Goal: Transaction & Acquisition: Download file/media

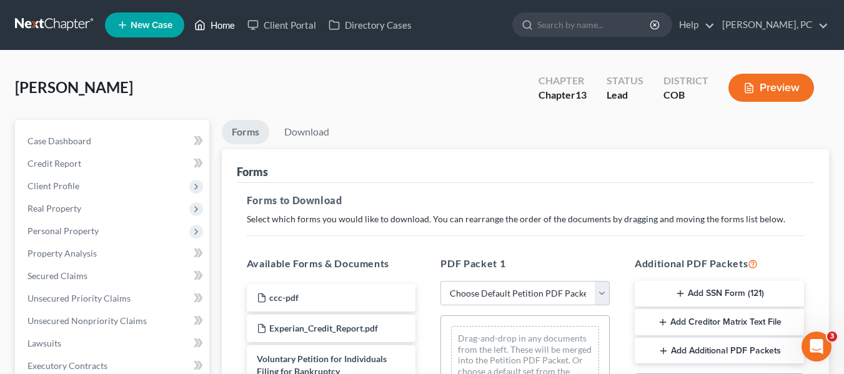
click at [222, 26] on link "Home" at bounding box center [214, 25] width 53 height 22
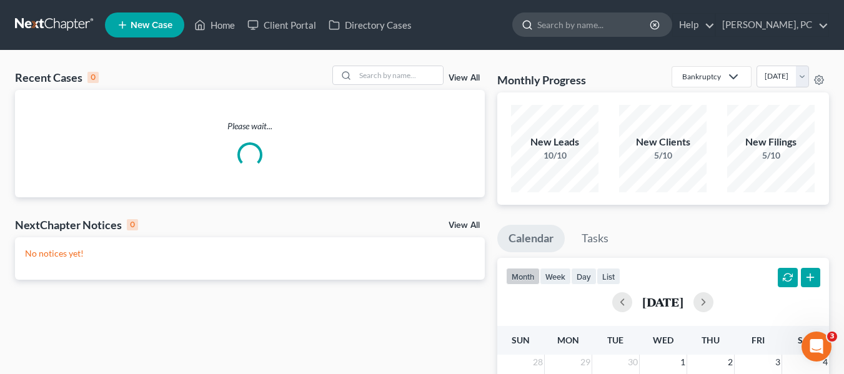
click at [607, 25] on input "search" at bounding box center [594, 24] width 114 height 23
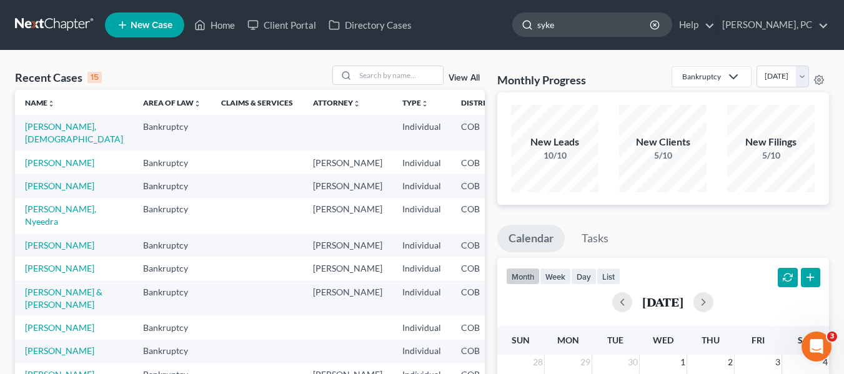
type input "sykes"
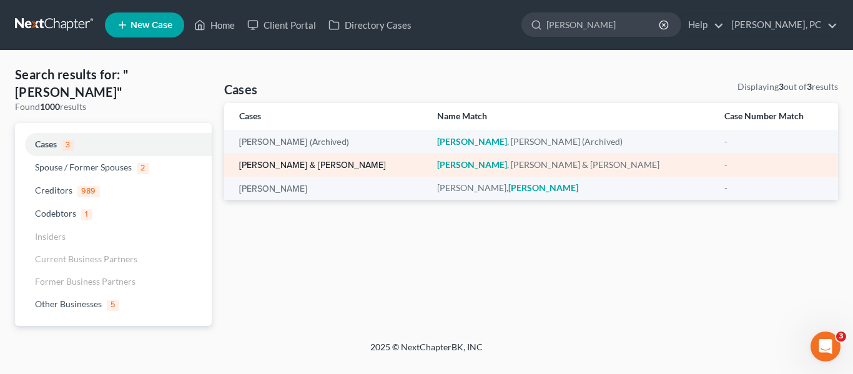
click at [287, 166] on link "[PERSON_NAME] & [PERSON_NAME]" at bounding box center [312, 165] width 147 height 9
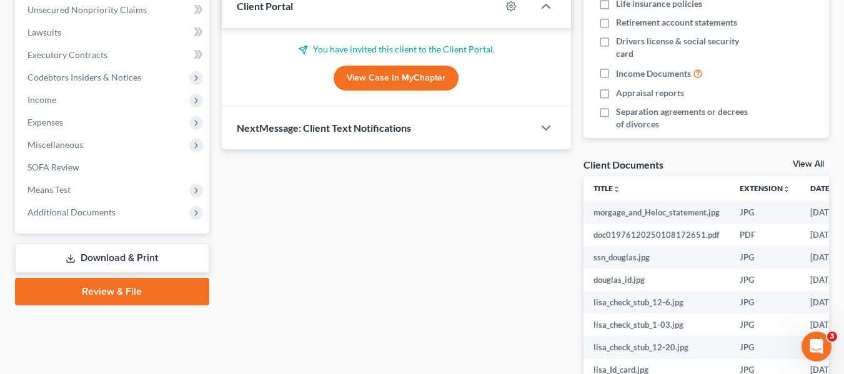
scroll to position [306, 0]
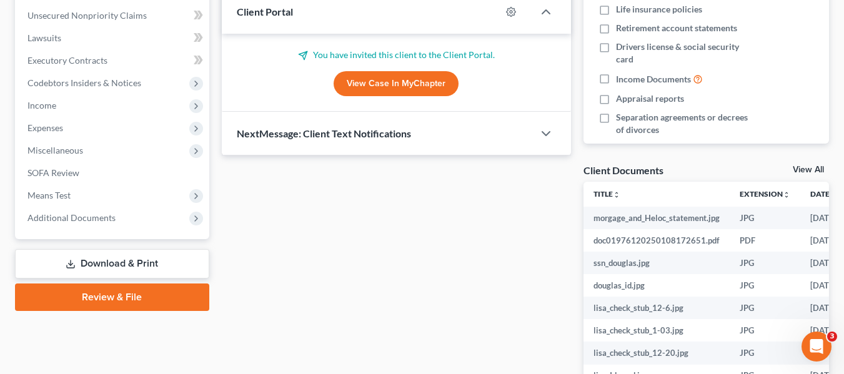
click at [391, 82] on link "View Case in MyChapter" at bounding box center [396, 83] width 125 height 25
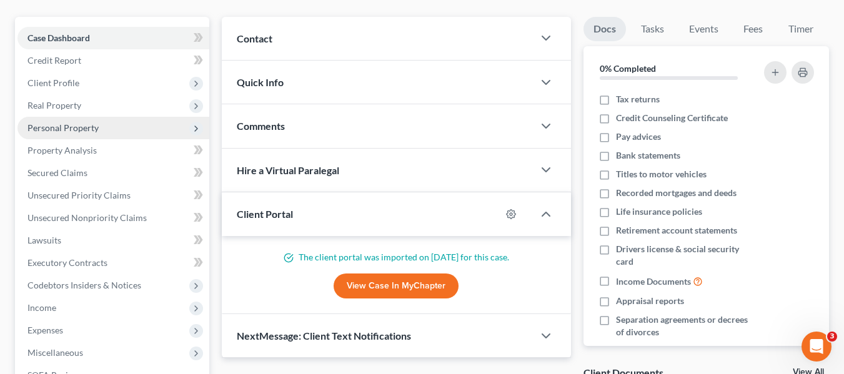
scroll to position [125, 0]
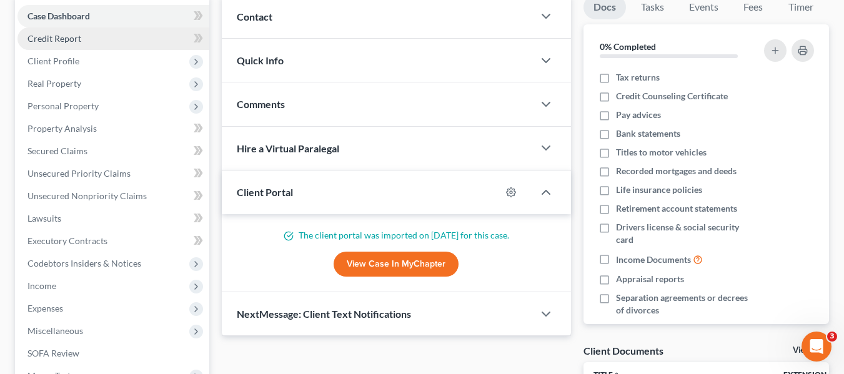
click at [66, 34] on span "Credit Report" at bounding box center [54, 38] width 54 height 11
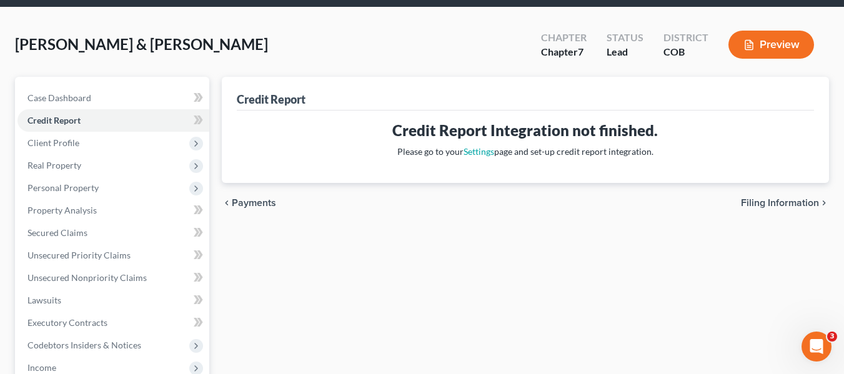
scroll to position [62, 0]
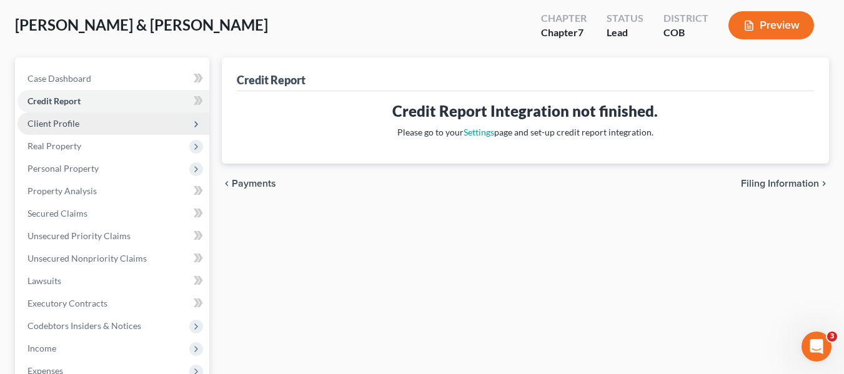
click at [58, 124] on span "Client Profile" at bounding box center [53, 123] width 52 height 11
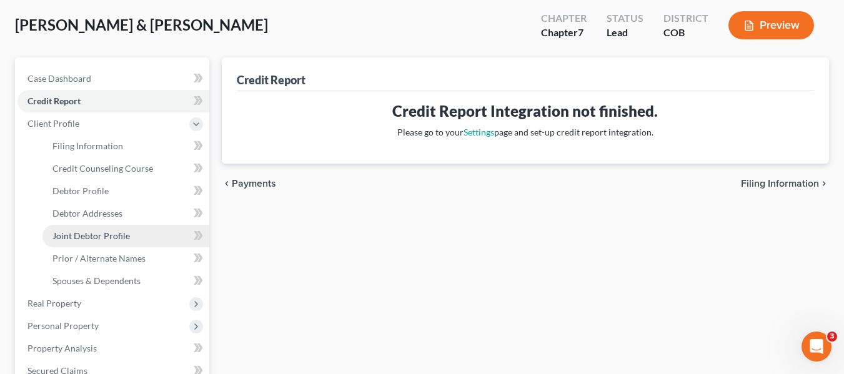
click at [82, 231] on span "Joint Debtor Profile" at bounding box center [90, 236] width 77 height 11
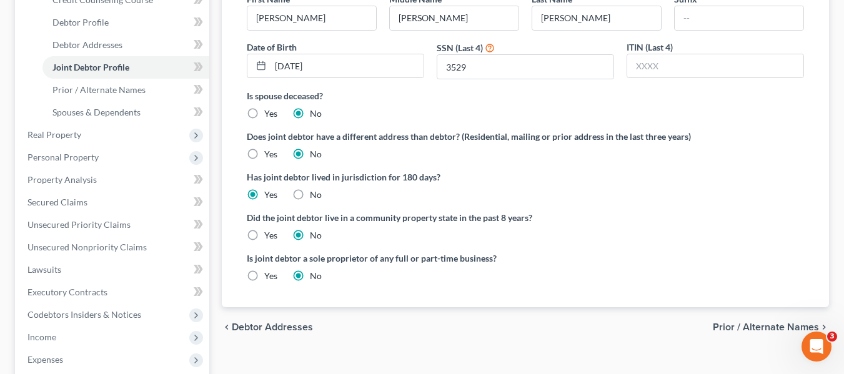
scroll to position [250, 0]
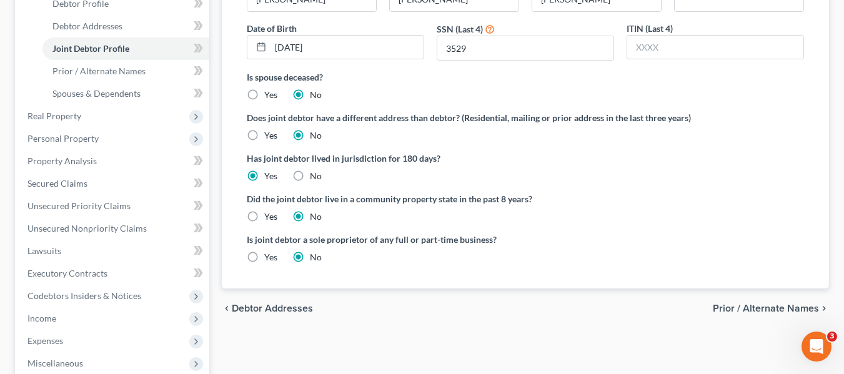
click at [765, 308] on span "Prior / Alternate Names" at bounding box center [766, 309] width 106 height 10
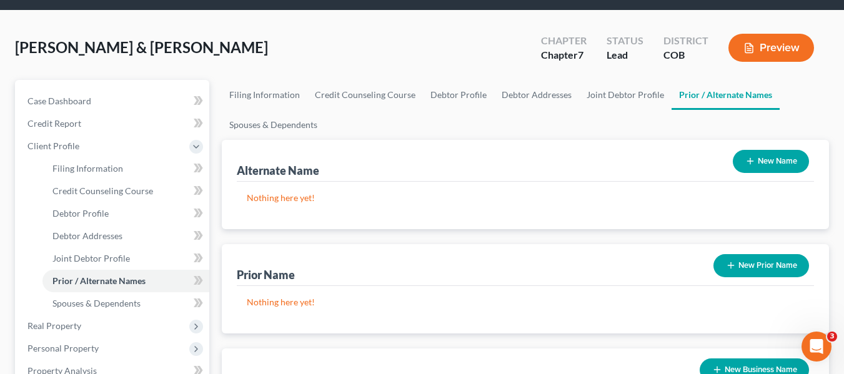
scroll to position [62, 0]
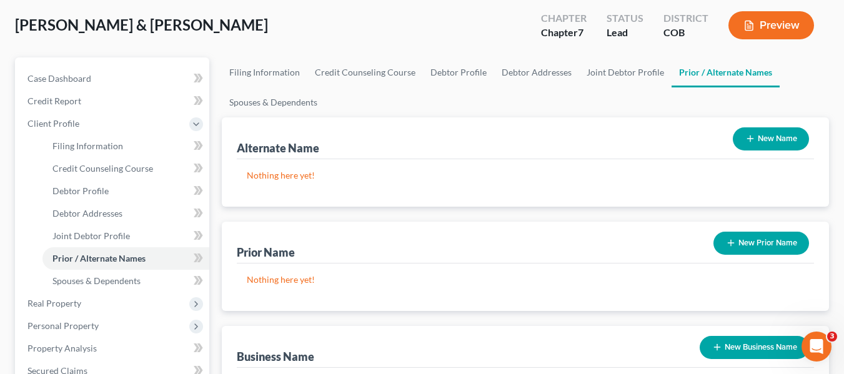
click at [782, 134] on button "New Name" at bounding box center [771, 138] width 76 height 23
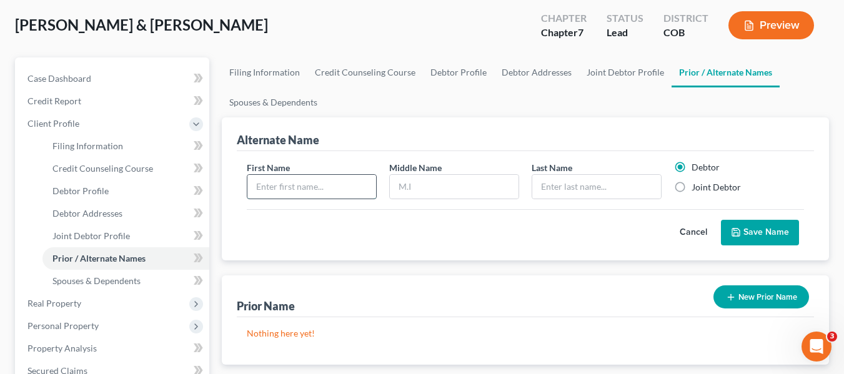
click at [293, 179] on input "text" at bounding box center [311, 187] width 129 height 24
type input "[PERSON_NAME]"
click at [692, 188] on label "Joint Debtor" at bounding box center [716, 187] width 49 height 12
click at [697, 188] on input "Joint Debtor" at bounding box center [701, 185] width 8 height 8
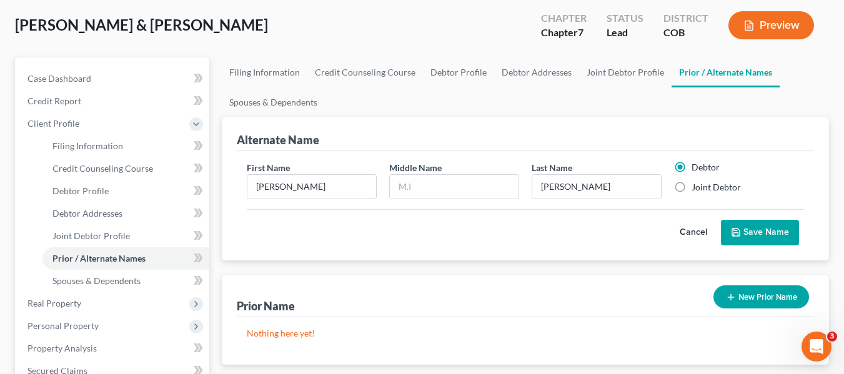
radio input "true"
radio input "false"
click at [760, 234] on button "Save Name" at bounding box center [760, 233] width 78 height 26
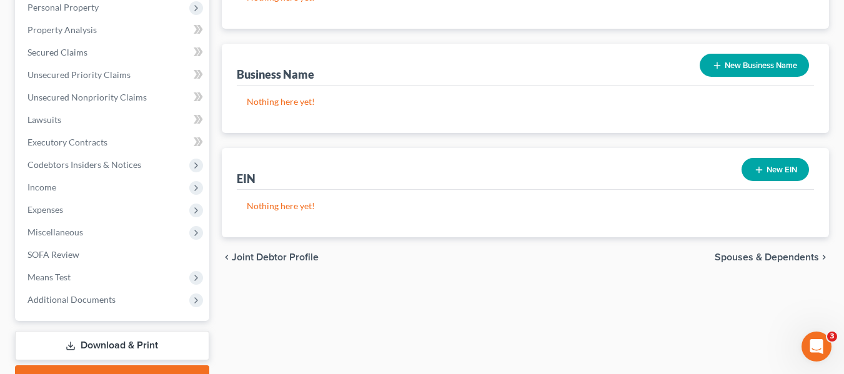
scroll to position [385, 0]
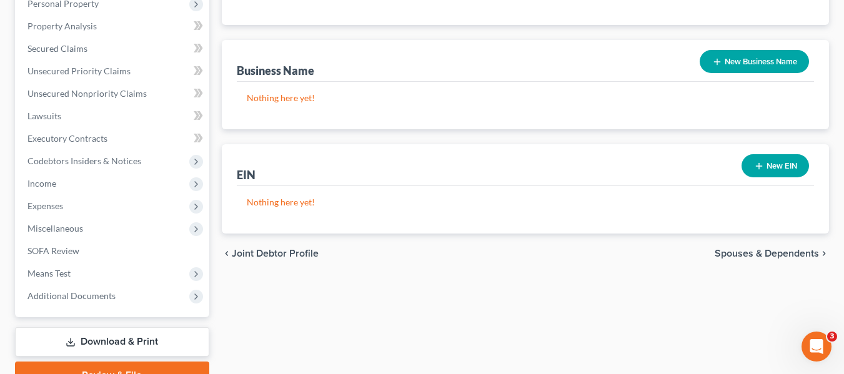
click at [758, 250] on span "Spouses & Dependents" at bounding box center [767, 254] width 104 height 10
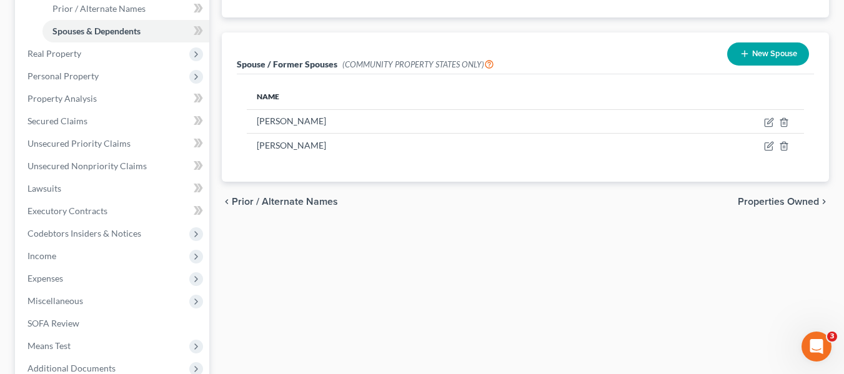
click at [765, 206] on span "Properties Owned" at bounding box center [778, 202] width 81 height 10
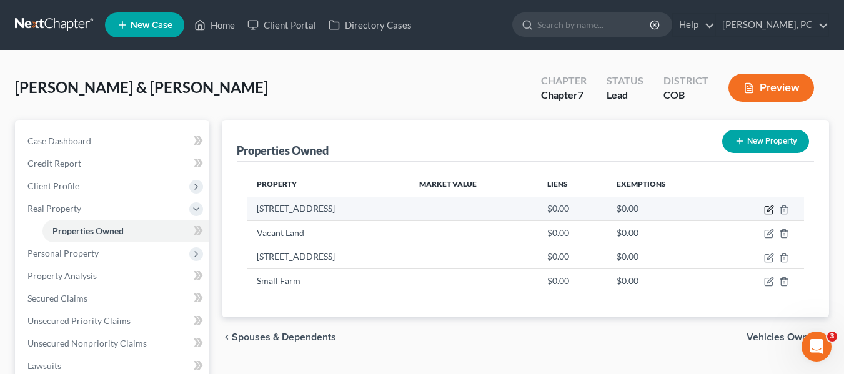
click at [767, 205] on icon "button" at bounding box center [769, 210] width 10 height 10
select select "5"
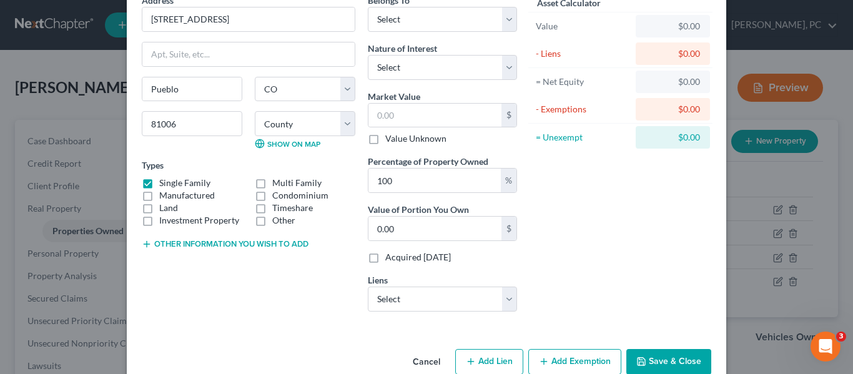
scroll to position [89, 0]
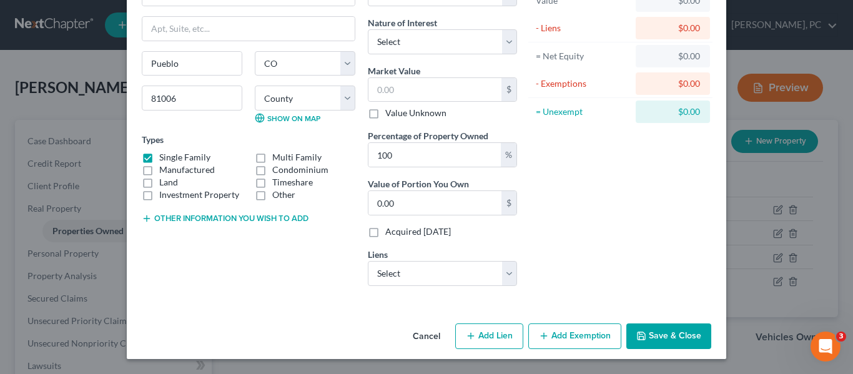
click at [670, 338] on button "Save & Close" at bounding box center [669, 337] width 85 height 26
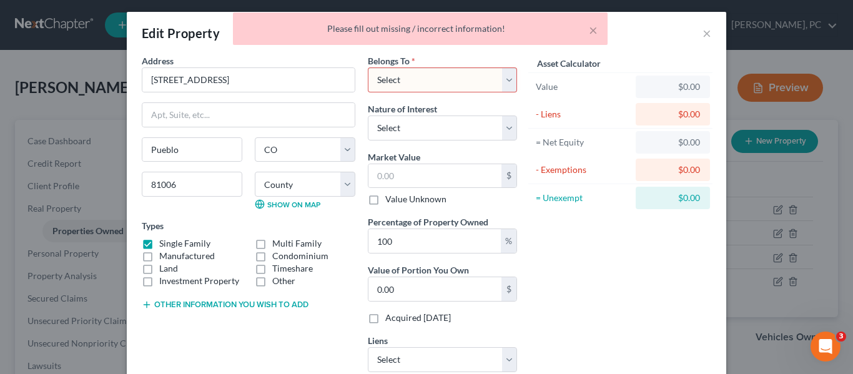
scroll to position [0, 0]
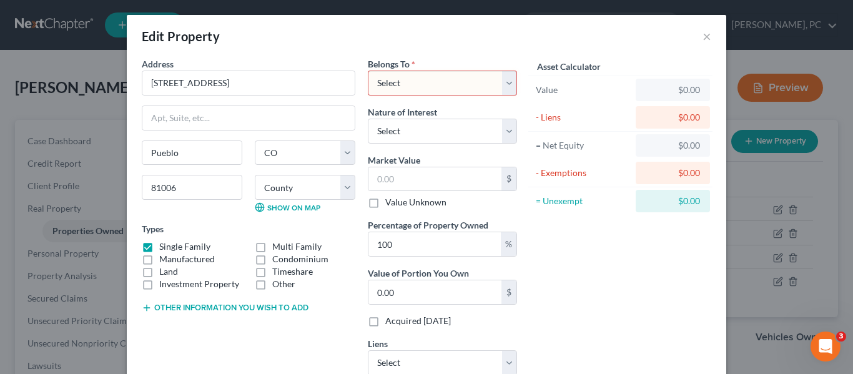
click at [444, 81] on select "Select Debtor 1 Only Debtor 2 Only Debtor 1 And Debtor 2 Only At Least One Of T…" at bounding box center [442, 83] width 149 height 25
select select "2"
click at [368, 71] on select "Select Debtor 1 Only Debtor 2 Only Debtor 1 And Debtor 2 Only At Least One Of T…" at bounding box center [442, 83] width 149 height 25
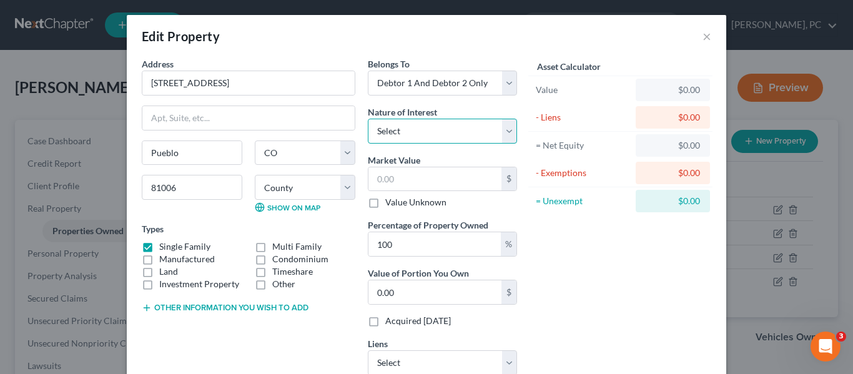
click at [397, 137] on select "Select Fee Simple Joint Tenant Life Estate Equitable Interest Future Interest T…" at bounding box center [442, 131] width 149 height 25
drag, startPoint x: 397, startPoint y: 137, endPoint x: 379, endPoint y: 133, distance: 17.9
click at [379, 133] on select "Select Fee Simple Joint Tenant Life Estate Equitable Interest Future Interest T…" at bounding box center [442, 131] width 149 height 25
click at [382, 135] on select "Select Fee Simple Joint Tenant Life Estate Equitable Interest Future Interest T…" at bounding box center [442, 131] width 149 height 25
click at [389, 138] on select "Select Fee Simple Joint Tenant Life Estate Equitable Interest Future Interest T…" at bounding box center [442, 131] width 149 height 25
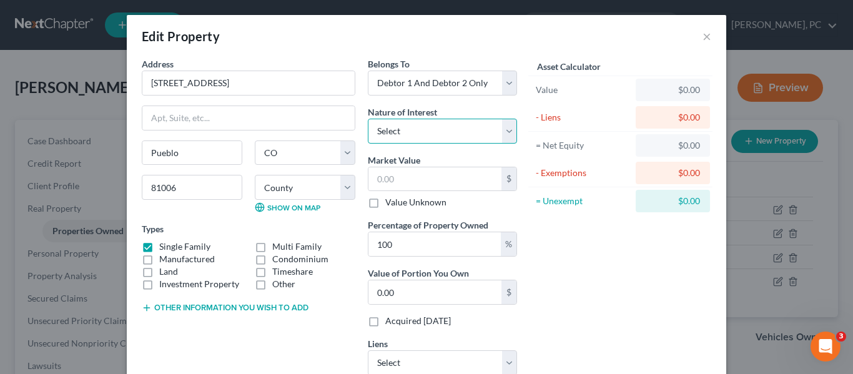
click at [385, 131] on select "Select Fee Simple Joint Tenant Life Estate Equitable Interest Future Interest T…" at bounding box center [442, 131] width 149 height 25
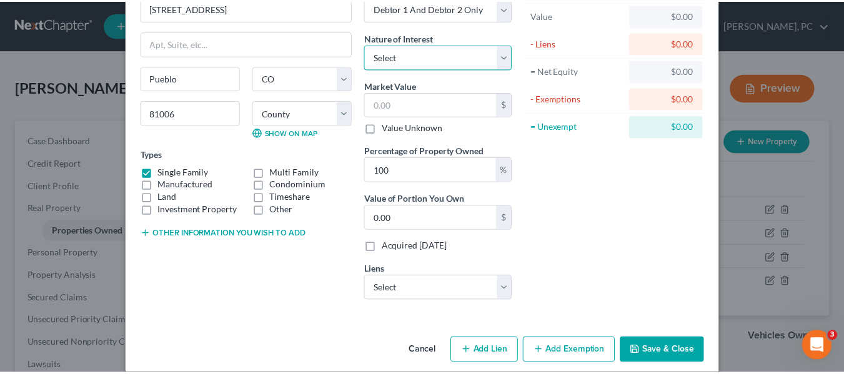
scroll to position [89, 0]
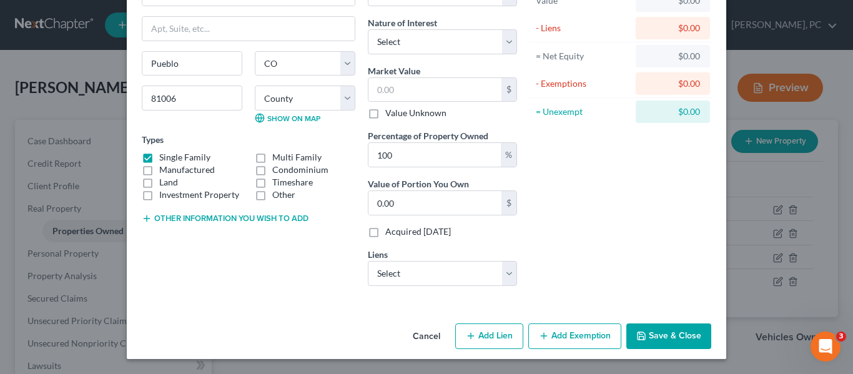
click at [657, 332] on button "Save & Close" at bounding box center [669, 337] width 85 height 26
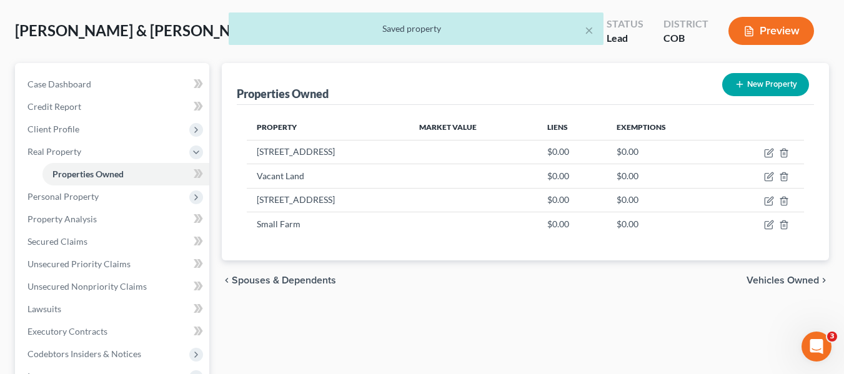
scroll to position [62, 0]
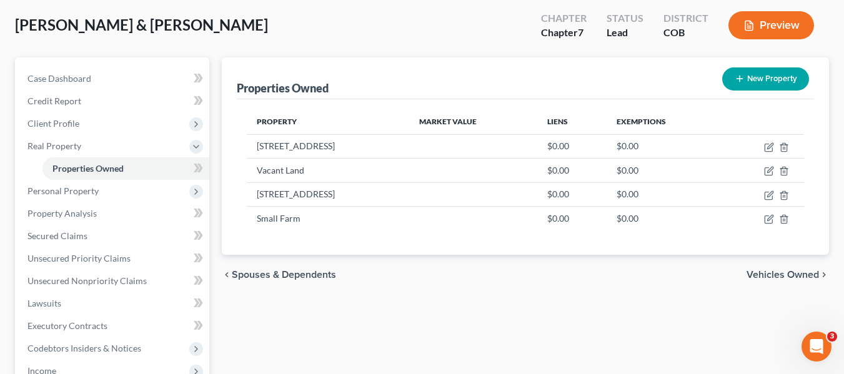
click at [780, 276] on span "Vehicles Owned" at bounding box center [783, 275] width 72 height 10
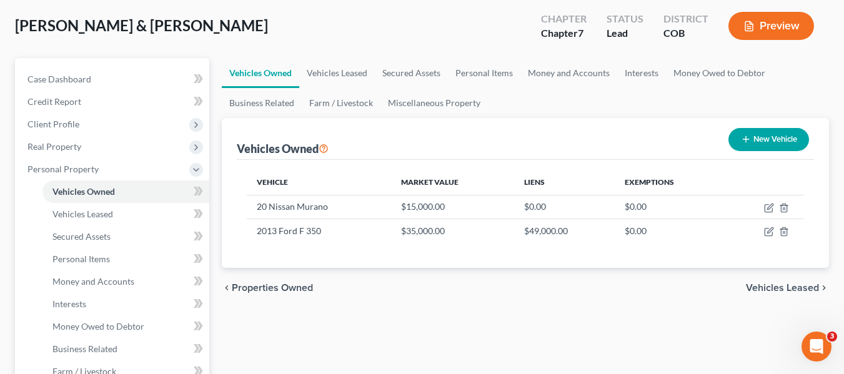
scroll to position [62, 0]
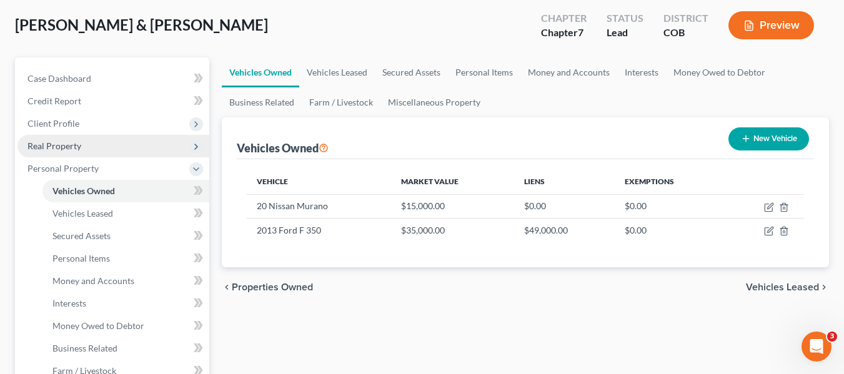
click at [85, 148] on span "Real Property" at bounding box center [113, 146] width 192 height 22
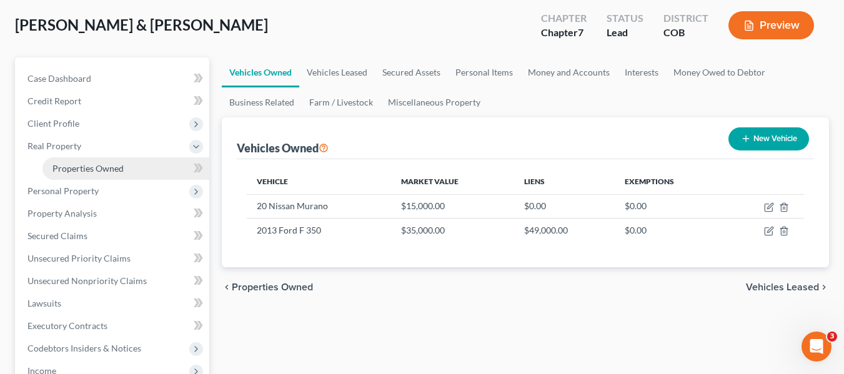
click at [88, 170] on span "Properties Owned" at bounding box center [87, 168] width 71 height 11
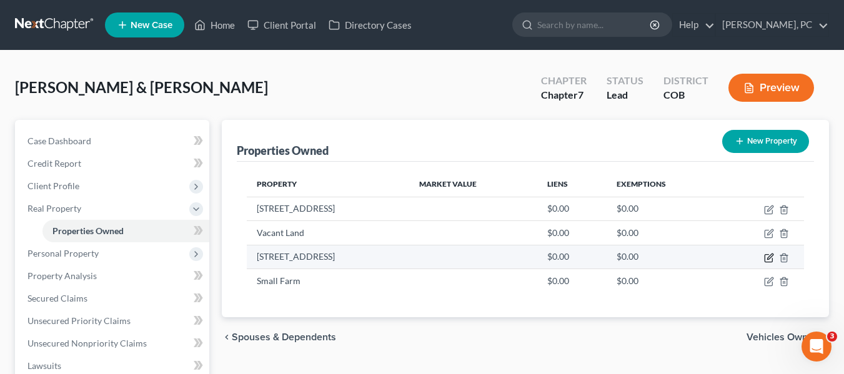
click at [769, 256] on icon "button" at bounding box center [770, 257] width 6 height 6
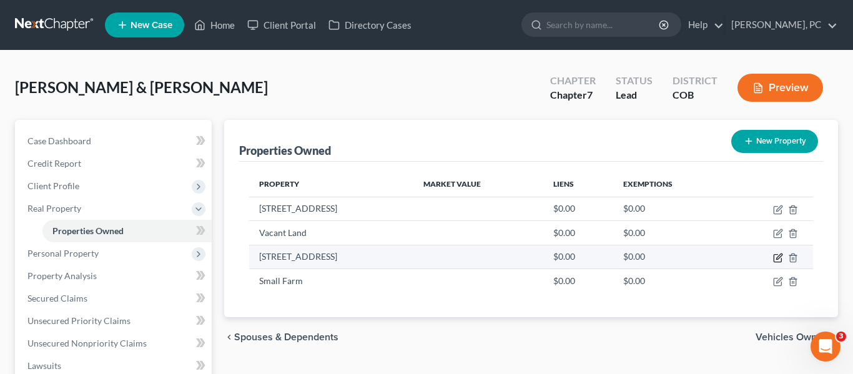
select select "5"
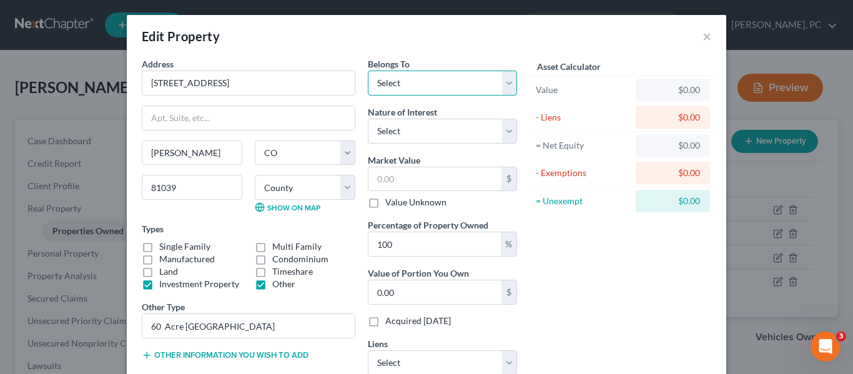
click at [437, 81] on select "Select Debtor 1 Only Debtor 2 Only Debtor 1 And Debtor 2 Only At Least One Of T…" at bounding box center [442, 83] width 149 height 25
select select "0"
click at [368, 71] on select "Select Debtor 1 Only Debtor 2 Only Debtor 1 And Debtor 2 Only At Least One Of T…" at bounding box center [442, 83] width 149 height 25
click at [424, 177] on input "text" at bounding box center [435, 179] width 133 height 24
type input "4"
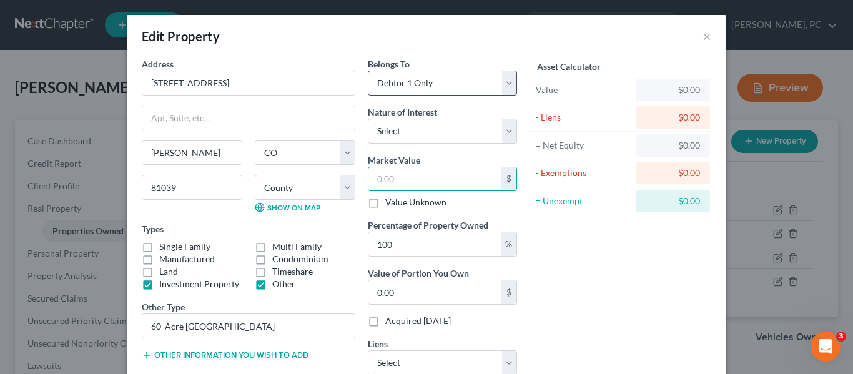
type input "4.00"
type input "46"
type input "46.00"
type input "460"
type input "460.00"
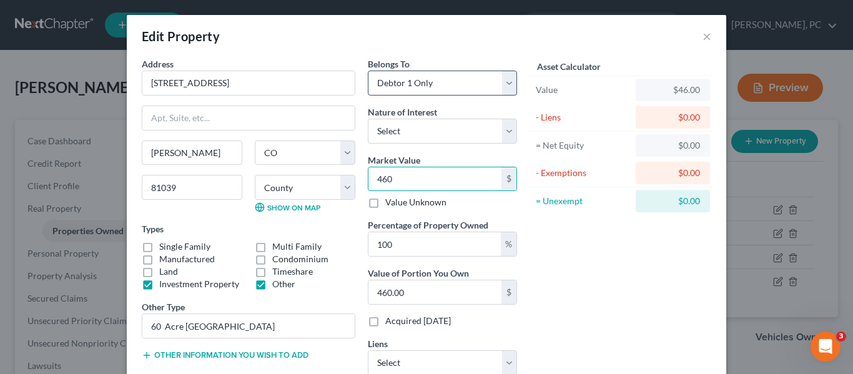
type input "4600"
type input "4,600.00"
type input "4,6000"
type input "46,000.00"
type input "46,0000"
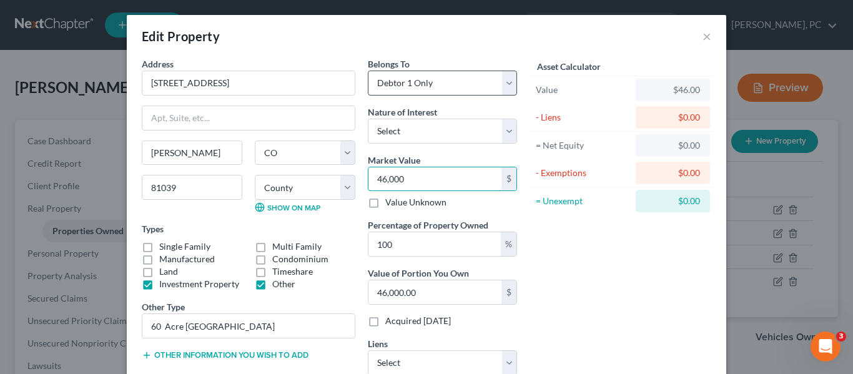
type input "460,000.00"
type input "460,000"
click at [650, 272] on div "Asset Calculator Value $460,000.00 - Liens $0.00 = Net Equity $46.00 - Exemptio…" at bounding box center [621, 221] width 194 height 328
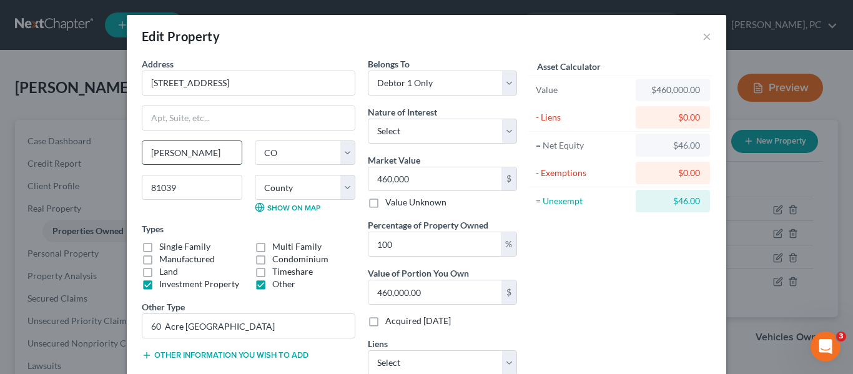
click at [192, 156] on input "[PERSON_NAME]" at bounding box center [191, 153] width 99 height 24
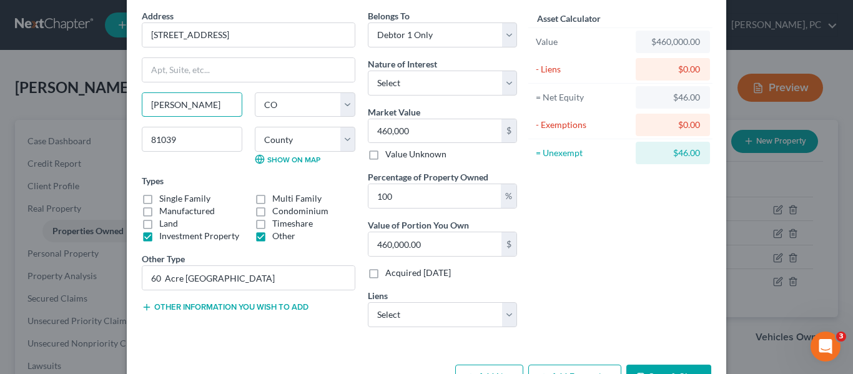
scroll to position [89, 0]
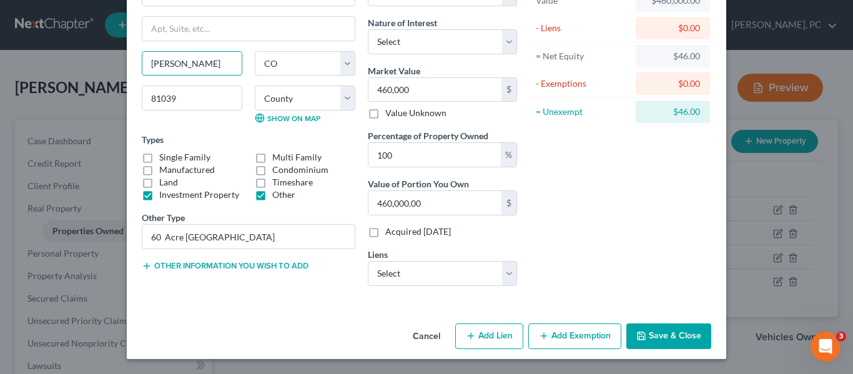
type input "[PERSON_NAME]"
click at [652, 334] on button "Save & Close" at bounding box center [669, 337] width 85 height 26
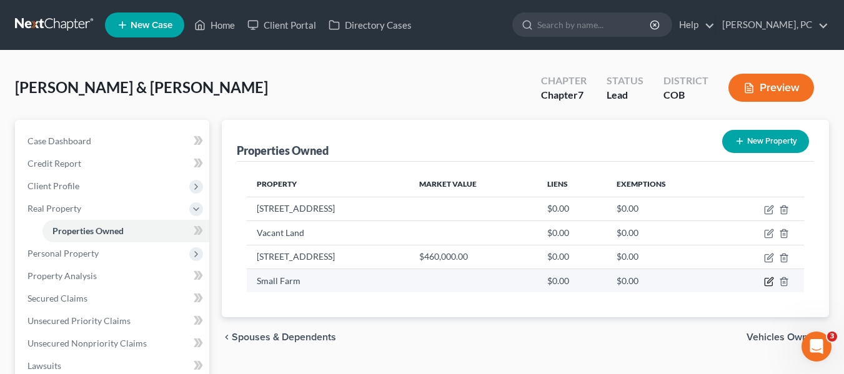
click at [769, 284] on icon "button" at bounding box center [769, 282] width 10 height 10
select select "5"
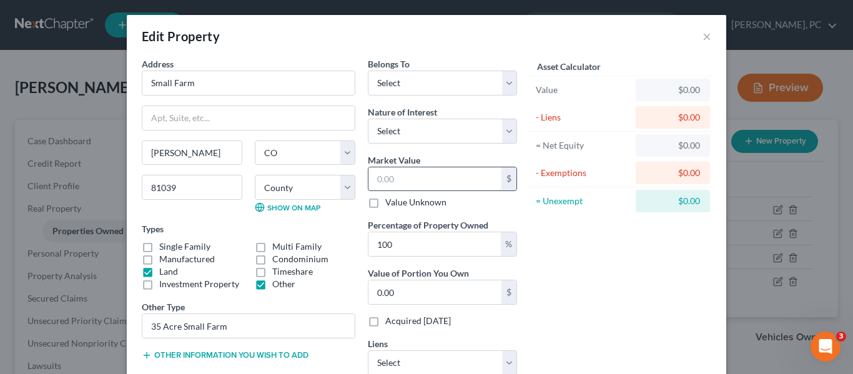
click at [414, 184] on input "text" at bounding box center [435, 179] width 133 height 24
type input "1"
type input "1.00"
type input "16"
type input "16.00"
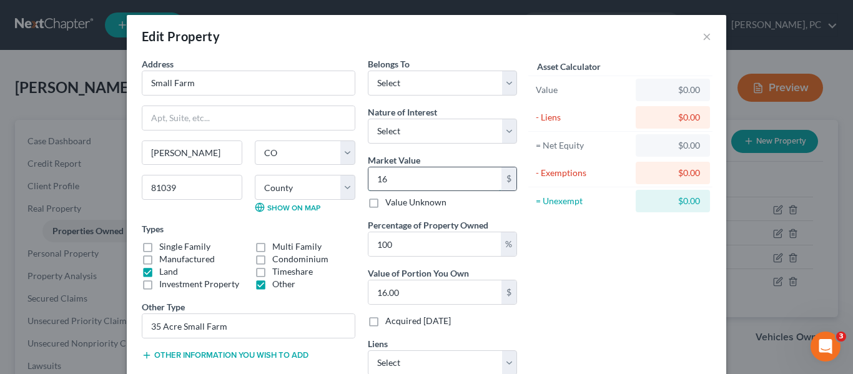
type input "160"
type input "160.00"
type input "1600"
type input "1,600.00"
type input "1,6000"
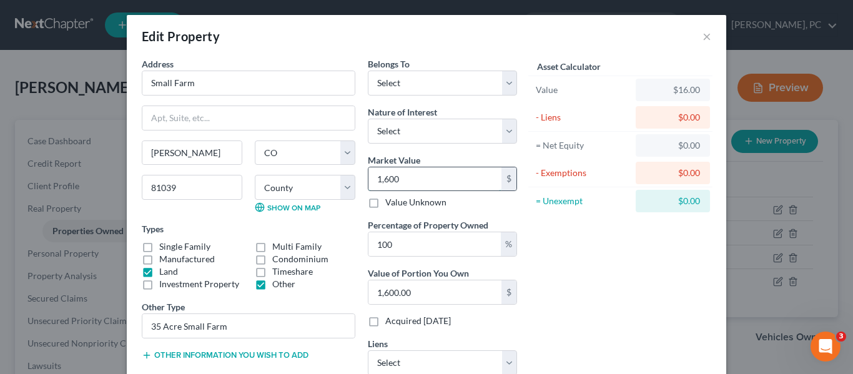
type input "16,000.00"
type input "16,0000"
type input "160,000.00"
type input "160,000"
click at [629, 276] on div "Asset Calculator Value $160,000.00 - Liens $0.00 = Net Equity $16,000.00 - Exem…" at bounding box center [621, 221] width 194 height 328
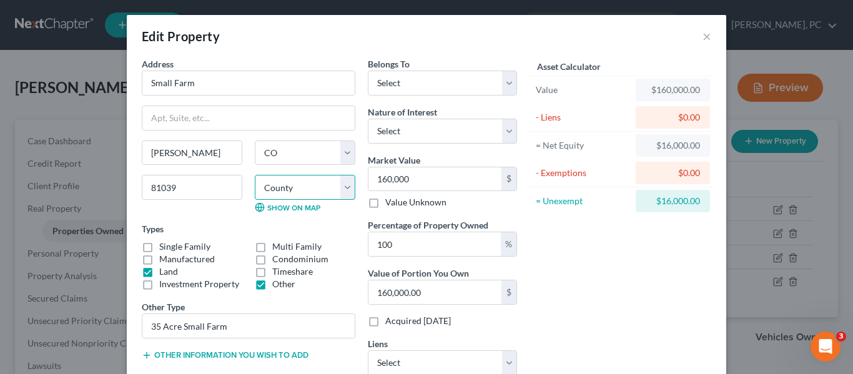
click at [295, 185] on select "County [GEOGRAPHIC_DATA] [GEOGRAPHIC_DATA] [GEOGRAPHIC_DATA] [GEOGRAPHIC_DATA] …" at bounding box center [305, 187] width 101 height 25
select select "45"
click at [255, 175] on select "County [GEOGRAPHIC_DATA] [GEOGRAPHIC_DATA] [GEOGRAPHIC_DATA] [GEOGRAPHIC_DATA] …" at bounding box center [305, 187] width 101 height 25
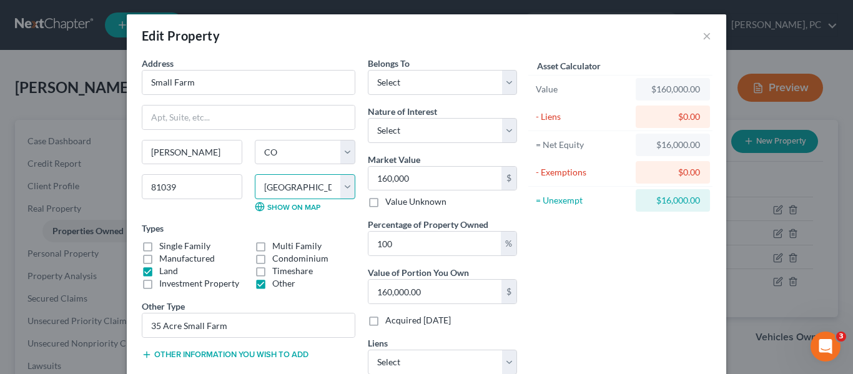
scroll to position [0, 0]
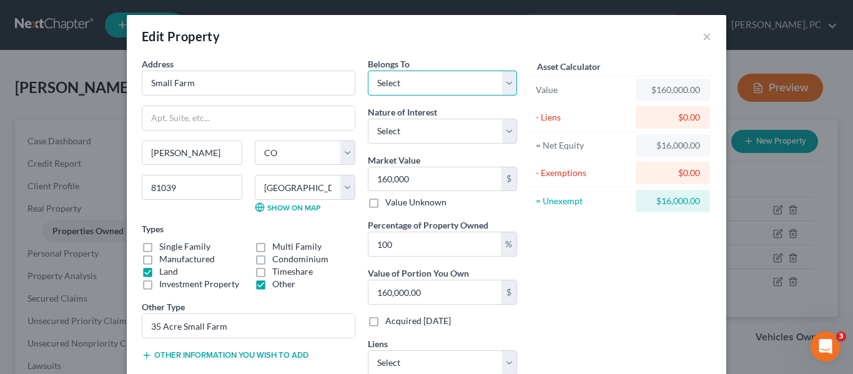
click at [494, 76] on select "Select Debtor 1 Only Debtor 2 Only Debtor 1 And Debtor 2 Only At Least One Of T…" at bounding box center [442, 83] width 149 height 25
select select "0"
click at [368, 71] on select "Select Debtor 1 Only Debtor 2 Only Debtor 1 And Debtor 2 Only At Least One Of T…" at bounding box center [442, 83] width 149 height 25
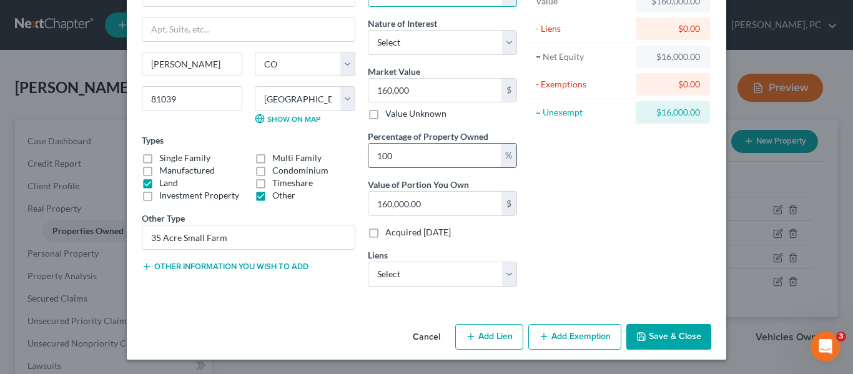
scroll to position [89, 0]
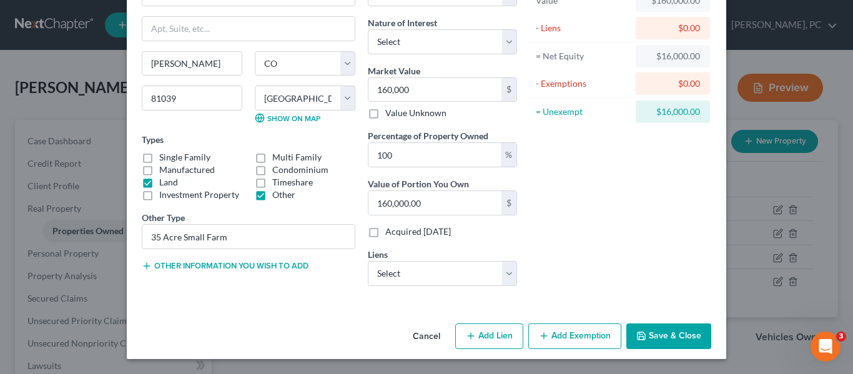
click at [660, 339] on button "Save & Close" at bounding box center [669, 337] width 85 height 26
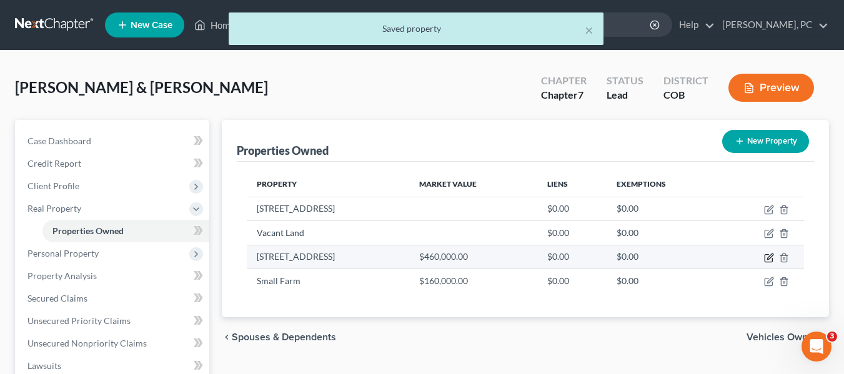
click at [767, 257] on icon "button" at bounding box center [769, 258] width 10 height 10
select select "5"
select select "0"
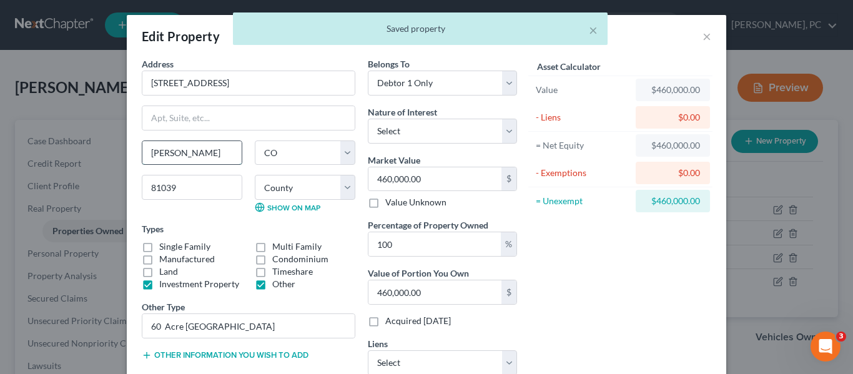
click at [178, 148] on input "[PERSON_NAME]" at bounding box center [191, 153] width 99 height 24
click at [177, 149] on input "[PERSON_NAME]" at bounding box center [191, 153] width 99 height 24
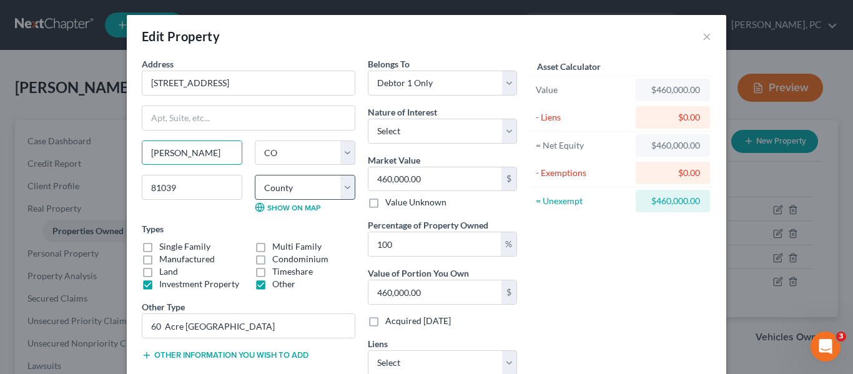
type input "[PERSON_NAME]"
click at [296, 187] on select "County [GEOGRAPHIC_DATA] [GEOGRAPHIC_DATA] [GEOGRAPHIC_DATA] [GEOGRAPHIC_DATA] …" at bounding box center [305, 187] width 101 height 25
select select "45"
click at [255, 175] on select "County [GEOGRAPHIC_DATA] [GEOGRAPHIC_DATA] [GEOGRAPHIC_DATA] [GEOGRAPHIC_DATA] …" at bounding box center [305, 187] width 101 height 25
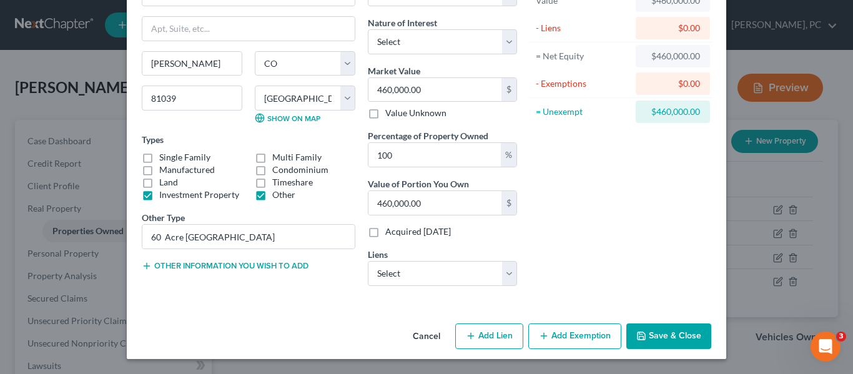
click at [652, 331] on button "Save & Close" at bounding box center [669, 337] width 85 height 26
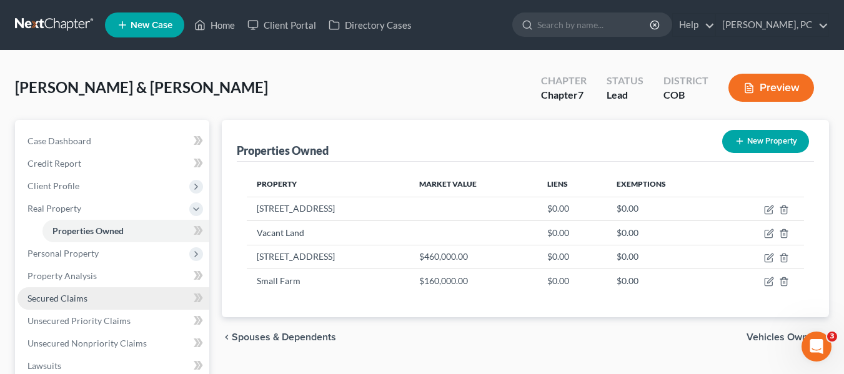
scroll to position [62, 0]
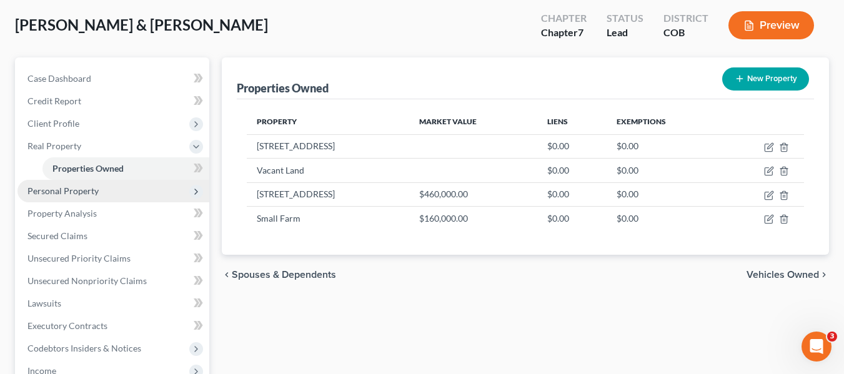
click at [85, 189] on span "Personal Property" at bounding box center [62, 191] width 71 height 11
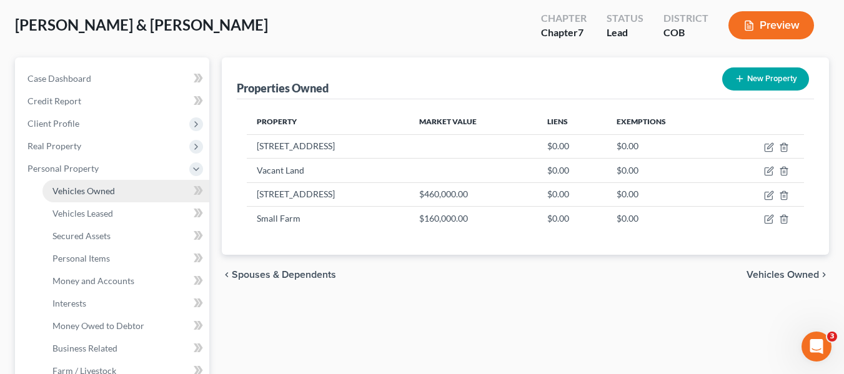
click at [94, 195] on span "Vehicles Owned" at bounding box center [83, 191] width 62 height 11
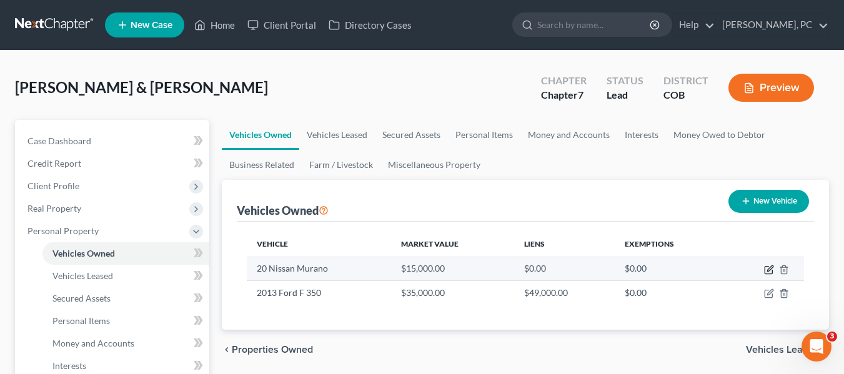
click at [771, 270] on icon "button" at bounding box center [769, 270] width 10 height 10
select select "0"
select select "2"
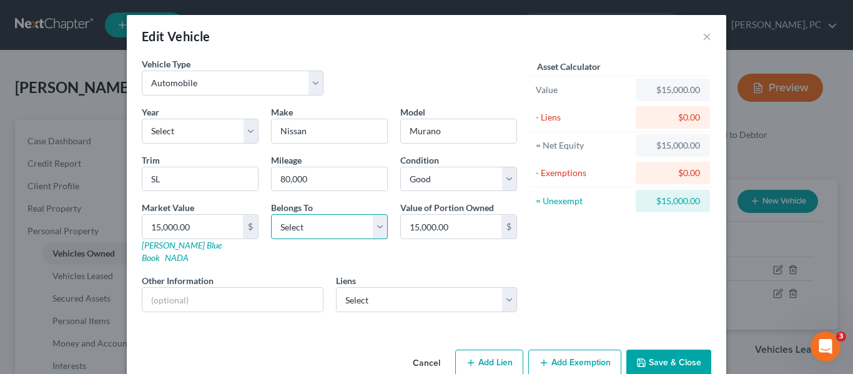
click at [333, 225] on select "Select Debtor 1 Only Debtor 2 Only Debtor 1 And Debtor 2 Only At Least One Of T…" at bounding box center [329, 226] width 117 height 25
select select "1"
click at [271, 214] on select "Select Debtor 1 Only Debtor 2 Only Debtor 1 And Debtor 2 Only At Least One Of T…" at bounding box center [329, 226] width 117 height 25
click at [462, 224] on input "15,000.00" at bounding box center [451, 227] width 101 height 24
type input "9,000"
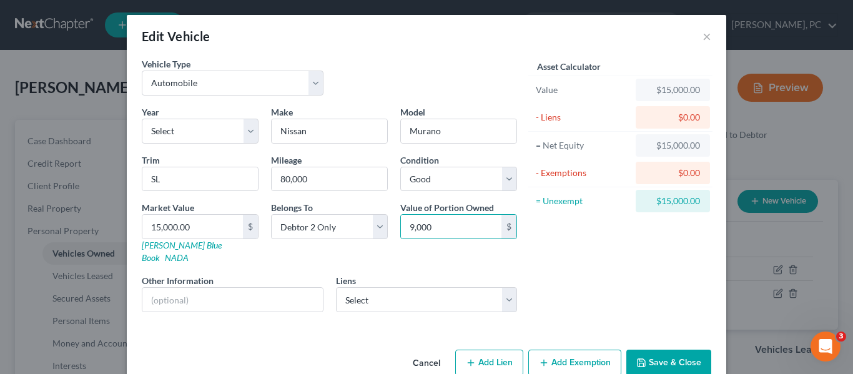
click at [572, 244] on div "Asset Calculator Value $15,000.00 - Liens $0.00 = Net Equity $15,000.00 - Exemp…" at bounding box center [621, 189] width 194 height 265
click at [655, 352] on button "Save & Close" at bounding box center [669, 363] width 85 height 26
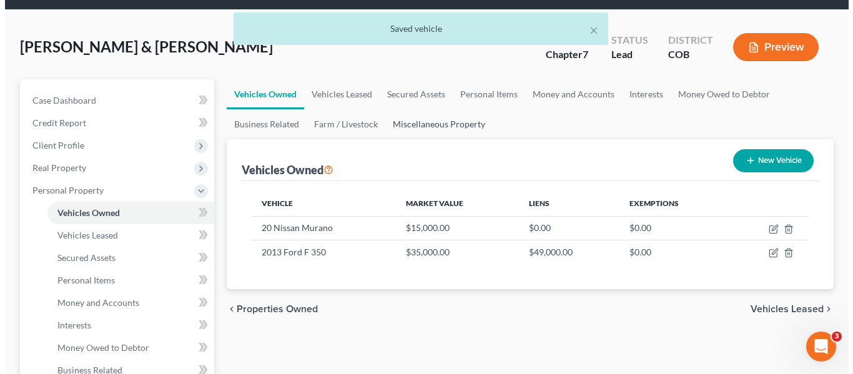
scroll to position [62, 0]
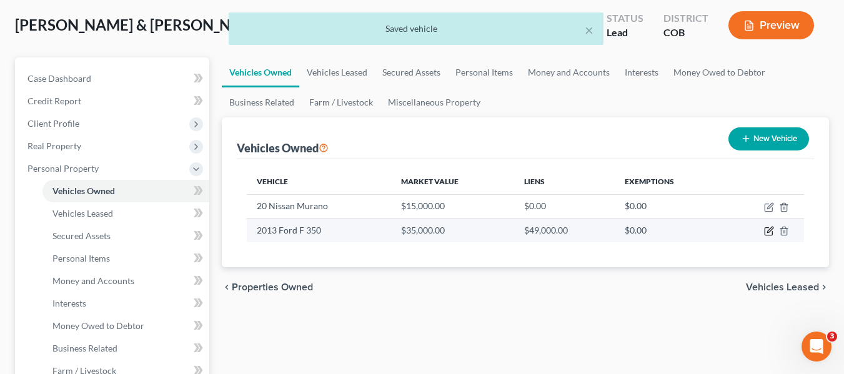
click at [771, 232] on icon "button" at bounding box center [769, 231] width 10 height 10
select select "0"
select select "13"
select select "3"
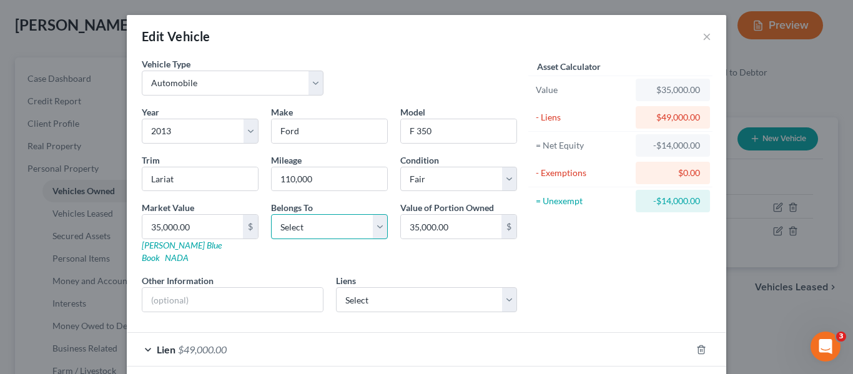
click at [335, 226] on select "Select Debtor 1 Only Debtor 2 Only Debtor 1 And Debtor 2 Only At Least One Of T…" at bounding box center [329, 226] width 117 height 25
select select "0"
click at [271, 214] on select "Select Debtor 1 Only Debtor 2 Only Debtor 1 And Debtor 2 Only At Least One Of T…" at bounding box center [329, 226] width 117 height 25
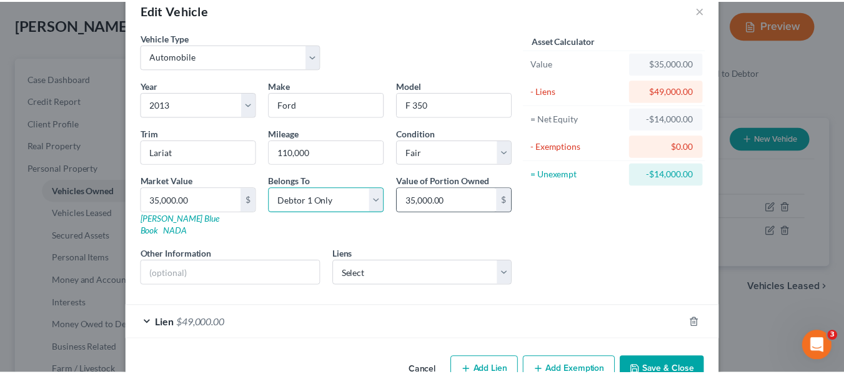
scroll to position [49, 0]
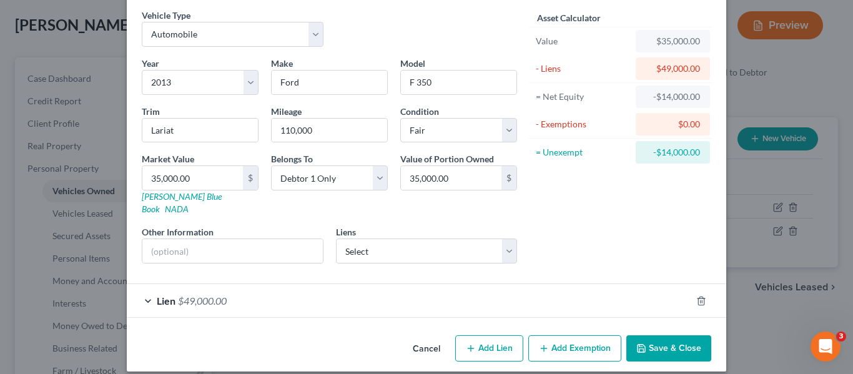
click at [653, 335] on button "Save & Close" at bounding box center [669, 348] width 85 height 26
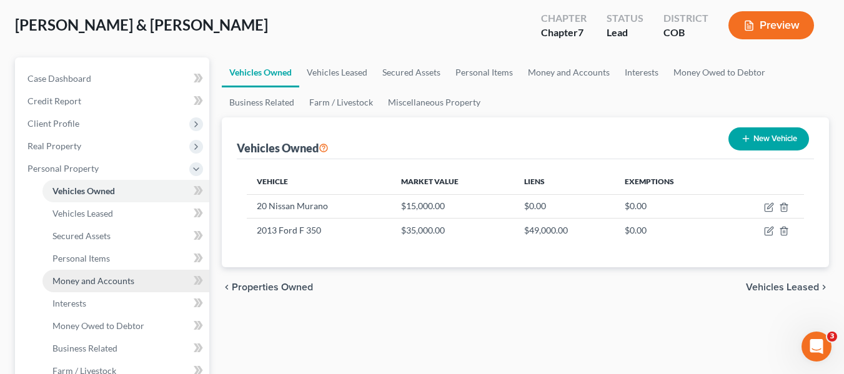
click at [85, 282] on span "Money and Accounts" at bounding box center [93, 281] width 82 height 11
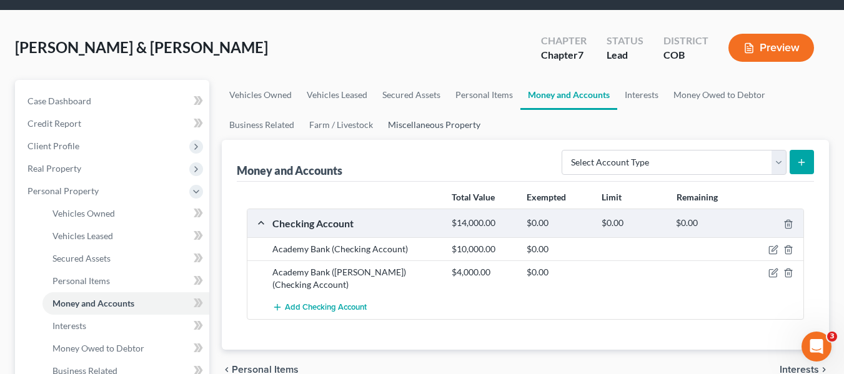
scroll to position [62, 0]
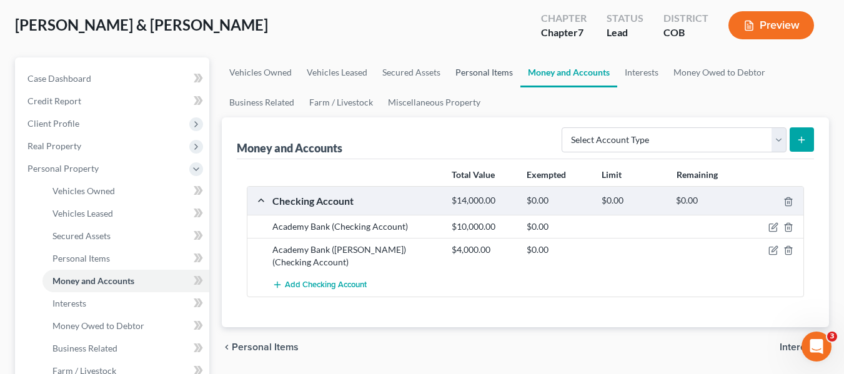
click at [472, 66] on link "Personal Items" at bounding box center [484, 72] width 72 height 30
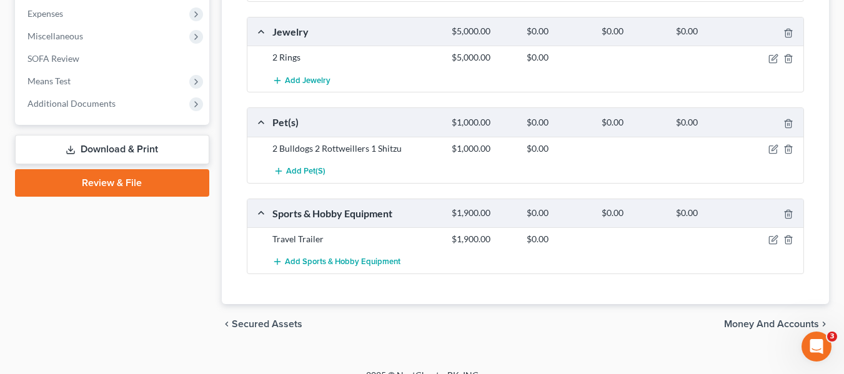
scroll to position [662, 0]
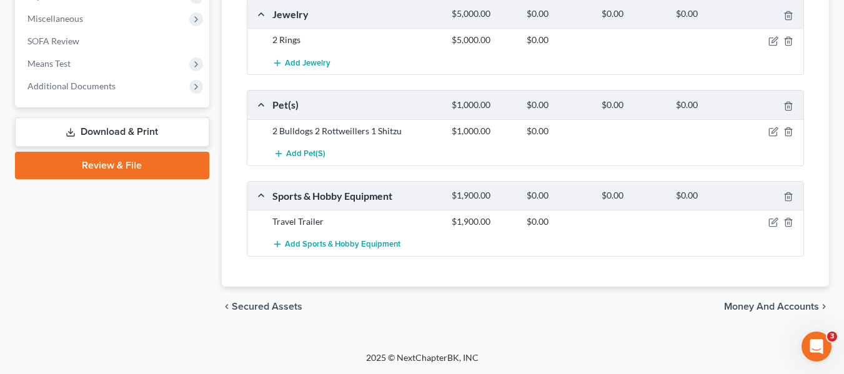
click at [777, 308] on span "Money and Accounts" at bounding box center [771, 307] width 95 height 10
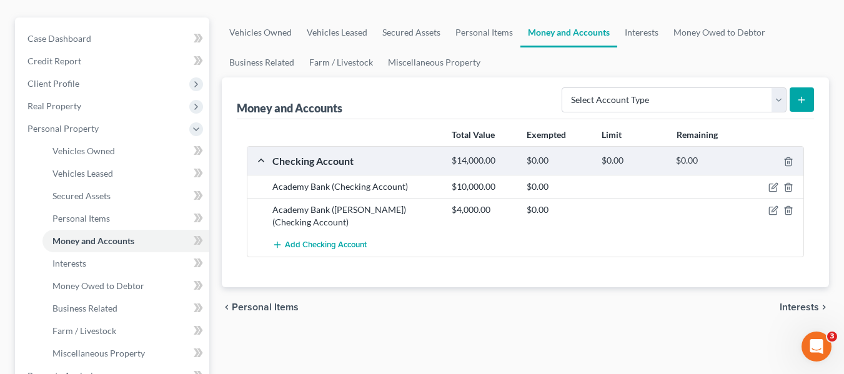
scroll to position [125, 0]
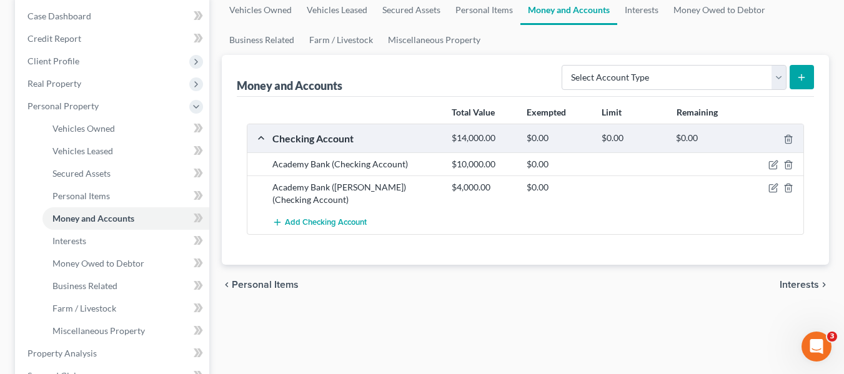
click at [803, 287] on span "Interests" at bounding box center [799, 285] width 39 height 10
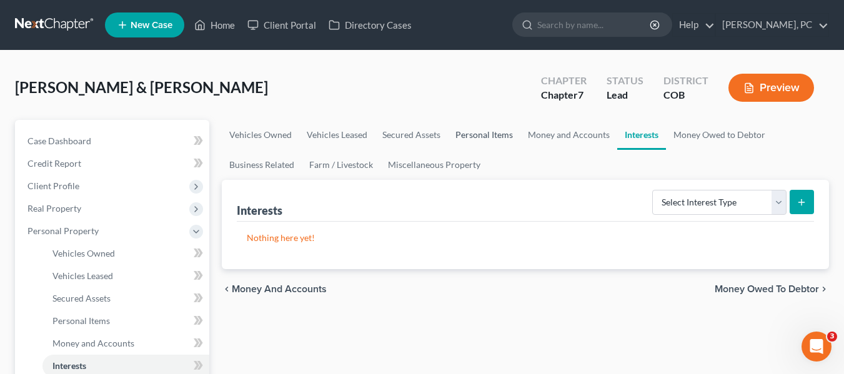
click at [470, 132] on link "Personal Items" at bounding box center [484, 135] width 72 height 30
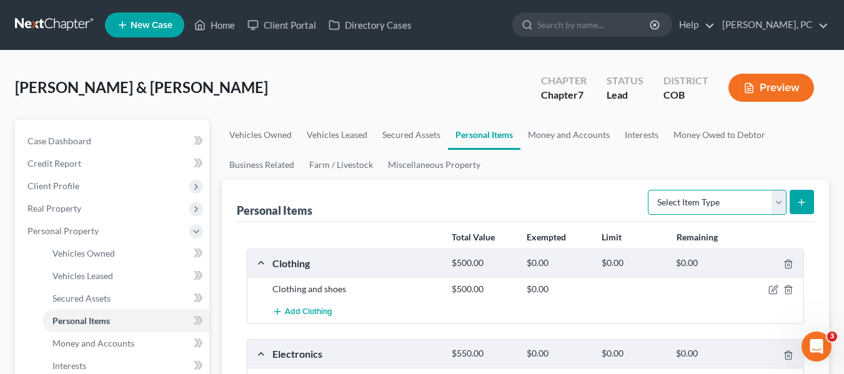
click at [713, 196] on select "Select Item Type Clothing Collectibles Of Value Electronics Firearms Household …" at bounding box center [717, 202] width 139 height 25
drag, startPoint x: 541, startPoint y: 184, endPoint x: 545, endPoint y: 169, distance: 15.6
click at [541, 184] on div "Personal Items Select Item Type Clothing Collectibles Of Value Electronics Fire…" at bounding box center [525, 201] width 577 height 42
click at [549, 132] on link "Money and Accounts" at bounding box center [568, 135] width 97 height 30
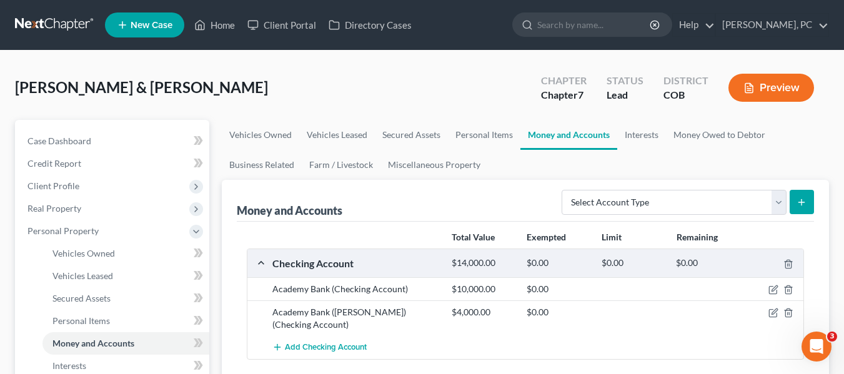
scroll to position [62, 0]
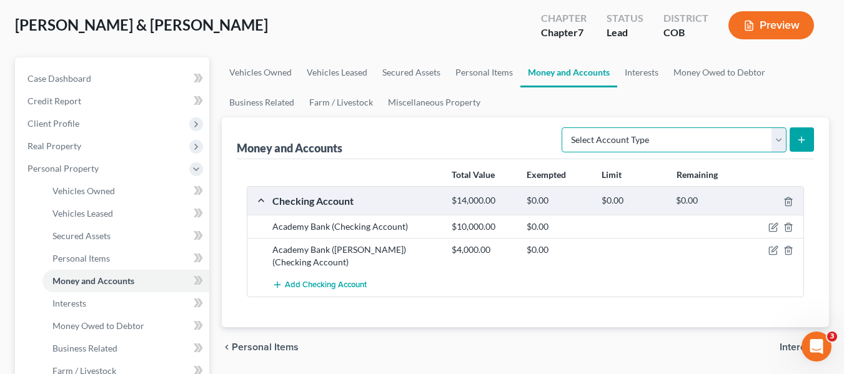
click at [633, 136] on select "Select Account Type Brokerage Cash on Hand Certificates of Deposit Checking Acc…" at bounding box center [674, 139] width 225 height 25
select select "cash_on_hand"
click at [564, 127] on select "Select Account Type Brokerage Cash on Hand Certificates of Deposit Checking Acc…" at bounding box center [674, 139] width 225 height 25
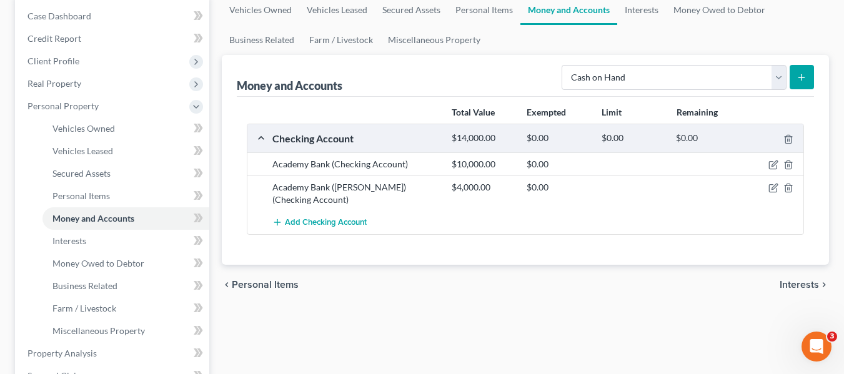
click at [808, 77] on button "submit" at bounding box center [802, 77] width 24 height 24
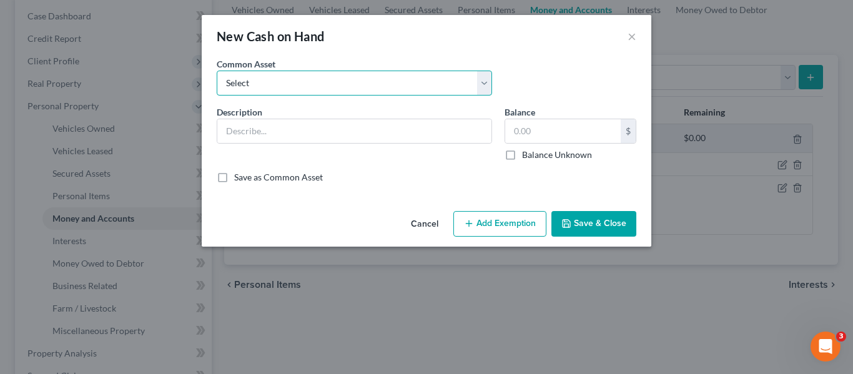
click at [345, 89] on select "Select Cash on hand" at bounding box center [355, 83] width 276 height 25
drag, startPoint x: 343, startPoint y: 82, endPoint x: 334, endPoint y: 89, distance: 11.5
click at [343, 82] on select "Select Cash on hand" at bounding box center [355, 83] width 276 height 25
select select "0"
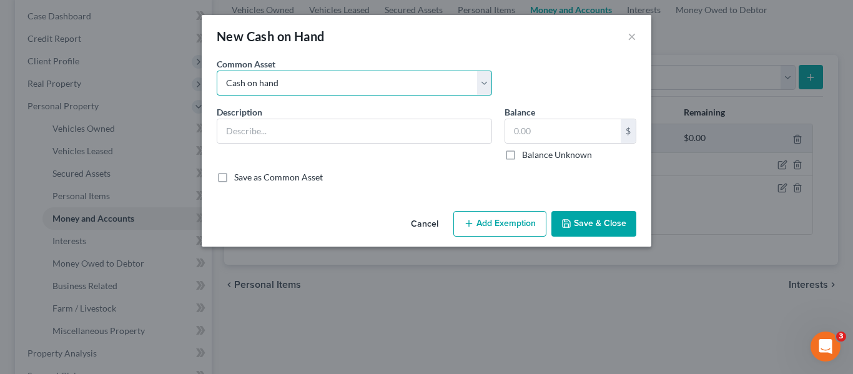
click at [217, 71] on select "Select Cash on hand" at bounding box center [355, 83] width 276 height 25
type input "Cash on hand"
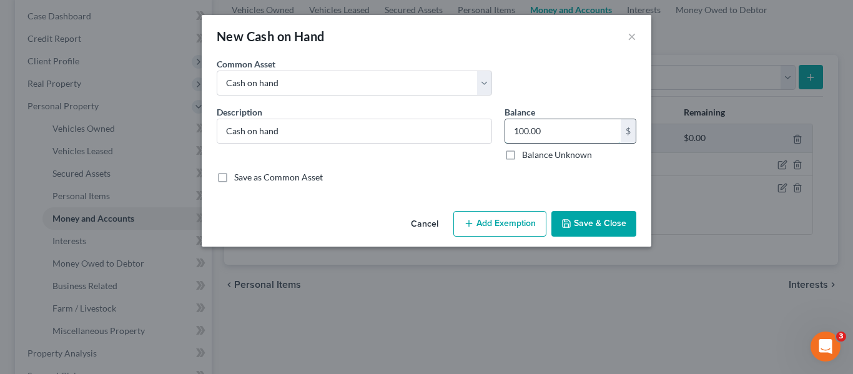
click at [574, 128] on input "100.00" at bounding box center [563, 131] width 116 height 24
type input "40"
click at [584, 96] on div "Common Asset Select Cash on hand" at bounding box center [427, 81] width 432 height 48
click at [579, 229] on button "Save & Close" at bounding box center [594, 224] width 85 height 26
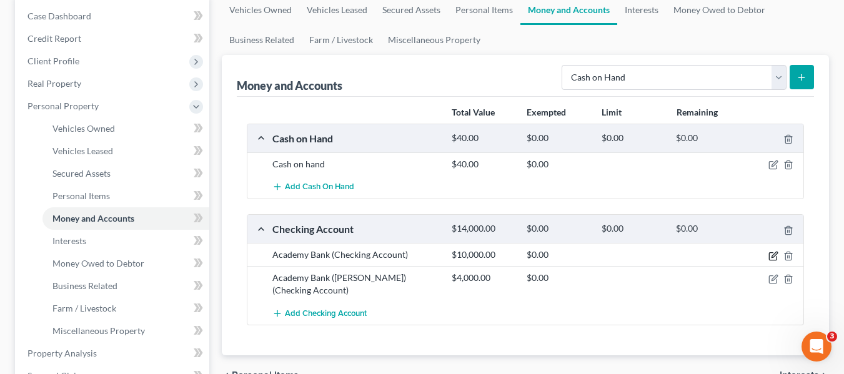
click at [770, 252] on icon "button" at bounding box center [772, 255] width 7 height 7
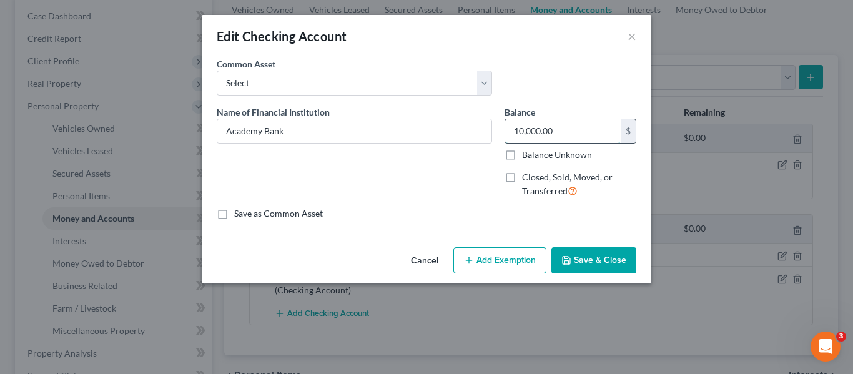
click at [568, 138] on input "10,000.00" at bounding box center [563, 131] width 116 height 24
type input "1,200"
click at [535, 89] on div "Common Asset Select Bellco Credit [PERSON_NAME] Fargo [PERSON_NAME] U.S. Bank […" at bounding box center [427, 81] width 432 height 48
click at [584, 252] on button "Save & Close" at bounding box center [594, 260] width 85 height 26
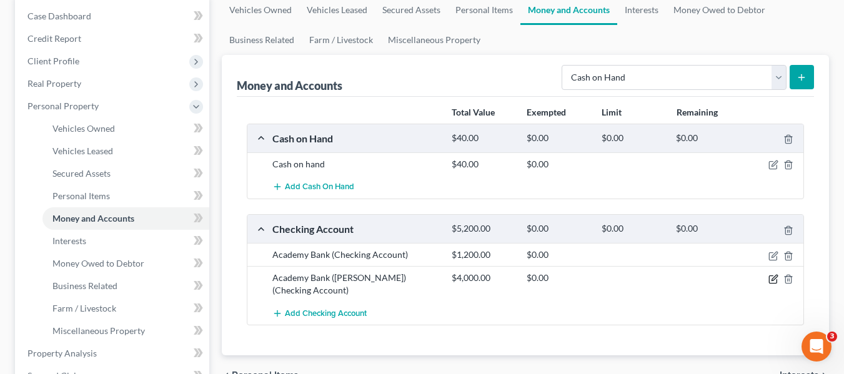
click at [777, 277] on icon "button" at bounding box center [773, 279] width 10 height 10
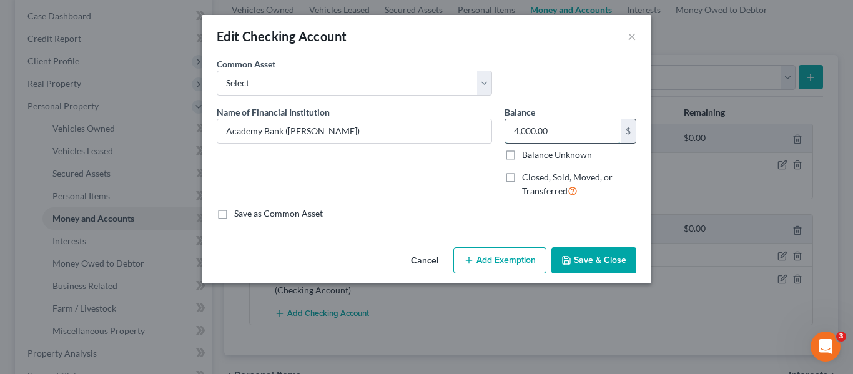
click at [571, 127] on input "4,000.00" at bounding box center [563, 131] width 116 height 24
type input "20"
click at [557, 69] on div "Common Asset Select Bellco Credit [PERSON_NAME] Fargo [PERSON_NAME] U.S. Bank […" at bounding box center [427, 81] width 432 height 48
click at [589, 250] on button "Save & Close" at bounding box center [594, 260] width 85 height 26
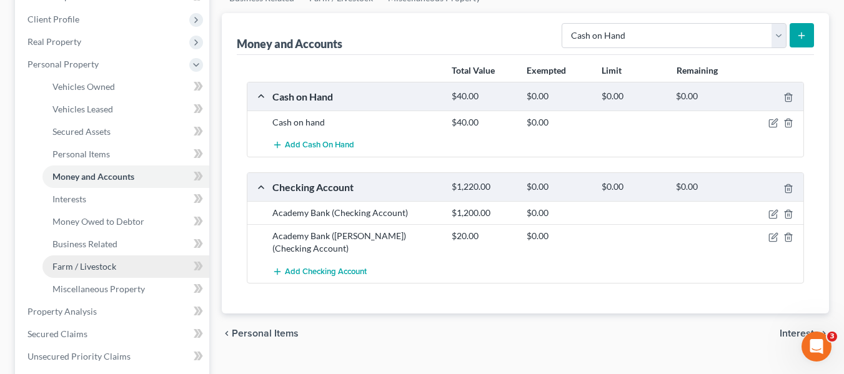
scroll to position [187, 0]
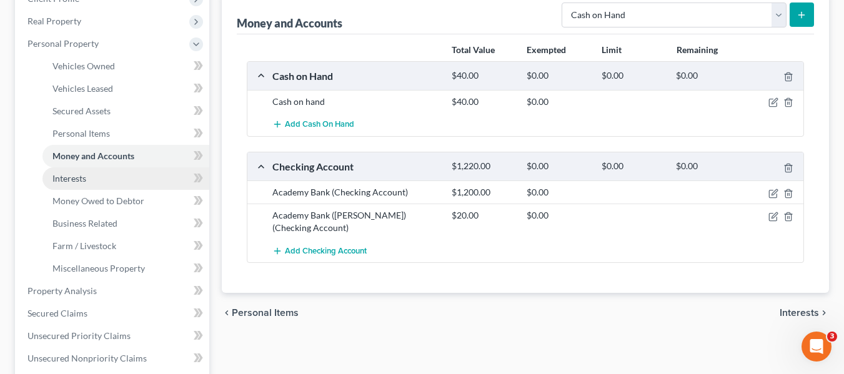
click at [109, 184] on link "Interests" at bounding box center [125, 178] width 167 height 22
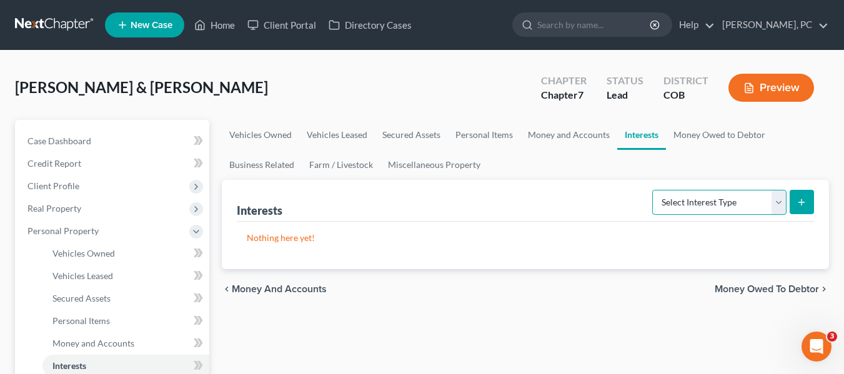
click at [785, 204] on select "Select Interest Type 401K Annuity Bond Education IRA Government Bond Government…" at bounding box center [719, 202] width 134 height 25
click at [500, 209] on div "Interests Select Interest Type 401K Annuity Bond Education IRA Government Bond …" at bounding box center [525, 201] width 577 height 42
click at [743, 198] on select "Select Interest Type 401K Annuity Bond Education IRA Government Bond Government…" at bounding box center [719, 202] width 134 height 25
select select "unincorporated_business"
click at [653, 190] on select "Select Interest Type 401K Annuity Bond Education IRA Government Bond Government…" at bounding box center [719, 202] width 134 height 25
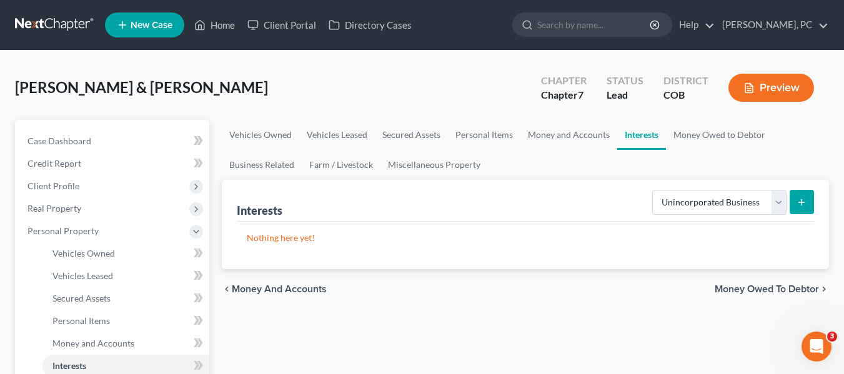
click at [805, 198] on icon "submit" at bounding box center [802, 202] width 10 height 10
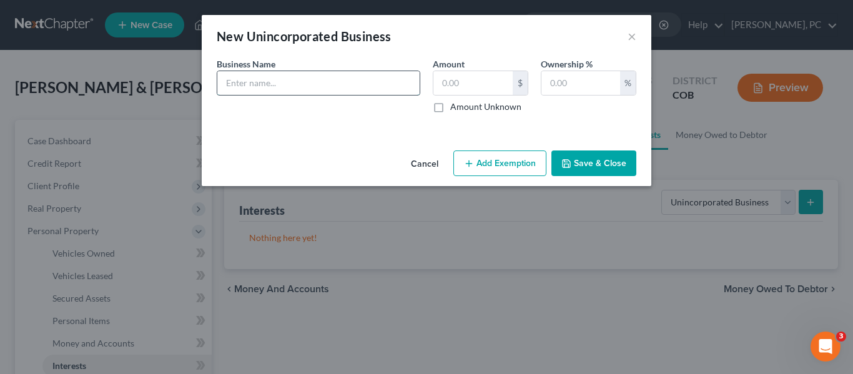
click at [336, 79] on input "text" at bounding box center [318, 83] width 202 height 24
type input "[PERSON_NAME], LLC"
type input "0"
click at [575, 76] on input "text" at bounding box center [581, 83] width 79 height 24
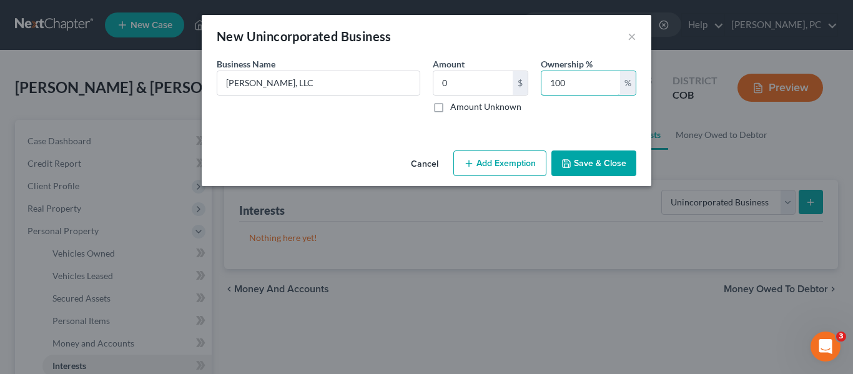
type input "100"
click at [565, 163] on icon "button" at bounding box center [567, 164] width 10 height 10
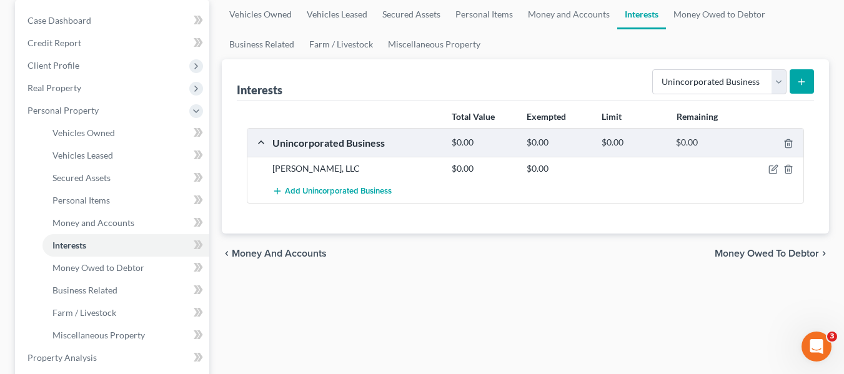
scroll to position [125, 0]
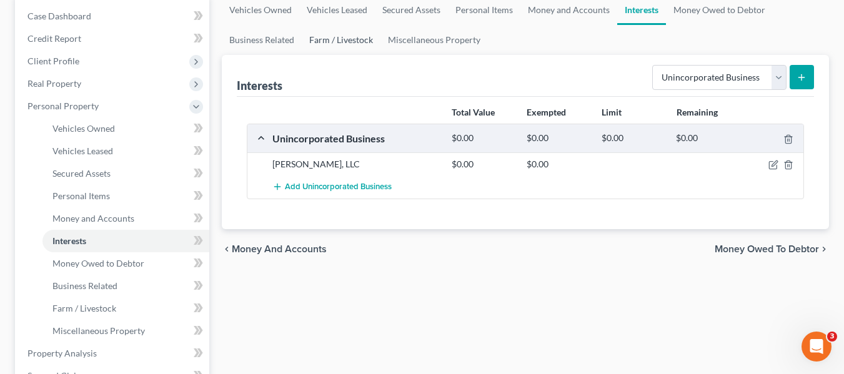
click at [330, 41] on link "Farm / Livestock" at bounding box center [341, 40] width 79 height 30
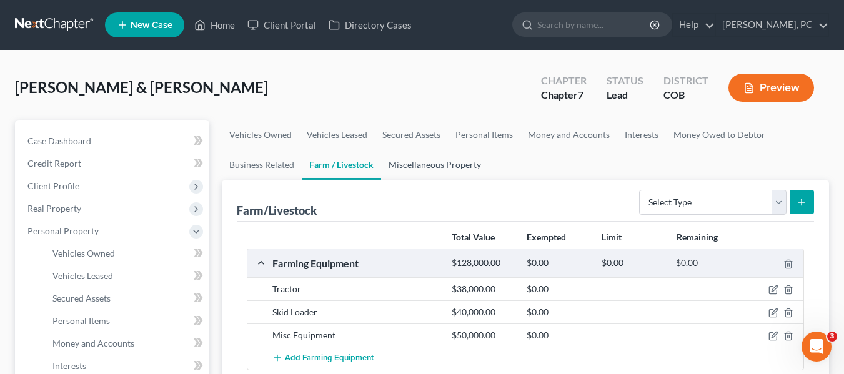
scroll to position [62, 0]
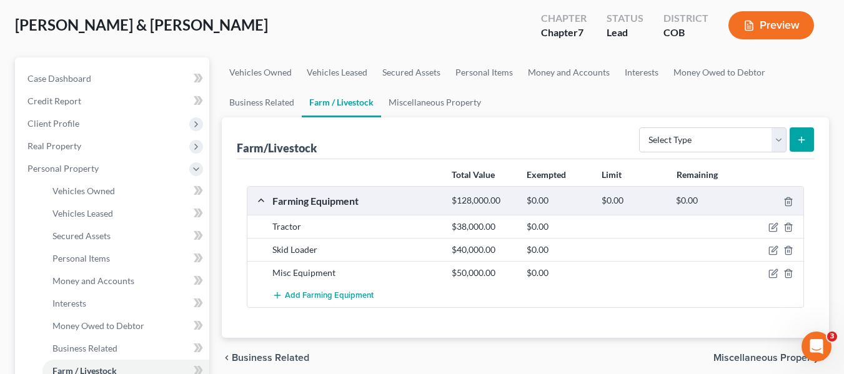
click at [263, 201] on div "Farming Equipment $128,000.00 $0.00 $0.00 $0.00" at bounding box center [522, 201] width 551 height 28
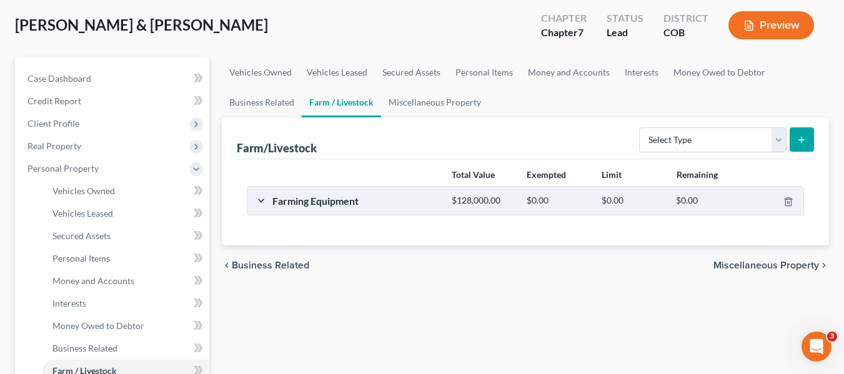
click at [405, 202] on div "Farming Equipment" at bounding box center [355, 200] width 179 height 13
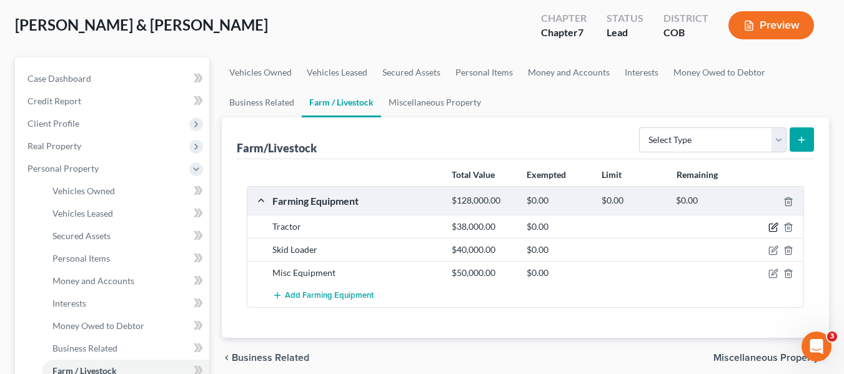
click at [774, 229] on icon "button" at bounding box center [775, 227] width 6 height 6
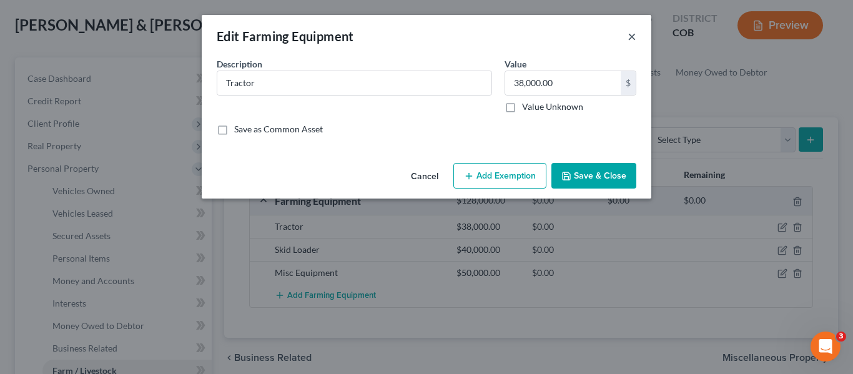
click at [635, 34] on button "×" at bounding box center [632, 36] width 9 height 15
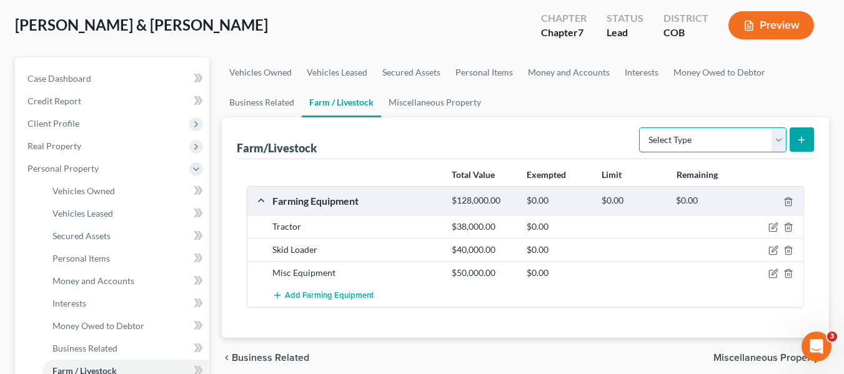
click at [780, 141] on select "Select Type Animals & Livestock Crops: Growing or Harvested Farming Equipment F…" at bounding box center [712, 139] width 147 height 25
click at [641, 127] on select "Select Type Animals & Livestock Crops: Growing or Harvested Farming Equipment F…" at bounding box center [712, 139] width 147 height 25
click at [797, 142] on icon "submit" at bounding box center [802, 140] width 10 height 10
click at [499, 130] on div "Farm/Livestock Select Type Animals & Livestock Crops: Growing or Harvested Farm…" at bounding box center [525, 138] width 577 height 42
click at [807, 135] on icon "submit" at bounding box center [802, 140] width 10 height 10
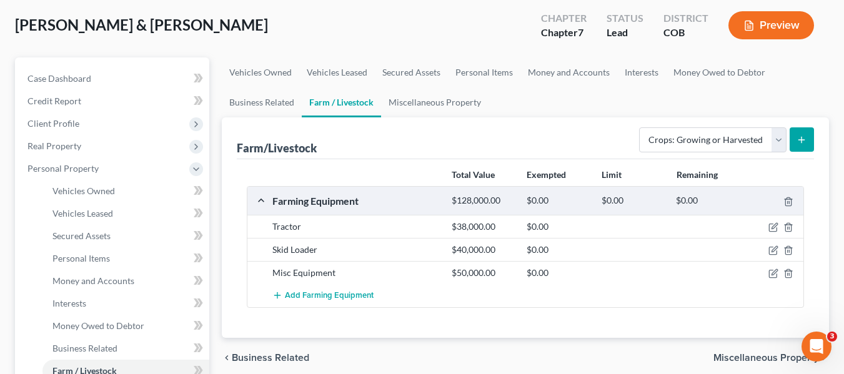
click at [508, 130] on div "Farm/Livestock Select Type Animals & Livestock Crops: Growing or Harvested Farm…" at bounding box center [525, 138] width 577 height 42
click at [773, 141] on select "Select Type Animals & Livestock Crops: Growing or Harvested Farming Equipment F…" at bounding box center [712, 139] width 147 height 25
select select "other_farm_property"
click at [641, 127] on select "Select Type Animals & Livestock Crops: Growing or Harvested Farming Equipment F…" at bounding box center [712, 139] width 147 height 25
click at [793, 137] on button "submit" at bounding box center [802, 139] width 24 height 24
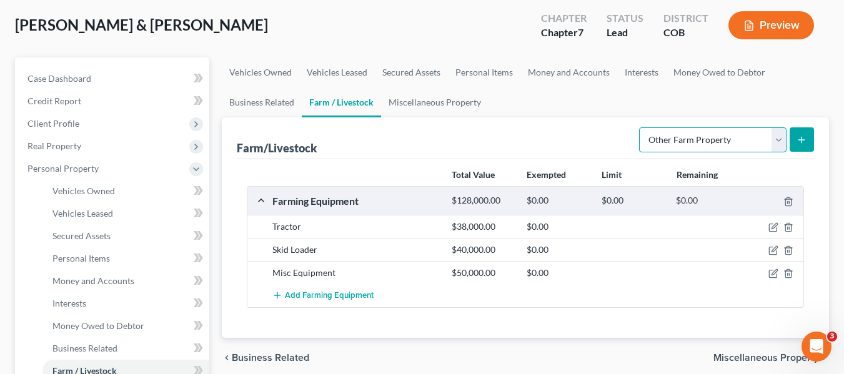
click at [772, 139] on select "Select Type Animals & Livestock Crops: Growing or Harvested Farming Equipment F…" at bounding box center [712, 139] width 147 height 25
click at [504, 124] on div "Farm/Livestock Select Type Animals & Livestock Crops: Growing or Harvested Farm…" at bounding box center [525, 138] width 577 height 42
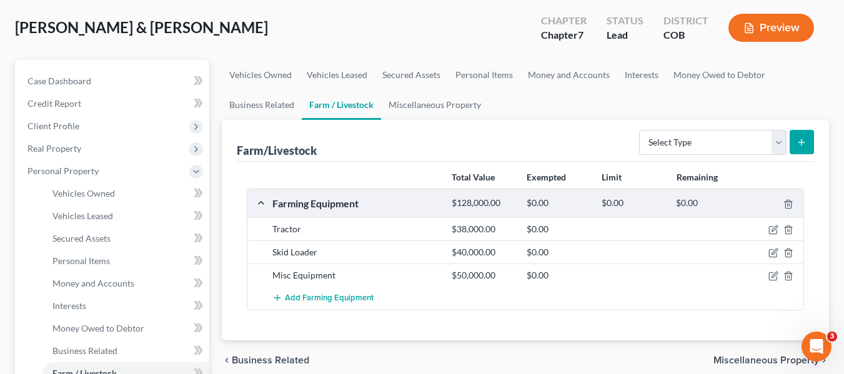
scroll to position [62, 0]
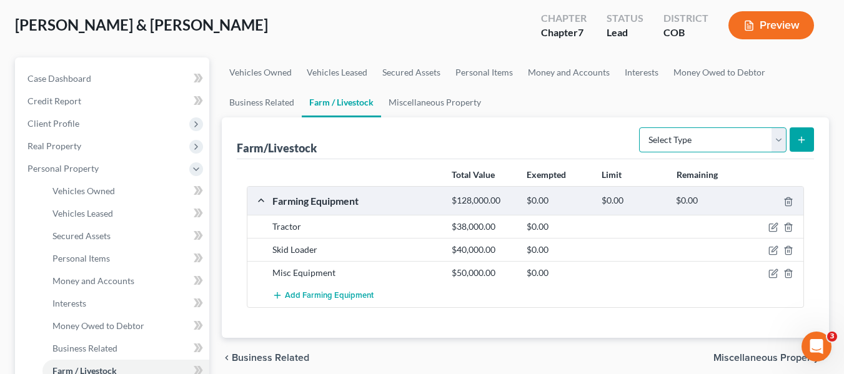
drag, startPoint x: 782, startPoint y: 139, endPoint x: 757, endPoint y: 147, distance: 26.5
click at [782, 139] on select "Select Type Animals & Livestock Crops: Growing or Harvested Farming Equipment F…" at bounding box center [712, 139] width 147 height 25
select select "crops"
click at [641, 127] on select "Select Type Animals & Livestock Crops: Growing or Harvested Farming Equipment F…" at bounding box center [712, 139] width 147 height 25
click at [808, 142] on button "submit" at bounding box center [802, 139] width 24 height 24
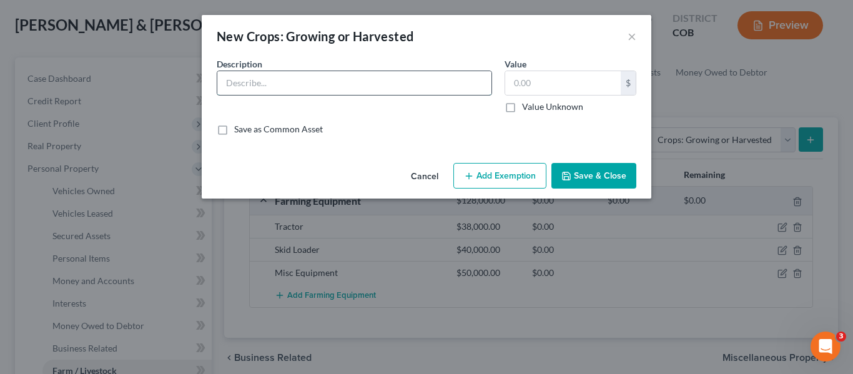
click at [370, 88] on input "text" at bounding box center [354, 83] width 274 height 24
type input "Hay"
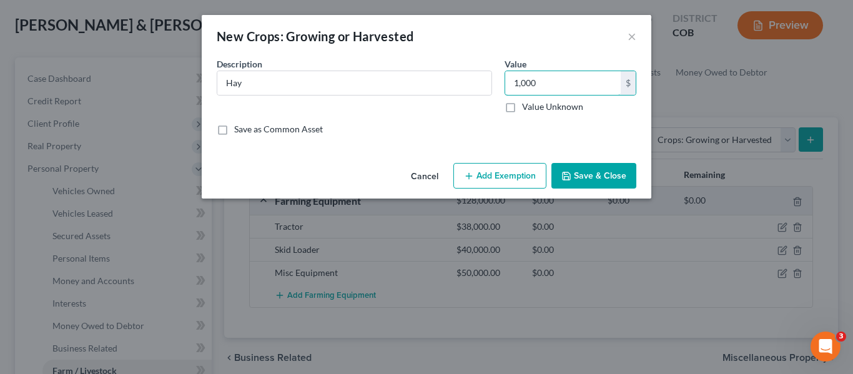
type input "1,000"
click at [403, 109] on div "Description * Hay" at bounding box center [355, 85] width 288 height 56
click at [607, 184] on button "Save & Close" at bounding box center [594, 176] width 85 height 26
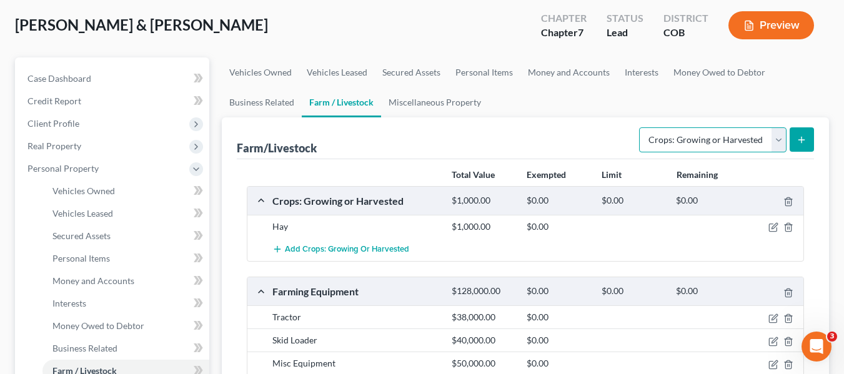
click at [713, 141] on select "Select Type Animals & Livestock Crops: Growing or Harvested Farming Equipment F…" at bounding box center [712, 139] width 147 height 25
click at [711, 141] on select "Select Type Animals & Livestock Crops: Growing or Harvested Farming Equipment F…" at bounding box center [712, 139] width 147 height 25
click at [234, 99] on link "Business Related" at bounding box center [262, 102] width 80 height 30
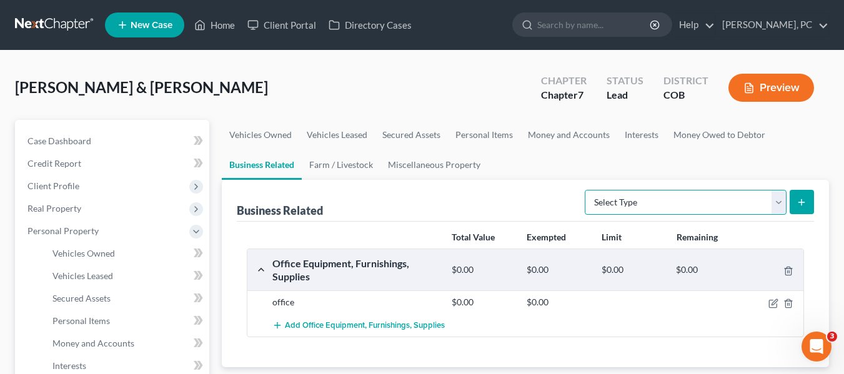
click at [630, 201] on select "Select Type Customer Lists Franchises Inventory Licenses Machinery Office Equip…" at bounding box center [686, 202] width 202 height 25
drag, startPoint x: 632, startPoint y: 206, endPoint x: 620, endPoint y: 206, distance: 12.5
click at [632, 206] on select "Select Type Customer Lists Franchises Inventory Licenses Machinery Office Equip…" at bounding box center [686, 202] width 202 height 25
click at [332, 164] on link "Farm / Livestock" at bounding box center [341, 165] width 79 height 30
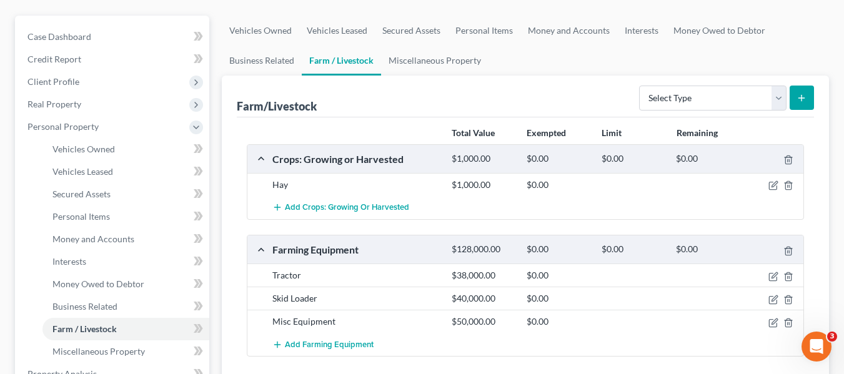
scroll to position [125, 0]
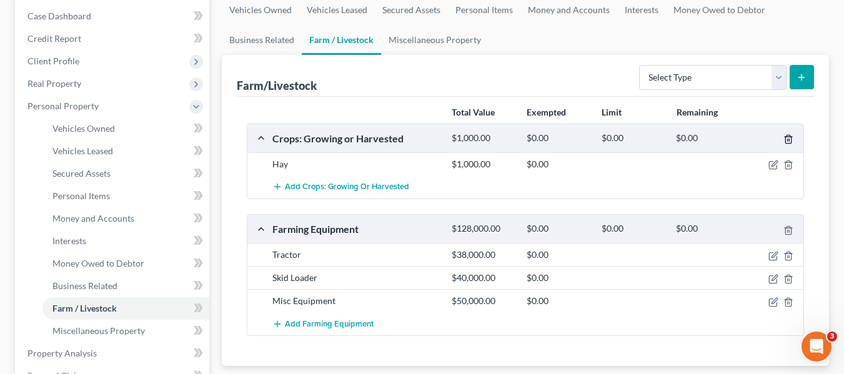
click at [790, 138] on icon "button" at bounding box center [788, 139] width 10 height 10
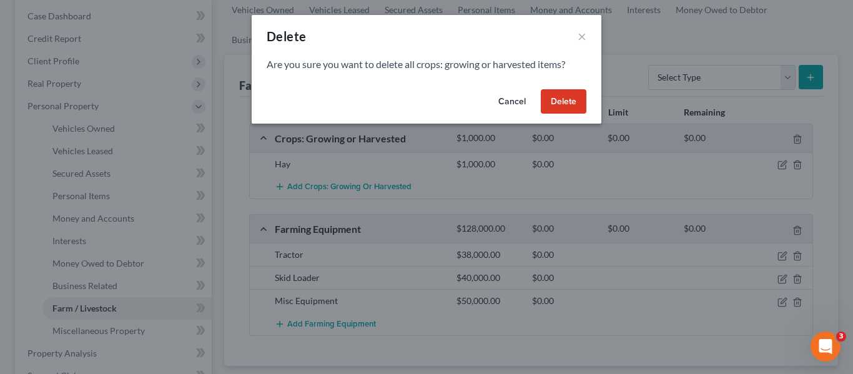
click at [566, 99] on button "Delete" at bounding box center [564, 101] width 46 height 25
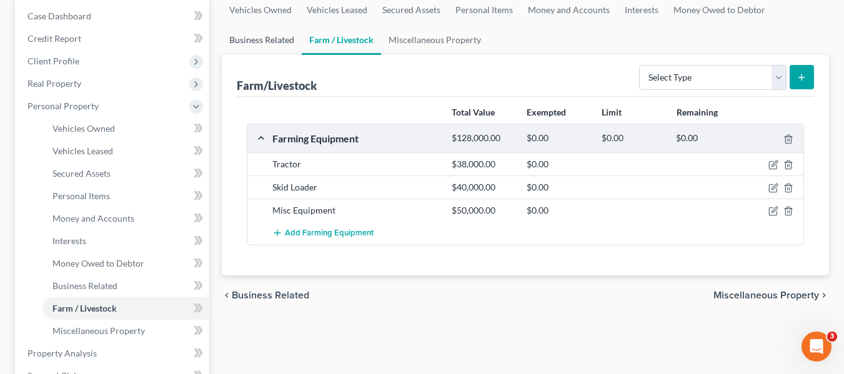
click at [239, 38] on link "Business Related" at bounding box center [262, 40] width 80 height 30
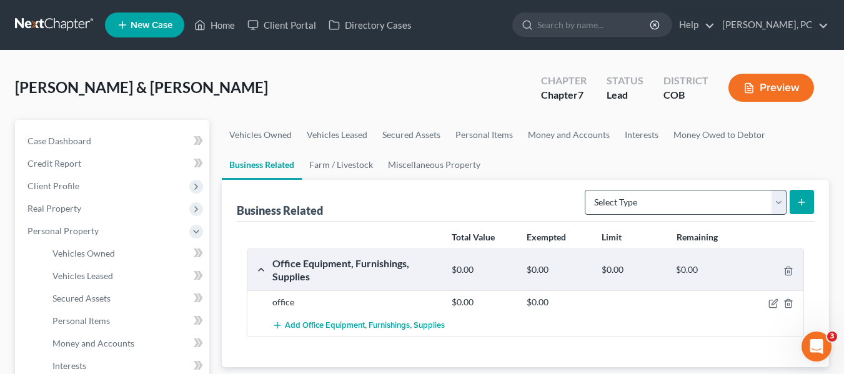
drag, startPoint x: 688, startPoint y: 215, endPoint x: 687, endPoint y: 206, distance: 8.8
click at [688, 215] on form "Select Type Customer Lists Franchises Inventory Licenses Machinery Office Equip…" at bounding box center [699, 203] width 229 height 26
click at [682, 192] on select "Select Type Customer Lists Franchises Inventory Licenses Machinery Office Equip…" at bounding box center [686, 202] width 202 height 25
select select "inventory"
click at [585, 190] on select "Select Type Customer Lists Franchises Inventory Licenses Machinery Office Equip…" at bounding box center [686, 202] width 202 height 25
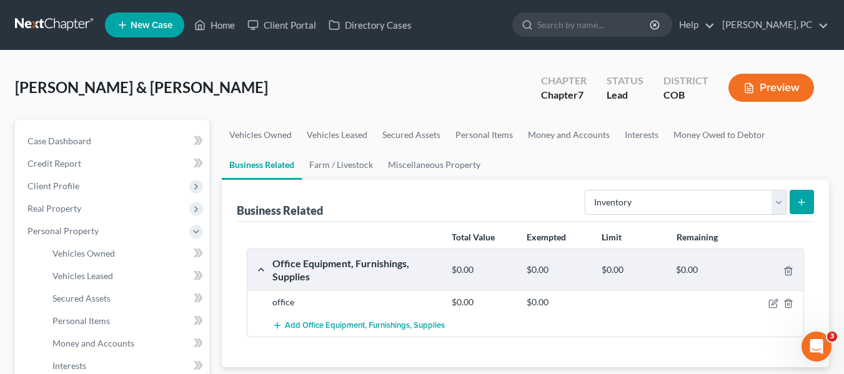
click at [800, 199] on icon "submit" at bounding box center [802, 202] width 10 height 10
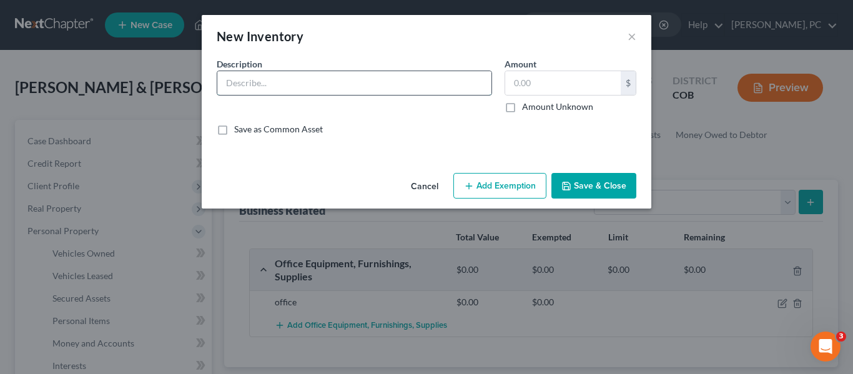
click at [324, 87] on input "text" at bounding box center [354, 83] width 274 height 24
type input "Hay"
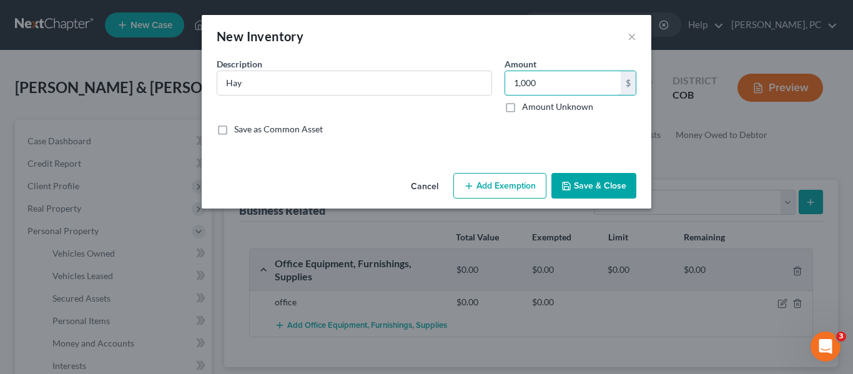
type input "1,000"
click at [592, 179] on button "Save & Close" at bounding box center [594, 186] width 85 height 26
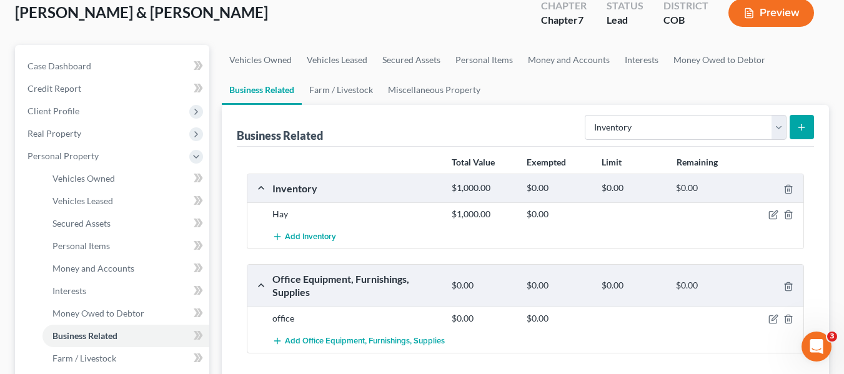
scroll to position [62, 0]
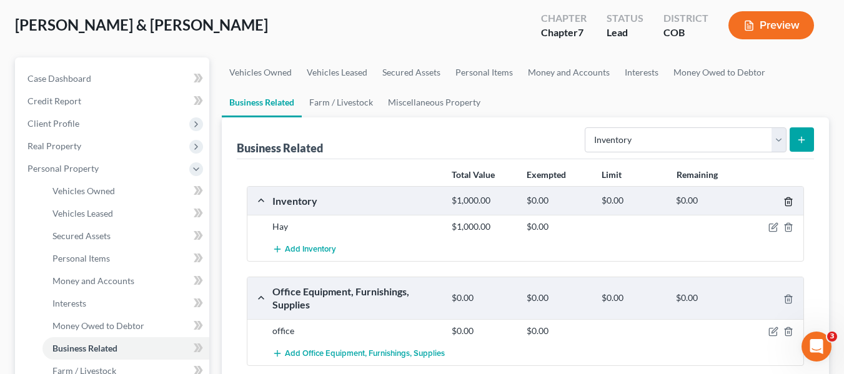
click at [788, 201] on icon "button" at bounding box center [788, 202] width 10 height 10
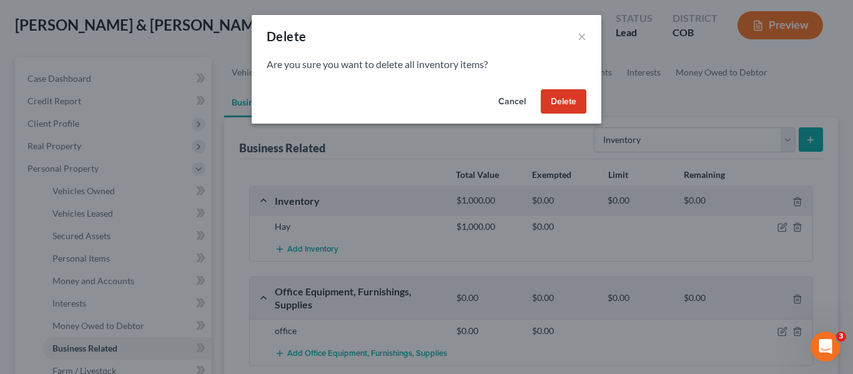
click at [570, 97] on button "Delete" at bounding box center [564, 101] width 46 height 25
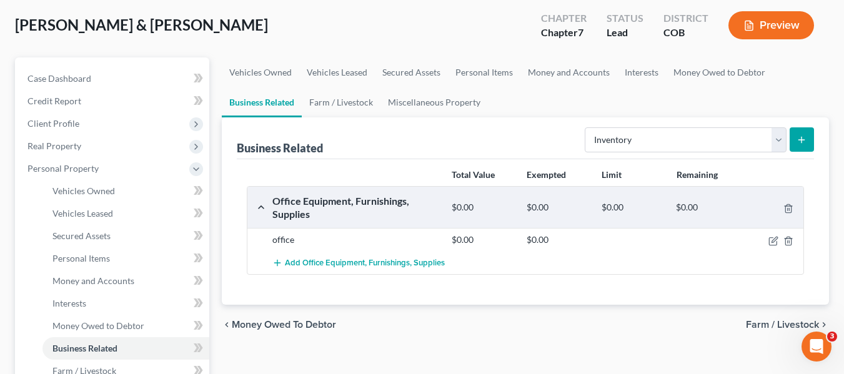
drag, startPoint x: 570, startPoint y: 97, endPoint x: 377, endPoint y: 142, distance: 199.0
click at [377, 142] on div "Business Related Select Type Customer Lists Franchises Inventory Licenses Machi…" at bounding box center [525, 138] width 577 height 42
click at [360, 102] on link "Farm / Livestock" at bounding box center [341, 102] width 79 height 30
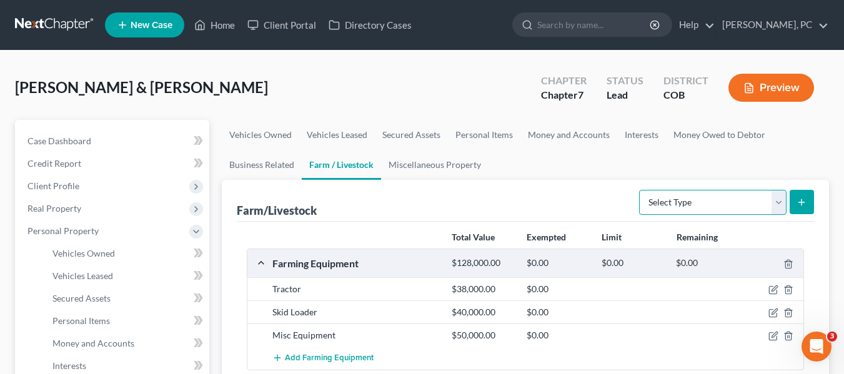
click at [703, 197] on select "Select Type Animals & Livestock Crops: Growing or Harvested Farming Equipment F…" at bounding box center [712, 202] width 147 height 25
select select "crops"
click at [641, 190] on select "Select Type Animals & Livestock Crops: Growing or Harvested Farming Equipment F…" at bounding box center [712, 202] width 147 height 25
click at [798, 198] on icon "submit" at bounding box center [802, 202] width 10 height 10
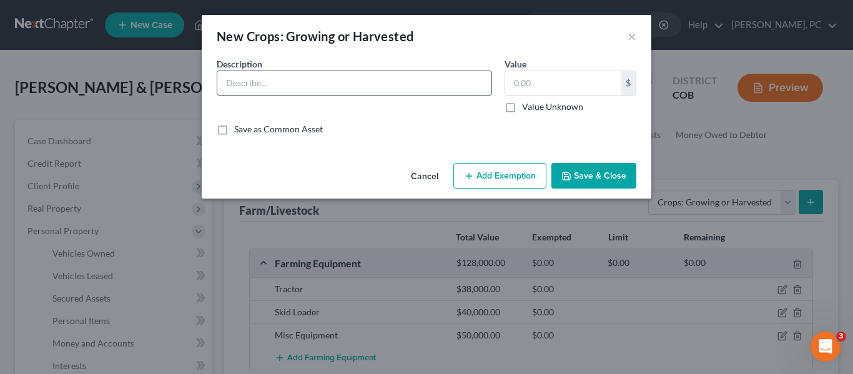
click at [271, 76] on input "text" at bounding box center [354, 83] width 274 height 24
type input "Hay"
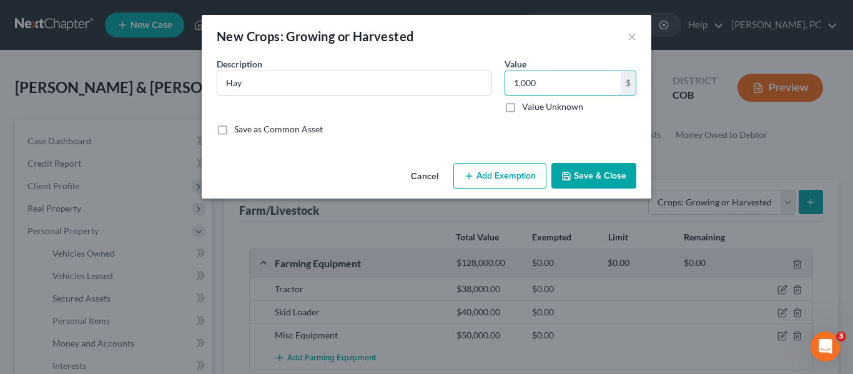
type input "1,000"
click at [587, 174] on button "Save & Close" at bounding box center [594, 176] width 85 height 26
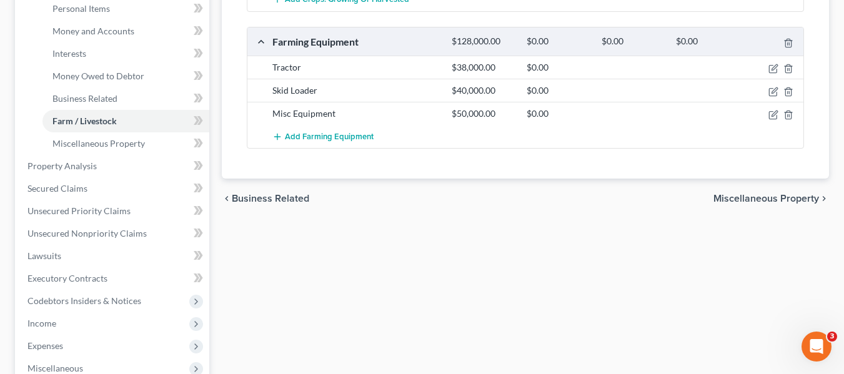
click at [774, 196] on span "Miscellaneous Property" at bounding box center [766, 199] width 106 height 10
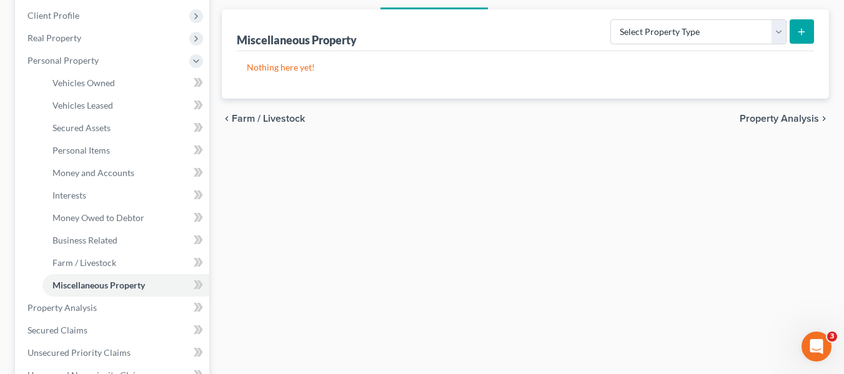
scroll to position [187, 0]
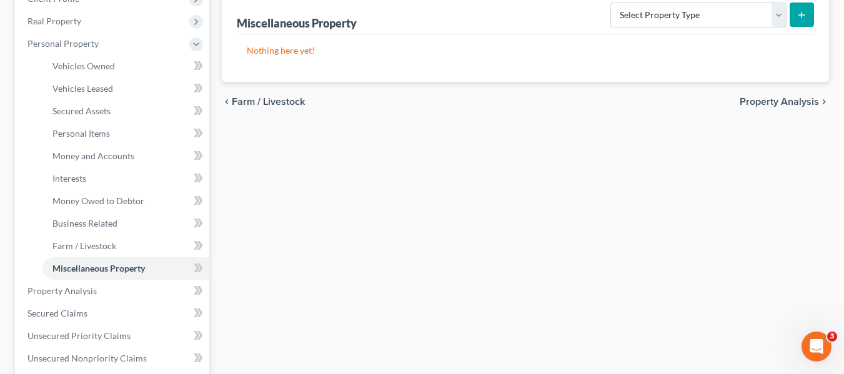
click at [780, 99] on span "Property Analysis" at bounding box center [779, 102] width 79 height 10
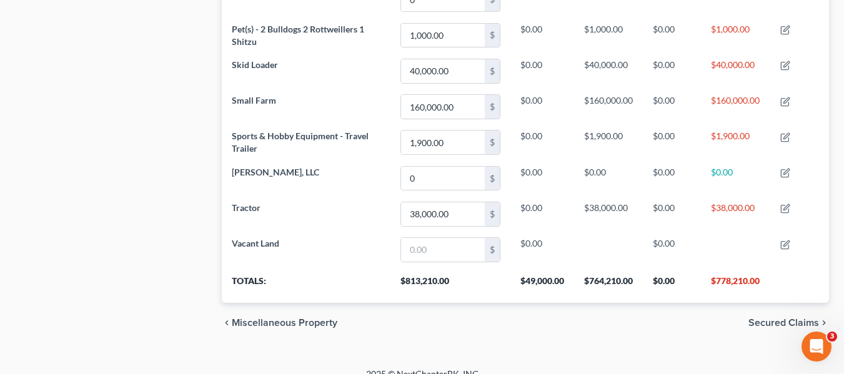
scroll to position [963, 0]
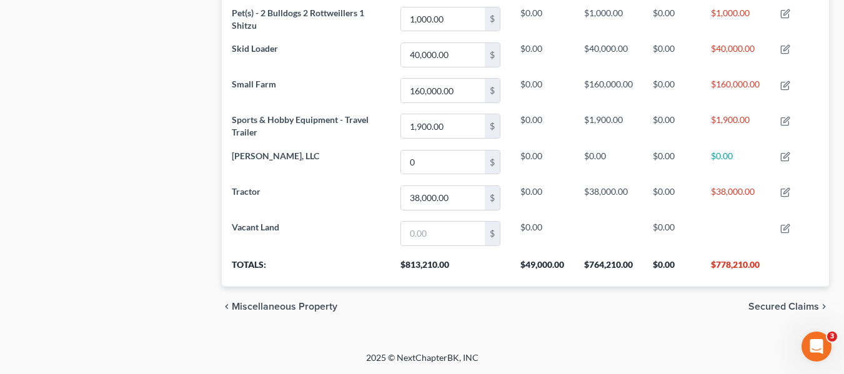
click at [793, 302] on span "Secured Claims" at bounding box center [783, 307] width 71 height 10
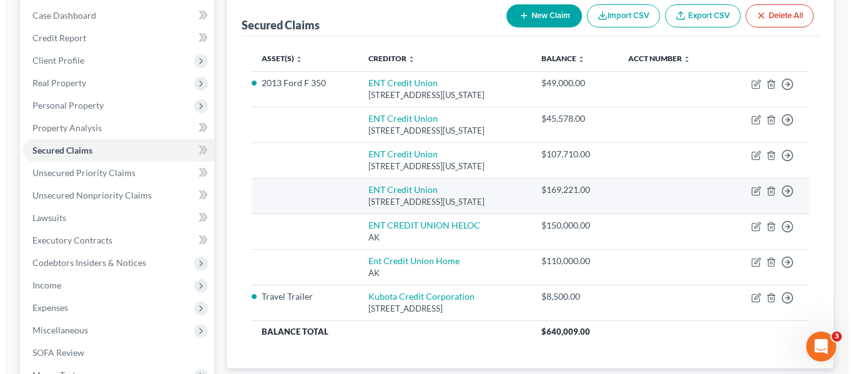
scroll to position [125, 0]
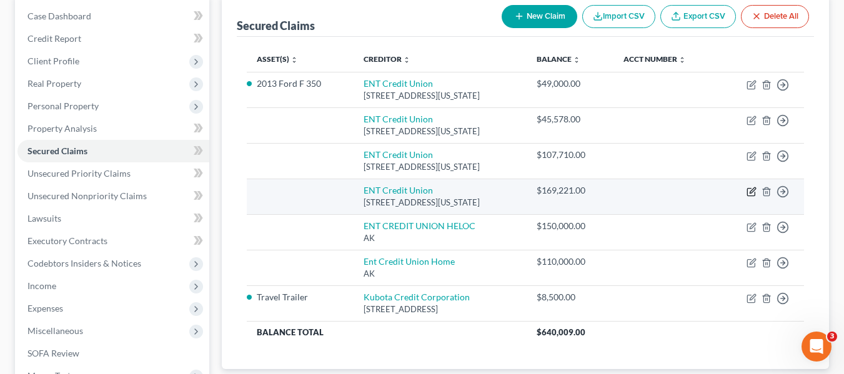
click at [754, 192] on icon "button" at bounding box center [752, 192] width 10 height 10
select select "5"
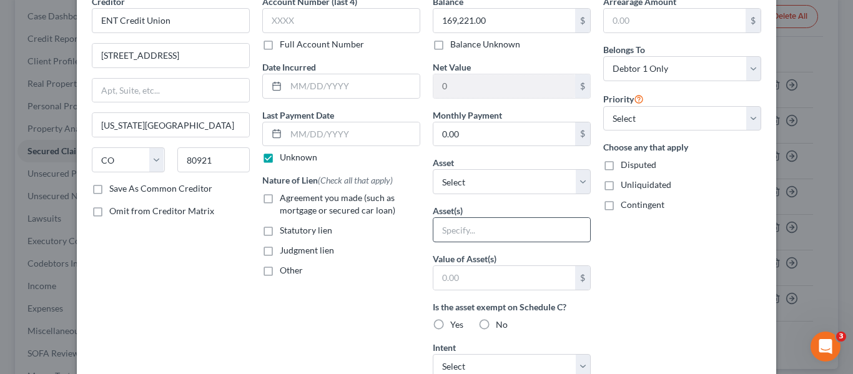
scroll to position [0, 0]
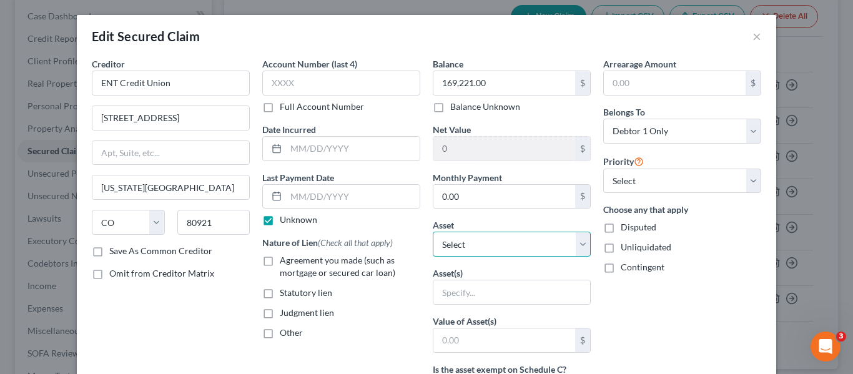
click at [534, 250] on select "Select Other Multiple Assets office - $0.0 28218 Hillside Rd - $null Cash on ha…" at bounding box center [512, 244] width 158 height 25
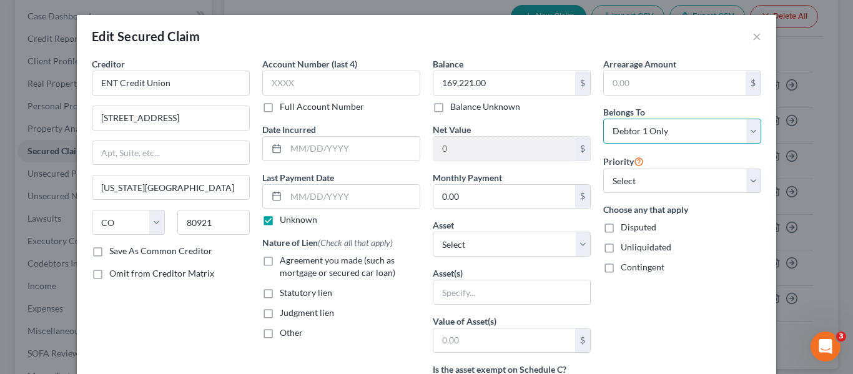
click at [672, 138] on select "Select Debtor 1 Only Debtor 2 Only Debtor 1 And Debtor 2 Only At Least One Of T…" at bounding box center [683, 131] width 158 height 25
select select "2"
click at [604, 119] on select "Select Debtor 1 Only Debtor 2 Only Debtor 1 And Debtor 2 Only At Least One Of T…" at bounding box center [683, 131] width 158 height 25
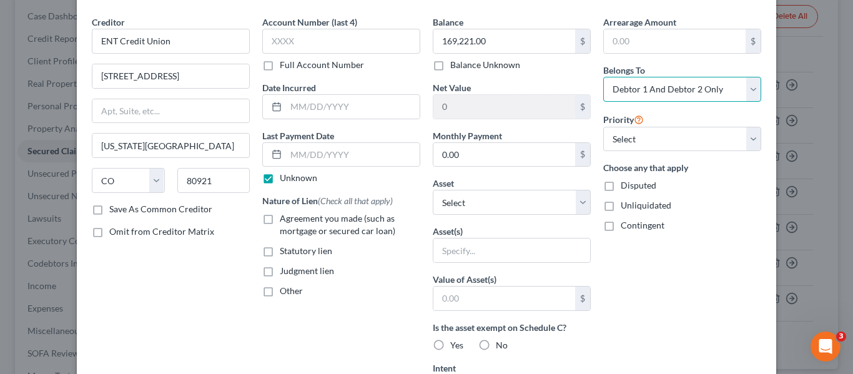
scroll to position [62, 0]
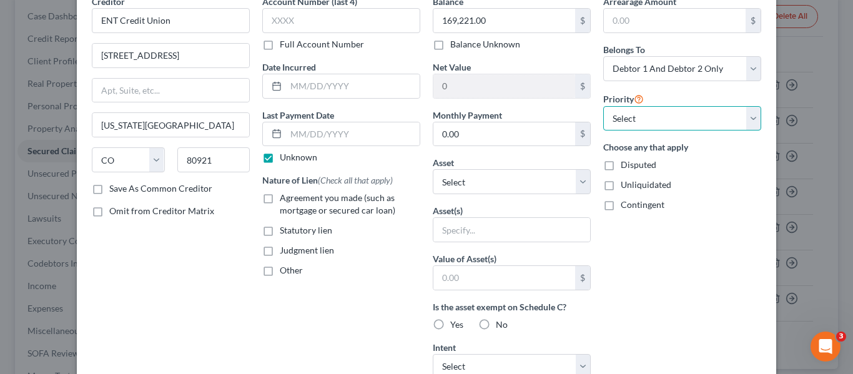
click at [648, 129] on select "Select 1st 2nd 3rd 4th 5th 6th 7th 8th 9th 10th 11th 12th 13th 14th 15th 16th 1…" at bounding box center [683, 118] width 158 height 25
click at [648, 127] on select "Select 1st 2nd 3rd 4th 5th 6th 7th 8th 9th 10th 11th 12th 13th 14th 15th 16th 1…" at bounding box center [683, 118] width 158 height 25
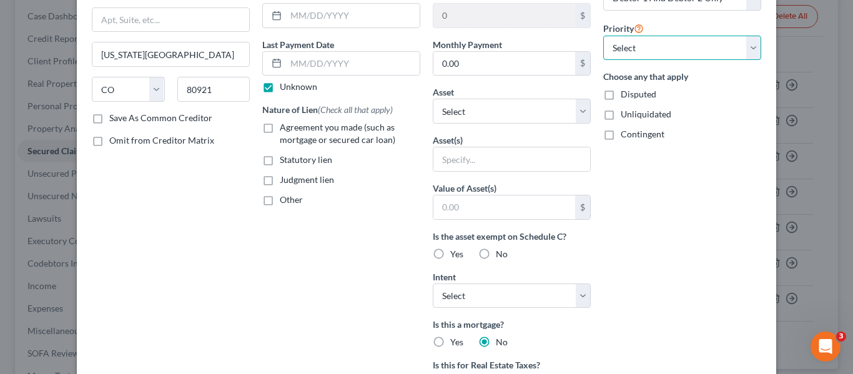
scroll to position [125, 0]
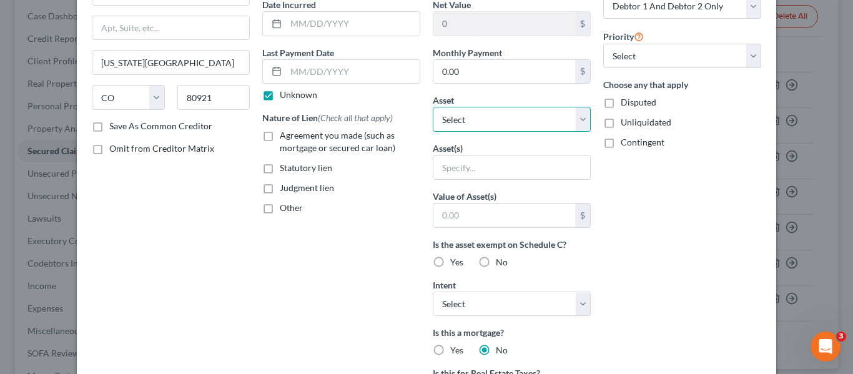
click at [481, 115] on select "Select Other Multiple Assets office - $0.0 28218 Hillside Rd - $null Cash on ha…" at bounding box center [512, 119] width 158 height 25
select select "3"
click at [433, 107] on select "Select Other Multiple Assets office - $0.0 28218 Hillside Rd - $null Cash on ha…" at bounding box center [512, 119] width 158 height 25
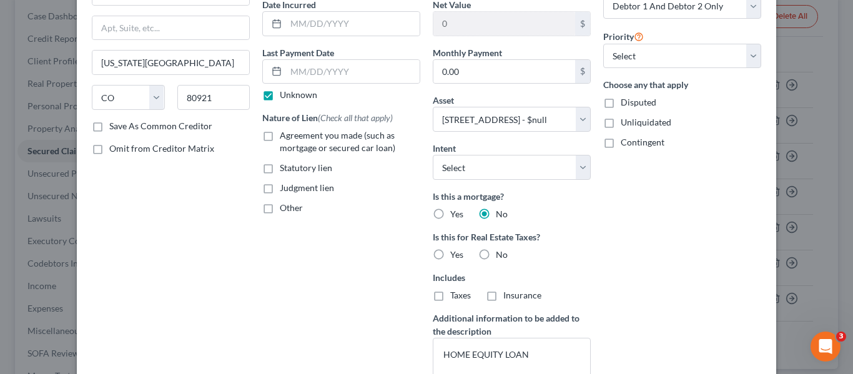
click at [613, 211] on div "Arrearage Amount $ Belongs To * Select Debtor 1 Only Debtor 2 Only Debtor 1 And…" at bounding box center [682, 164] width 171 height 462
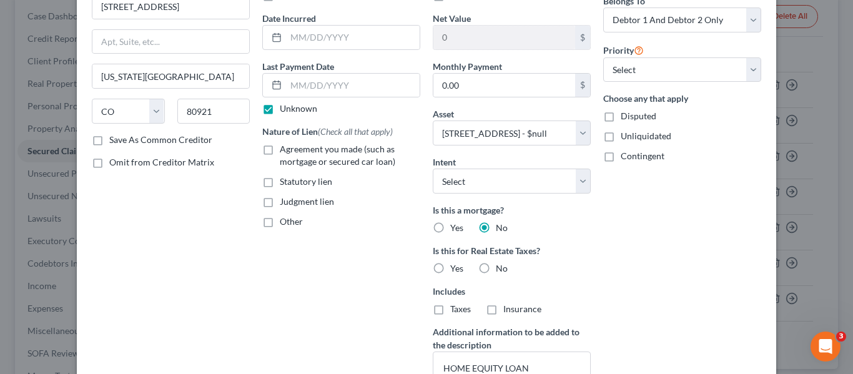
scroll to position [9, 0]
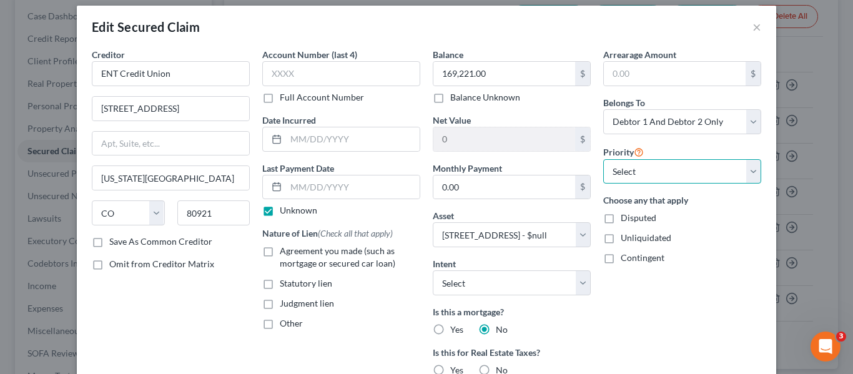
click at [643, 169] on select "Select 1st 2nd 3rd 4th 5th 6th 7th 8th 9th 10th 11th 12th 13th 14th 15th 16th 1…" at bounding box center [683, 171] width 158 height 25
click at [280, 251] on label "Agreement you made (such as mortgage or secured car loan)" at bounding box center [350, 257] width 141 height 25
click at [285, 251] on input "Agreement you made (such as mortgage or secured car loan)" at bounding box center [289, 249] width 8 height 8
checkbox input "true"
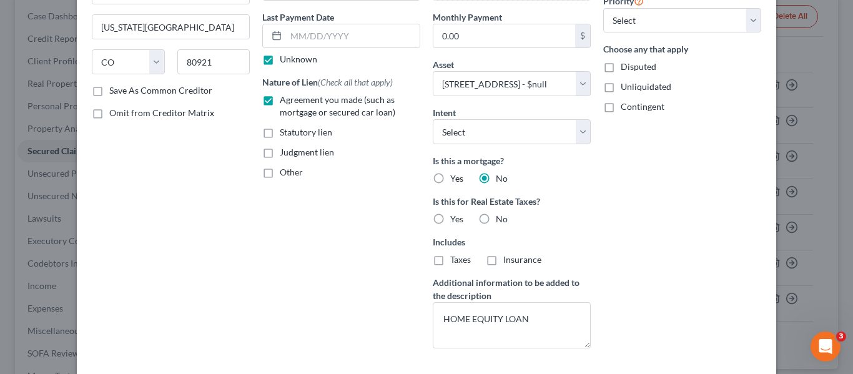
scroll to position [259, 0]
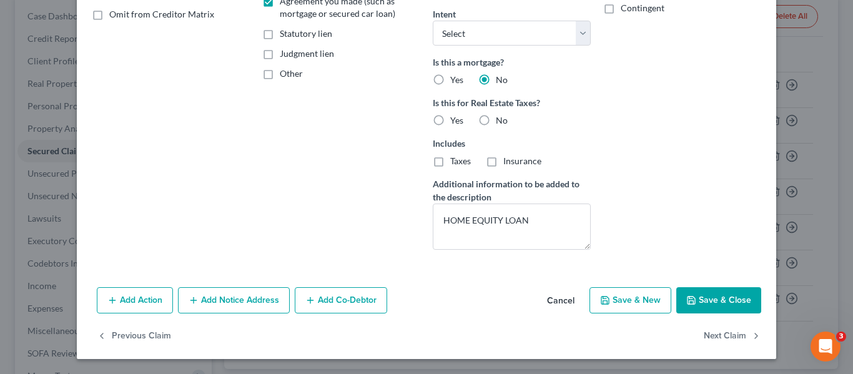
click at [720, 302] on button "Save & Close" at bounding box center [719, 300] width 85 height 26
select select
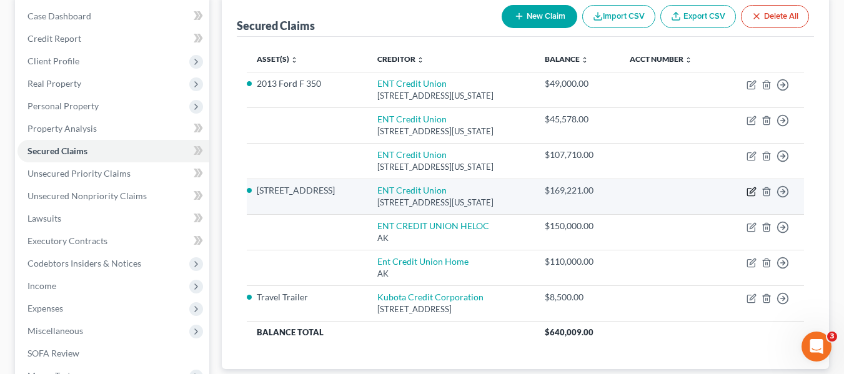
click at [748, 193] on icon "button" at bounding box center [750, 191] width 7 height 7
select select "5"
select select "2"
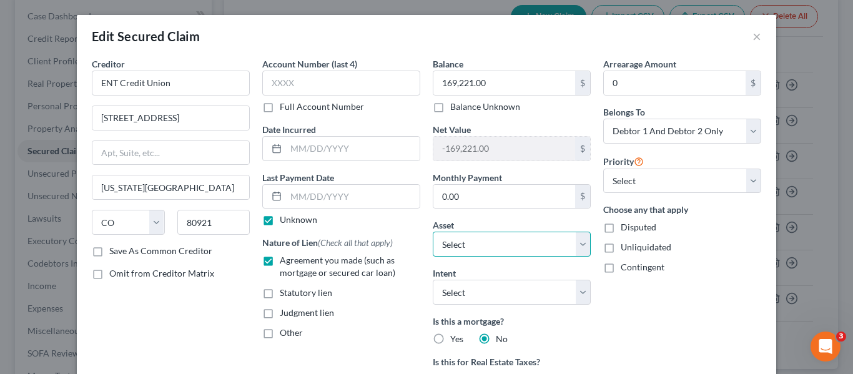
click at [513, 249] on select "Select Other Multiple Assets office - $0.0 28218 Hillside Rd - $null Cash on ha…" at bounding box center [512, 244] width 158 height 25
select select
click at [433, 232] on select "Select Other Multiple Assets office - $0.0 28218 Hillside Rd - $null Cash on ha…" at bounding box center [512, 244] width 158 height 25
click at [658, 311] on div "Arrearage Amount 0 $ Belongs To * Select Debtor 1 Only Debtor 2 Only Debtor 1 A…" at bounding box center [682, 288] width 171 height 462
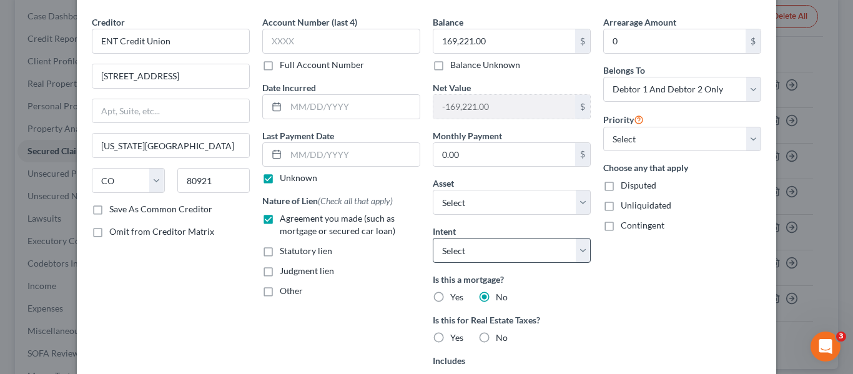
scroll to position [62, 0]
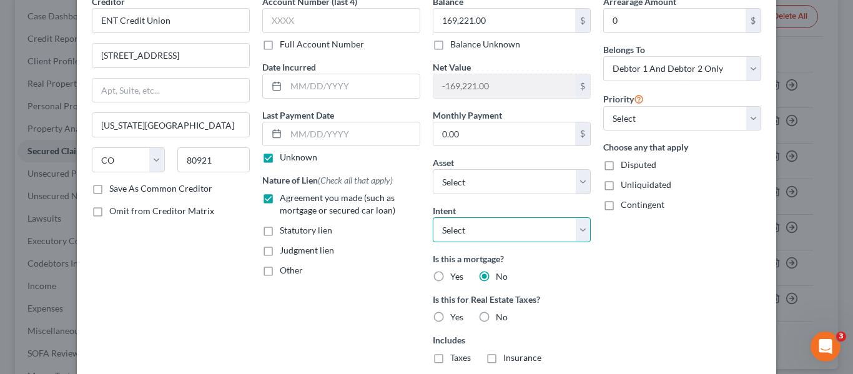
click at [532, 232] on select "Select Surrender Redeem Reaffirm Avoid Other" at bounding box center [512, 229] width 158 height 25
drag, startPoint x: 532, startPoint y: 231, endPoint x: 374, endPoint y: 252, distance: 160.2
click at [374, 252] on div "Judgment lien" at bounding box center [341, 250] width 158 height 12
click at [450, 274] on label "Yes" at bounding box center [456, 277] width 13 height 12
click at [455, 274] on input "Yes" at bounding box center [459, 275] width 8 height 8
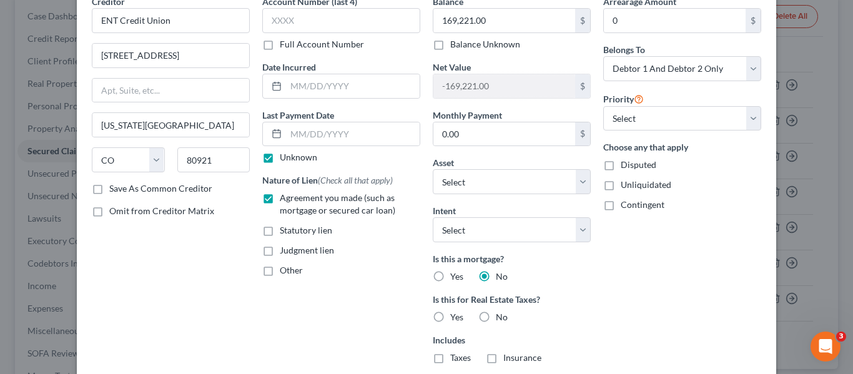
radio input "true"
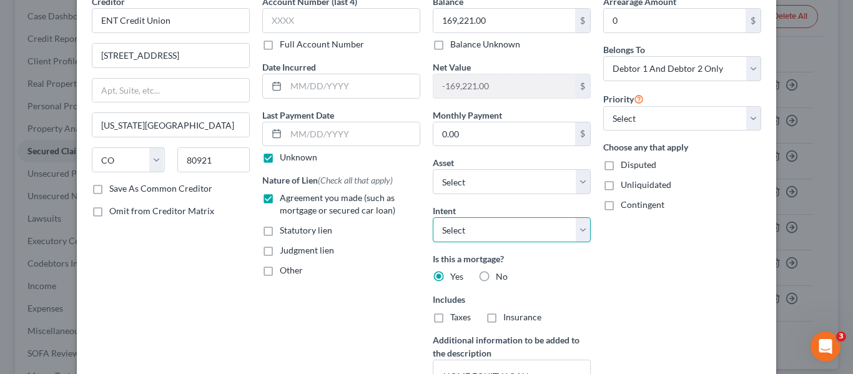
click at [539, 236] on select "Select Surrender Redeem Reaffirm Avoid Other" at bounding box center [512, 229] width 158 height 25
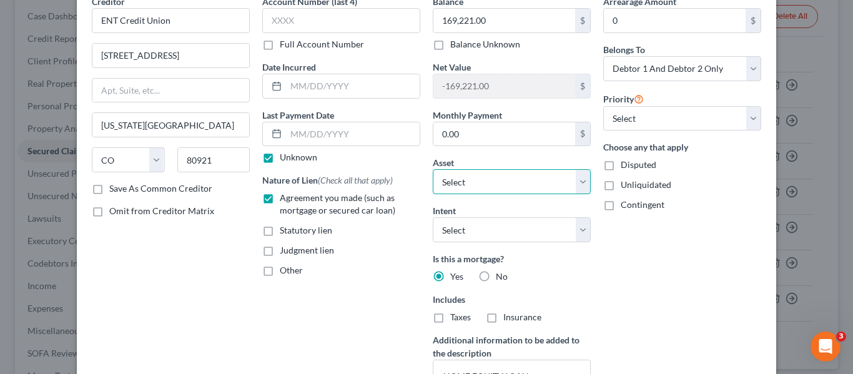
click at [531, 184] on select "Select Other Multiple Assets office - $0.0 28218 Hillside Rd - $null Cash on ha…" at bounding box center [512, 181] width 158 height 25
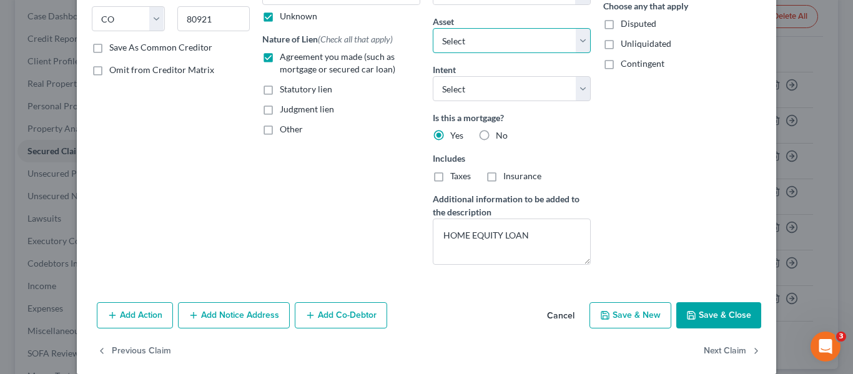
scroll to position [219, 0]
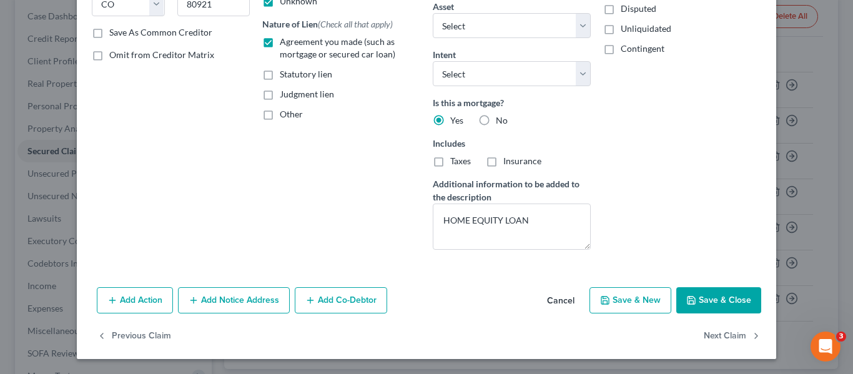
click at [720, 295] on button "Save & Close" at bounding box center [719, 300] width 85 height 26
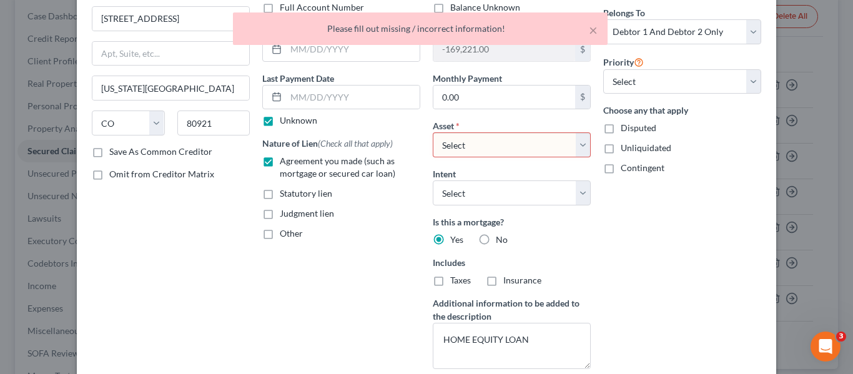
scroll to position [31, 0]
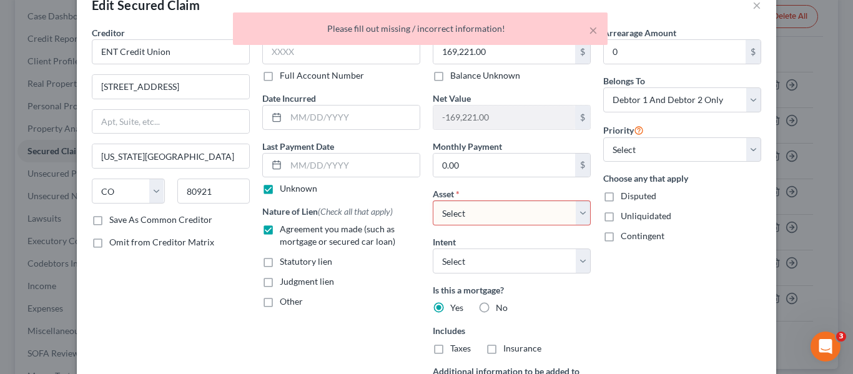
click at [485, 211] on select "Select Other Multiple Assets office - $0.0 28218 Hillside Rd - $null Cash on ha…" at bounding box center [512, 213] width 158 height 25
select select "3"
click at [433, 201] on select "Select Other Multiple Assets office - $0.0 28218 Hillside Rd - $null Cash on ha…" at bounding box center [512, 213] width 158 height 25
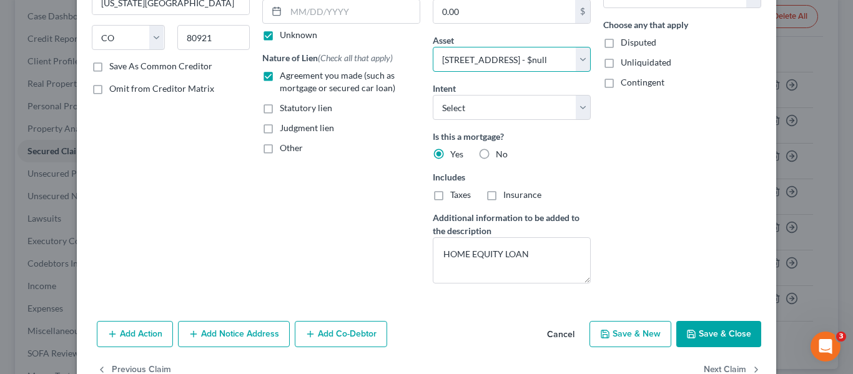
scroll to position [219, 0]
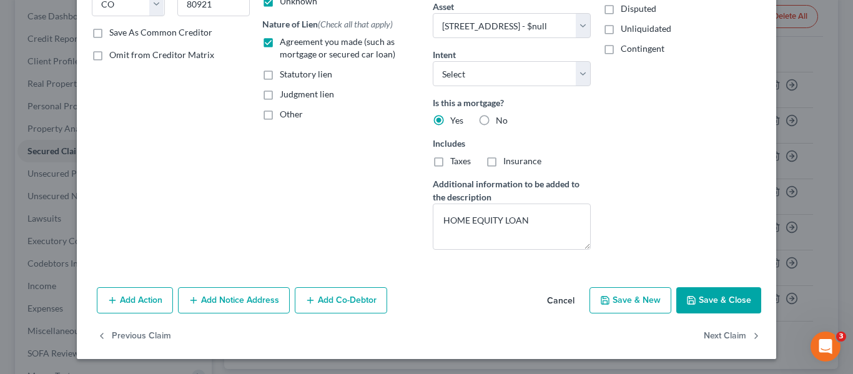
click at [728, 309] on button "Save & Close" at bounding box center [719, 300] width 85 height 26
select select
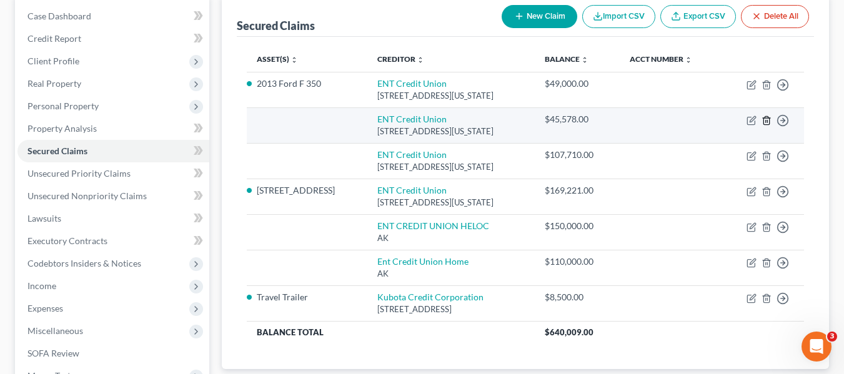
click at [769, 120] on icon "button" at bounding box center [766, 120] width 6 height 8
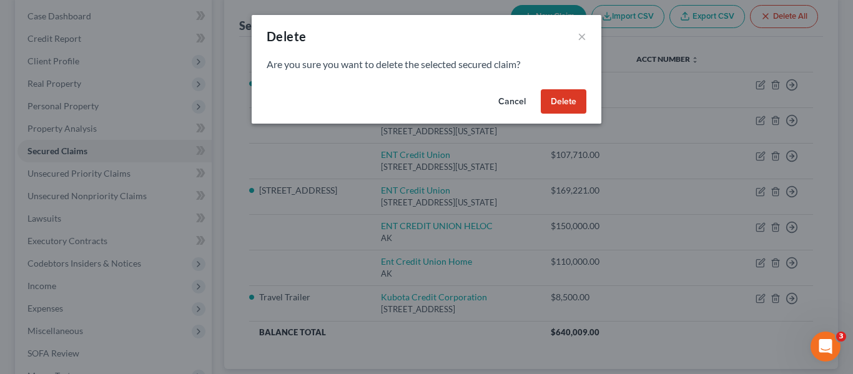
click at [547, 108] on button "Delete" at bounding box center [564, 101] width 46 height 25
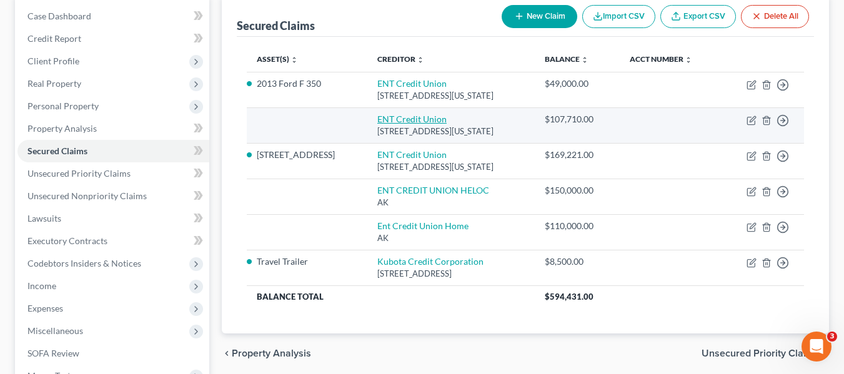
click at [377, 119] on link "ENT Credit Union" at bounding box center [411, 119] width 69 height 11
select select "5"
select select "0"
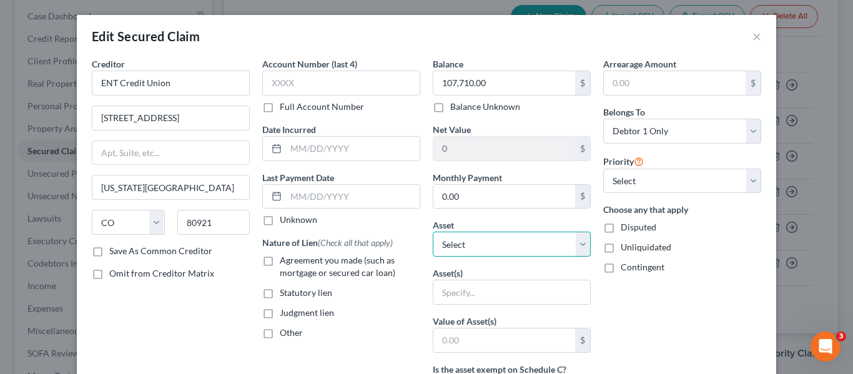
click at [497, 244] on select "Select Other Multiple Assets office - $0.0 28218 Hillside Rd - $null Cash on ha…" at bounding box center [512, 244] width 158 height 25
select select "3"
click at [433, 232] on select "Select Other Multiple Assets office - $0.0 28218 Hillside Rd - $null Cash on ha…" at bounding box center [512, 244] width 158 height 25
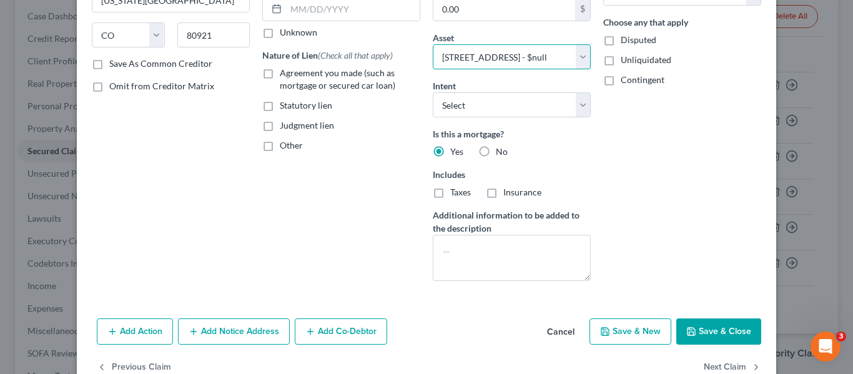
scroll to position [125, 0]
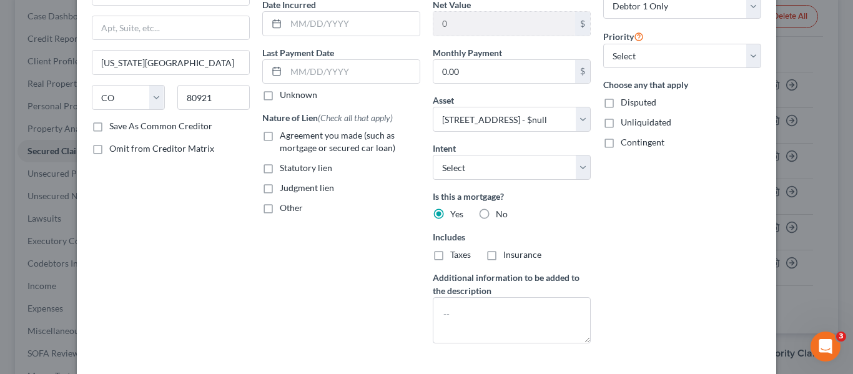
click at [280, 137] on label "Agreement you made (such as mortgage or secured car loan)" at bounding box center [350, 141] width 141 height 25
click at [285, 137] on input "Agreement you made (such as mortgage or secured car loan)" at bounding box center [289, 133] width 8 height 8
checkbox input "true"
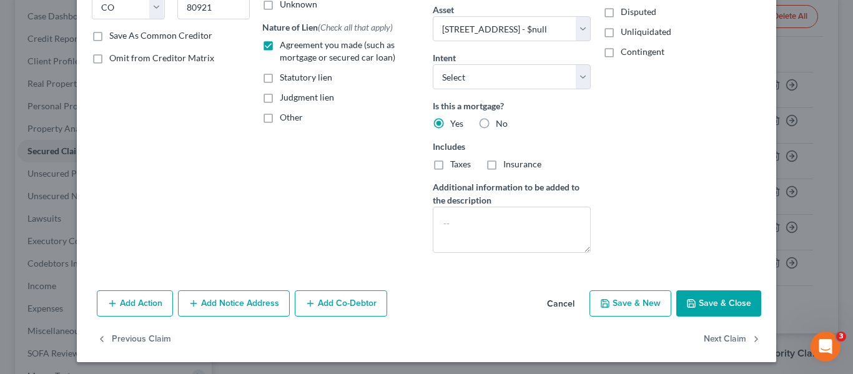
scroll to position [219, 0]
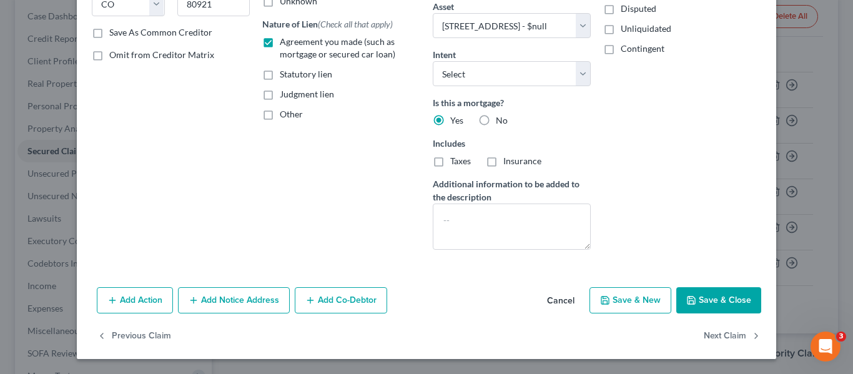
click at [735, 297] on button "Save & Close" at bounding box center [719, 300] width 85 height 26
select select
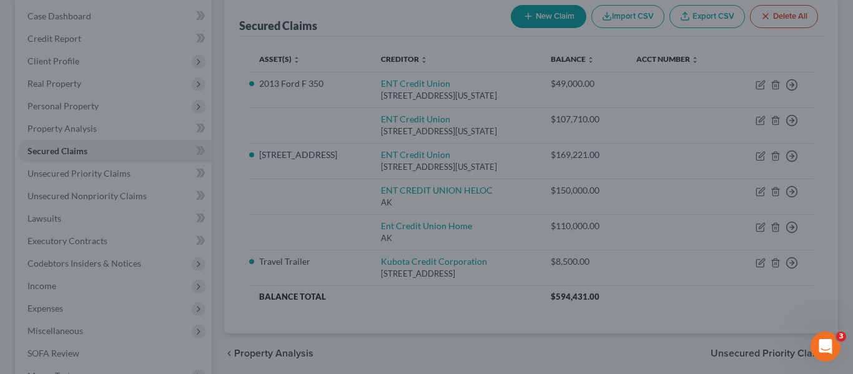
type input "-107,710.00"
select select "3"
type input "0"
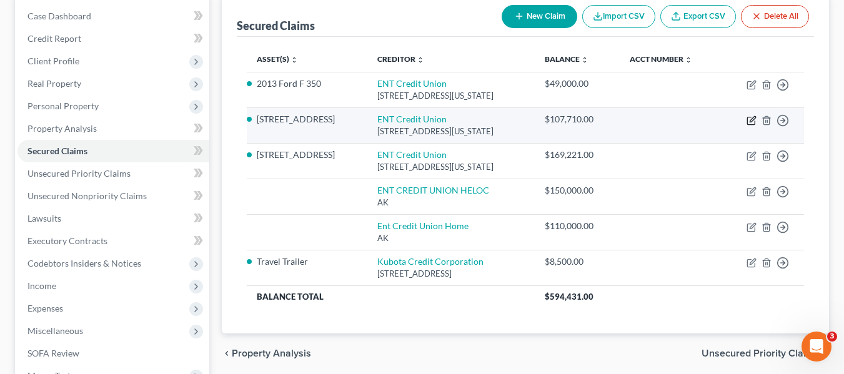
click at [753, 119] on icon "button" at bounding box center [752, 121] width 10 height 10
select select "5"
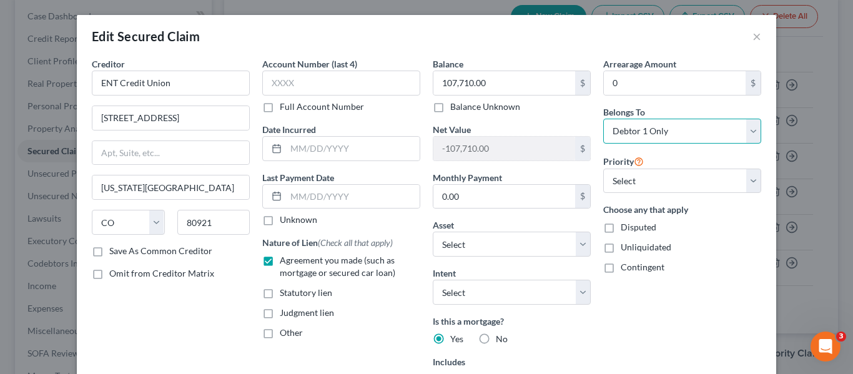
click at [693, 131] on select "Select Debtor 1 Only Debtor 2 Only Debtor 1 And Debtor 2 Only At Least One Of T…" at bounding box center [683, 131] width 158 height 25
select select "2"
click at [604, 119] on select "Select Debtor 1 Only Debtor 2 Only Debtor 1 And Debtor 2 Only At Least One Of T…" at bounding box center [683, 131] width 158 height 25
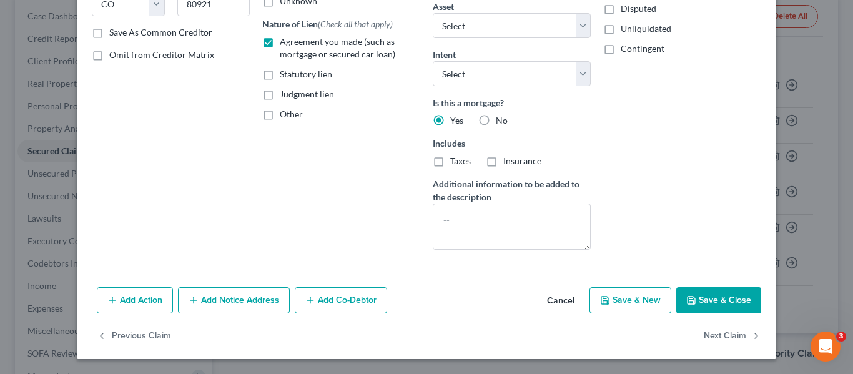
click at [719, 303] on button "Save & Close" at bounding box center [719, 300] width 85 height 26
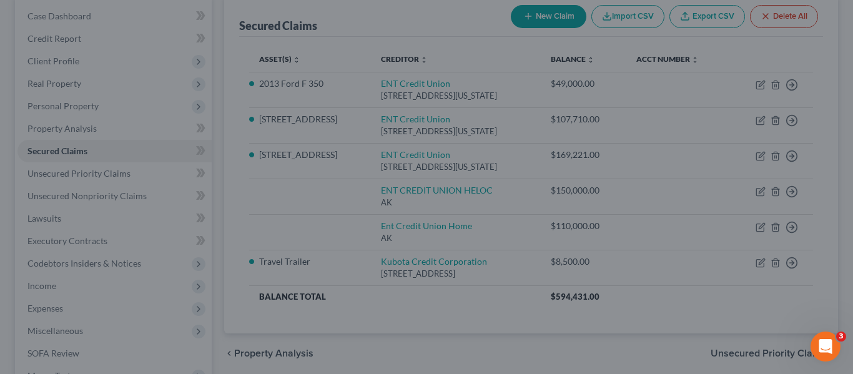
select select "3"
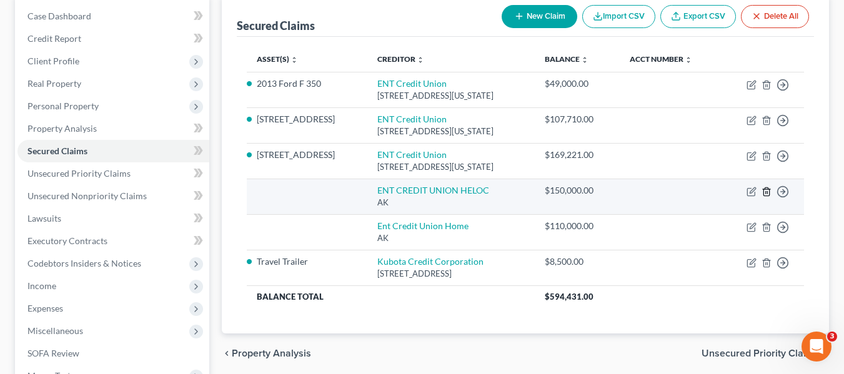
click at [766, 191] on line "button" at bounding box center [766, 192] width 0 height 2
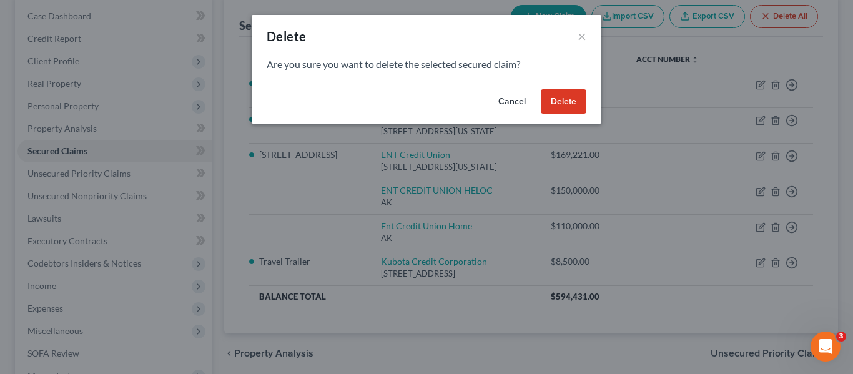
click at [572, 101] on button "Delete" at bounding box center [564, 101] width 46 height 25
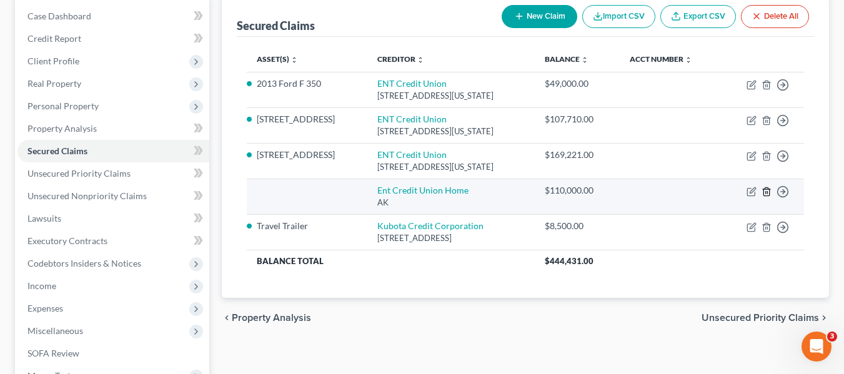
click at [767, 193] on icon "button" at bounding box center [767, 192] width 10 height 10
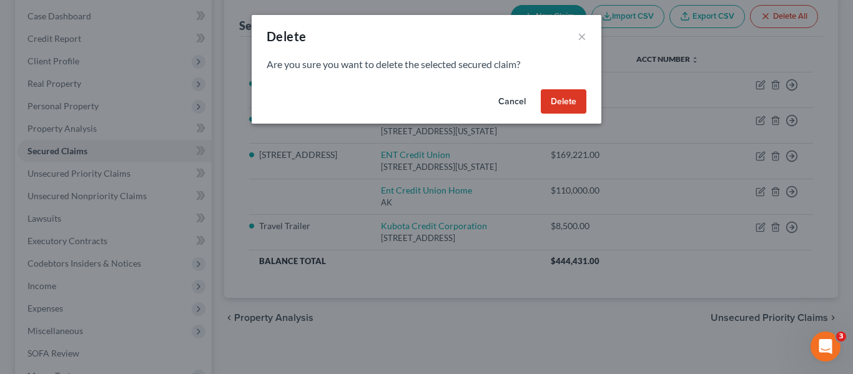
click at [546, 100] on button "Delete" at bounding box center [564, 101] width 46 height 25
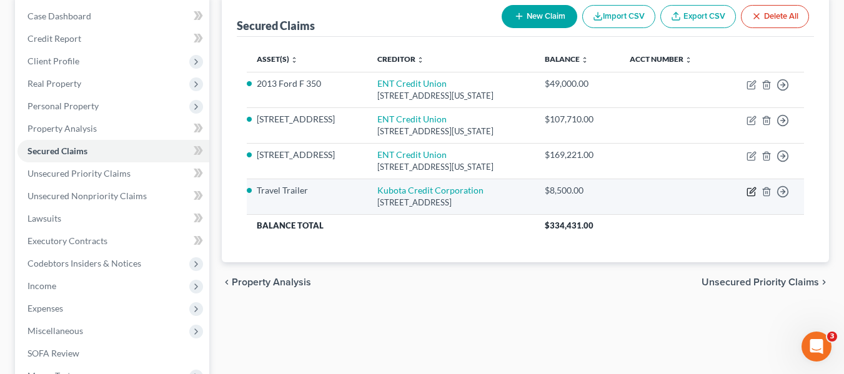
click at [750, 192] on icon "button" at bounding box center [753, 190] width 6 height 6
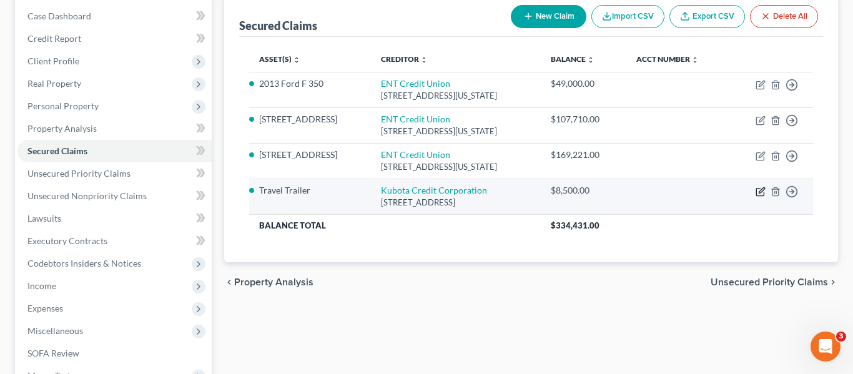
select select "45"
select select "0"
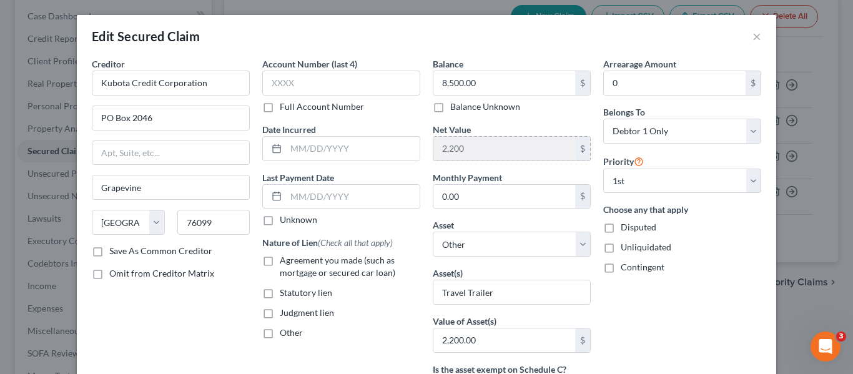
click at [465, 147] on input "2,200" at bounding box center [505, 149] width 142 height 24
click at [464, 147] on input "2,200" at bounding box center [505, 149] width 142 height 24
click at [507, 37] on div "Edit Secured Claim ×" at bounding box center [427, 36] width 700 height 42
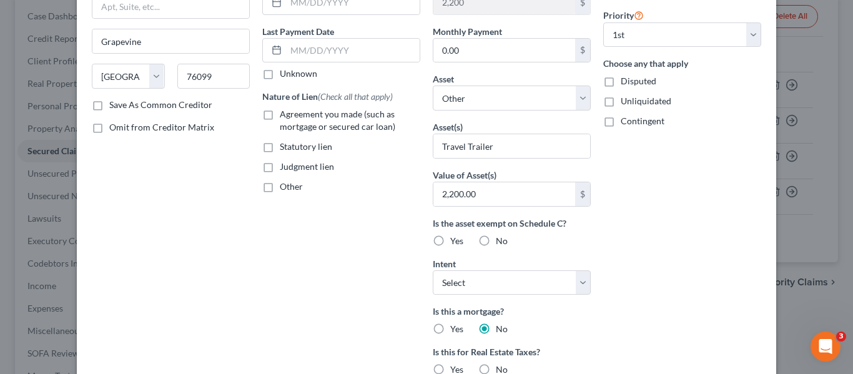
scroll to position [84, 0]
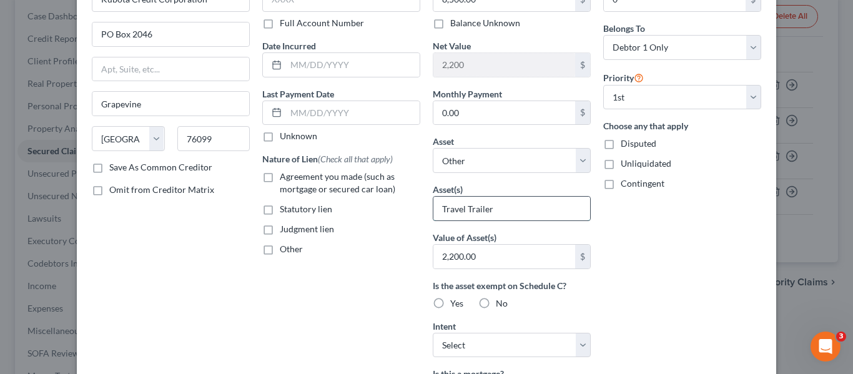
click at [486, 209] on input "Travel Trailer" at bounding box center [512, 209] width 157 height 24
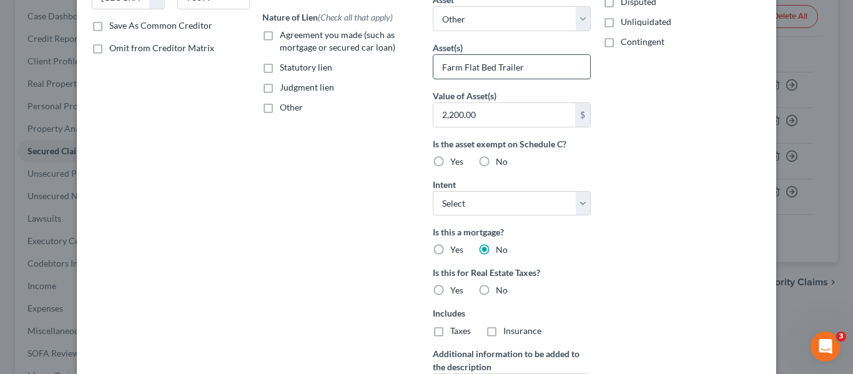
scroll to position [396, 0]
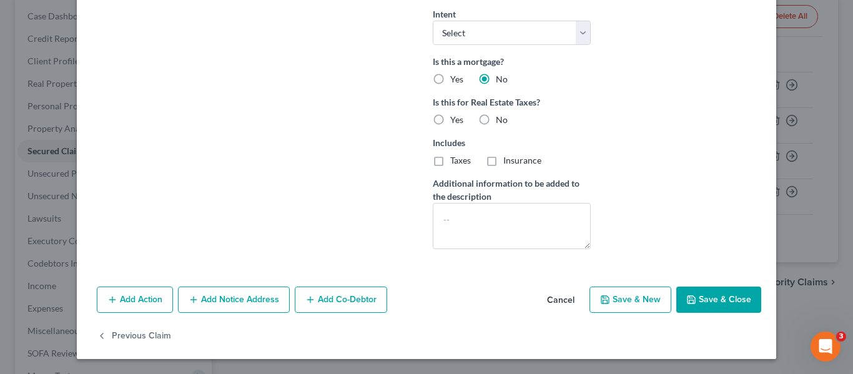
type input "Farm Flat Bed Trailer"
click at [717, 297] on button "Save & Close" at bounding box center [719, 300] width 85 height 26
select select
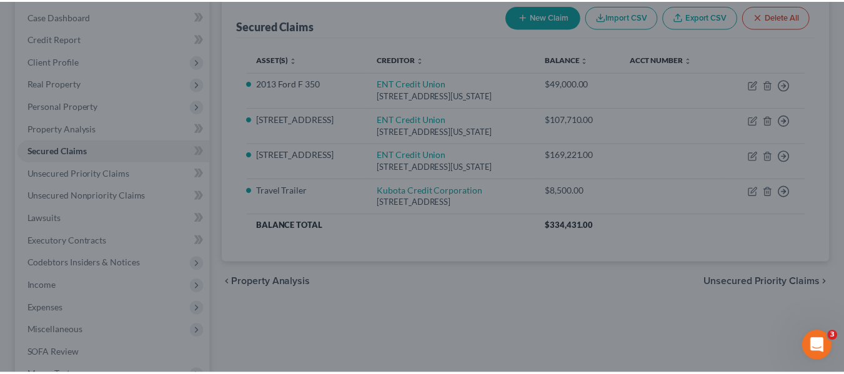
scroll to position [259, 0]
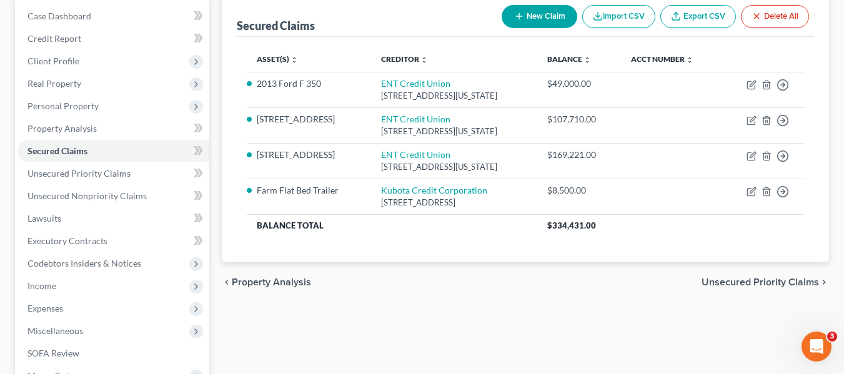
click at [777, 277] on span "Unsecured Priority Claims" at bounding box center [760, 282] width 117 height 10
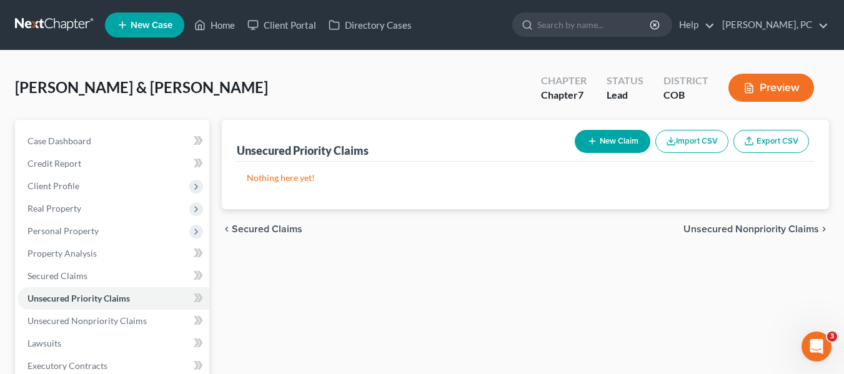
click at [750, 230] on span "Unsecured Nonpriority Claims" at bounding box center [751, 229] width 136 height 10
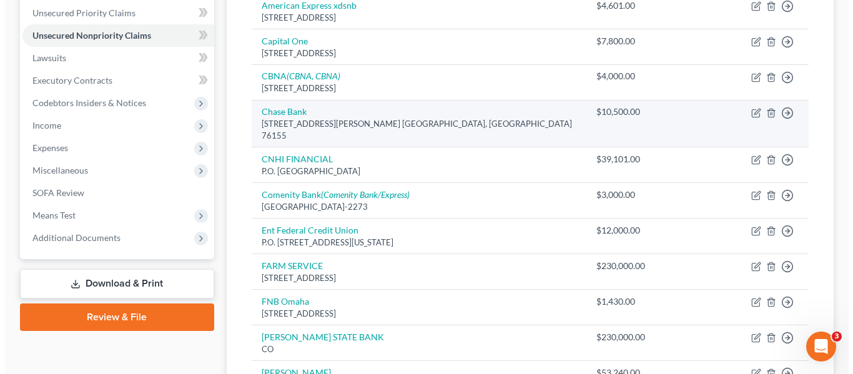
scroll to position [161, 0]
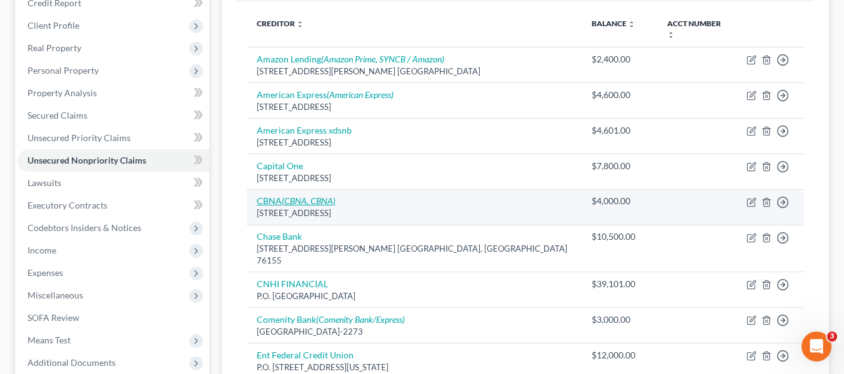
click at [317, 196] on icon "(CBNA, CBNA)" at bounding box center [309, 201] width 54 height 11
select select "21"
select select "0"
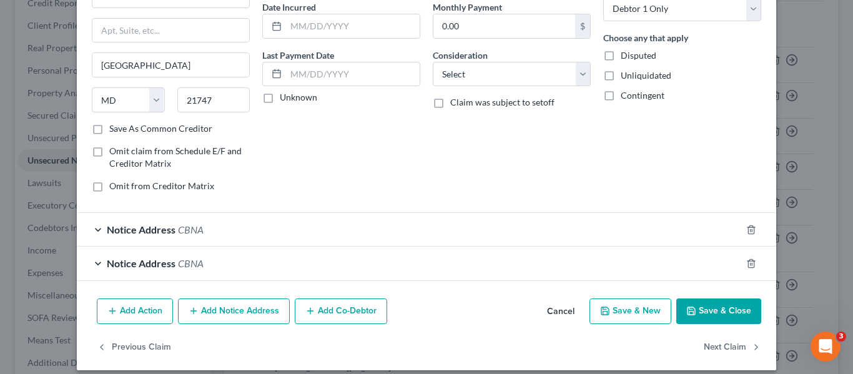
scroll to position [134, 0]
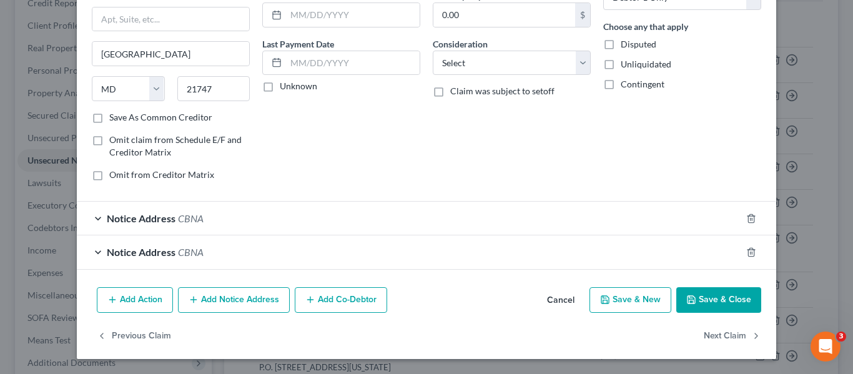
click at [121, 247] on span "Notice Address" at bounding box center [141, 252] width 69 height 12
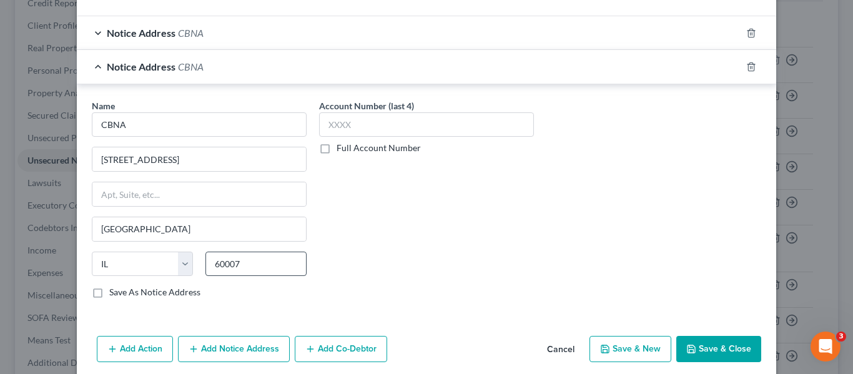
scroll to position [244, 0]
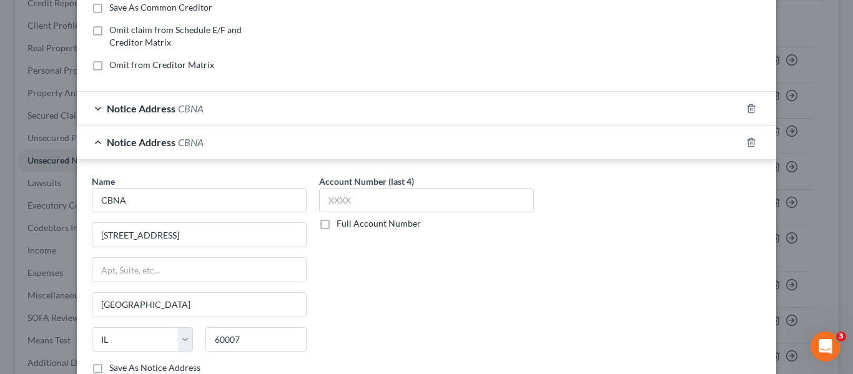
click at [193, 95] on div "Notice Address CBNA" at bounding box center [409, 108] width 665 height 33
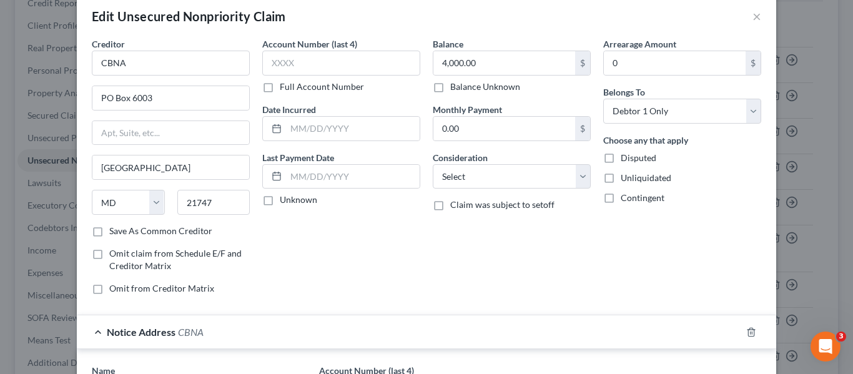
scroll to position [0, 0]
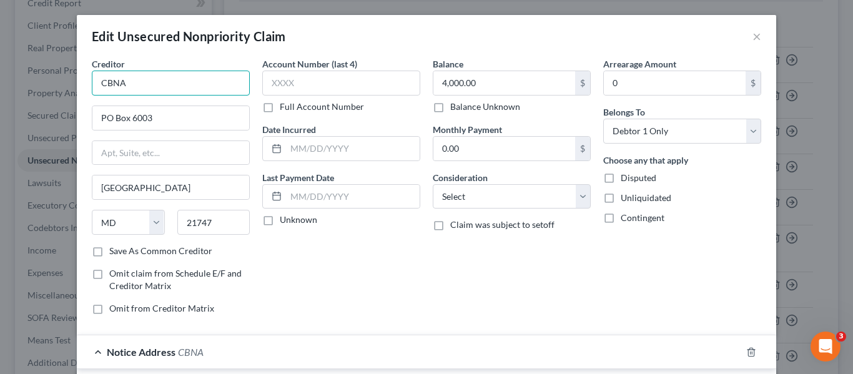
click at [132, 82] on input "CBNA" at bounding box center [171, 83] width 158 height 25
type input "CBNA / Macy's"
click at [668, 134] on select "Select Debtor 1 Only Debtor 2 Only Debtor 1 And Debtor 2 Only At Least One Of T…" at bounding box center [683, 131] width 158 height 25
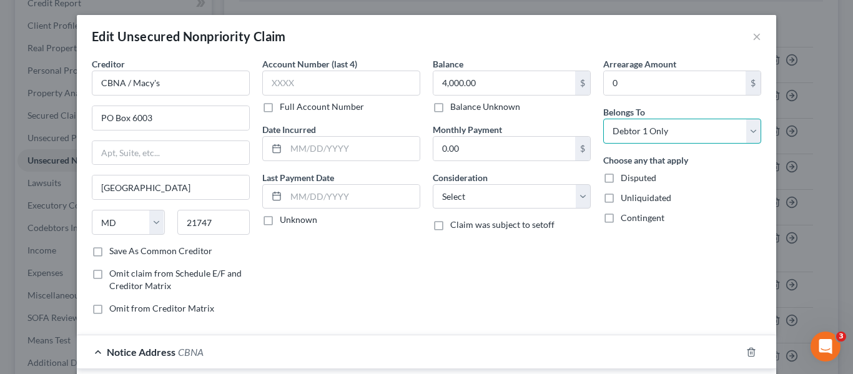
select select "2"
click at [604, 119] on select "Select Debtor 1 Only Debtor 2 Only Debtor 1 And Debtor 2 Only At Least One Of T…" at bounding box center [683, 131] width 158 height 25
click at [587, 276] on div "Balance 4,000.00 $ Balance Unknown Balance Undetermined 4,000.00 $ Balance Unkn…" at bounding box center [512, 190] width 171 height 267
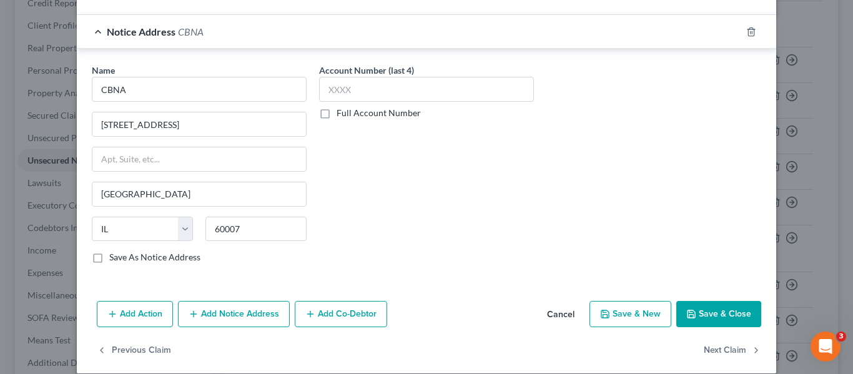
scroll to position [604, 0]
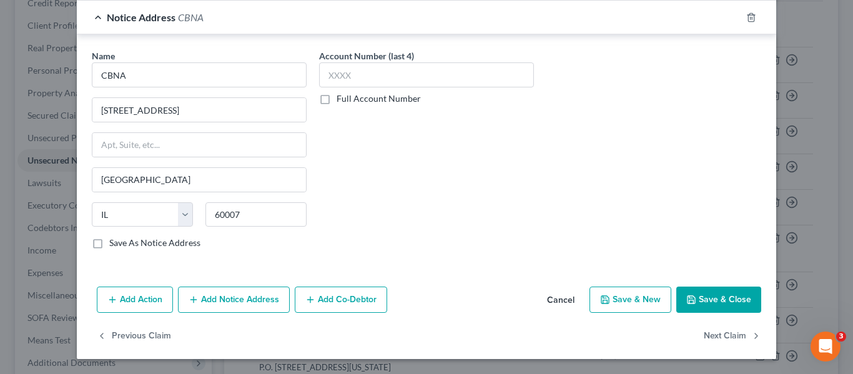
click at [705, 294] on button "Save & Close" at bounding box center [719, 300] width 85 height 26
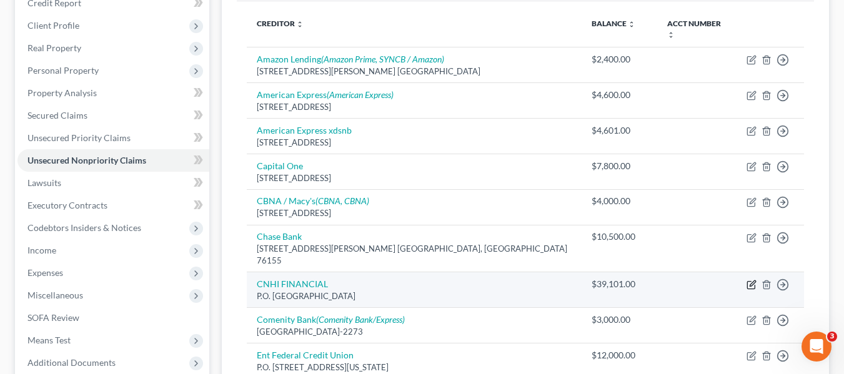
click at [752, 280] on icon "button" at bounding box center [752, 285] width 10 height 10
select select "33"
select select "14"
select select "3"
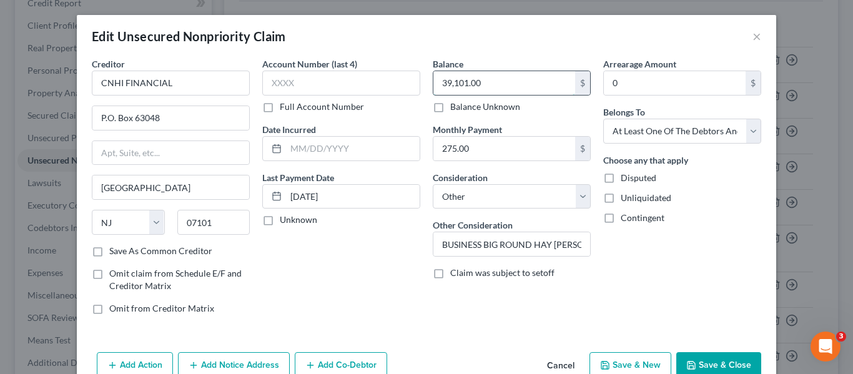
click at [493, 80] on input "39,101.00" at bounding box center [505, 83] width 142 height 24
type input "10,000"
click at [435, 48] on div "Edit Unsecured Nonpriority Claim ×" at bounding box center [427, 36] width 700 height 42
click at [705, 130] on select "Select Debtor 1 Only Debtor 2 Only Debtor 1 And Debtor 2 Only At Least One Of T…" at bounding box center [683, 131] width 158 height 25
select select "0"
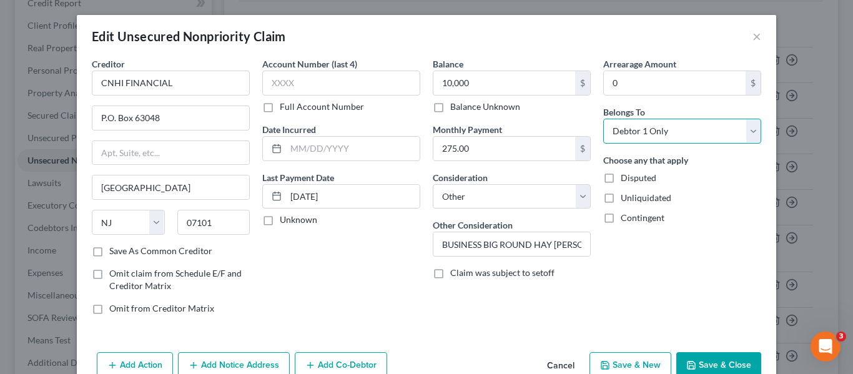
click at [604, 119] on select "Select Debtor 1 Only Debtor 2 Only Debtor 1 And Debtor 2 Only At Least One Of T…" at bounding box center [683, 131] width 158 height 25
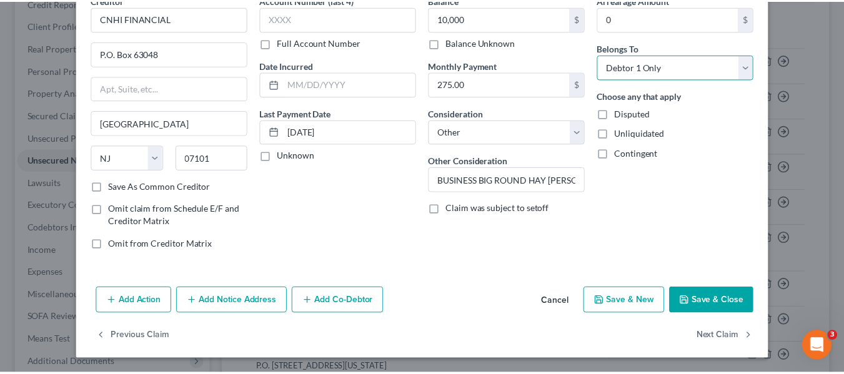
scroll to position [65, 0]
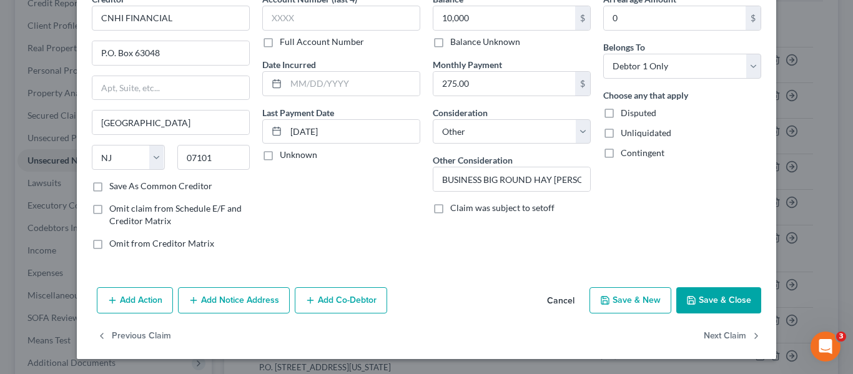
click at [698, 300] on button "Save & Close" at bounding box center [719, 300] width 85 height 26
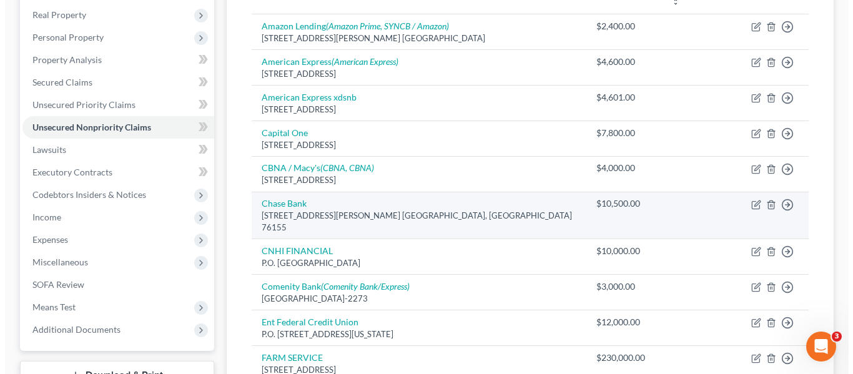
scroll to position [223, 0]
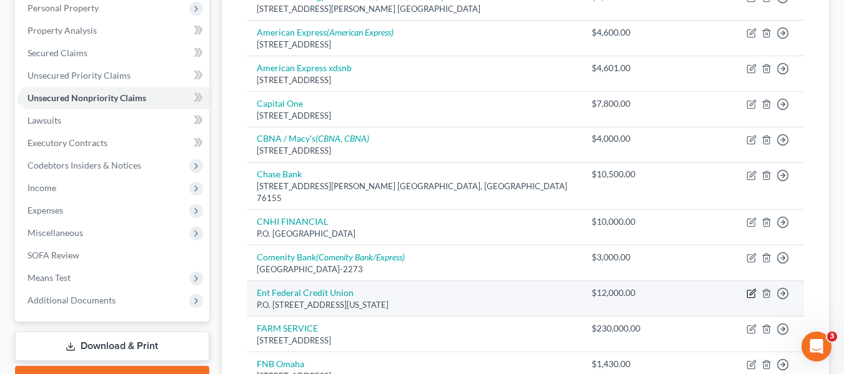
click at [749, 289] on icon "button" at bounding box center [752, 294] width 10 height 10
select select "5"
select select "14"
select select "1"
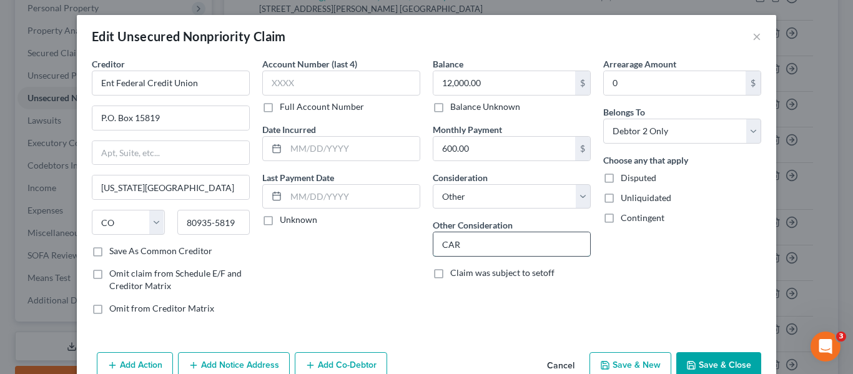
click at [440, 245] on input "CAR" at bounding box center [512, 244] width 157 height 24
type input "Lisa's car"
click at [548, 204] on select "Select Cable / Satellite Services Collection Agency Credit Card Debt Debt Couns…" at bounding box center [512, 196] width 158 height 25
click at [597, 288] on div "Arrearage Amount 0 $ Belongs To * Select Debtor 1 Only Debtor 2 Only Debtor 1 A…" at bounding box center [682, 190] width 171 height 267
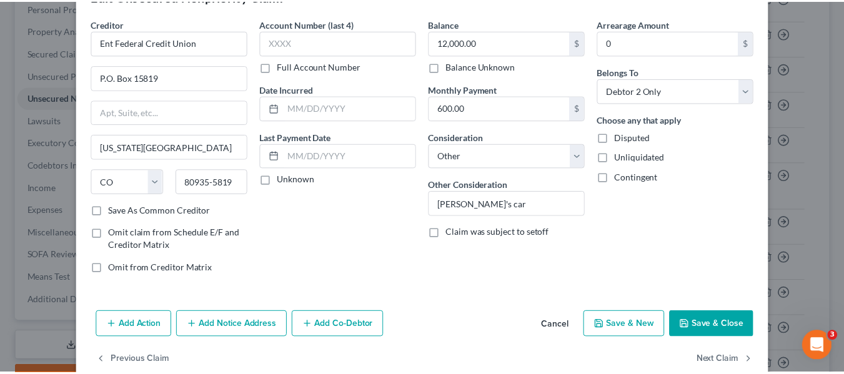
scroll to position [62, 0]
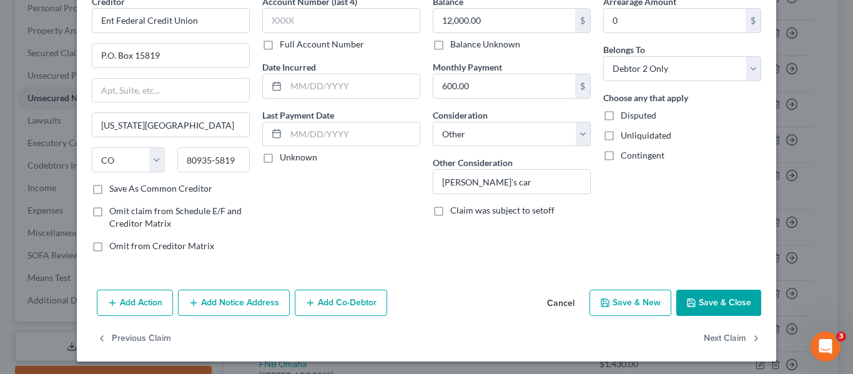
click at [718, 306] on button "Save & Close" at bounding box center [719, 303] width 85 height 26
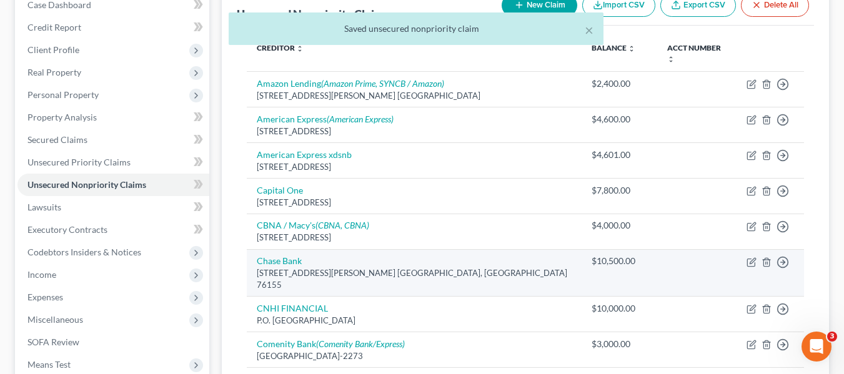
scroll to position [98, 0]
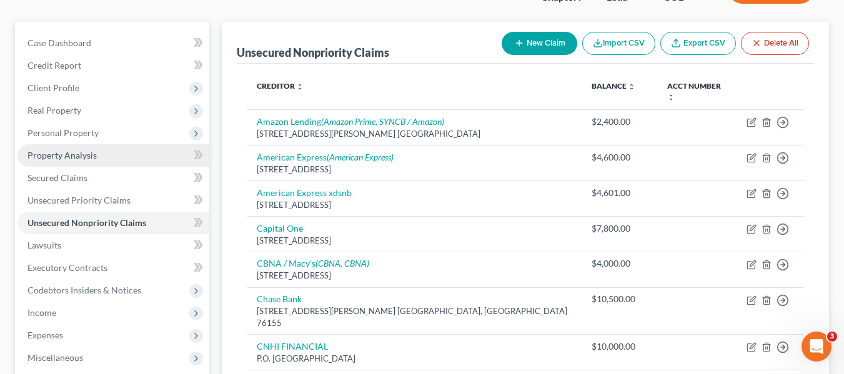
click at [70, 149] on link "Property Analysis" at bounding box center [113, 155] width 192 height 22
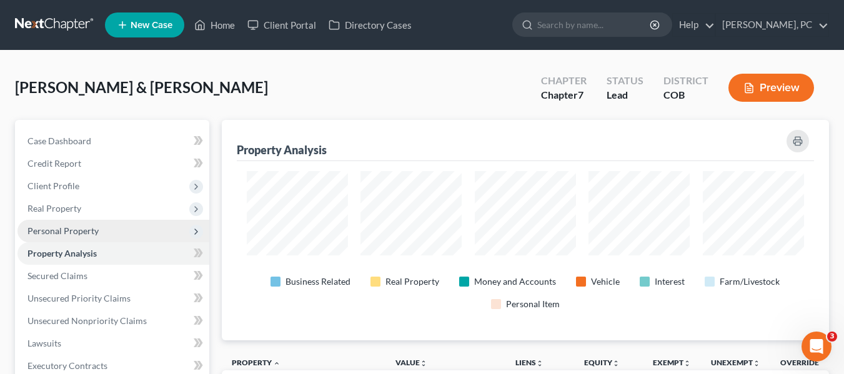
scroll to position [221, 608]
click at [69, 234] on span "Personal Property" at bounding box center [62, 231] width 71 height 11
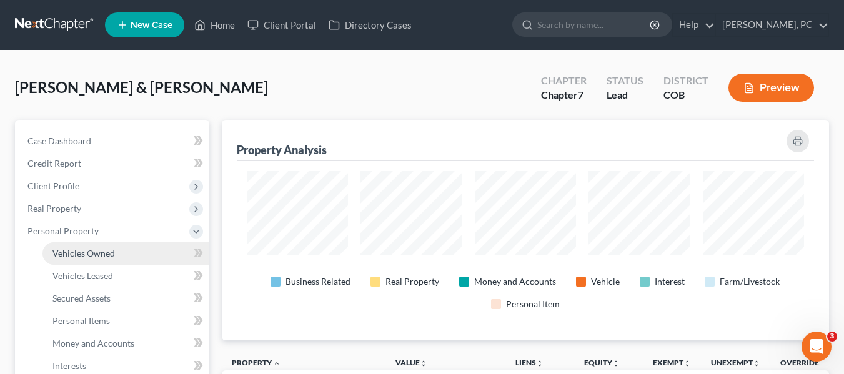
click at [77, 255] on span "Vehicles Owned" at bounding box center [83, 253] width 62 height 11
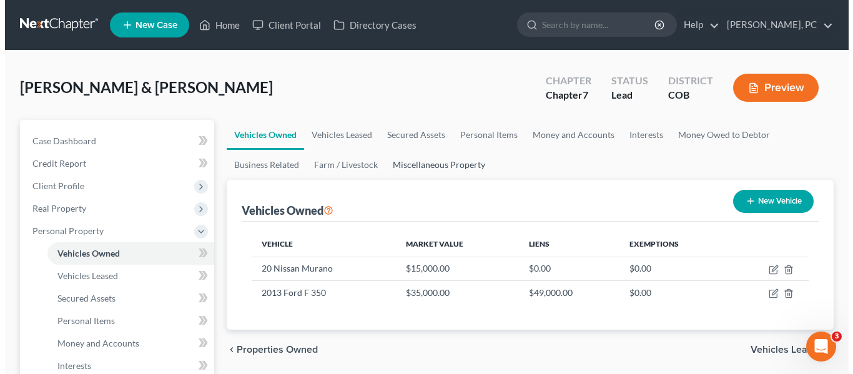
scroll to position [62, 0]
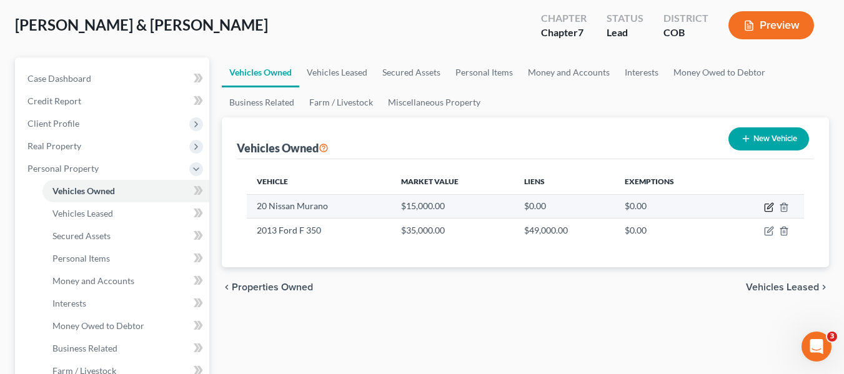
click at [770, 206] on icon "button" at bounding box center [770, 206] width 6 height 6
select select "0"
select select "2"
select select "1"
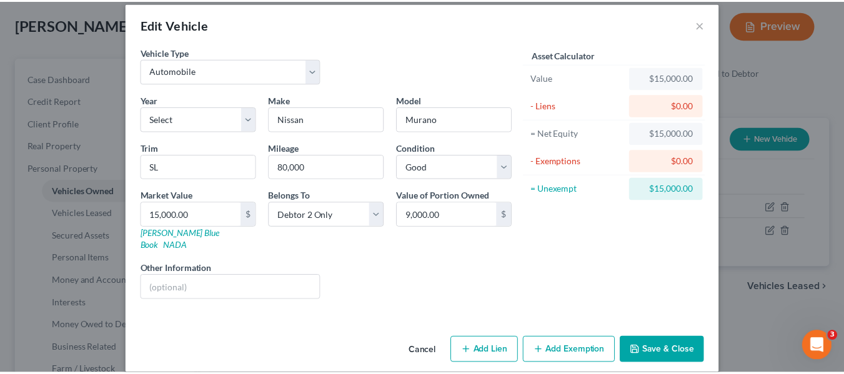
scroll to position [14, 0]
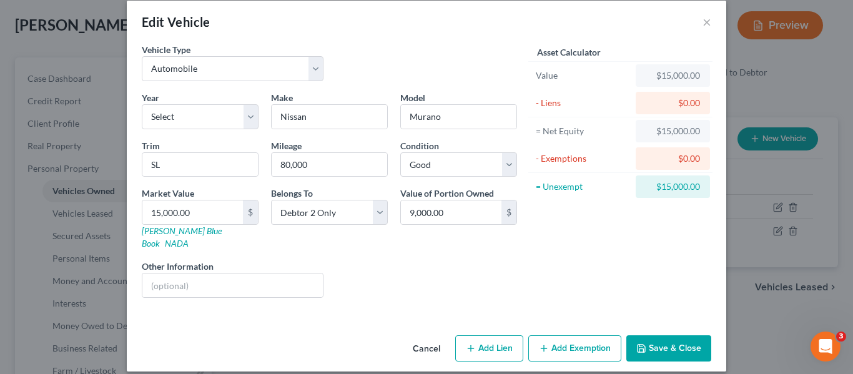
click at [680, 340] on button "Save & Close" at bounding box center [669, 348] width 85 height 26
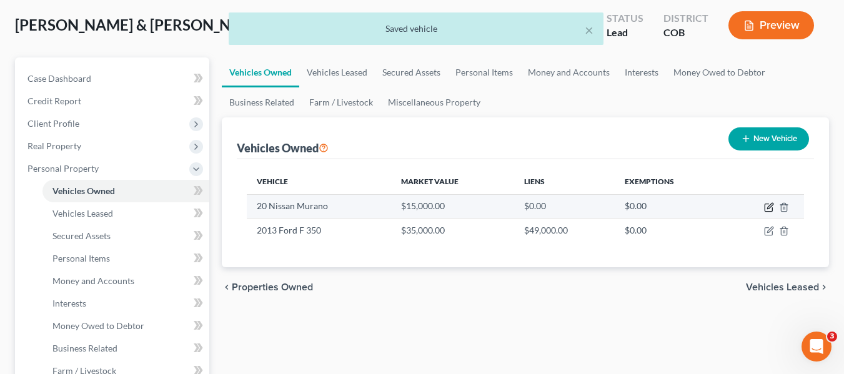
click at [768, 205] on icon "button" at bounding box center [769, 207] width 10 height 10
select select "0"
select select "2"
select select "1"
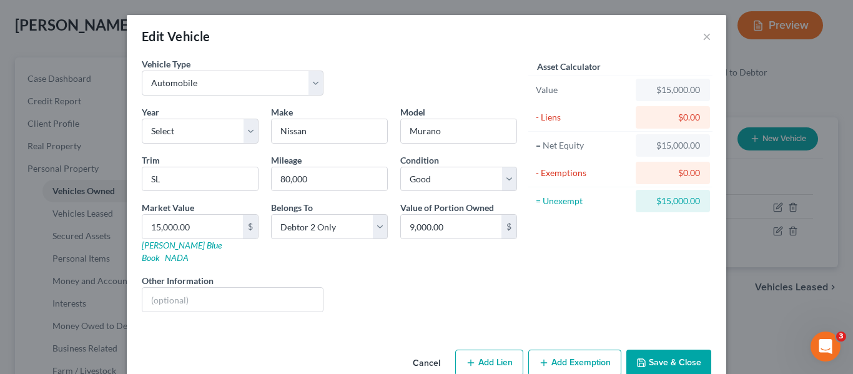
click at [667, 350] on button "Save & Close" at bounding box center [669, 363] width 85 height 26
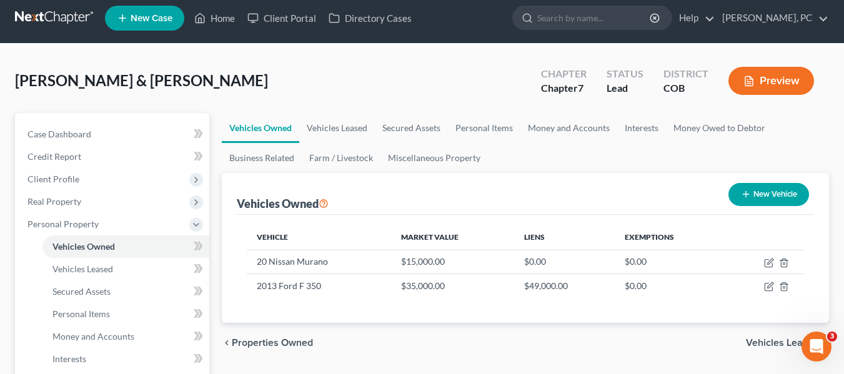
scroll to position [0, 0]
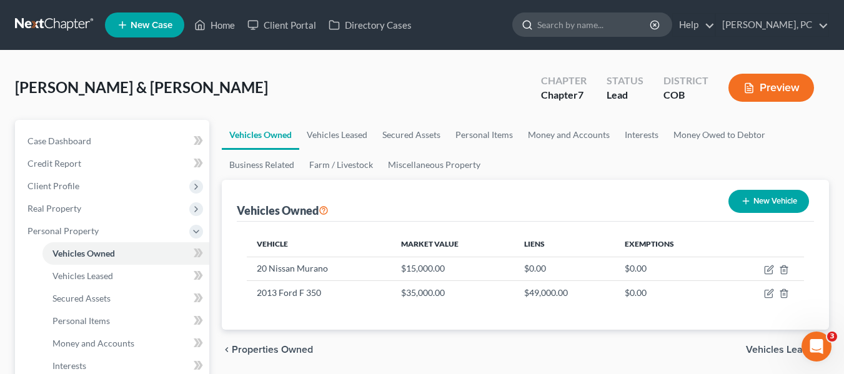
click at [570, 26] on input "search" at bounding box center [594, 24] width 114 height 23
type input "michael taylor"
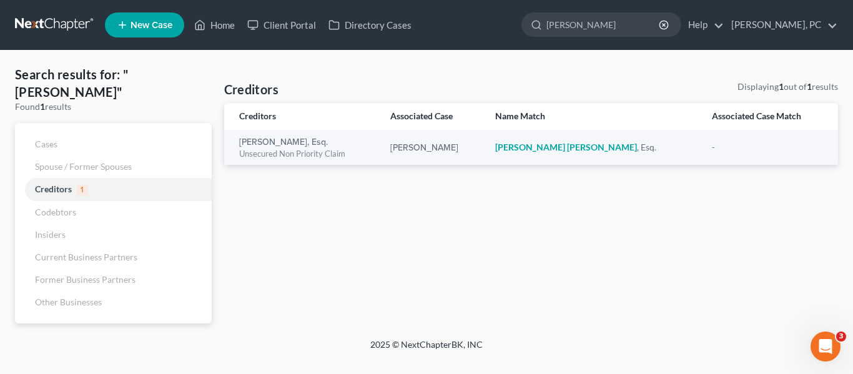
click at [355, 74] on div "Search results for: "michael taylor" Found 1 results Cases Spouse / Former Spou…" at bounding box center [427, 195] width 836 height 258
click at [630, 18] on input "michael taylor" at bounding box center [604, 24] width 114 height 23
type input "taylor"
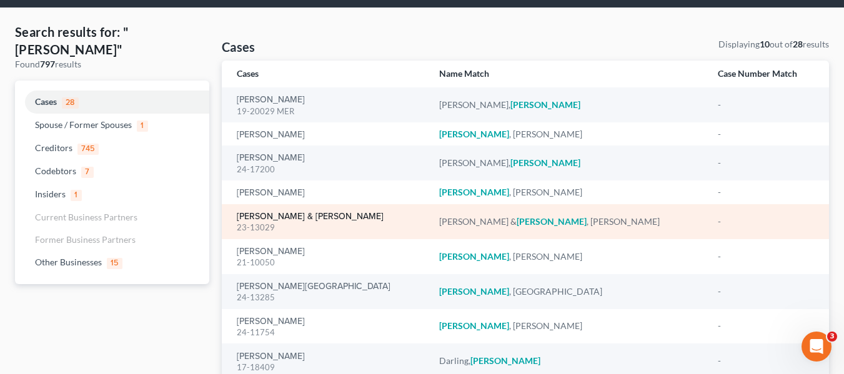
scroll to position [62, 0]
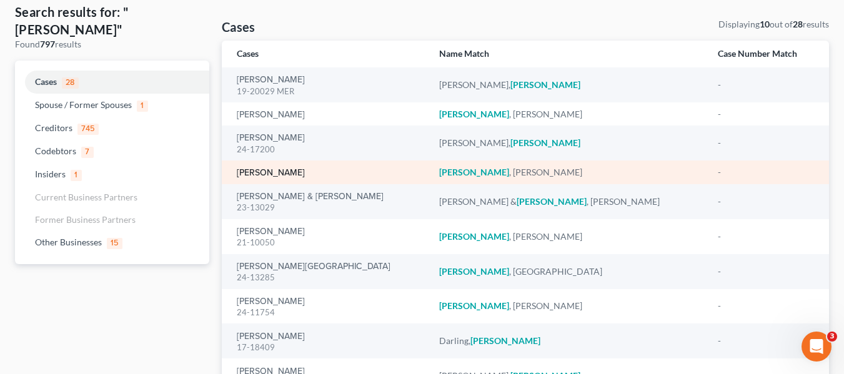
click at [276, 170] on link "Taylor, Michael" at bounding box center [271, 173] width 68 height 9
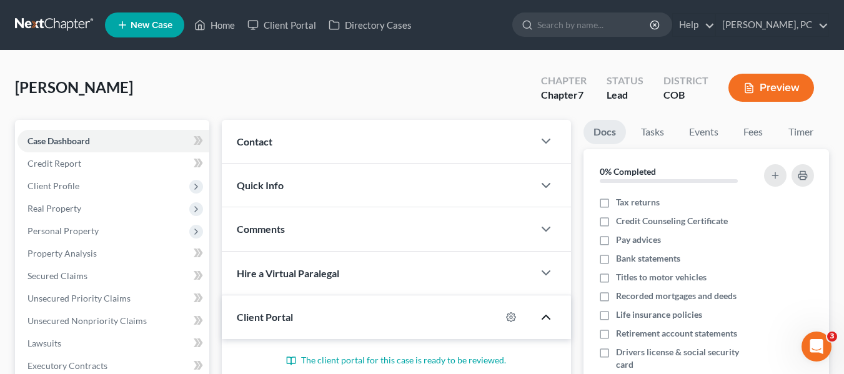
click at [545, 316] on polyline "button" at bounding box center [545, 318] width 7 height 4
click at [265, 109] on div "Taylor, Michael Upgraded Chapter Chapter 7 Status Lead District COB Preview" at bounding box center [422, 93] width 814 height 54
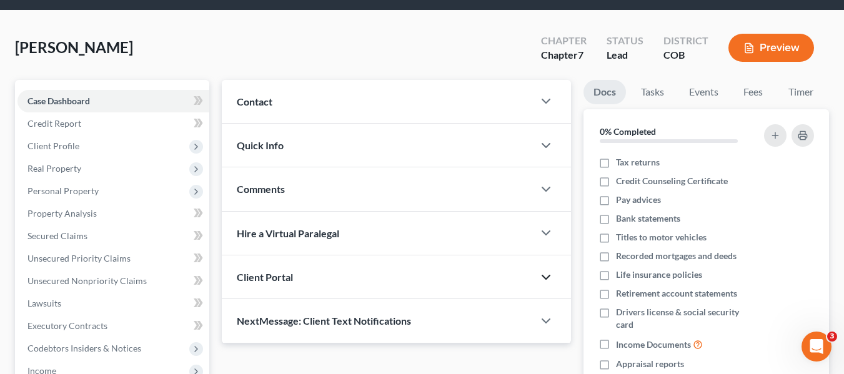
scroll to position [62, 0]
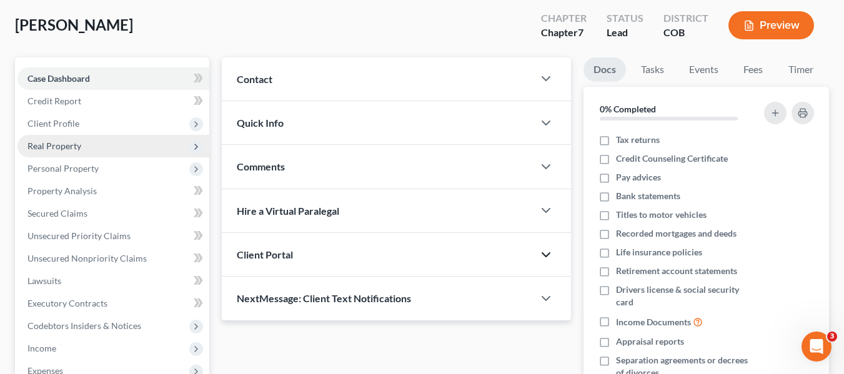
click at [66, 146] on span "Real Property" at bounding box center [54, 146] width 54 height 11
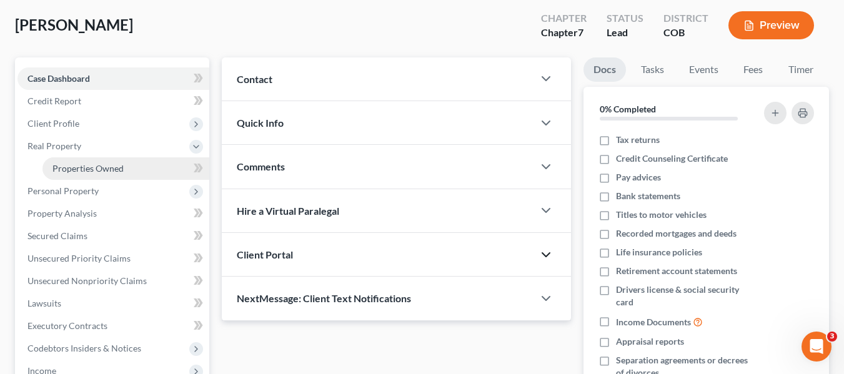
click at [114, 172] on span "Properties Owned" at bounding box center [87, 168] width 71 height 11
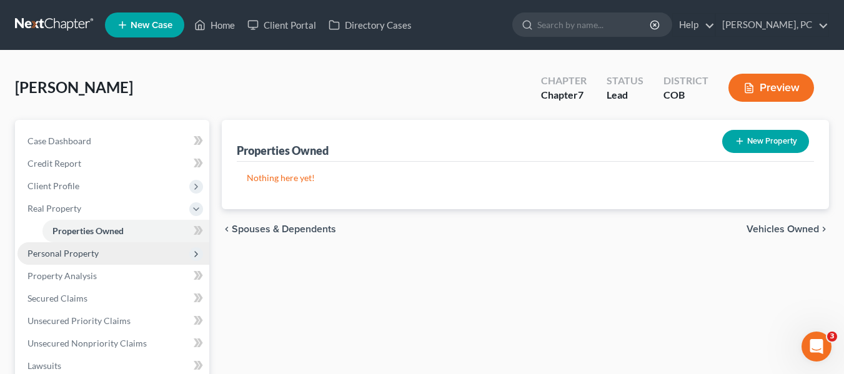
click at [71, 259] on span "Personal Property" at bounding box center [113, 253] width 192 height 22
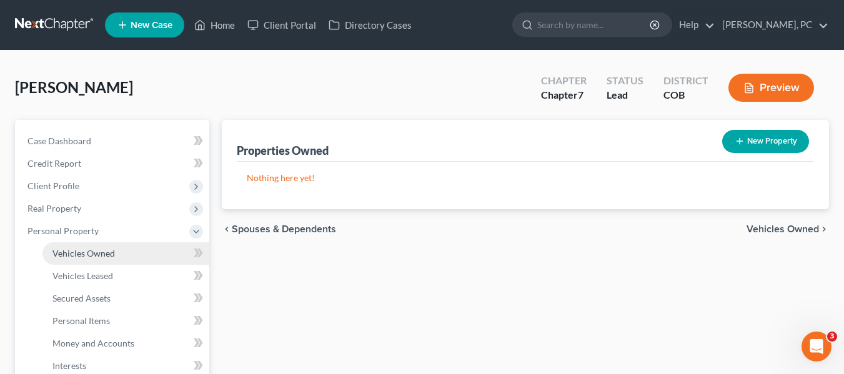
click at [102, 253] on span "Vehicles Owned" at bounding box center [83, 253] width 62 height 11
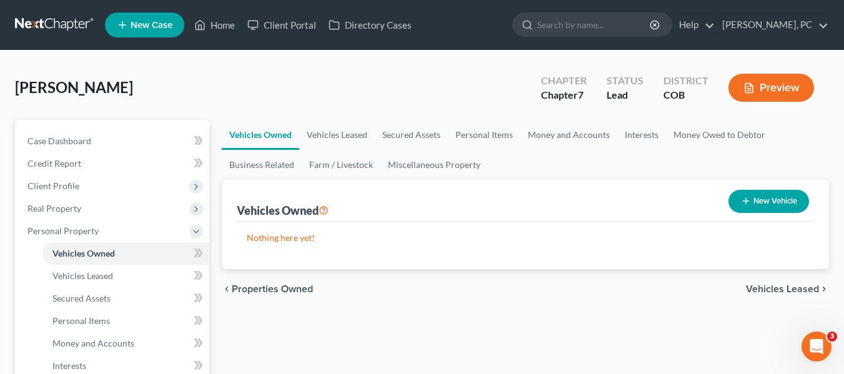
click at [222, 88] on div "Taylor, Michael Upgraded Chapter Chapter 7 Status Lead District COB Preview" at bounding box center [422, 93] width 814 height 54
click at [215, 25] on link "Home" at bounding box center [214, 25] width 53 height 22
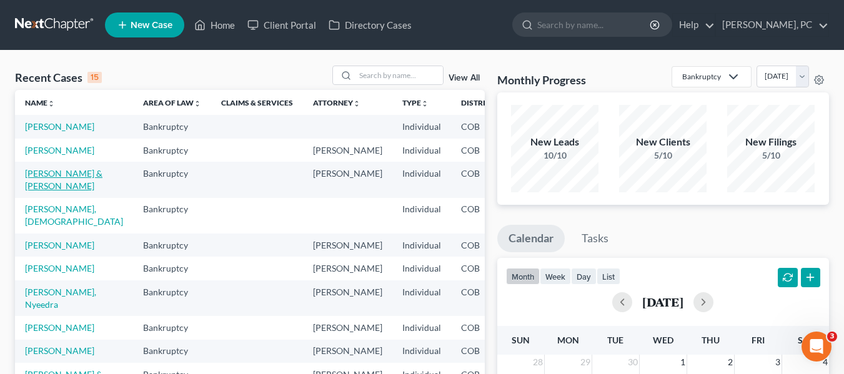
click at [38, 191] on link "[PERSON_NAME] & [PERSON_NAME]" at bounding box center [63, 179] width 77 height 23
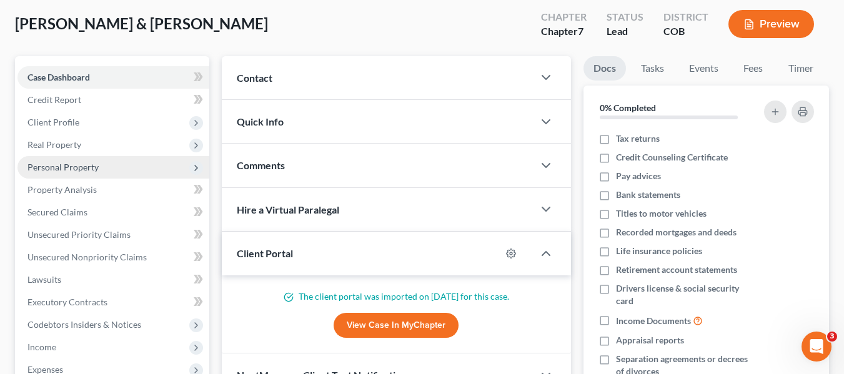
scroll to position [62, 0]
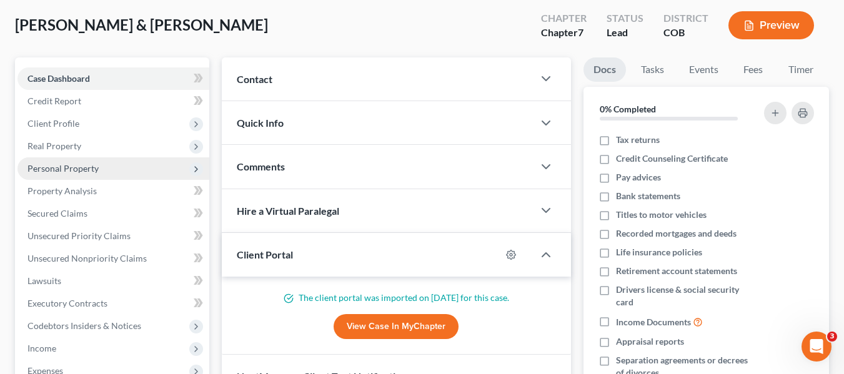
click at [67, 174] on span "Personal Property" at bounding box center [113, 168] width 192 height 22
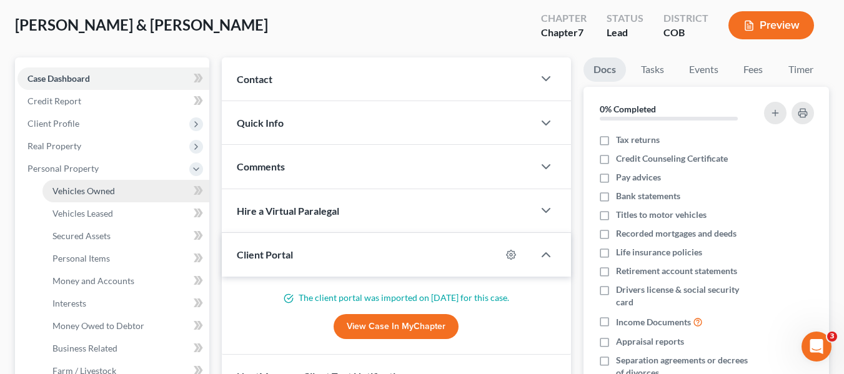
drag, startPoint x: 73, startPoint y: 190, endPoint x: 84, endPoint y: 190, distance: 10.6
click at [73, 190] on span "Vehicles Owned" at bounding box center [83, 191] width 62 height 11
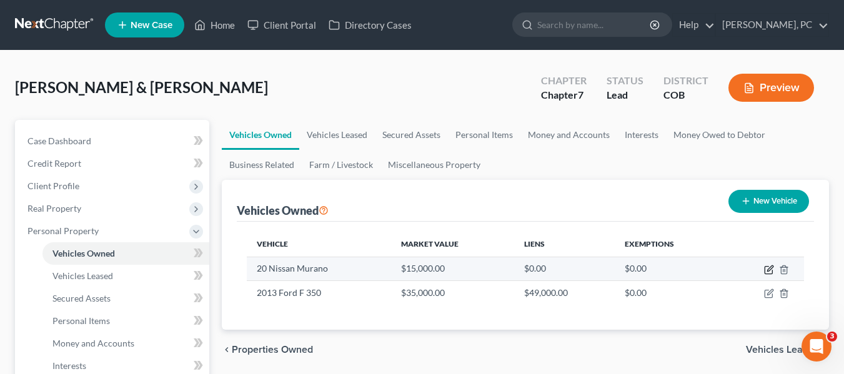
click at [768, 267] on icon "button" at bounding box center [769, 270] width 10 height 10
select select "0"
select select "2"
select select "1"
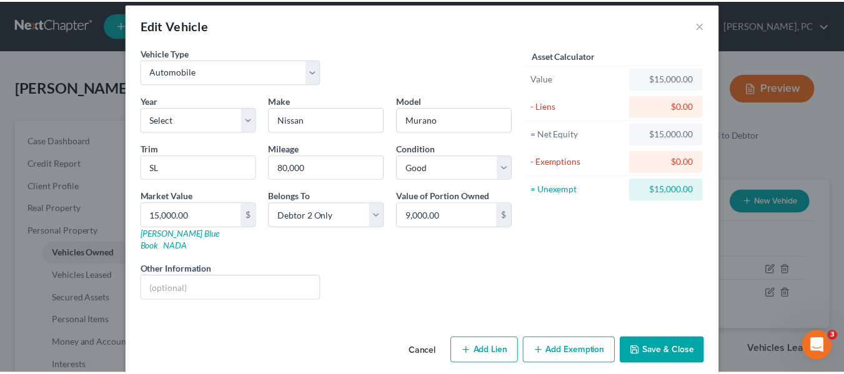
scroll to position [14, 0]
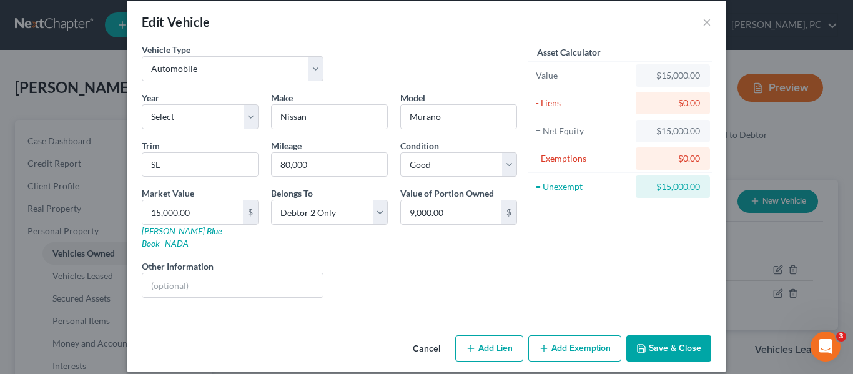
click at [678, 335] on button "Save & Close" at bounding box center [669, 348] width 85 height 26
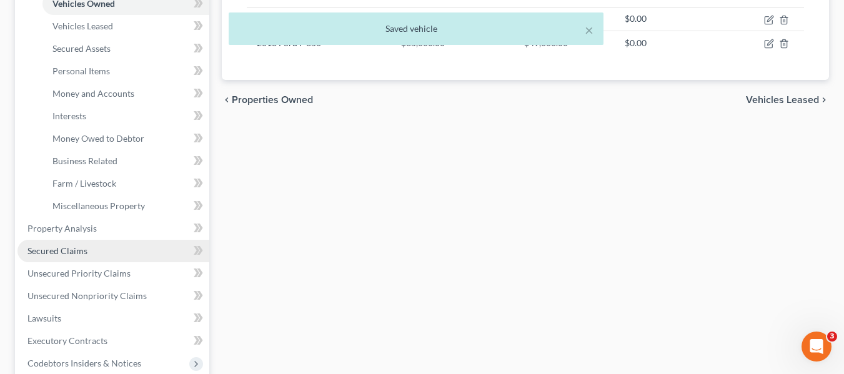
click at [61, 251] on span "Secured Claims" at bounding box center [57, 251] width 60 height 11
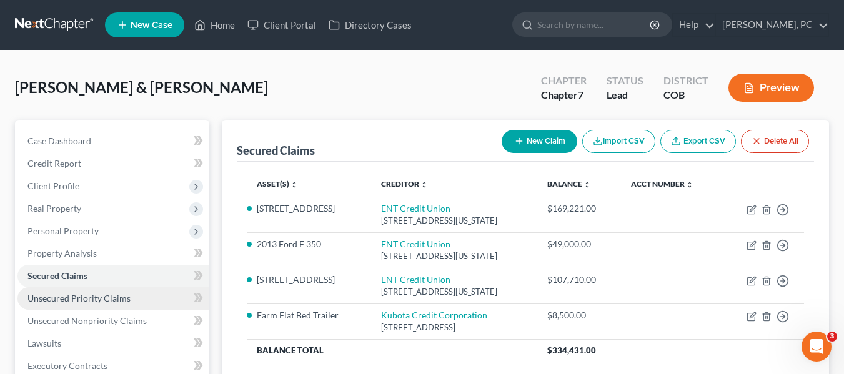
click at [79, 300] on span "Unsecured Priority Claims" at bounding box center [78, 298] width 103 height 11
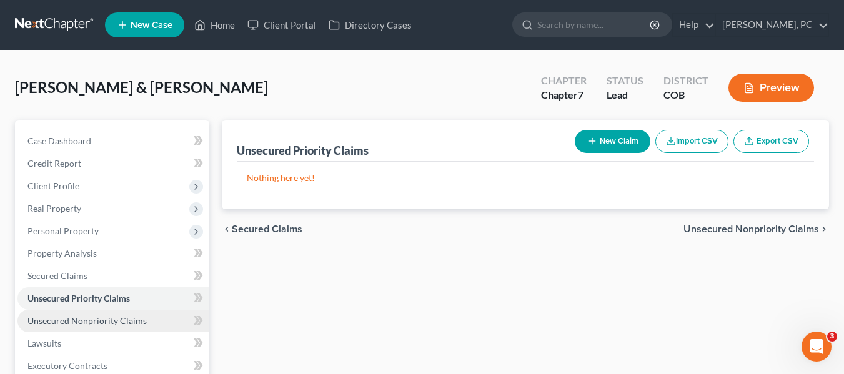
click at [61, 318] on span "Unsecured Nonpriority Claims" at bounding box center [86, 321] width 119 height 11
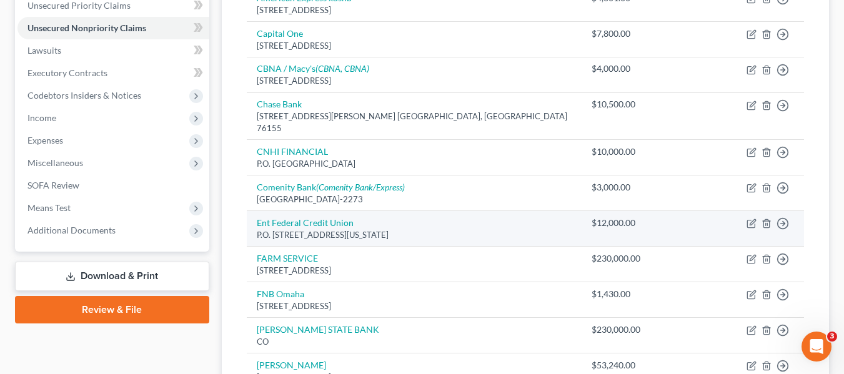
scroll to position [312, 0]
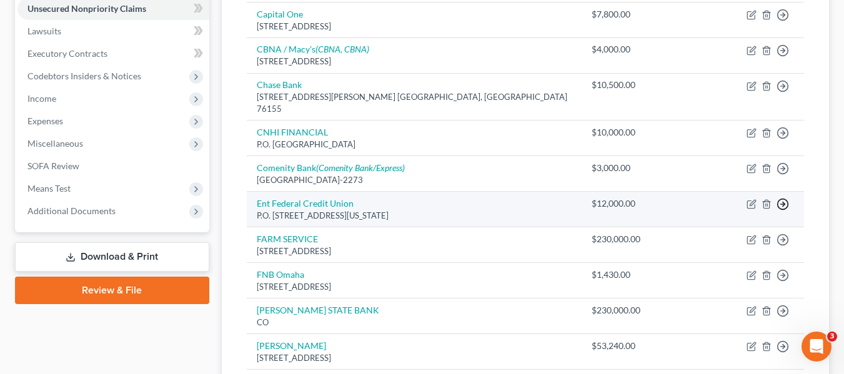
click at [783, 198] on icon "button" at bounding box center [783, 204] width 12 height 12
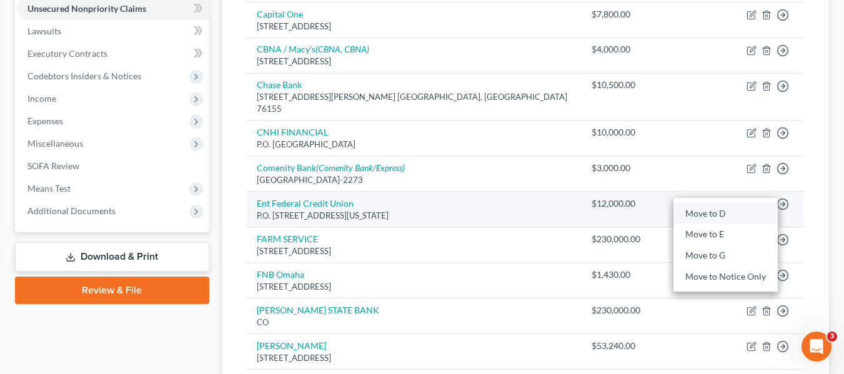
click at [720, 203] on link "Move to D" at bounding box center [725, 213] width 104 height 21
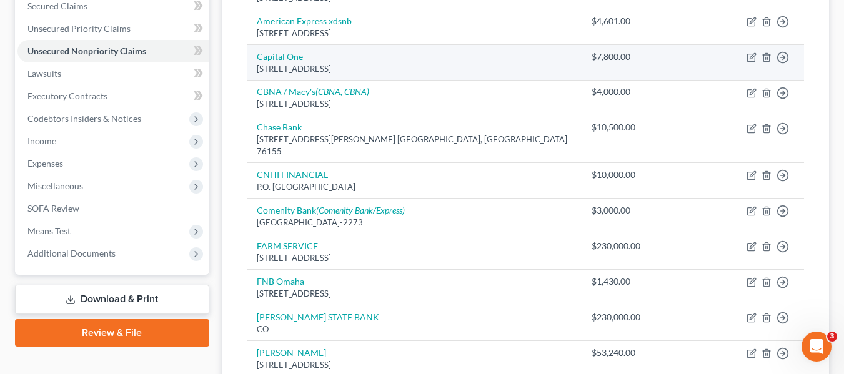
scroll to position [187, 0]
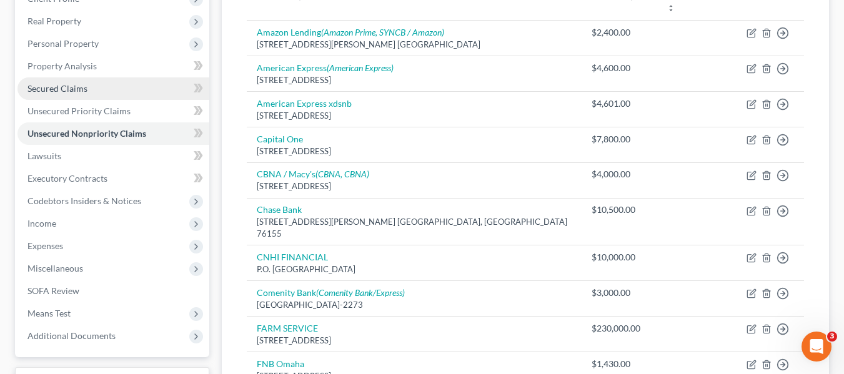
click at [62, 87] on span "Secured Claims" at bounding box center [57, 88] width 60 height 11
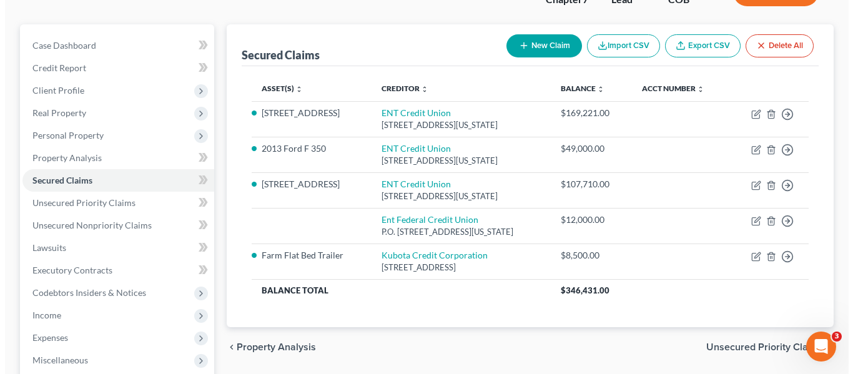
scroll to position [125, 0]
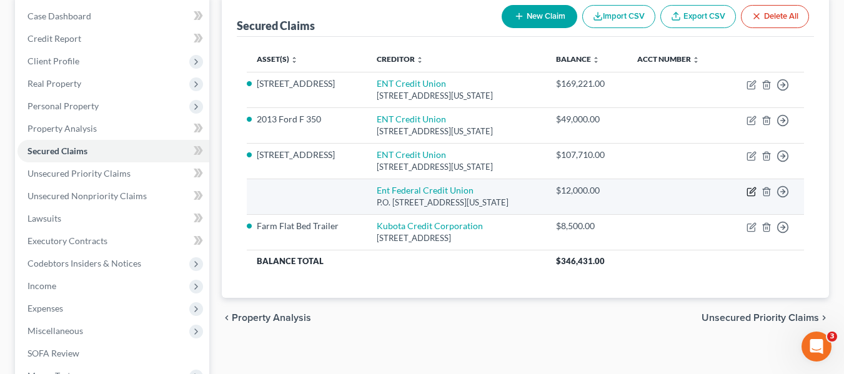
click at [752, 191] on icon "button" at bounding box center [752, 192] width 10 height 10
select select "5"
select select "1"
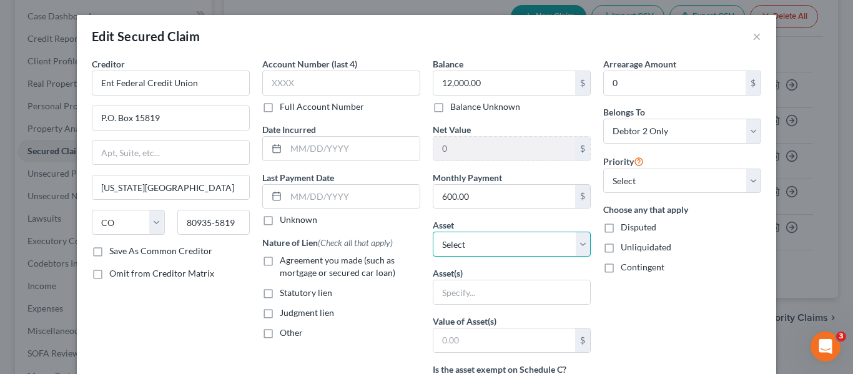
click at [482, 250] on select "Select Other Multiple Assets office - $0.0 28218 Hillside Rd - $null Cash on ha…" at bounding box center [512, 244] width 158 height 25
select select "7"
click at [433, 232] on select "Select Other Multiple Assets office - $0.0 28218 Hillside Rd - $null Cash on ha…" at bounding box center [512, 244] width 158 height 25
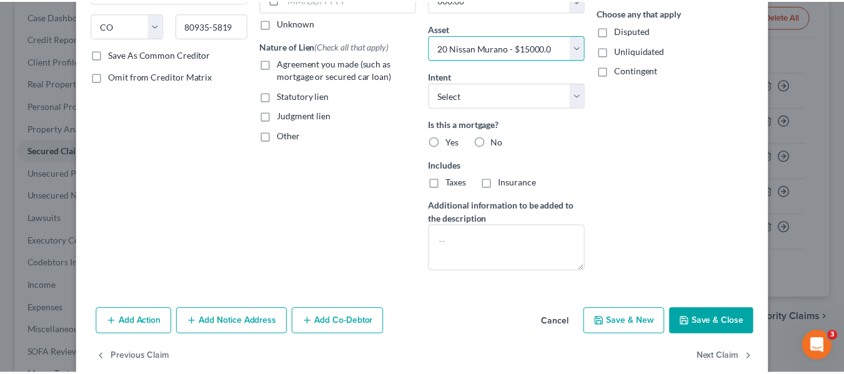
scroll to position [219, 0]
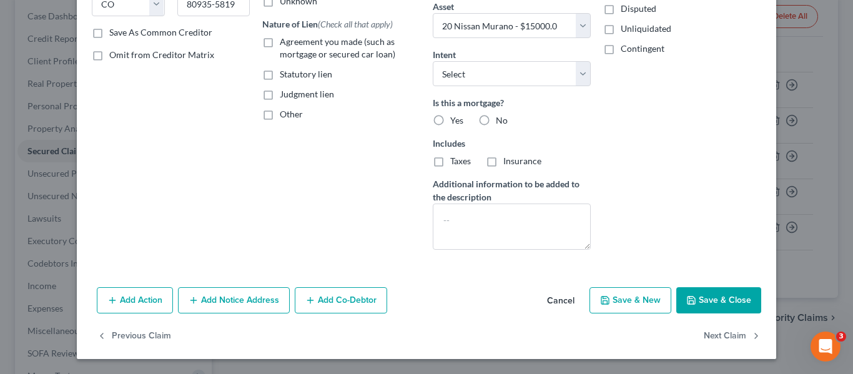
click at [715, 301] on button "Save & Close" at bounding box center [719, 300] width 85 height 26
select select
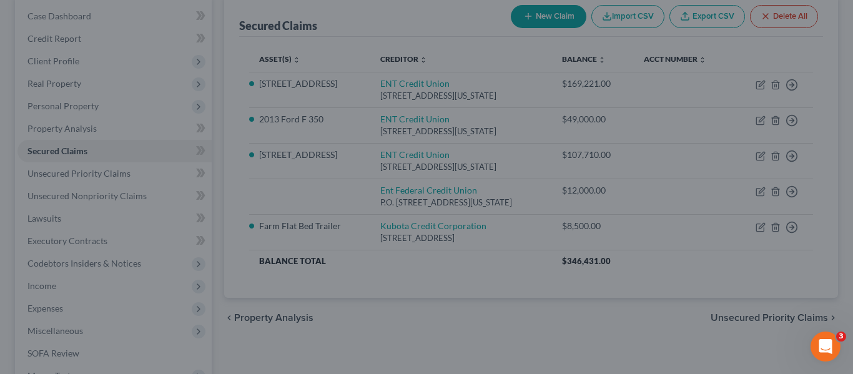
type input "3,000.00"
select select "7"
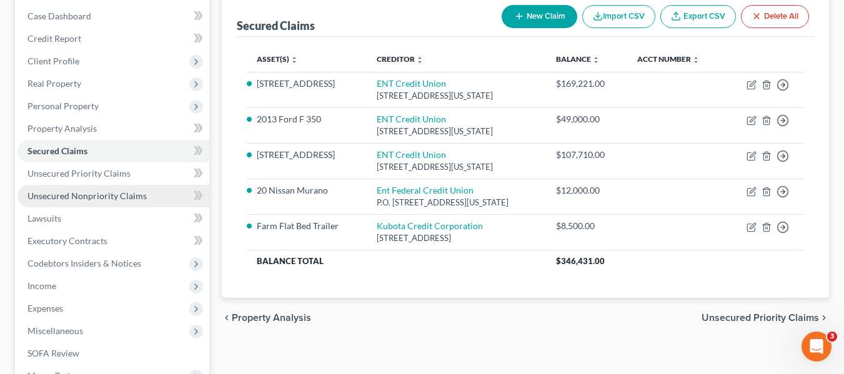
click at [80, 192] on span "Unsecured Nonpriority Claims" at bounding box center [86, 196] width 119 height 11
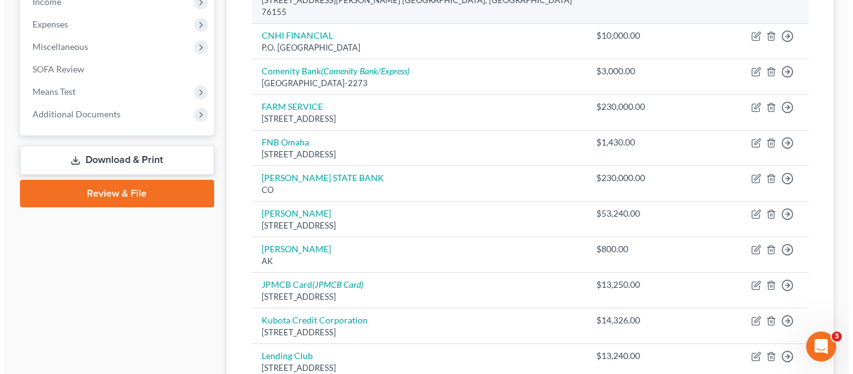
scroll to position [437, 0]
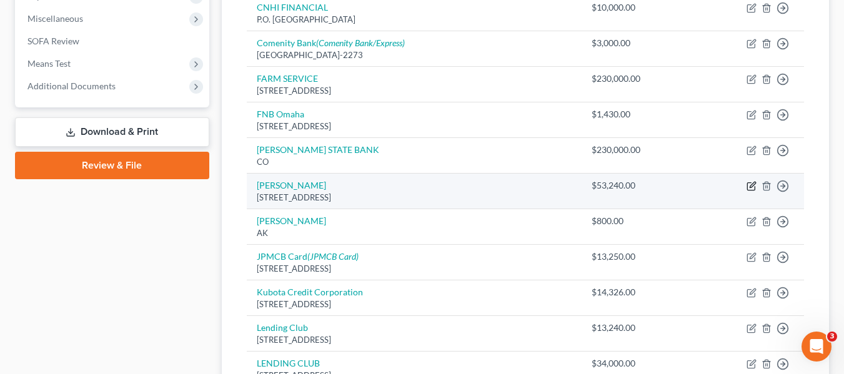
click at [754, 182] on icon "button" at bounding box center [753, 185] width 6 height 6
select select "9"
select select "0"
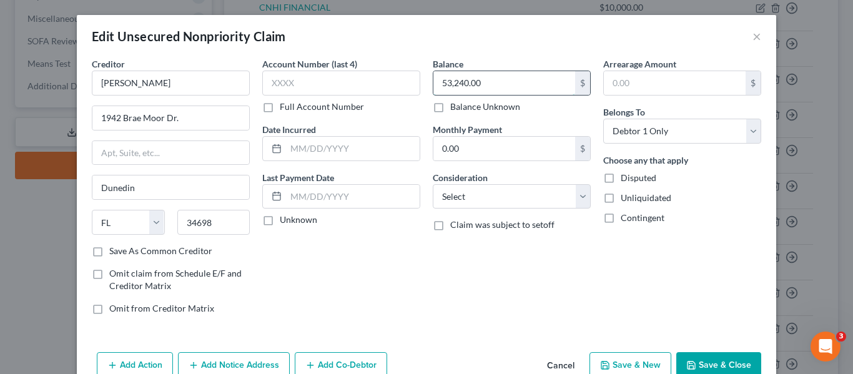
click at [533, 77] on input "53,240.00" at bounding box center [505, 83] width 142 height 24
click at [430, 54] on div "Edit Unsecured Nonpriority Claim ×" at bounding box center [427, 36] width 700 height 42
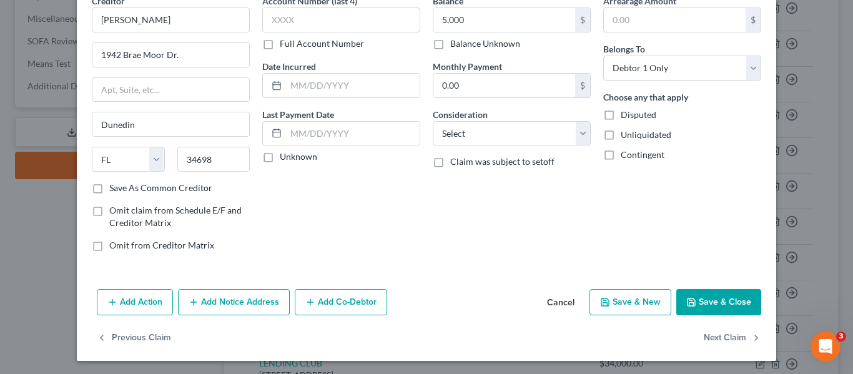
scroll to position [65, 0]
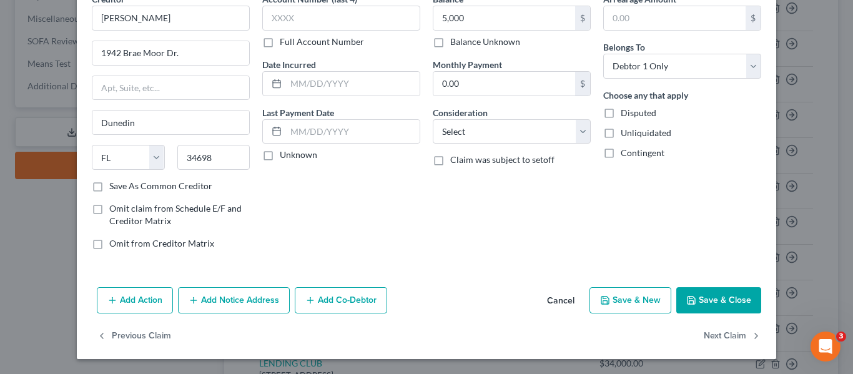
click at [717, 304] on button "Save & Close" at bounding box center [719, 300] width 85 height 26
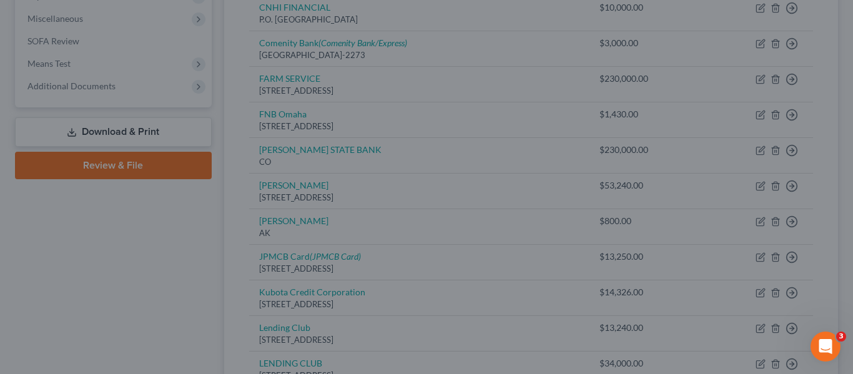
type input "5,000.00"
type input "0"
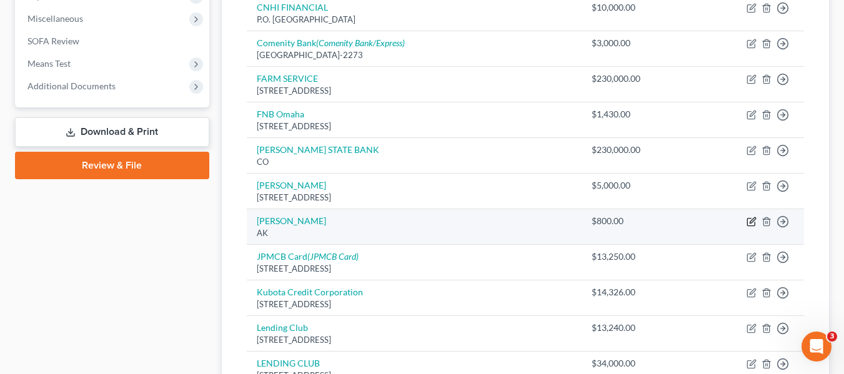
click at [751, 217] on icon "button" at bounding box center [752, 222] width 10 height 10
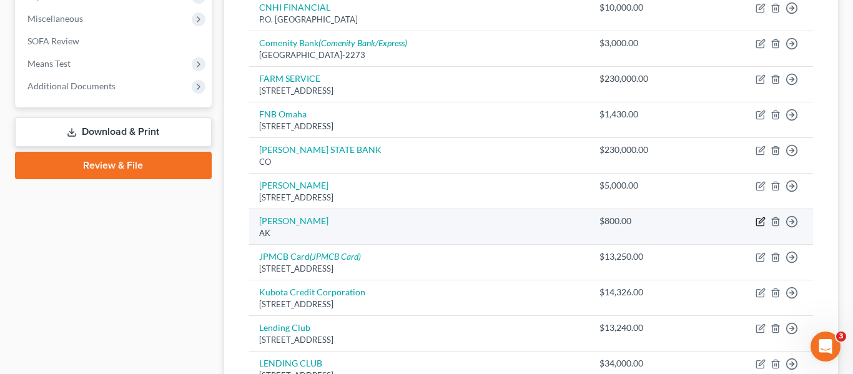
select select "1"
select select "2"
select select "1"
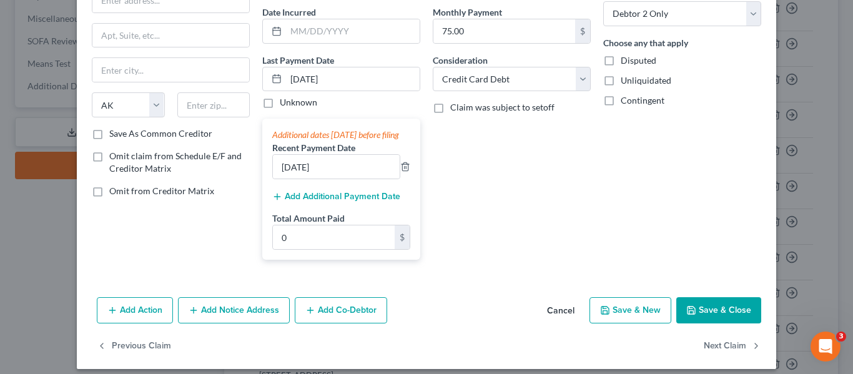
scroll to position [140, 0]
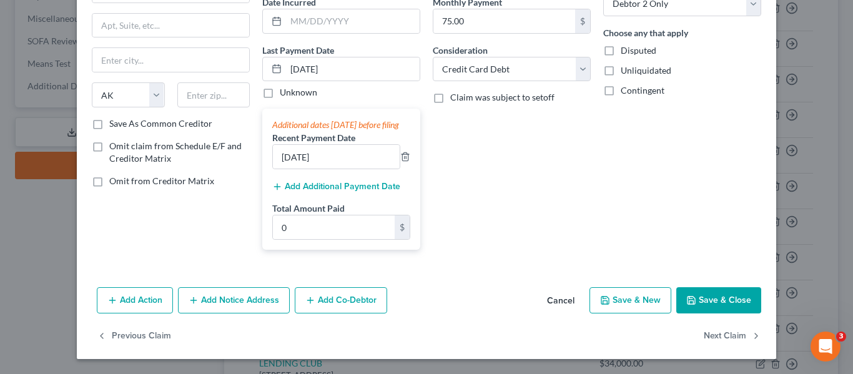
click at [231, 299] on button "Add Notice Address" at bounding box center [234, 300] width 112 height 26
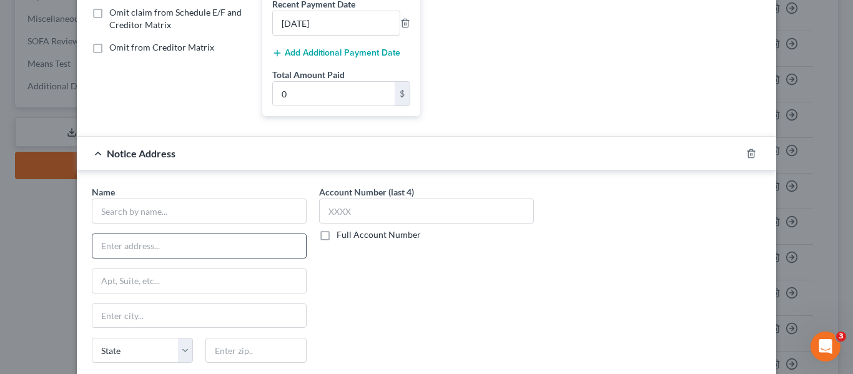
scroll to position [265, 0]
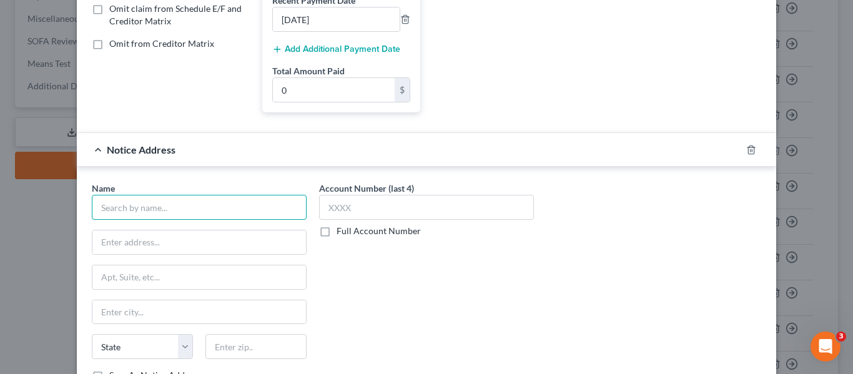
click at [209, 220] on input "text" at bounding box center [199, 207] width 215 height 25
type input "Y"
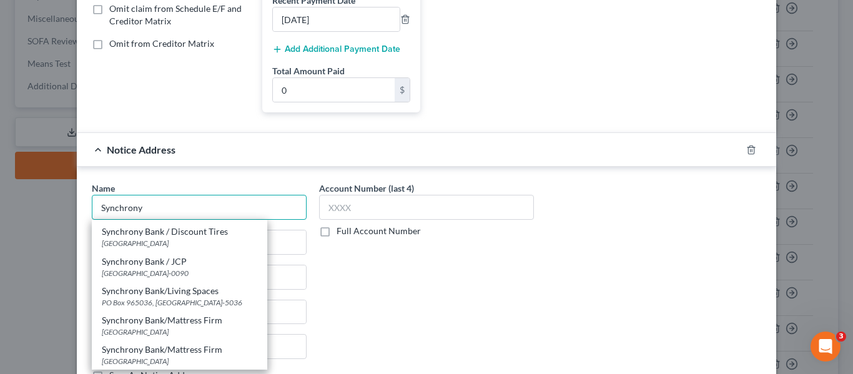
scroll to position [312, 0]
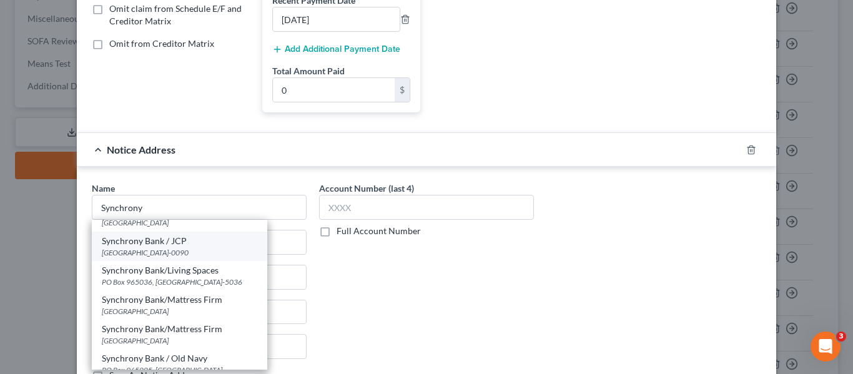
click at [174, 247] on div "Synchrony Bank / JCP" at bounding box center [180, 241] width 156 height 12
type input "Synchrony Bank / JCP"
type input "PO Box 960090"
type input "Orlando"
select select "9"
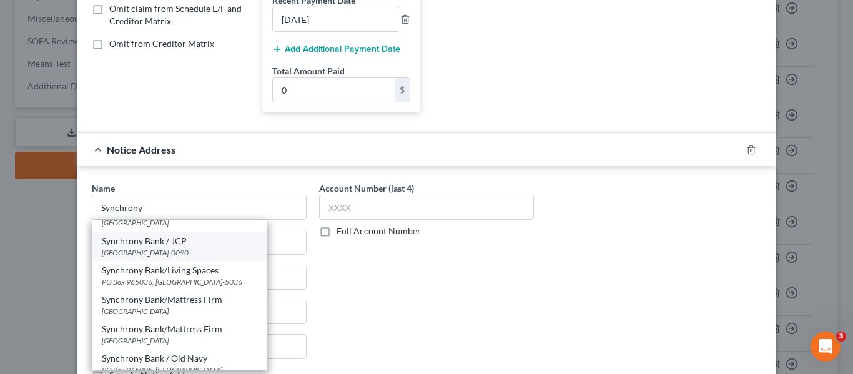
type input "32896-0090"
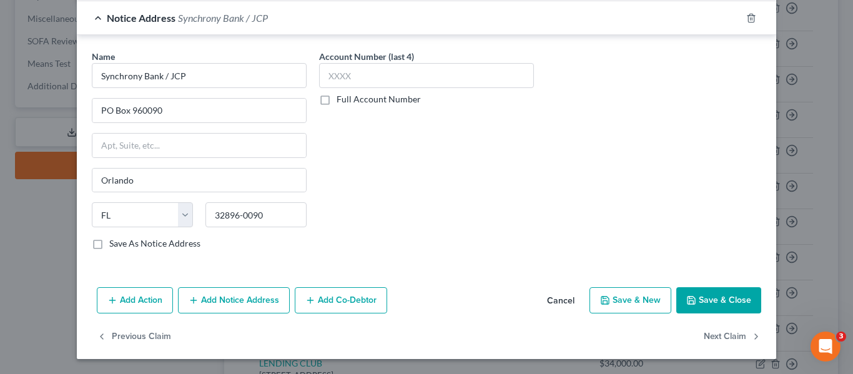
scroll to position [409, 0]
click at [722, 301] on button "Save & Close" at bounding box center [719, 300] width 85 height 26
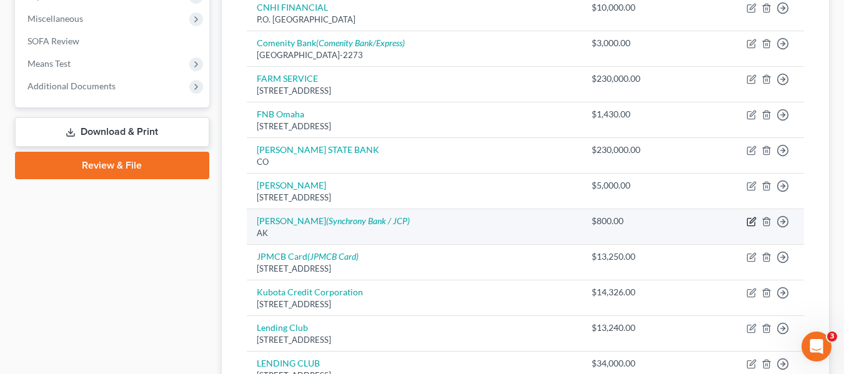
click at [752, 217] on icon "button" at bounding box center [752, 222] width 10 height 10
select select "1"
select select "2"
select select "1"
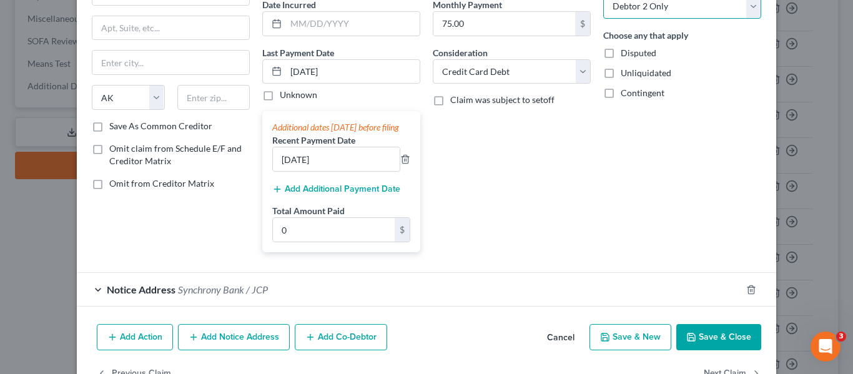
click at [675, 7] on select "Select Debtor 1 Only Debtor 2 Only Debtor 1 And Debtor 2 Only At Least One Of T…" at bounding box center [683, 6] width 158 height 25
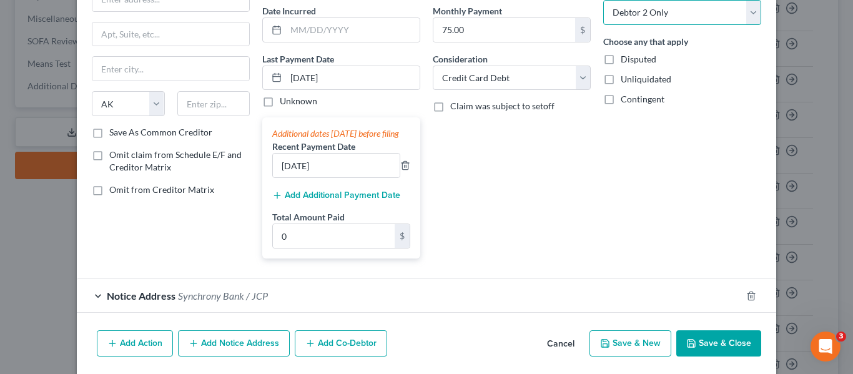
click at [675, 7] on select "Select Debtor 1 Only Debtor 2 Only Debtor 1 And Debtor 2 Only At Least One Of T…" at bounding box center [683, 12] width 158 height 25
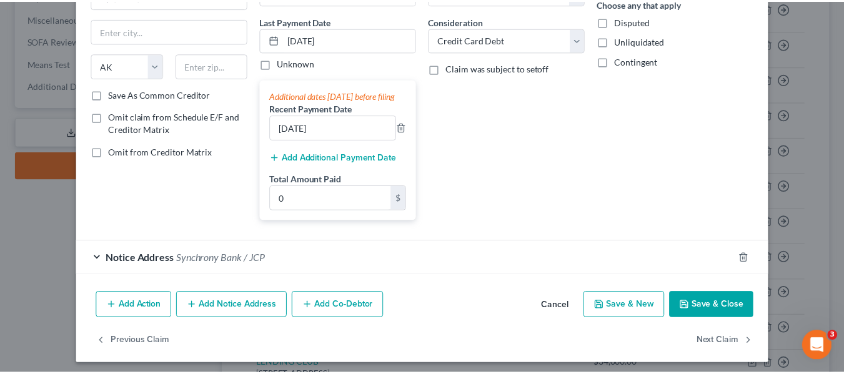
scroll to position [174, 0]
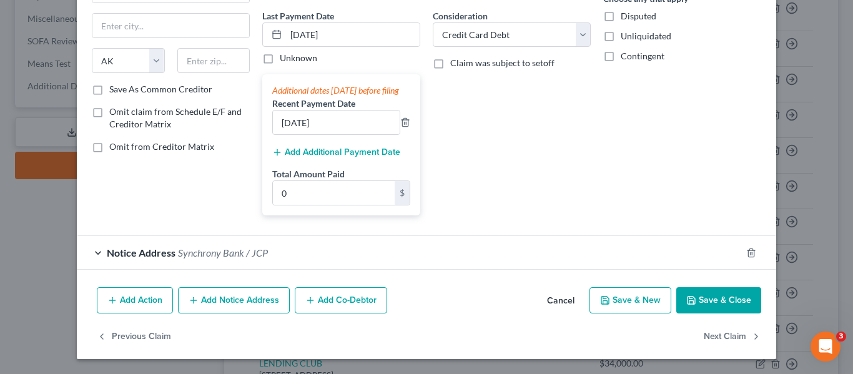
click at [708, 305] on button "Save & Close" at bounding box center [719, 300] width 85 height 26
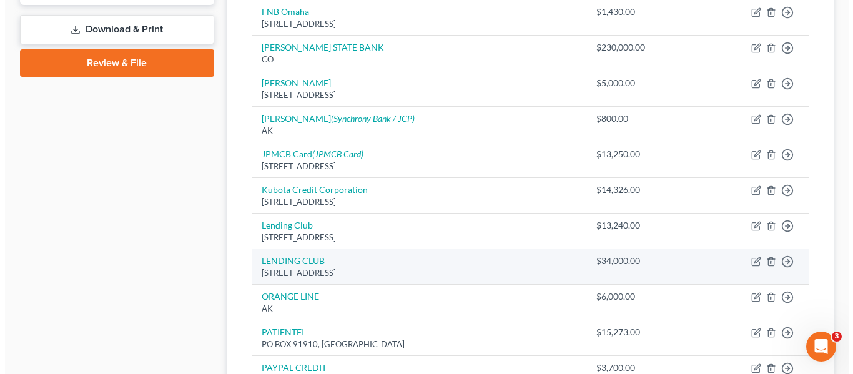
scroll to position [562, 0]
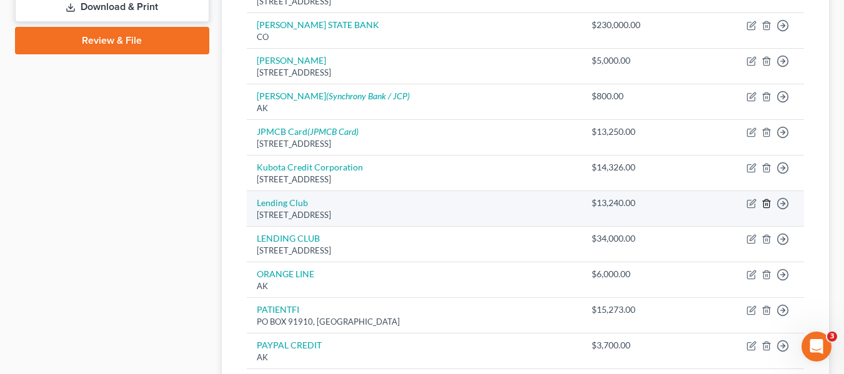
click at [766, 201] on polyline "button" at bounding box center [766, 201] width 7 height 0
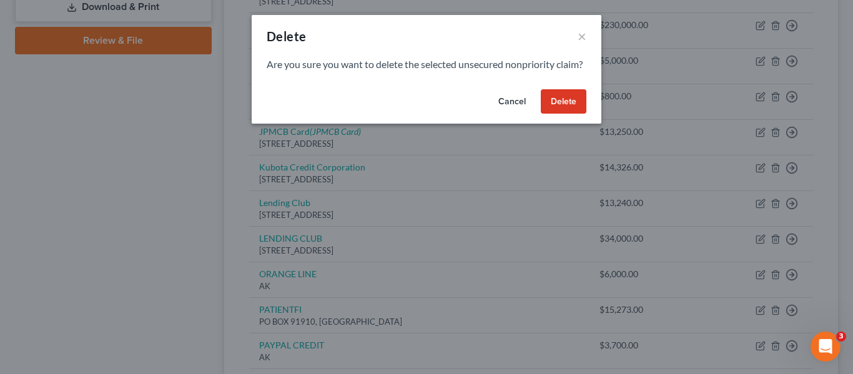
click at [567, 114] on button "Delete" at bounding box center [564, 101] width 46 height 25
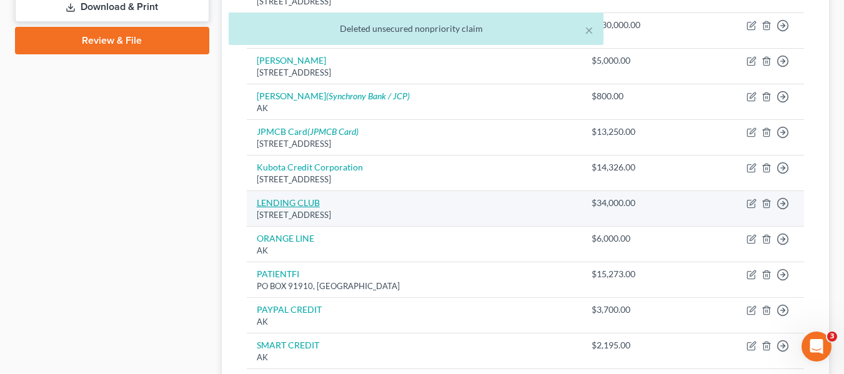
click at [292, 197] on link "LENDING CLUB" at bounding box center [288, 202] width 63 height 11
select select "4"
select select "2"
select select "0"
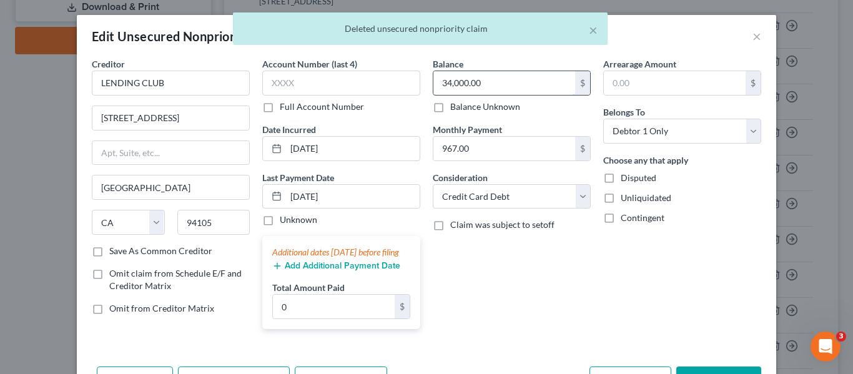
click at [502, 91] on input "34,000.00" at bounding box center [505, 83] width 142 height 24
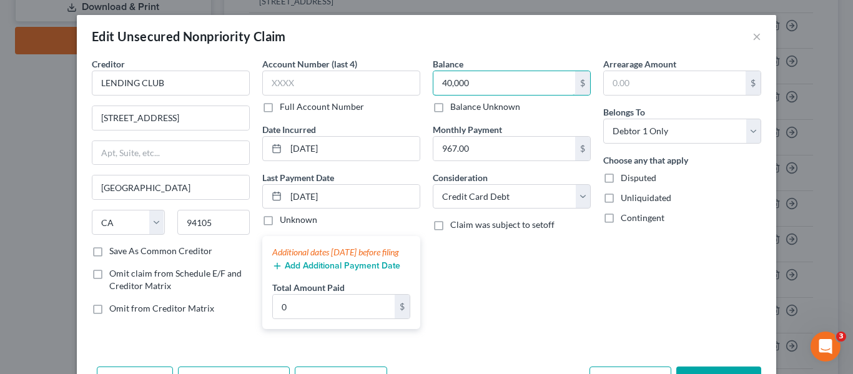
type input "40,000"
click at [522, 39] on div "Edit Unsecured Nonpriority Claim ×" at bounding box center [427, 36] width 700 height 42
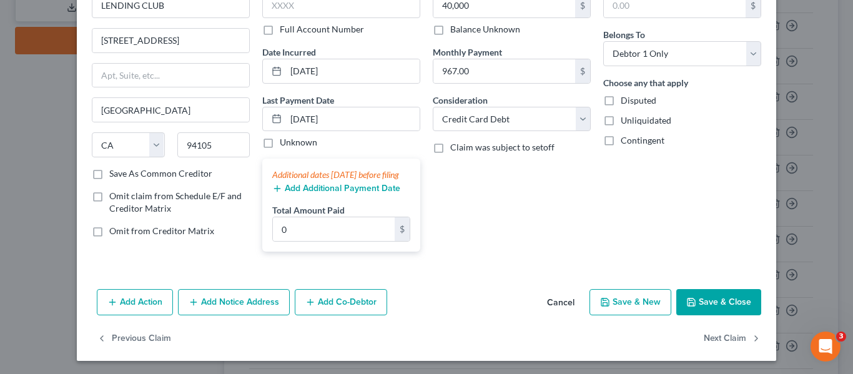
scroll to position [92, 0]
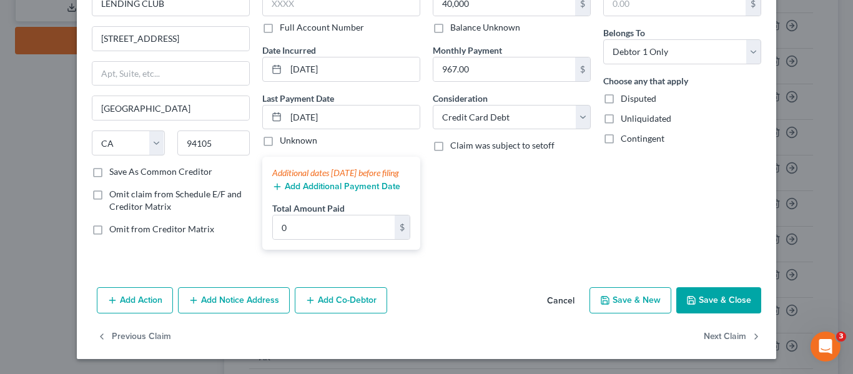
click at [728, 299] on button "Save & Close" at bounding box center [719, 300] width 85 height 26
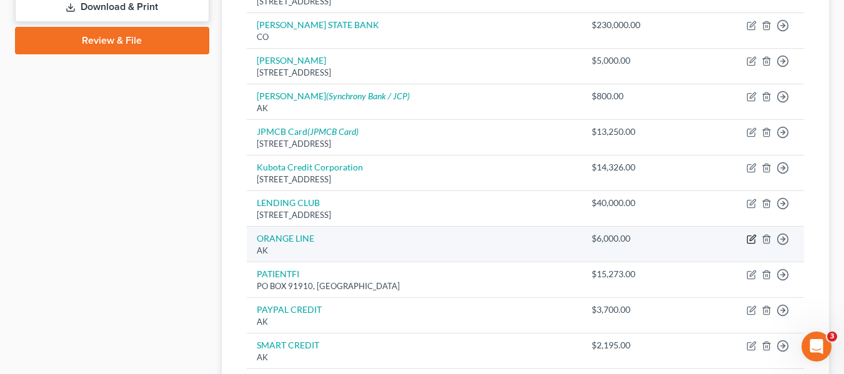
click at [750, 235] on icon "button" at bounding box center [753, 238] width 6 height 6
select select "1"
select select "14"
select select "3"
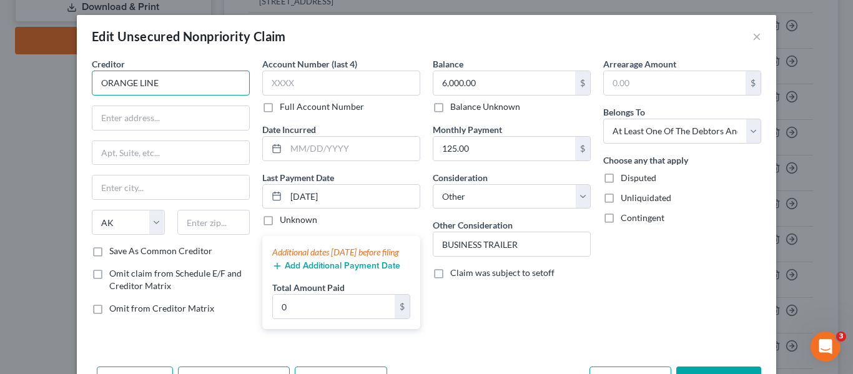
click at [181, 92] on input "ORANGE LINE" at bounding box center [171, 83] width 158 height 25
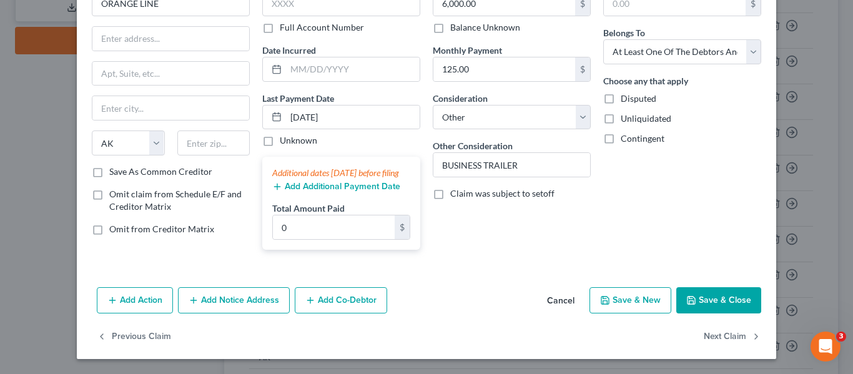
click at [223, 300] on button "Add Notice Address" at bounding box center [234, 300] width 112 height 26
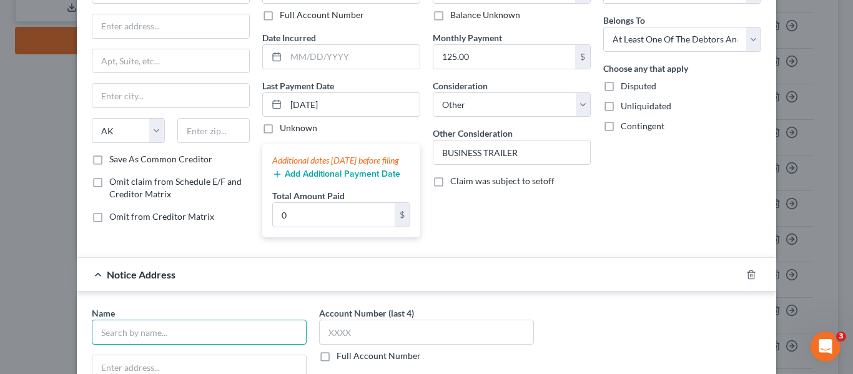
click at [124, 337] on input "text" at bounding box center [199, 332] width 215 height 25
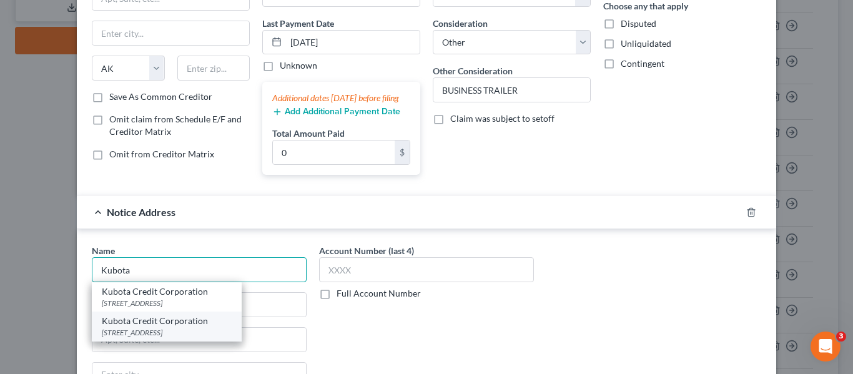
scroll to position [217, 0]
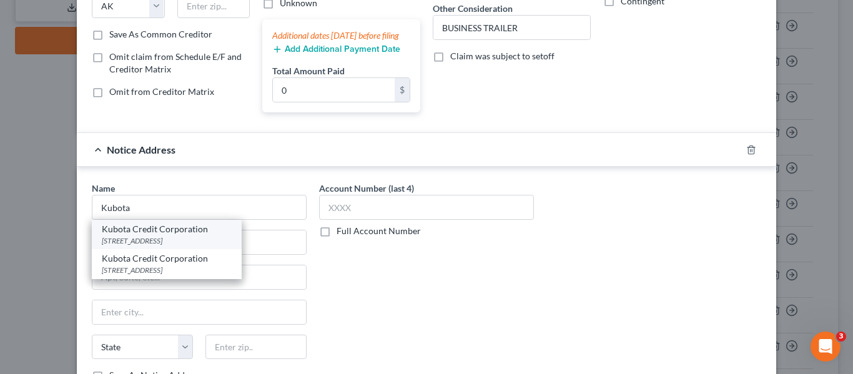
click at [145, 236] on div "Kubota Credit Corporation" at bounding box center [167, 229] width 130 height 12
type input "Kubota Credit Corporation"
type input "PO Box 2046"
type input "Grapevine"
select select "45"
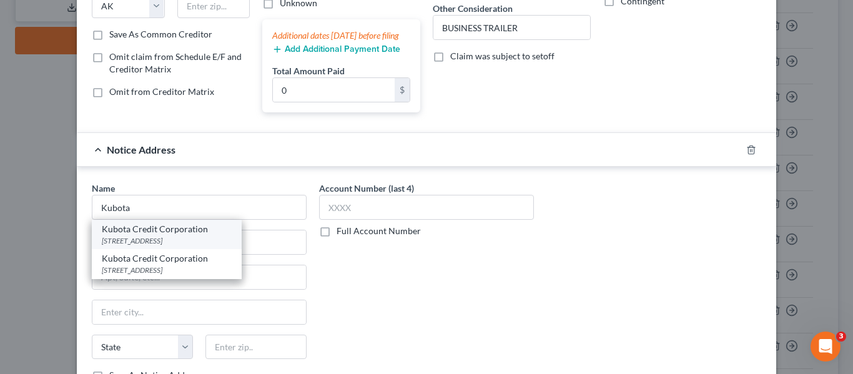
type input "76099"
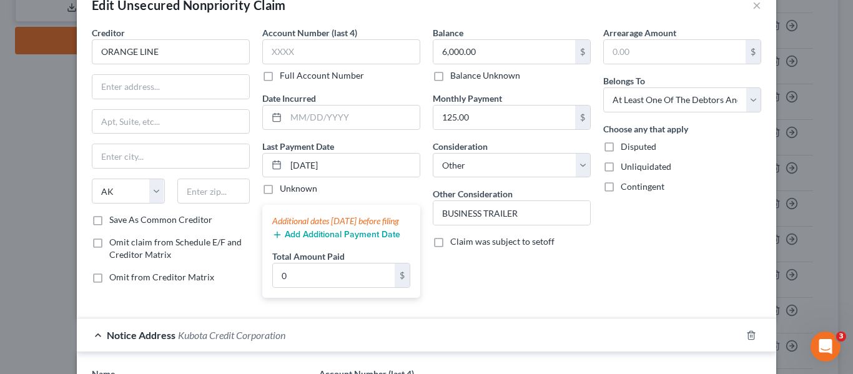
scroll to position [0, 0]
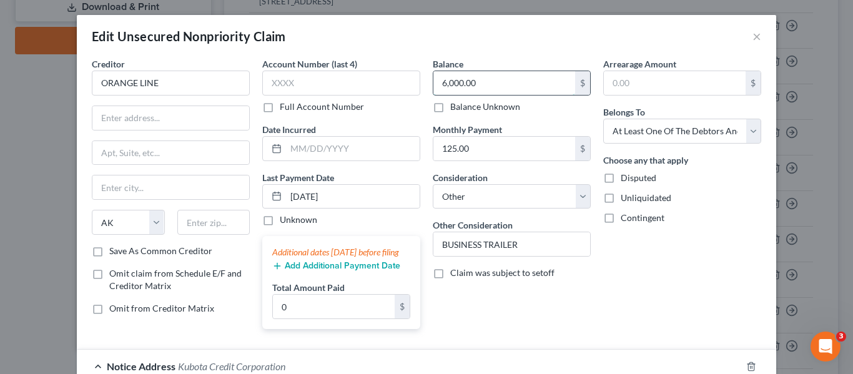
click at [476, 81] on input "6,000.00" at bounding box center [505, 83] width 142 height 24
type input "8,000"
click at [638, 279] on div "Arrearage Amount $ Belongs To * Select Debtor 1 Only Debtor 2 Only Debtor 1 And…" at bounding box center [682, 198] width 171 height 282
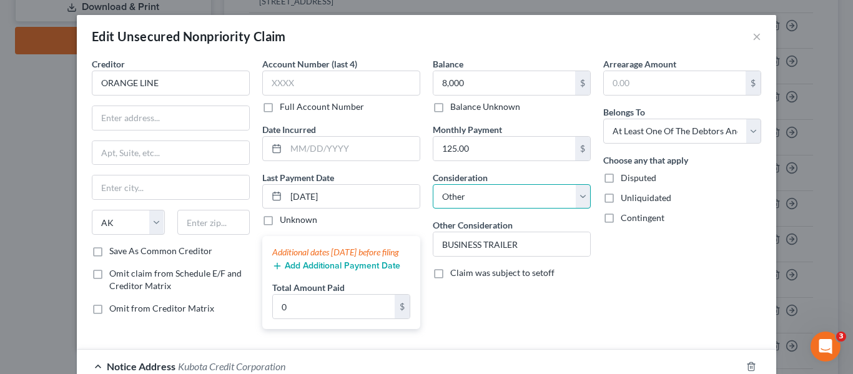
click at [544, 189] on select "Select Cable / Satellite Services Collection Agency Credit Card Debt Debt Couns…" at bounding box center [512, 196] width 158 height 25
click at [684, 267] on div "Arrearage Amount $ Belongs To * Select Debtor 1 Only Debtor 2 Only Debtor 1 And…" at bounding box center [682, 198] width 171 height 282
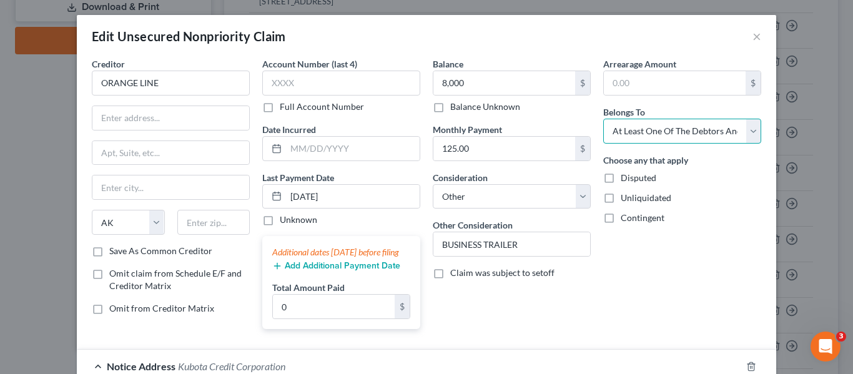
click at [680, 129] on select "Select Debtor 1 Only Debtor 2 Only Debtor 1 And Debtor 2 Only At Least One Of T…" at bounding box center [683, 131] width 158 height 25
select select "0"
click at [604, 119] on select "Select Debtor 1 Only Debtor 2 Only Debtor 1 And Debtor 2 Only At Least One Of T…" at bounding box center [683, 131] width 158 height 25
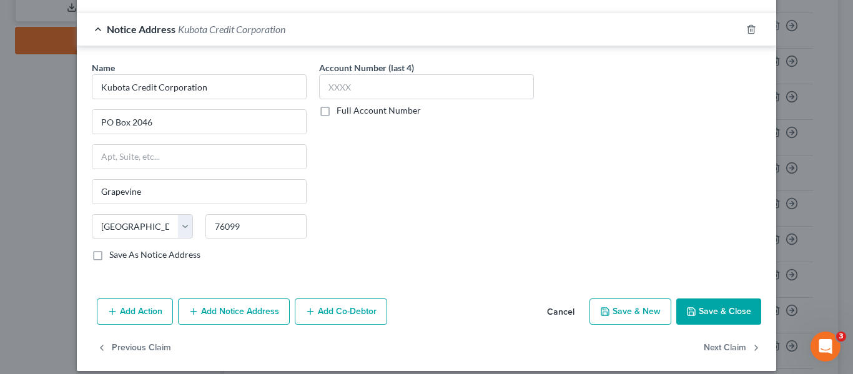
scroll to position [362, 0]
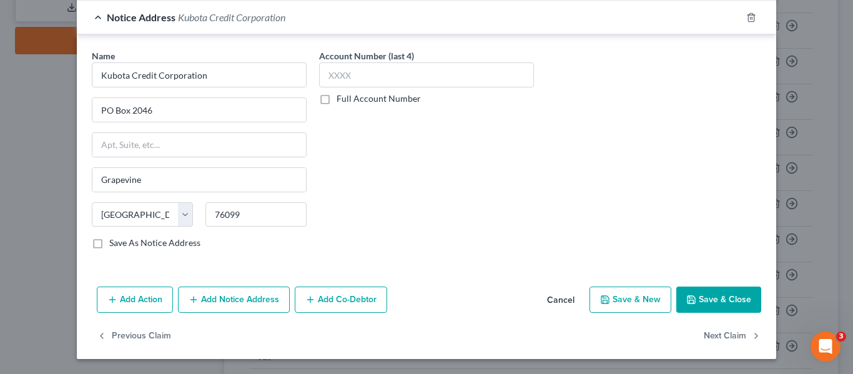
click at [703, 296] on button "Save & Close" at bounding box center [719, 300] width 85 height 26
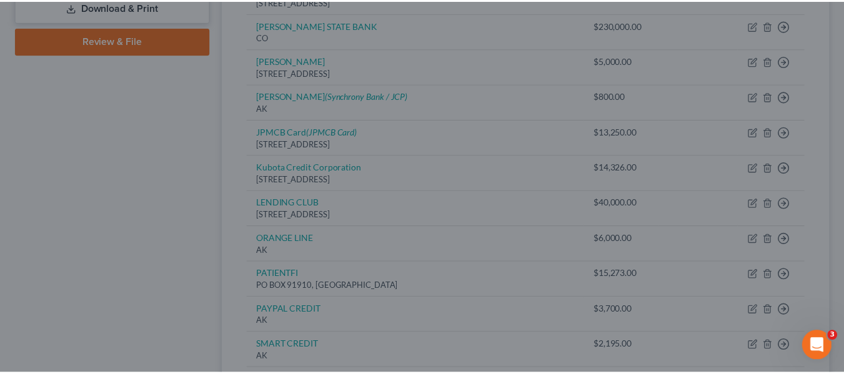
scroll to position [0, 0]
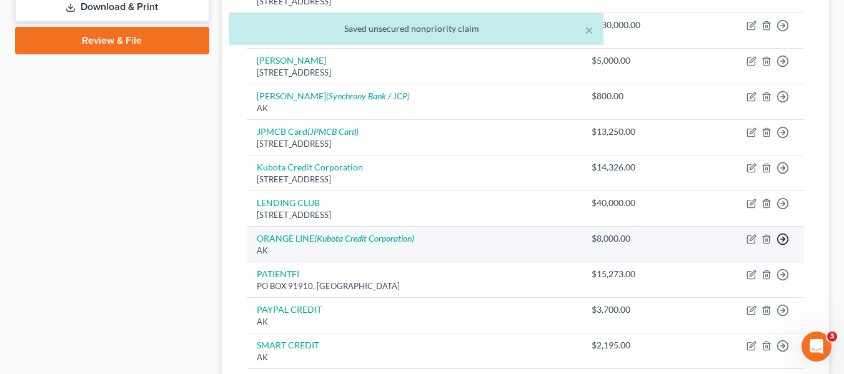
click at [783, 239] on line "button" at bounding box center [783, 239] width 4 height 0
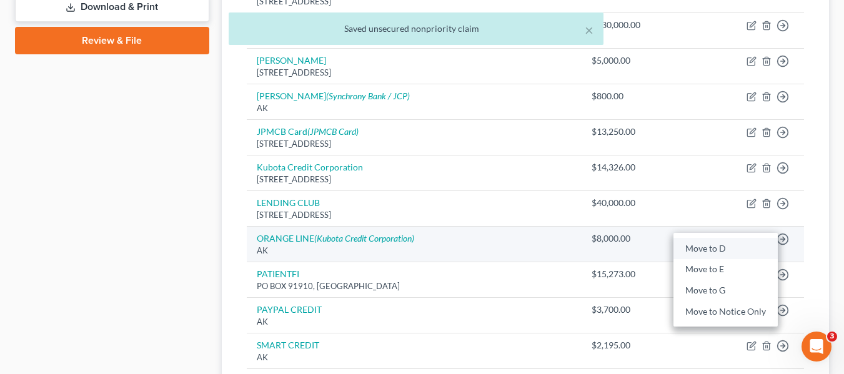
click at [717, 238] on link "Move to D" at bounding box center [725, 248] width 104 height 21
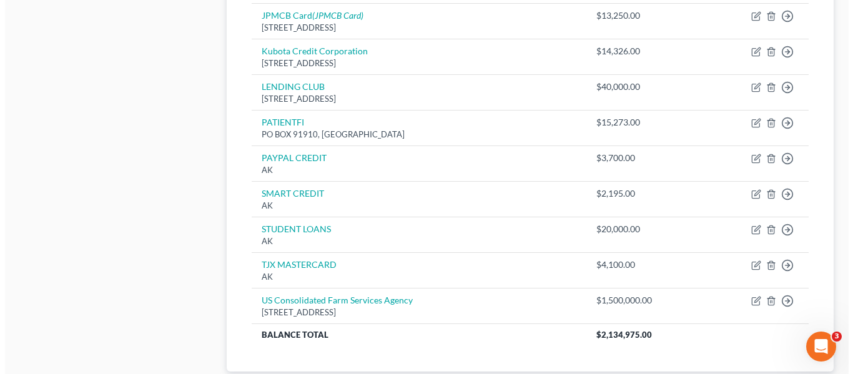
scroll to position [616, 0]
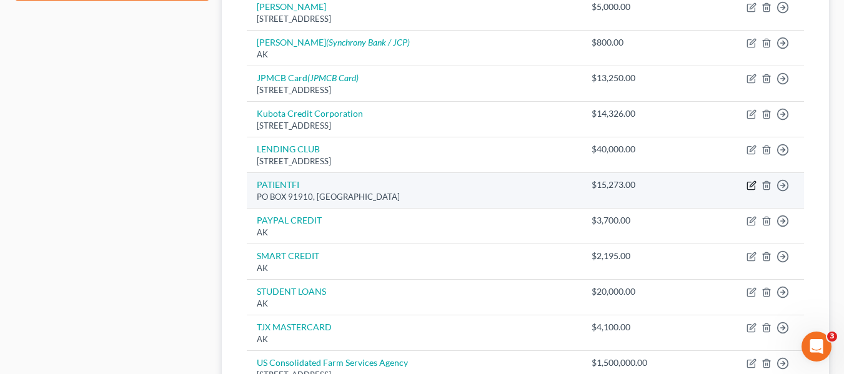
click at [747, 182] on icon "button" at bounding box center [750, 185] width 7 height 7
select select "43"
select select "9"
select select "0"
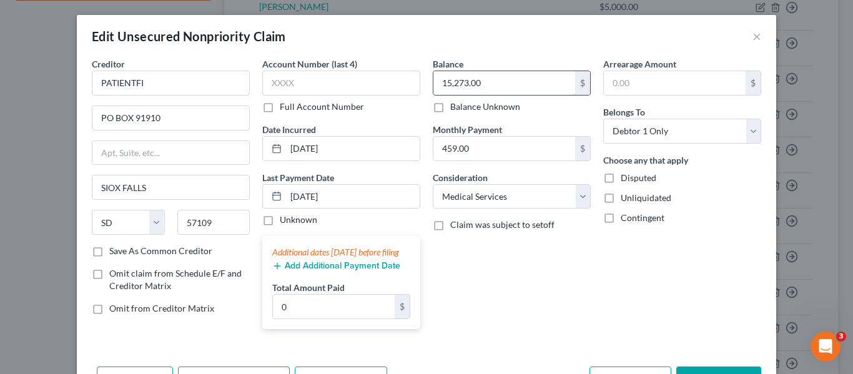
click at [498, 87] on input "15,273.00" at bounding box center [505, 83] width 142 height 24
click at [495, 61] on div "Balance 23,000.00 $ Balance Unknown Balance Undetermined 23,000 $ Balance Unkno…" at bounding box center [512, 85] width 158 height 56
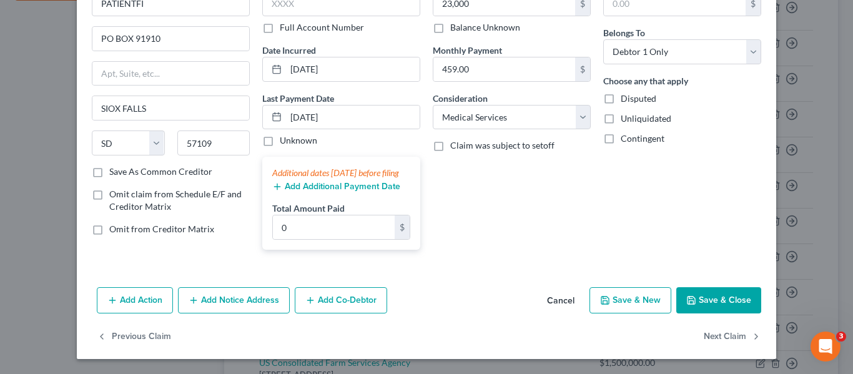
scroll to position [92, 0]
click at [720, 298] on button "Save & Close" at bounding box center [719, 300] width 85 height 26
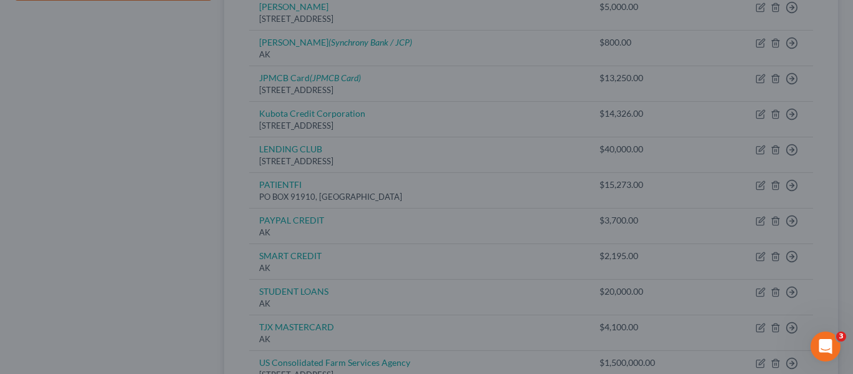
type input "23,000.00"
type input "0"
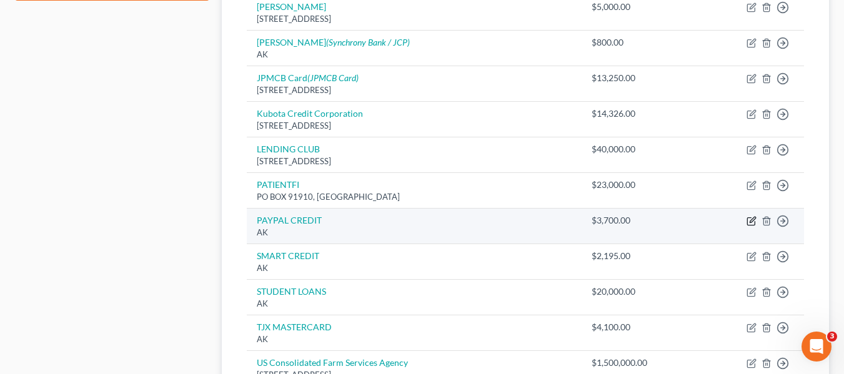
click at [748, 216] on icon "button" at bounding box center [752, 221] width 10 height 10
select select "1"
select select "2"
select select "1"
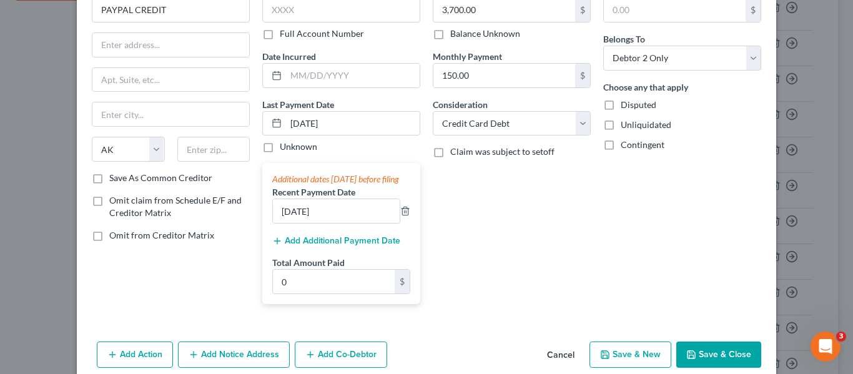
scroll to position [140, 0]
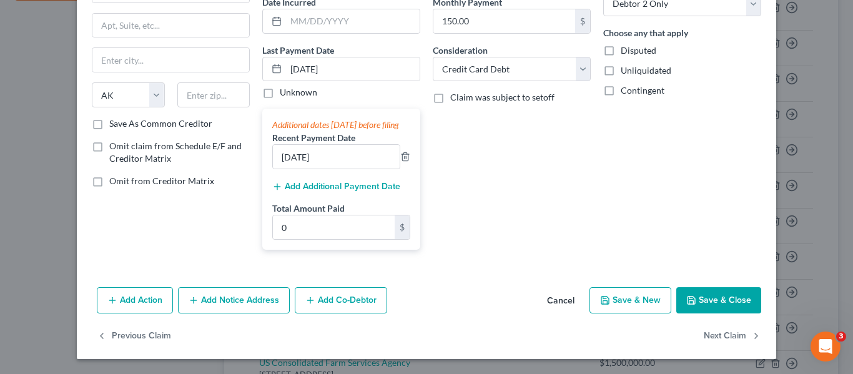
click at [237, 306] on button "Add Notice Address" at bounding box center [234, 300] width 112 height 26
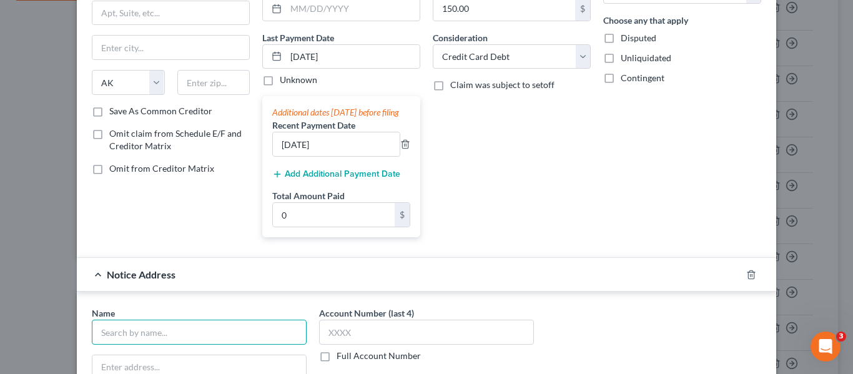
click at [172, 342] on input "text" at bounding box center [199, 332] width 215 height 25
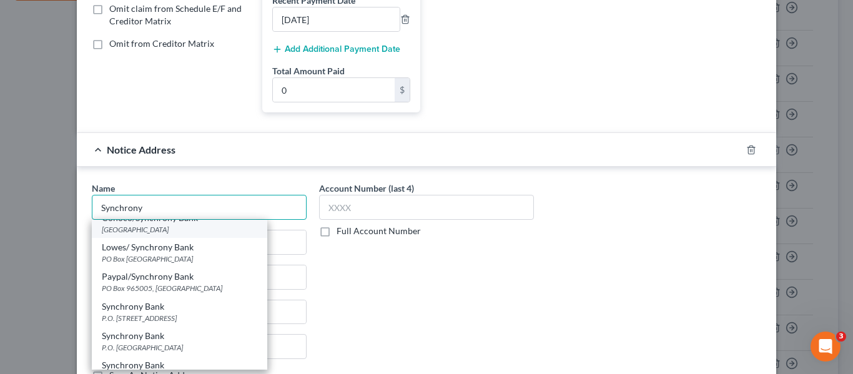
scroll to position [62, 0]
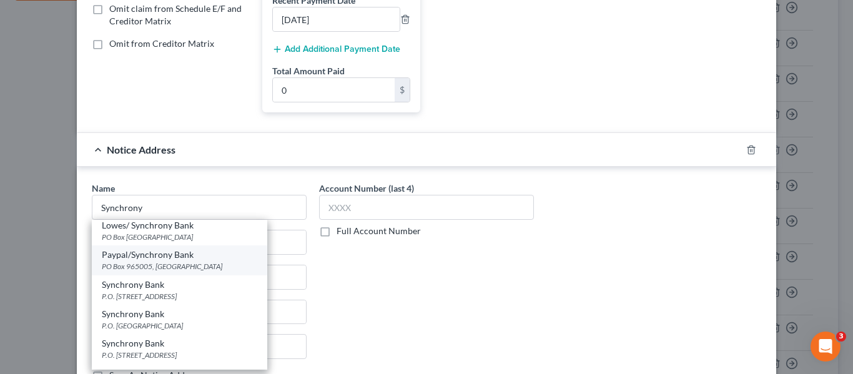
click at [141, 261] on div "Paypal/Synchrony Bank" at bounding box center [180, 255] width 156 height 12
type input "Paypal/Synchrony Bank"
type input "PO Box 965005"
type input "Orlando"
select select "9"
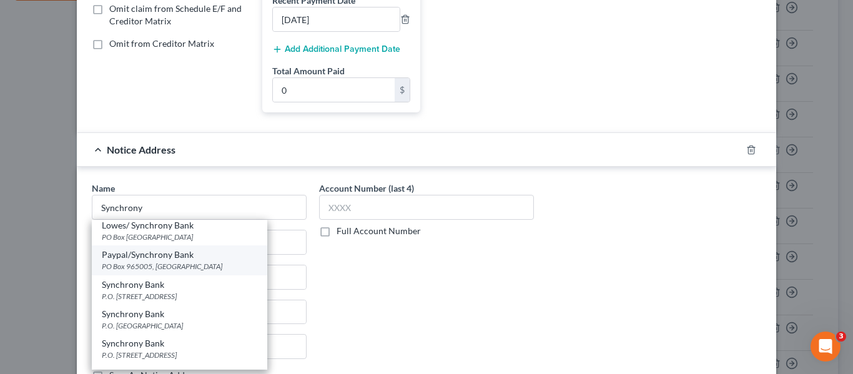
type input "32896"
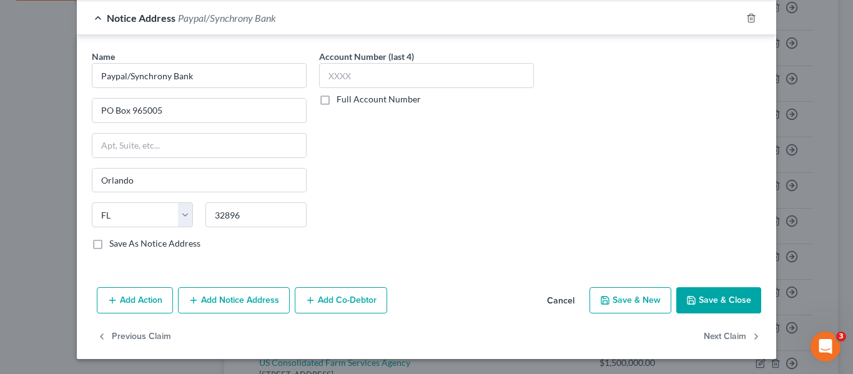
scroll to position [409, 0]
click at [717, 296] on button "Save & Close" at bounding box center [719, 300] width 85 height 26
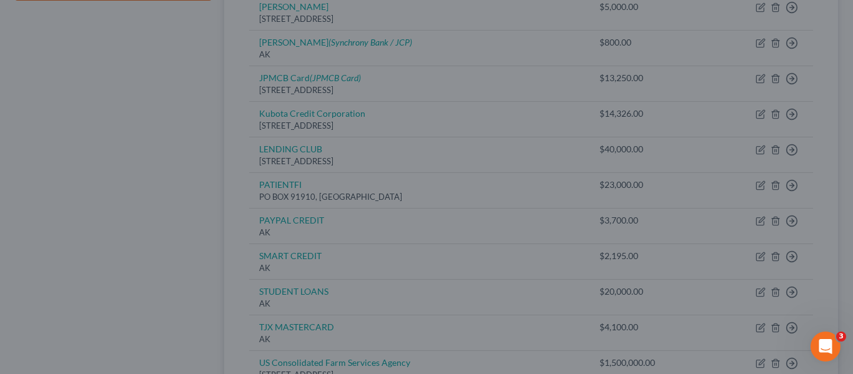
scroll to position [0, 0]
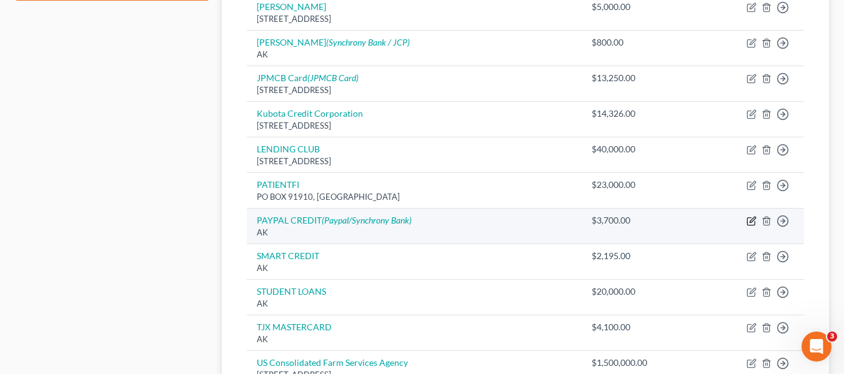
click at [752, 216] on icon "button" at bounding box center [752, 221] width 10 height 10
select select "1"
select select "2"
select select "1"
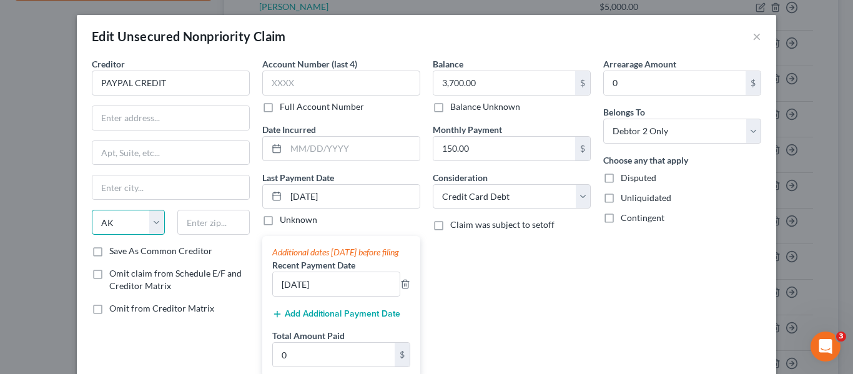
click at [124, 221] on select "State AL AK AR AZ CA CO CT DE DC FL GA GU HI ID IL IN IA KS KY LA ME MD MA MI M…" at bounding box center [128, 222] width 73 height 25
select select "9"
click at [92, 210] on select "State AL AK AR AZ CA CO CT DE DC FL GA GU HI ID IL IN IA KS KY LA ME MD MA MI M…" at bounding box center [128, 222] width 73 height 25
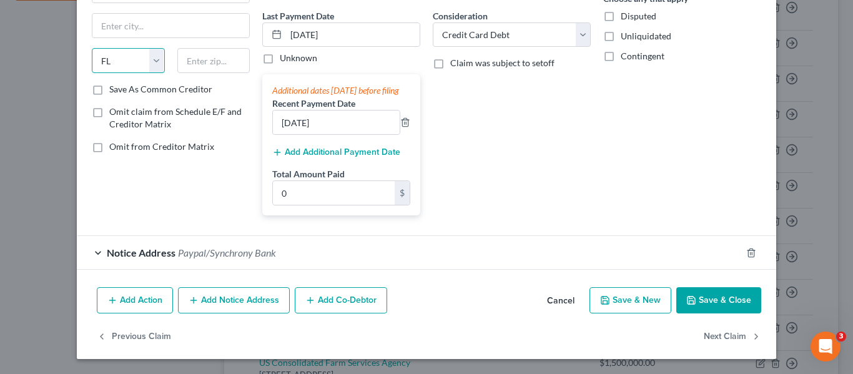
scroll to position [174, 0]
click at [698, 302] on button "Save & Close" at bounding box center [719, 300] width 85 height 26
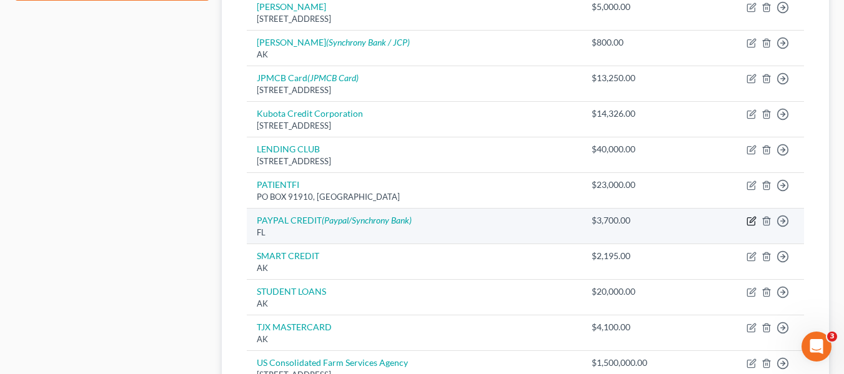
click at [748, 216] on icon "button" at bounding box center [752, 221] width 10 height 10
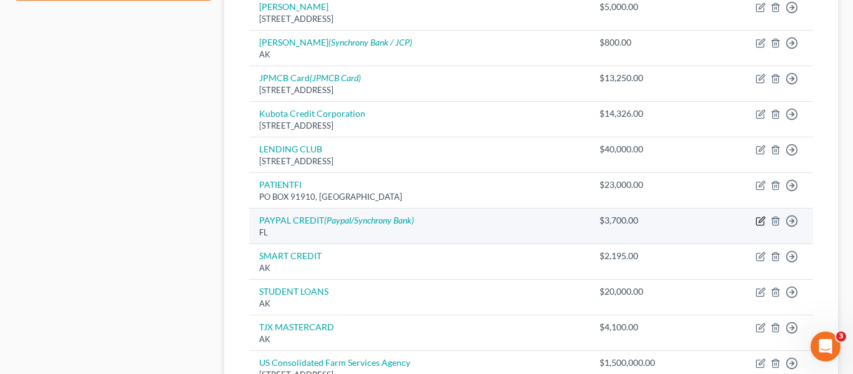
select select "9"
select select "2"
select select "1"
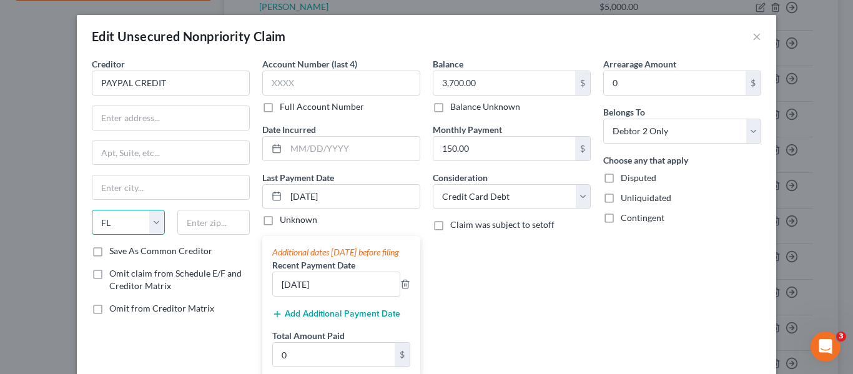
click at [151, 221] on select "State AL AK AR AZ CA CO CT DE DC FL GA GU HI ID IL IN IA KS KY LA ME MD MA MI M…" at bounding box center [128, 222] width 73 height 25
select select "14"
click at [92, 210] on select "State AL AK AR AZ CA CO CT DE DC FL GA GU HI ID IL IN IA KS KY LA ME MD MA MI M…" at bounding box center [128, 222] width 73 height 25
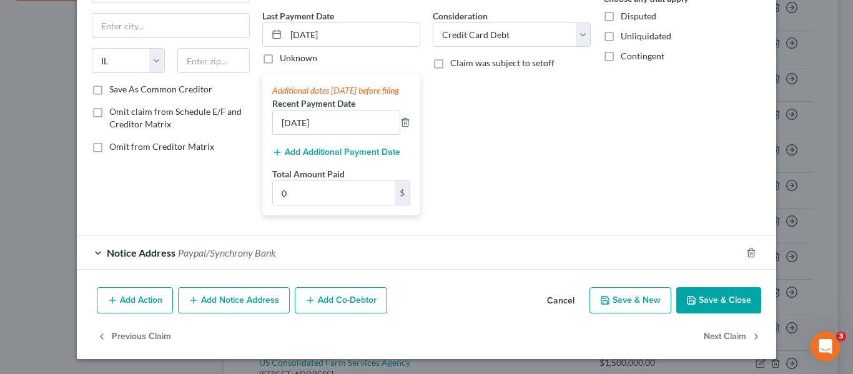
click at [733, 298] on button "Save & Close" at bounding box center [719, 300] width 85 height 26
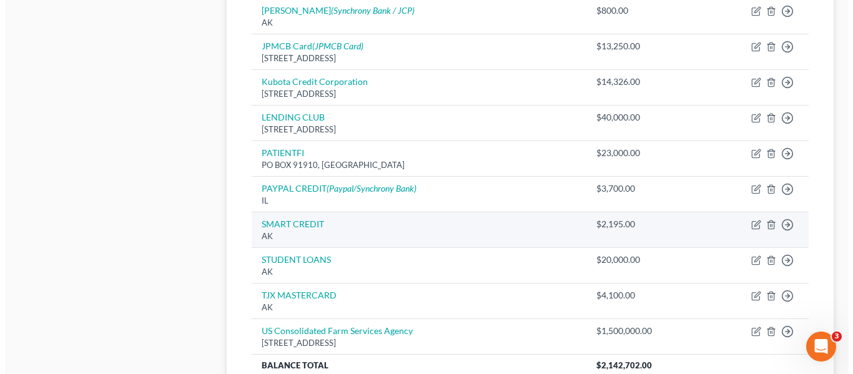
scroll to position [678, 0]
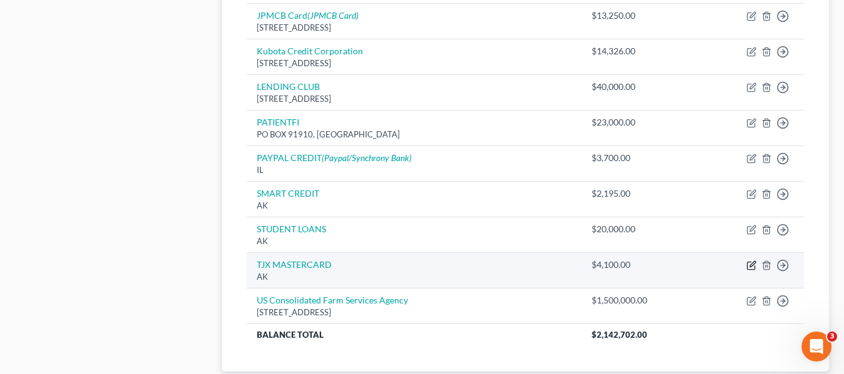
click at [752, 261] on icon "button" at bounding box center [753, 264] width 6 height 6
select select "1"
select select "2"
select select "1"
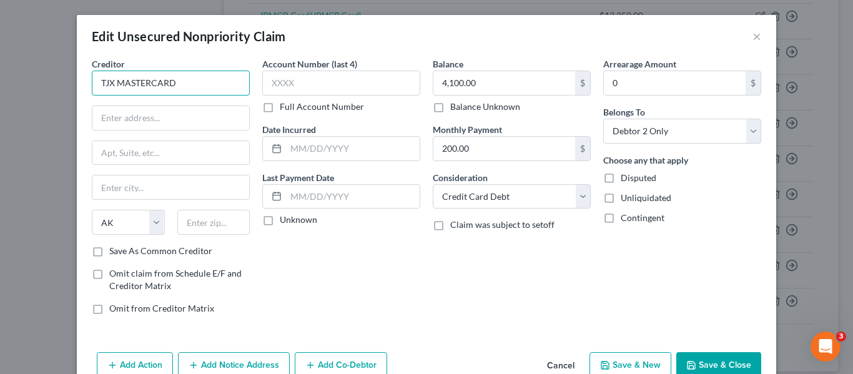
drag, startPoint x: 189, startPoint y: 85, endPoint x: 111, endPoint y: 83, distance: 78.1
click at [111, 83] on input "TJX MASTERCARD" at bounding box center [171, 83] width 158 height 25
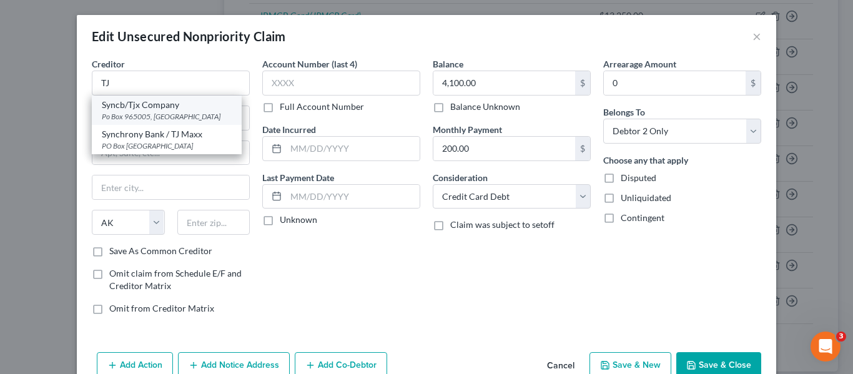
click at [153, 111] on div "Po Box 965005, Orlando, FL 32896" at bounding box center [167, 116] width 130 height 11
type input "Syncb/Tjx Company"
type input "Po Box 965005"
type input "Orlando"
select select "9"
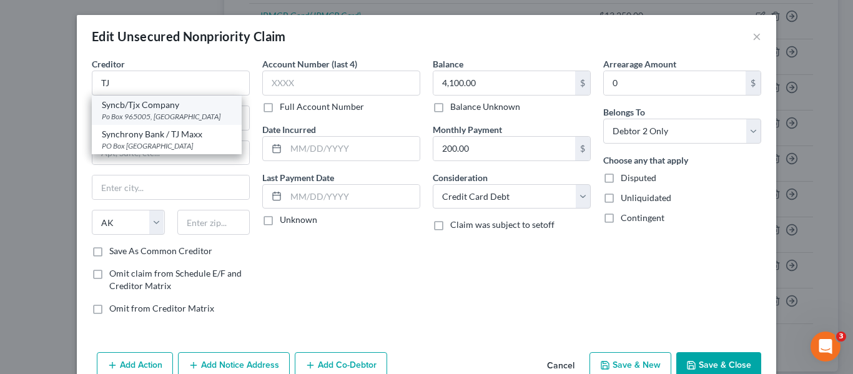
type input "32896"
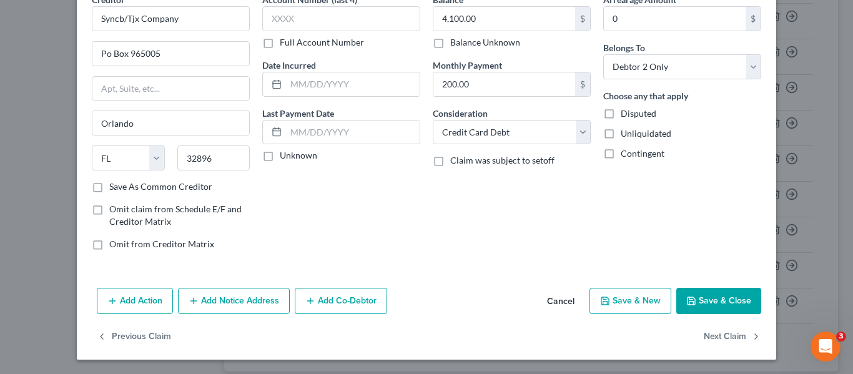
scroll to position [65, 0]
click at [723, 304] on button "Save & Close" at bounding box center [719, 300] width 85 height 26
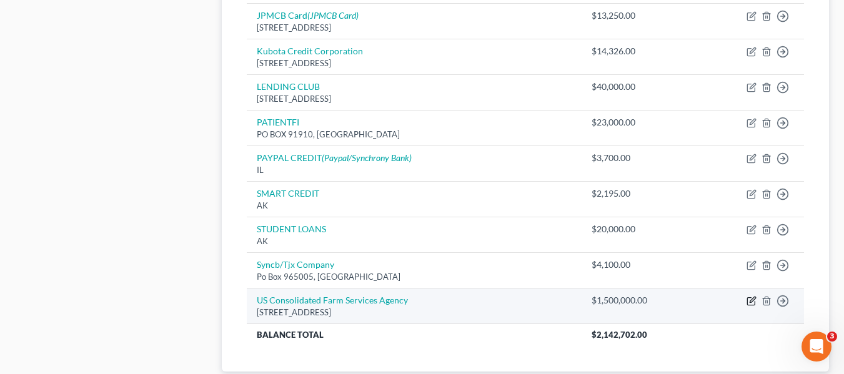
click at [748, 298] on icon "button" at bounding box center [750, 301] width 7 height 7
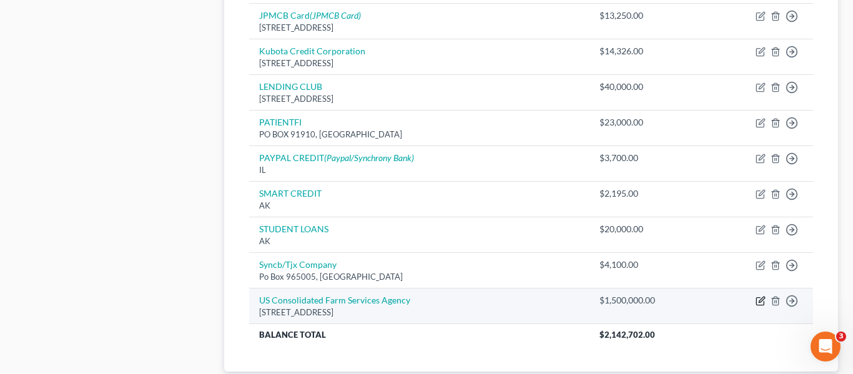
select select "5"
select select "0"
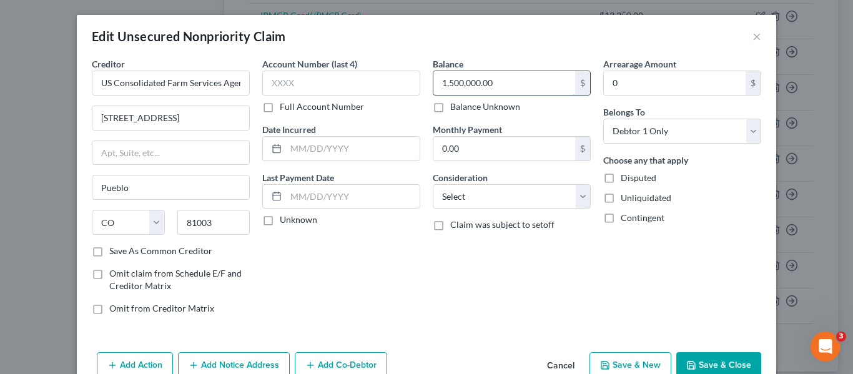
click at [532, 87] on input "1,500,000.00" at bounding box center [505, 83] width 142 height 24
type input "1,000,000"
click at [529, 46] on div "Edit Unsecured Nonpriority Claim ×" at bounding box center [427, 36] width 700 height 42
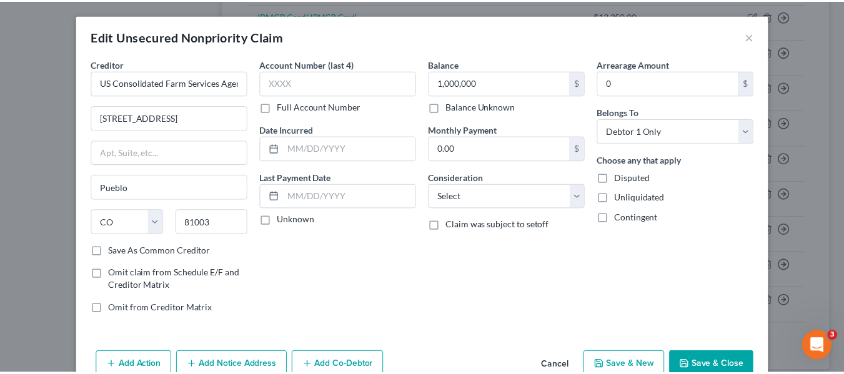
scroll to position [62, 0]
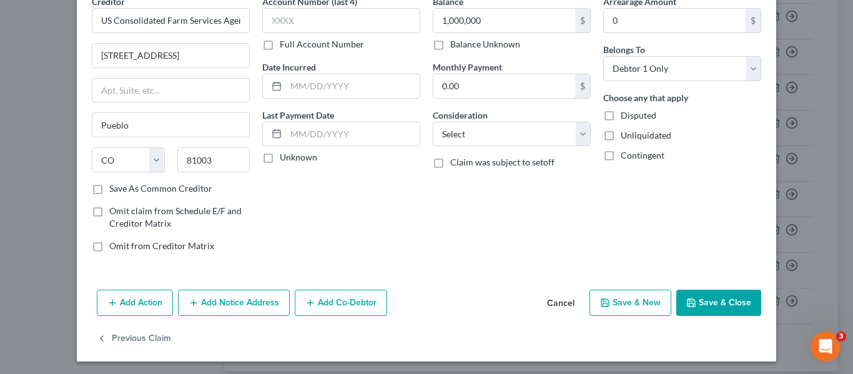
click at [690, 303] on polyline "button" at bounding box center [692, 304] width 4 height 3
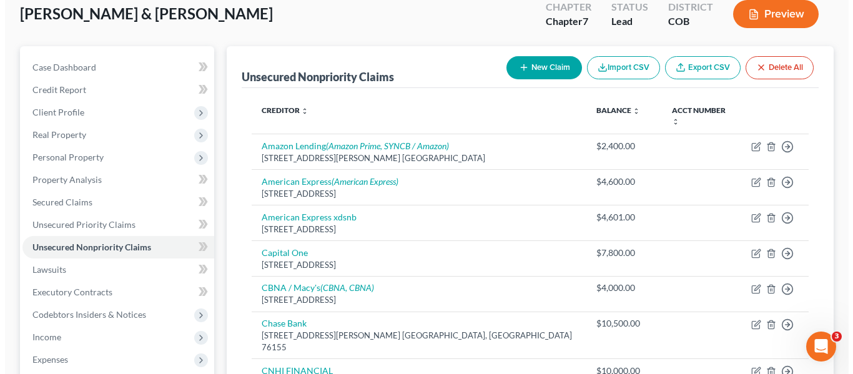
scroll to position [54, 0]
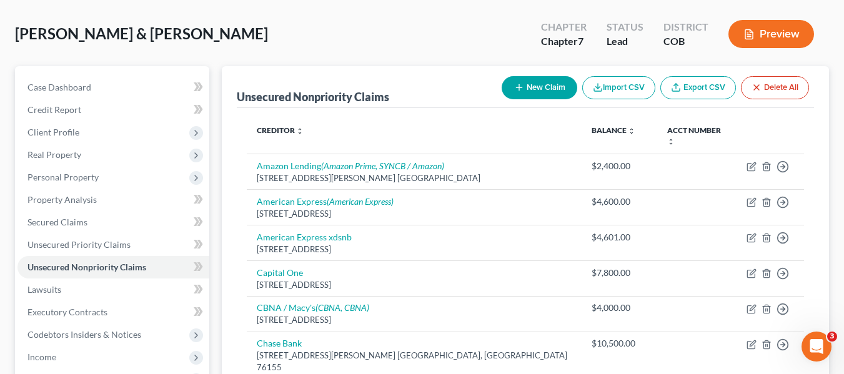
click at [530, 86] on button "New Claim" at bounding box center [540, 87] width 76 height 23
select select "2"
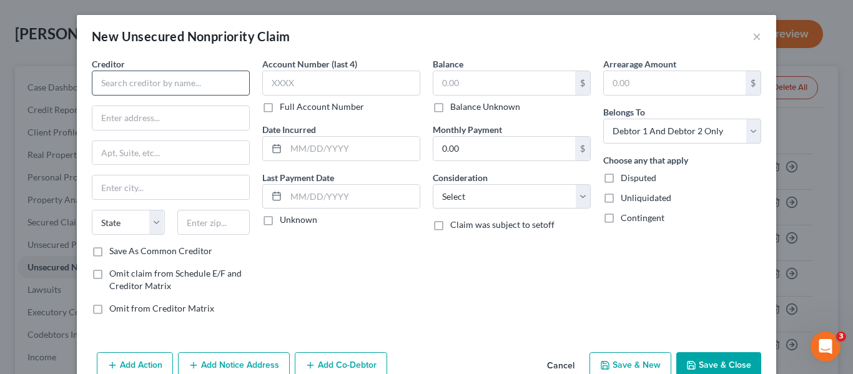
drag, startPoint x: 171, startPoint y: 62, endPoint x: 174, endPoint y: 72, distance: 10.3
click at [171, 64] on div "Creditor *" at bounding box center [171, 76] width 158 height 38
click at [174, 75] on input "text" at bounding box center [171, 83] width 158 height 25
type input "I"
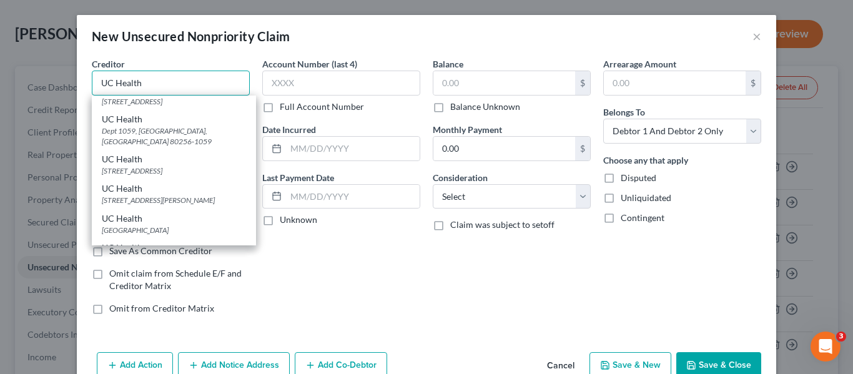
scroll to position [0, 0]
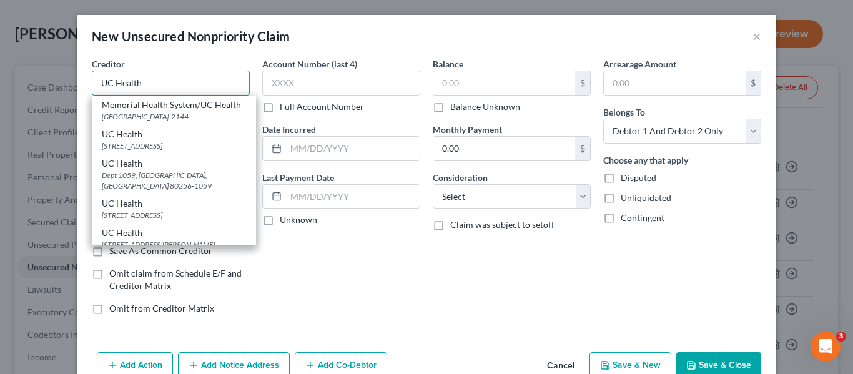
click at [166, 82] on input "UC Health" at bounding box center [171, 83] width 158 height 25
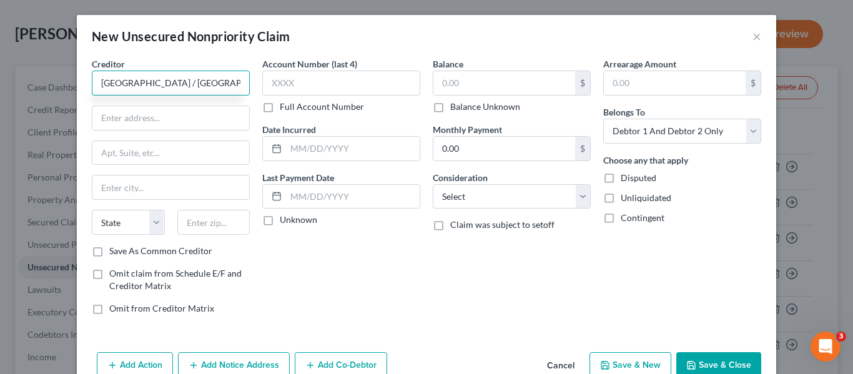
scroll to position [0, 4]
type input "UC Health / Parkview Medical Center"
type input "O"
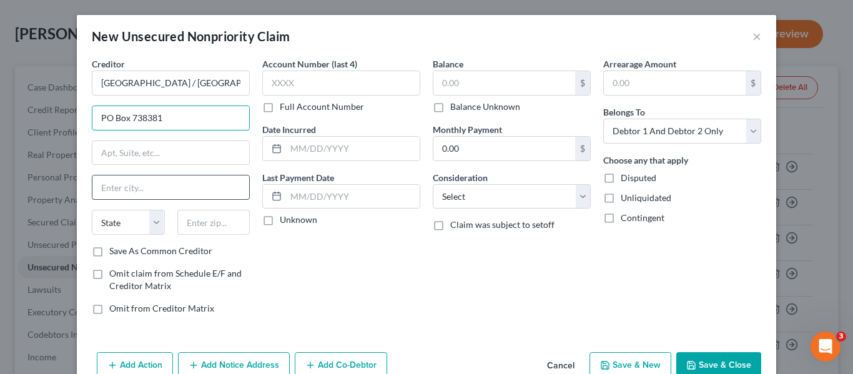
type input "PO Box 738381"
click at [141, 179] on input "text" at bounding box center [170, 188] width 157 height 24
type input "Dallas"
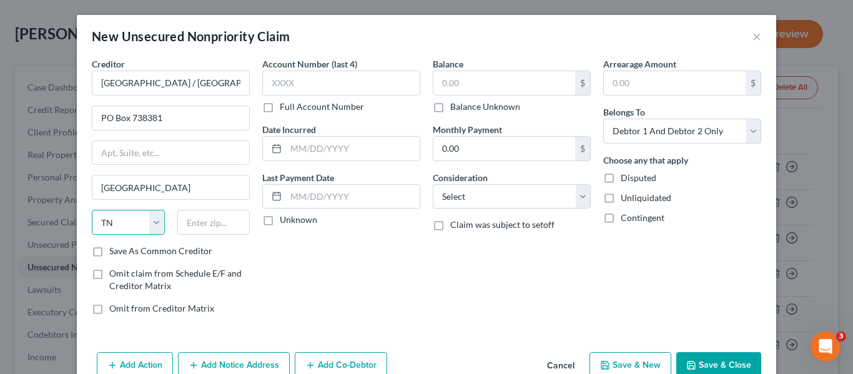
select select "45"
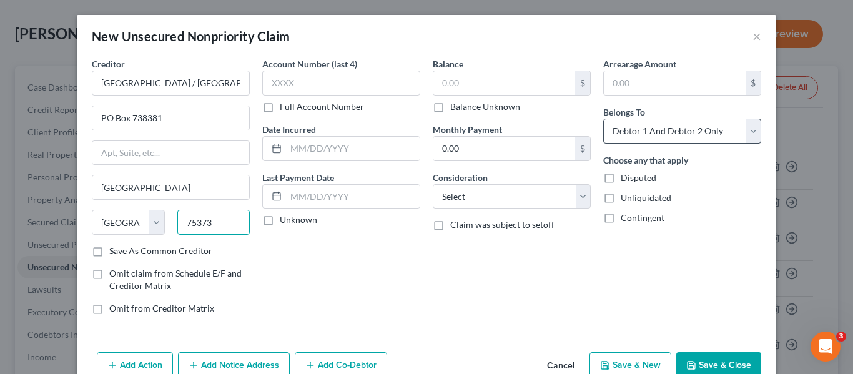
type input "75373"
click at [660, 132] on select "Select Debtor 1 Only Debtor 2 Only Debtor 1 And Debtor 2 Only At Least One Of T…" at bounding box center [683, 131] width 158 height 25
select select "1"
click at [604, 119] on select "Select Debtor 1 Only Debtor 2 Only Debtor 1 And Debtor 2 Only At Least One Of T…" at bounding box center [683, 131] width 158 height 25
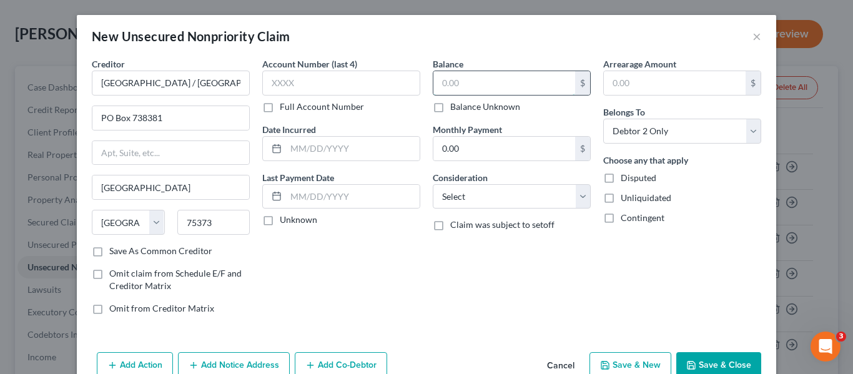
click at [497, 74] on input "text" at bounding box center [505, 83] width 142 height 24
type input "3,000"
click at [526, 36] on div "New Unsecured Nonpriority Claim ×" at bounding box center [427, 36] width 700 height 42
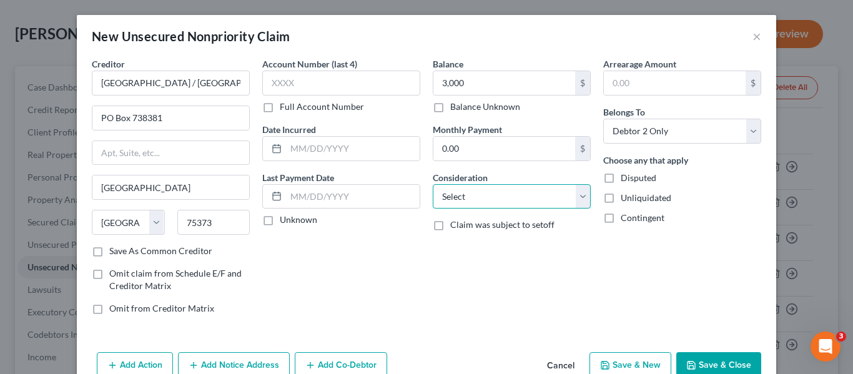
click at [511, 192] on select "Select Cable / Satellite Services Collection Agency Credit Card Debt Debt Couns…" at bounding box center [512, 196] width 158 height 25
select select "9"
click at [433, 184] on select "Select Cable / Satellite Services Collection Agency Credit Card Debt Debt Couns…" at bounding box center [512, 196] width 158 height 25
click at [507, 191] on select "Select Cable / Satellite Services Collection Agency Credit Card Debt Debt Couns…" at bounding box center [512, 196] width 158 height 25
click at [433, 184] on select "Select Cable / Satellite Services Collection Agency Credit Card Debt Debt Couns…" at bounding box center [512, 196] width 158 height 25
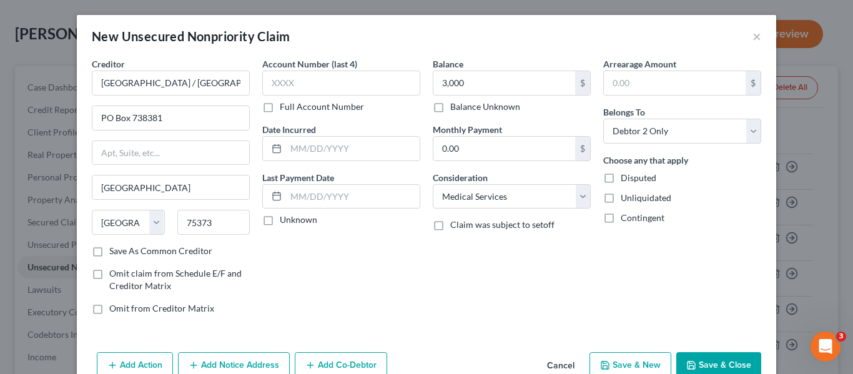
click at [512, 268] on div "Balance 3,000.00 $ Balance Unknown Balance Undetermined 3,000 $ Balance Unknown…" at bounding box center [512, 190] width 171 height 267
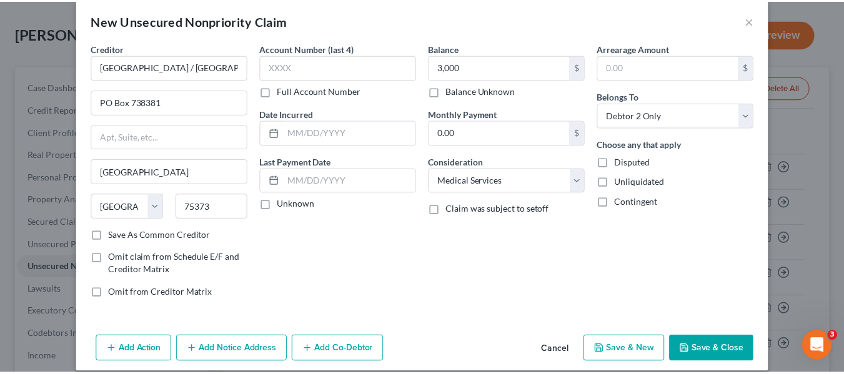
scroll to position [29, 0]
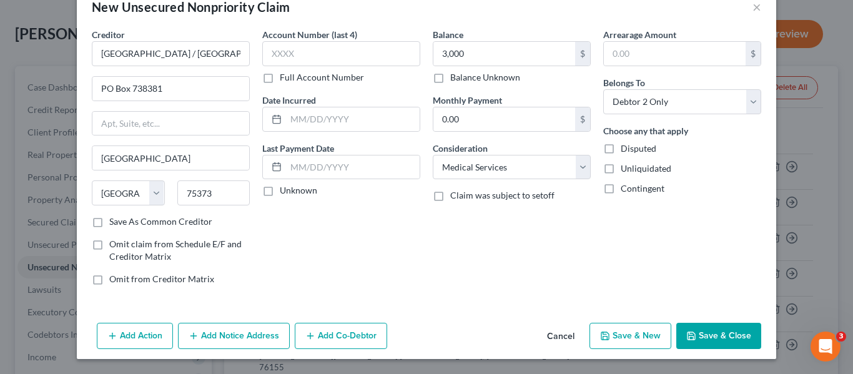
click at [709, 328] on button "Save & Close" at bounding box center [719, 336] width 85 height 26
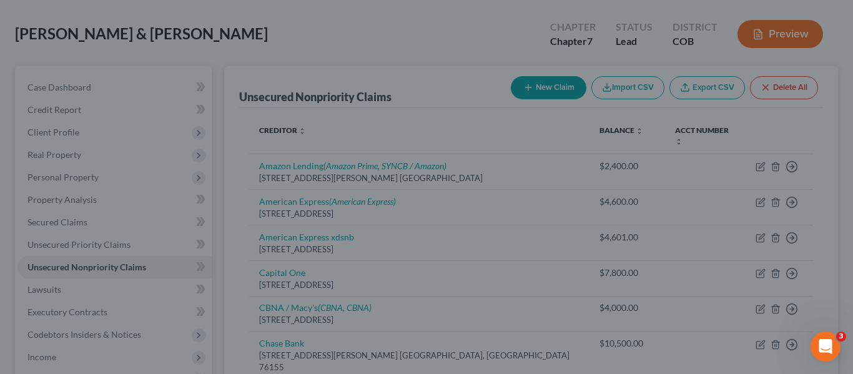
type input "3,000.00"
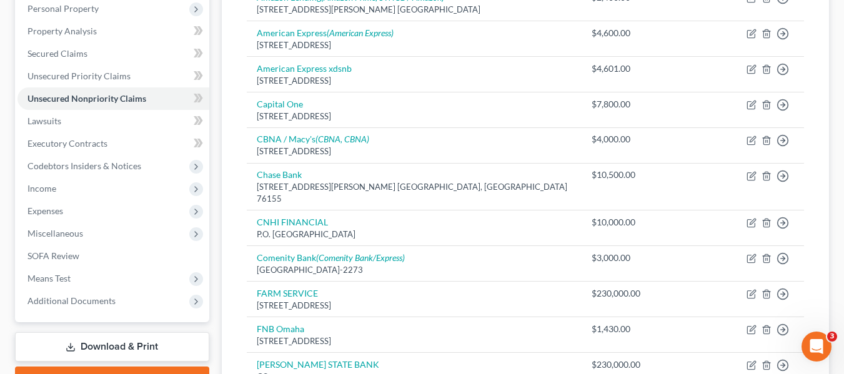
scroll to position [241, 0]
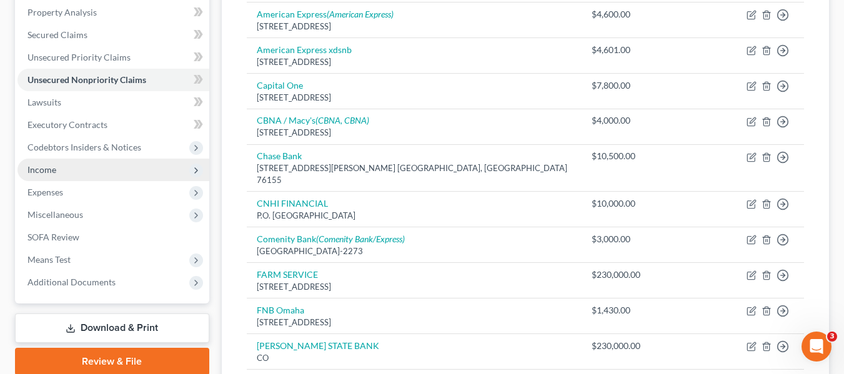
click at [58, 169] on span "Income" at bounding box center [113, 170] width 192 height 22
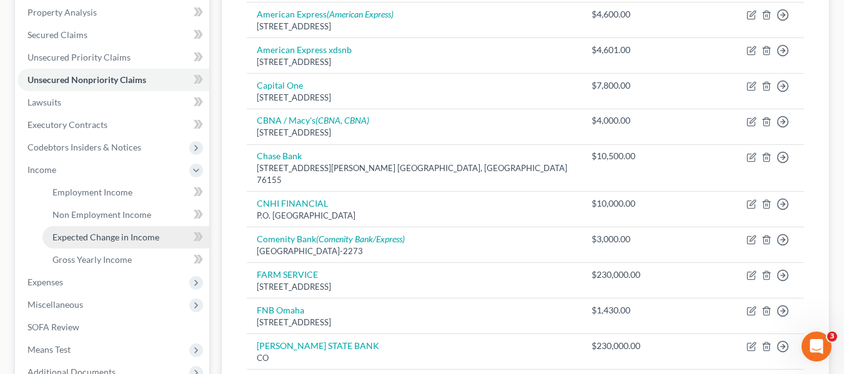
click at [121, 242] on span "Expected Change in Income" at bounding box center [105, 237] width 107 height 11
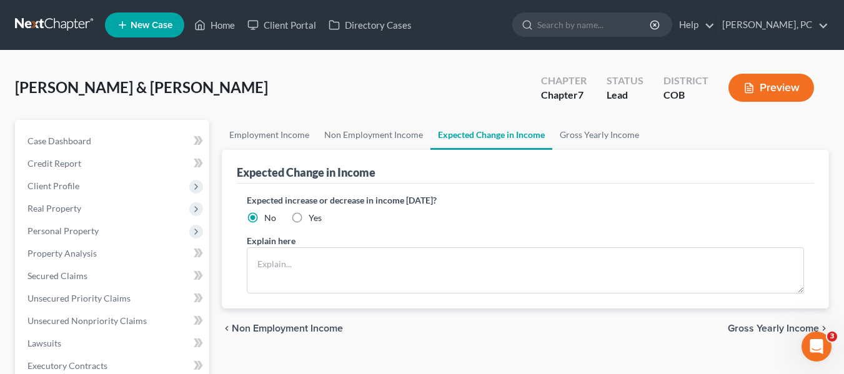
click at [309, 219] on label "Yes" at bounding box center [315, 218] width 13 height 12
click at [314, 219] on input "Yes" at bounding box center [318, 216] width 8 height 8
radio input "true"
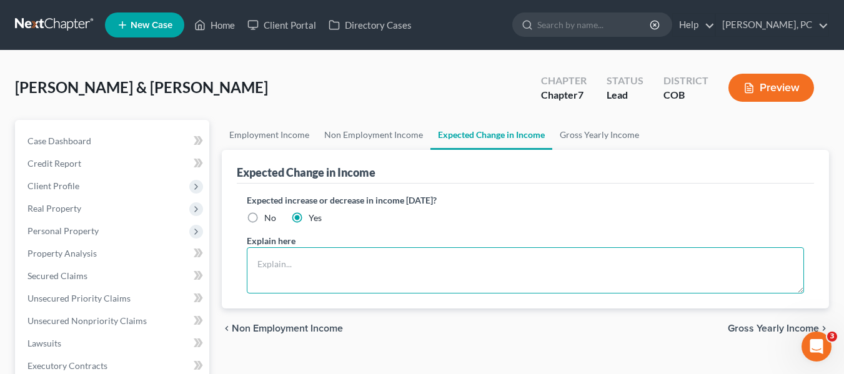
click at [302, 266] on textarea at bounding box center [525, 270] width 557 height 46
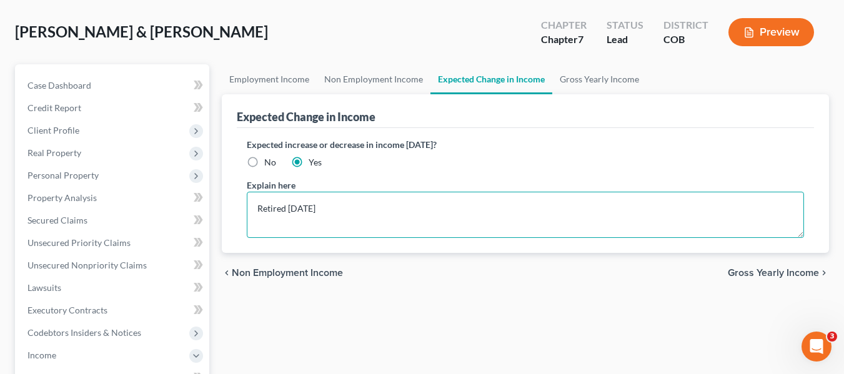
scroll to position [125, 0]
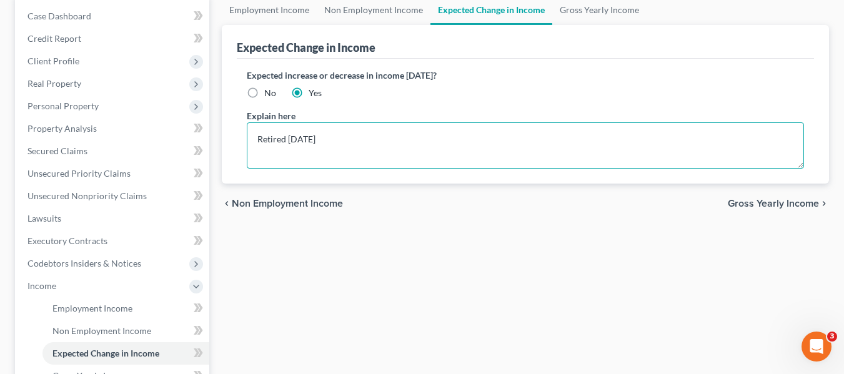
type textarea "Retired July 1, 2025"
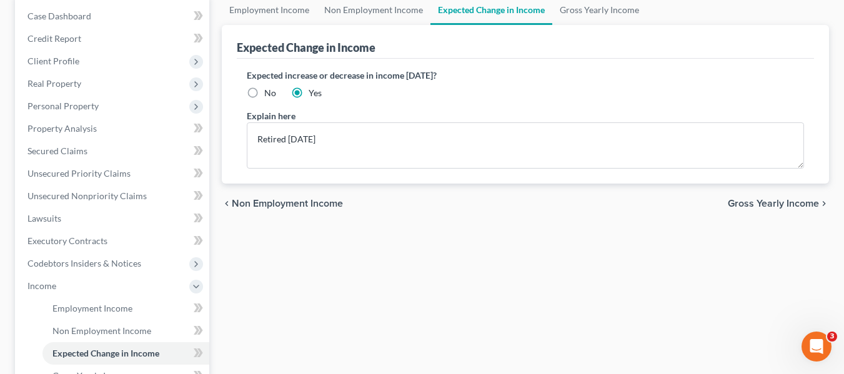
click at [761, 201] on span "Gross Yearly Income" at bounding box center [773, 204] width 91 height 10
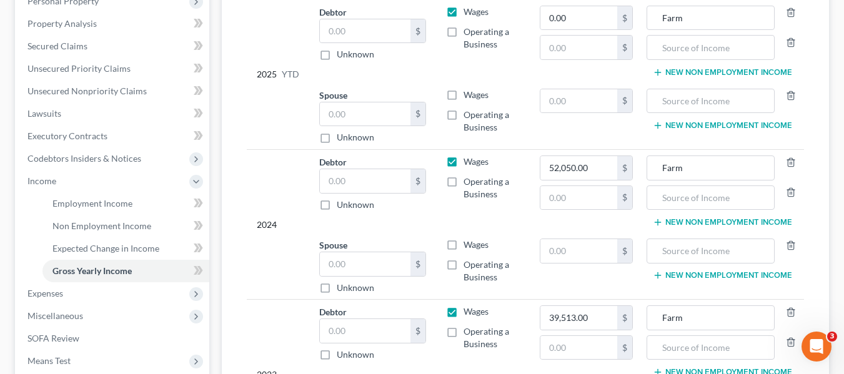
scroll to position [250, 0]
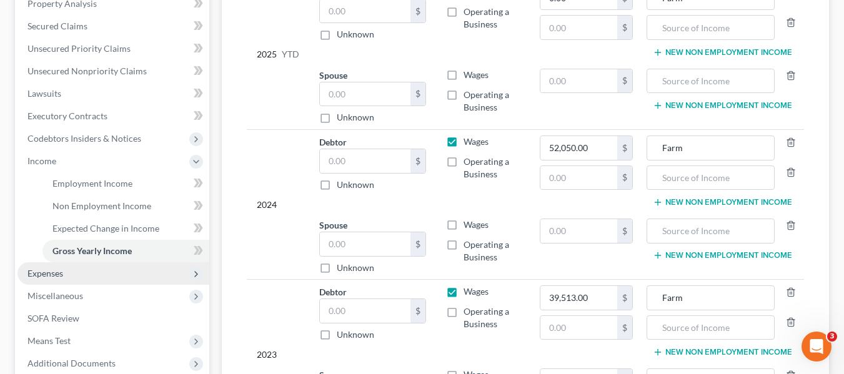
click at [52, 279] on span "Expenses" at bounding box center [113, 273] width 192 height 22
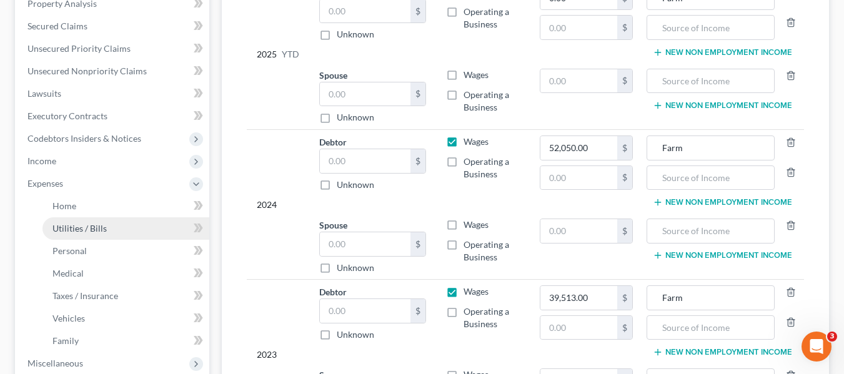
click at [59, 239] on link "Utilities / Bills" at bounding box center [125, 228] width 167 height 22
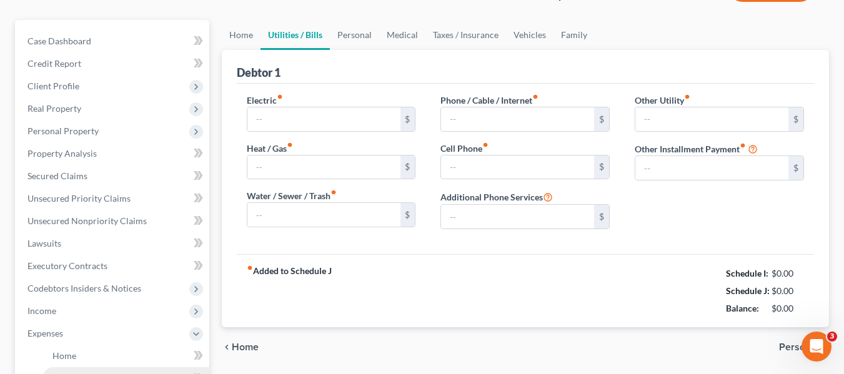
type input "100.00"
type input "30.00"
type input "240.00"
type input "100.00"
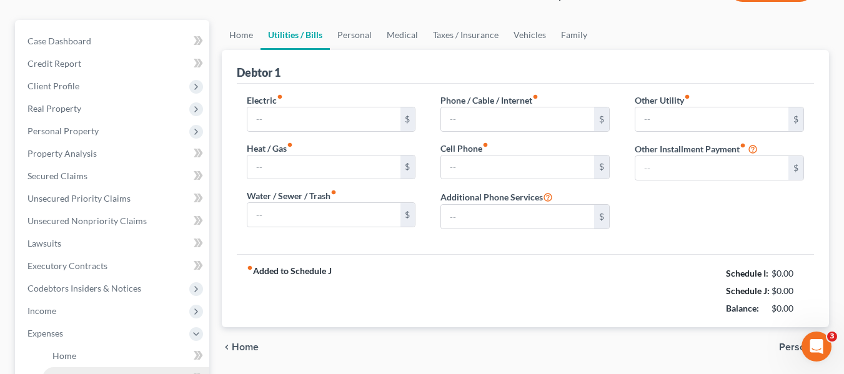
type input "0.00"
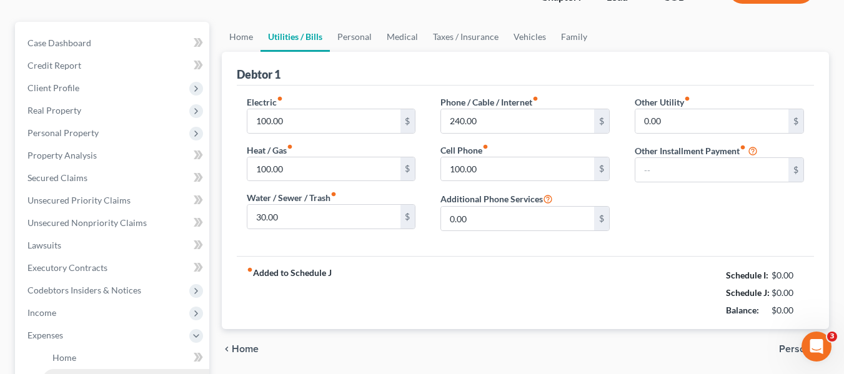
type input "0.00"
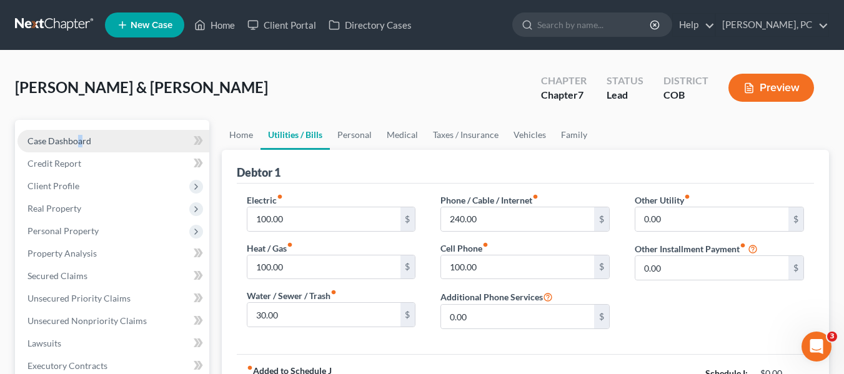
click at [71, 142] on span "Case Dashboard" at bounding box center [59, 141] width 64 height 11
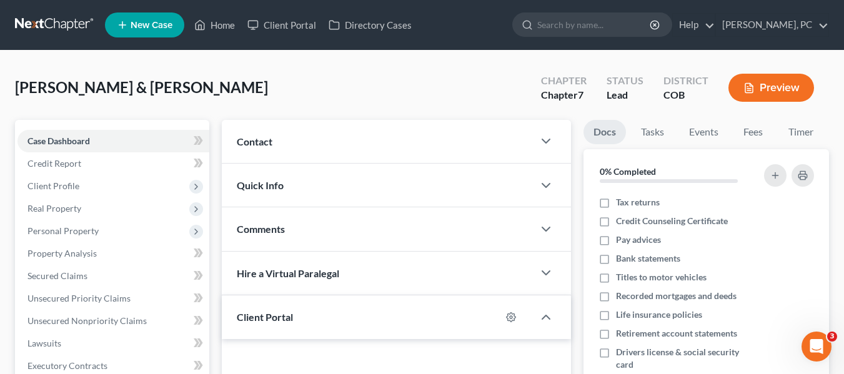
click at [312, 77] on div "Sykes, Douglas & Lisa Upgraded Chapter Chapter 7 Status Lead District COB Previ…" at bounding box center [422, 93] width 814 height 54
click at [765, 96] on button "Preview" at bounding box center [771, 88] width 86 height 28
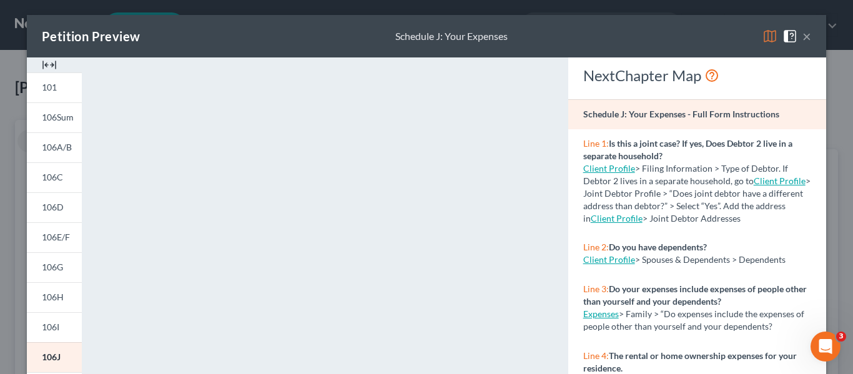
click at [803, 36] on button "×" at bounding box center [807, 36] width 9 height 15
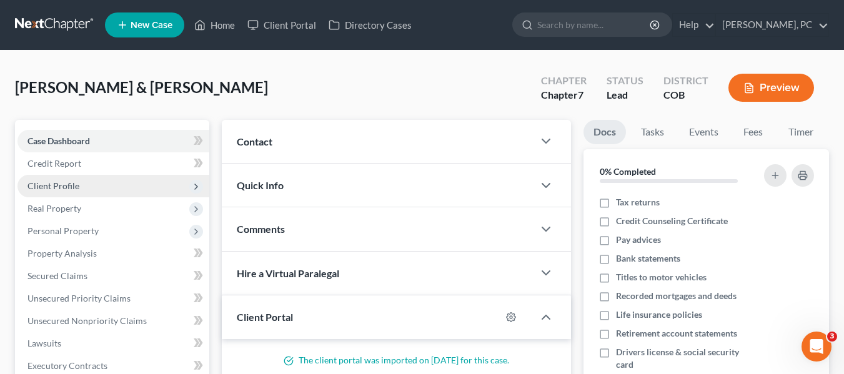
click at [38, 187] on span "Client Profile" at bounding box center [53, 186] width 52 height 11
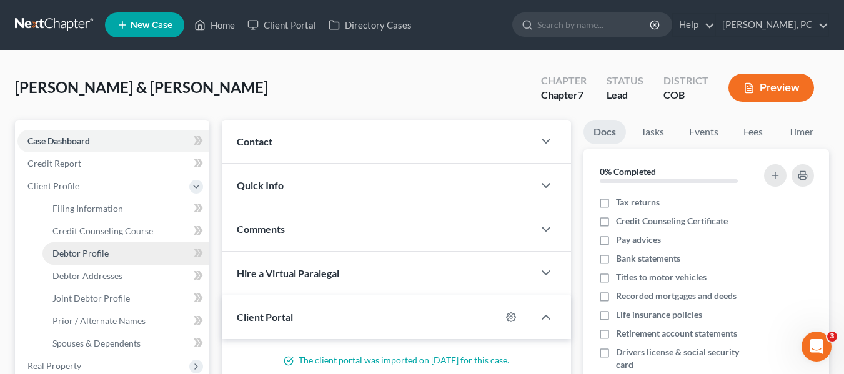
click at [91, 253] on span "Debtor Profile" at bounding box center [80, 253] width 56 height 11
select select "1"
select select "3"
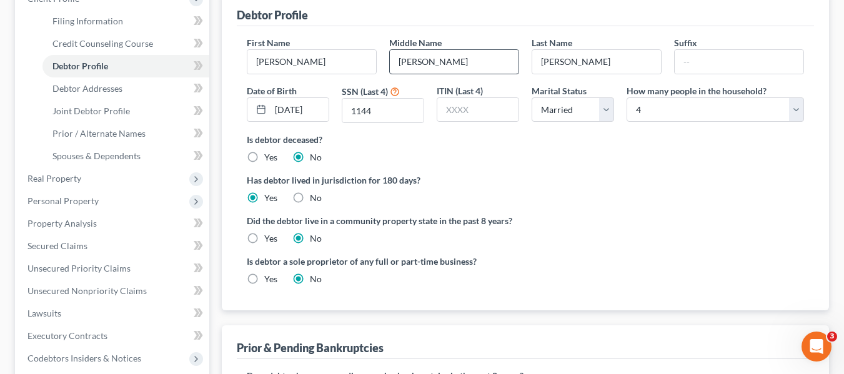
scroll to position [125, 0]
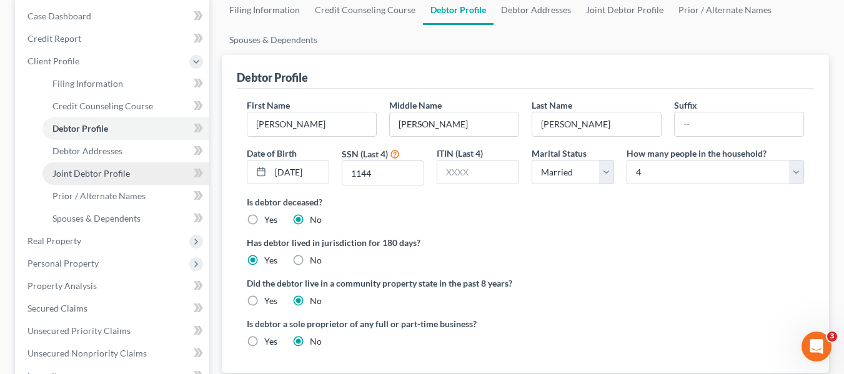
click at [87, 179] on link "Joint Debtor Profile" at bounding box center [125, 173] width 167 height 22
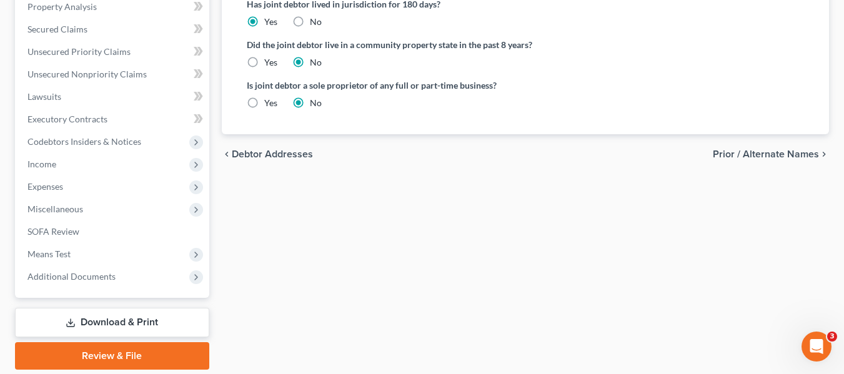
scroll to position [385, 0]
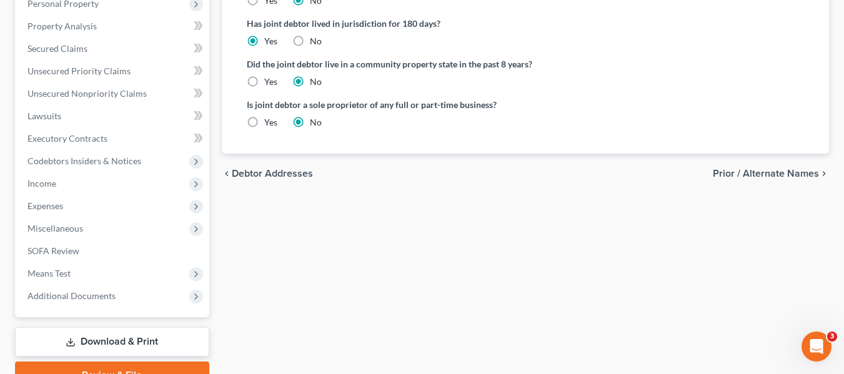
click at [102, 340] on link "Download & Print" at bounding box center [112, 341] width 194 height 29
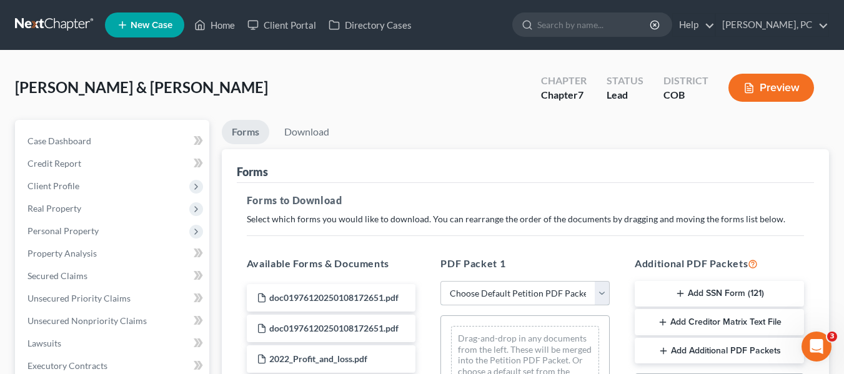
click at [513, 301] on select "Choose Default Petition PDF Packet Complete Bankruptcy Petition (all forms and …" at bounding box center [524, 293] width 169 height 25
select select "0"
click at [440, 281] on select "Choose Default Petition PDF Packet Complete Bankruptcy Petition (all forms and …" at bounding box center [524, 293] width 169 height 25
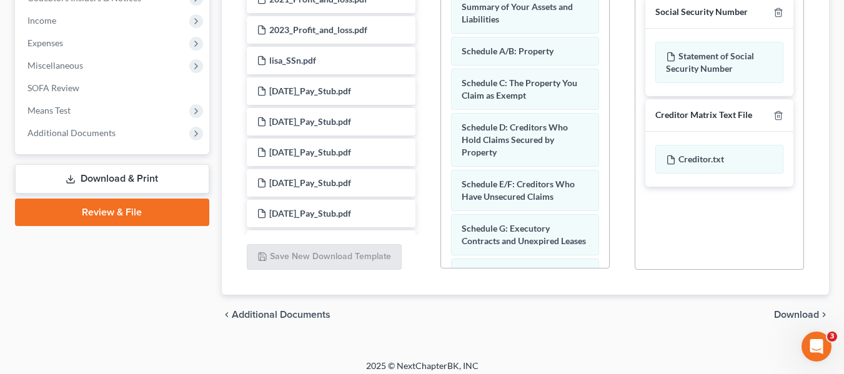
scroll to position [399, 0]
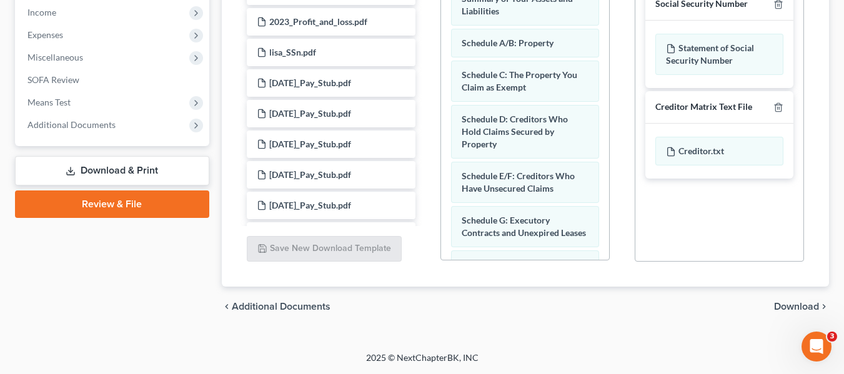
click at [787, 303] on span "Download" at bounding box center [796, 307] width 45 height 10
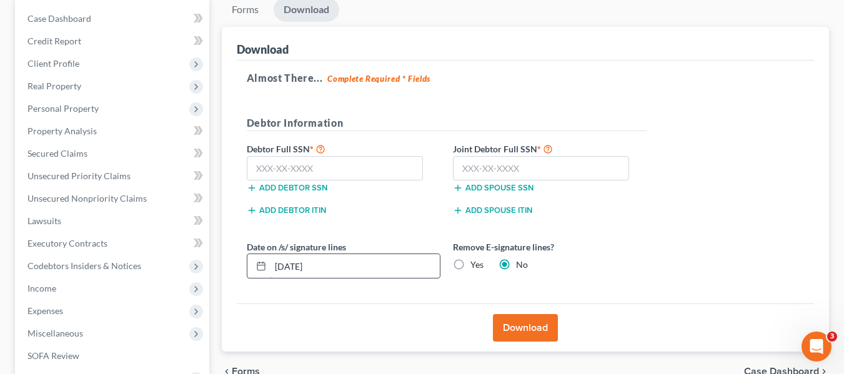
scroll to position [102, 0]
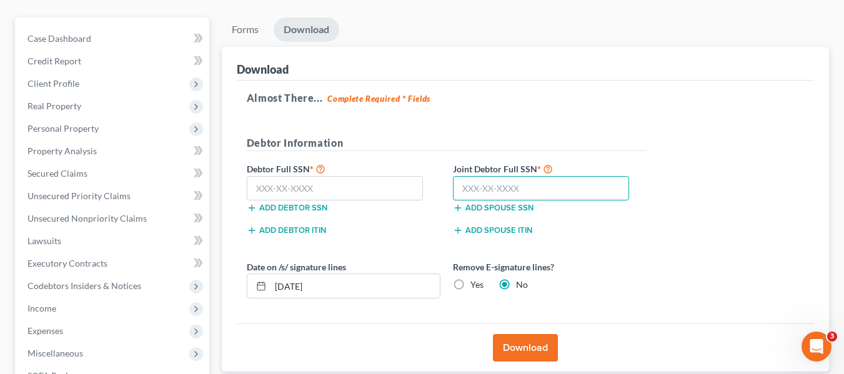
click at [491, 197] on input "text" at bounding box center [541, 188] width 177 height 25
type input "521-37-3529"
click at [636, 166] on label "Joint Debtor Full SSN *" at bounding box center [550, 168] width 206 height 15
click at [381, 183] on input "text" at bounding box center [335, 188] width 177 height 25
click at [290, 179] on input "text" at bounding box center [335, 188] width 177 height 25
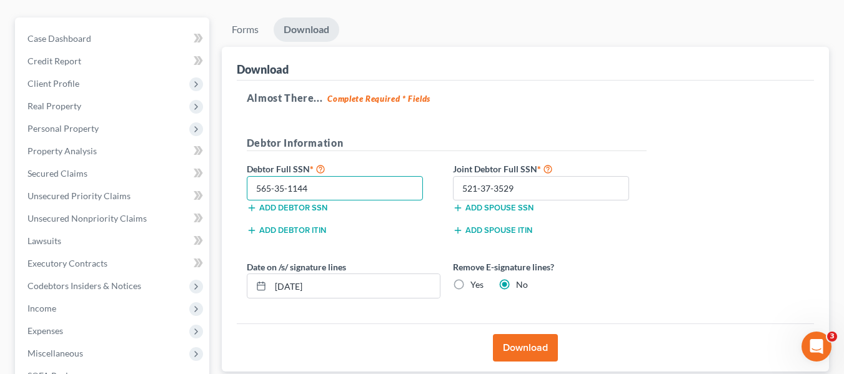
type input "565-35-1144"
click at [502, 131] on div "Almost There... Complete Required * Fields Debtor Information Debtor Full SSN *…" at bounding box center [525, 203] width 577 height 244
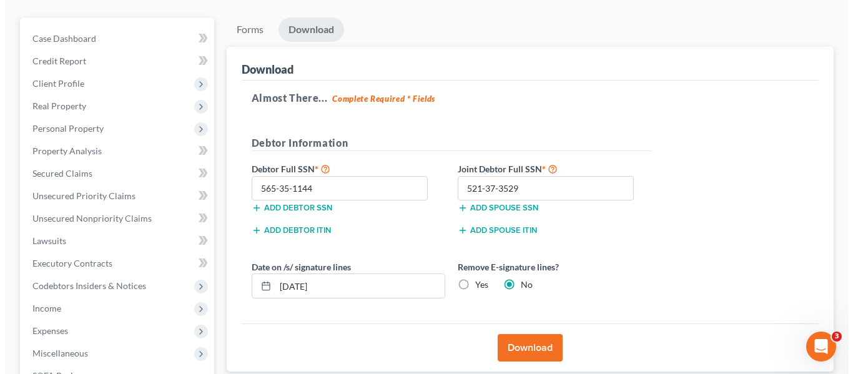
scroll to position [165, 0]
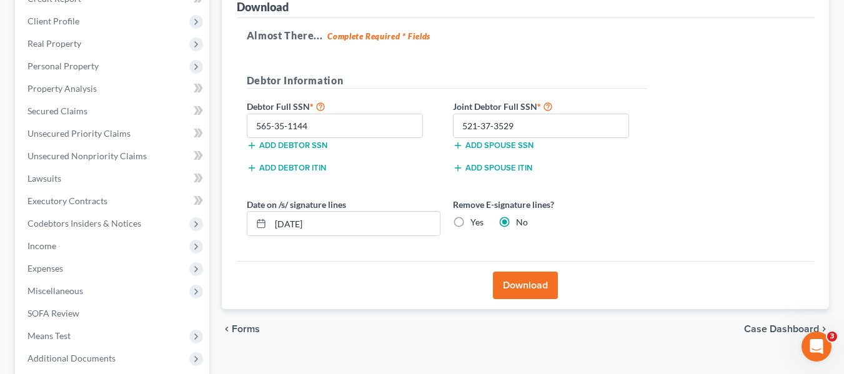
click at [522, 285] on button "Download" at bounding box center [525, 285] width 65 height 27
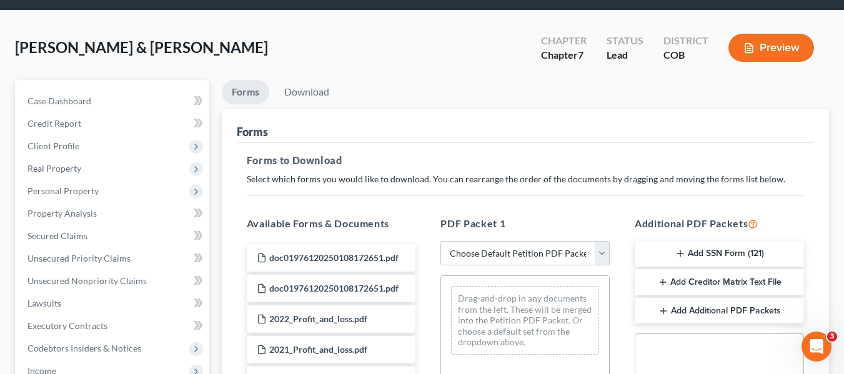
scroll to position [102, 0]
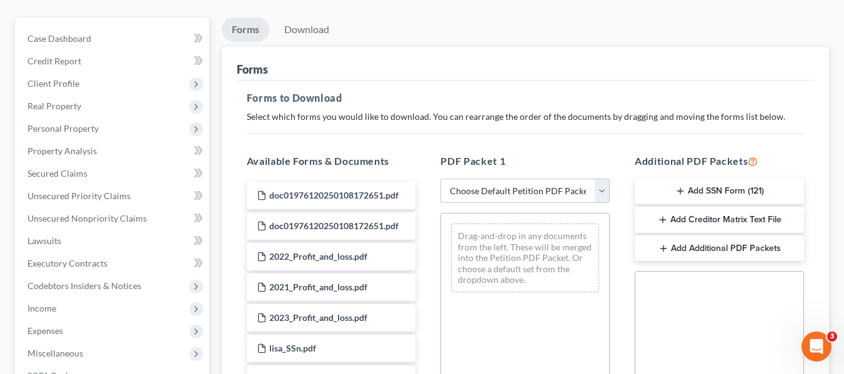
click at [482, 194] on select "Choose Default Petition PDF Packet Complete Bankruptcy Petition (all forms and …" at bounding box center [524, 191] width 169 height 25
select select "0"
click at [440, 179] on select "Choose Default Petition PDF Packet Complete Bankruptcy Petition (all forms and …" at bounding box center [524, 191] width 169 height 25
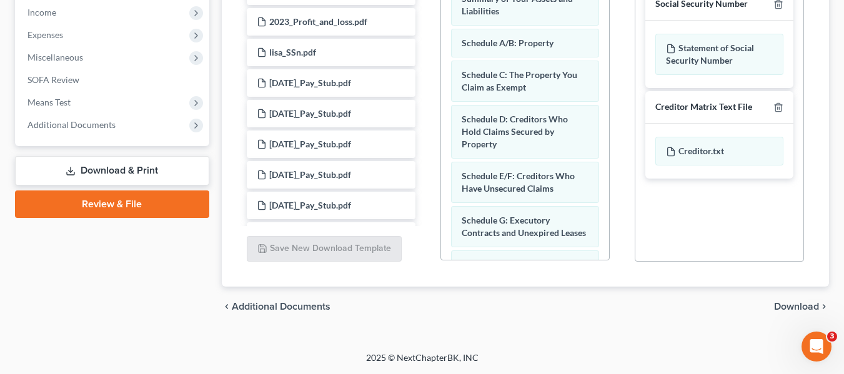
click at [785, 304] on span "Download" at bounding box center [796, 307] width 45 height 10
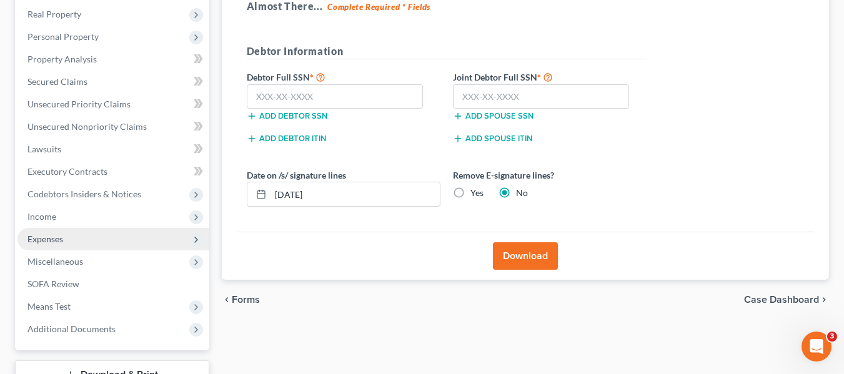
scroll to position [165, 0]
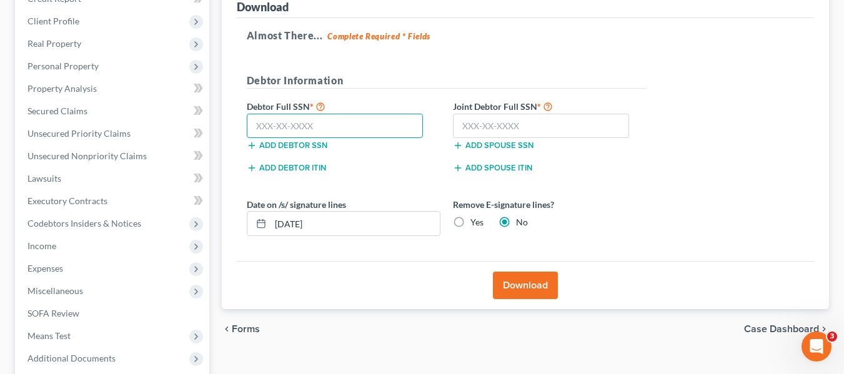
click at [324, 119] on input "text" at bounding box center [335, 126] width 177 height 25
type input "565-35-1144"
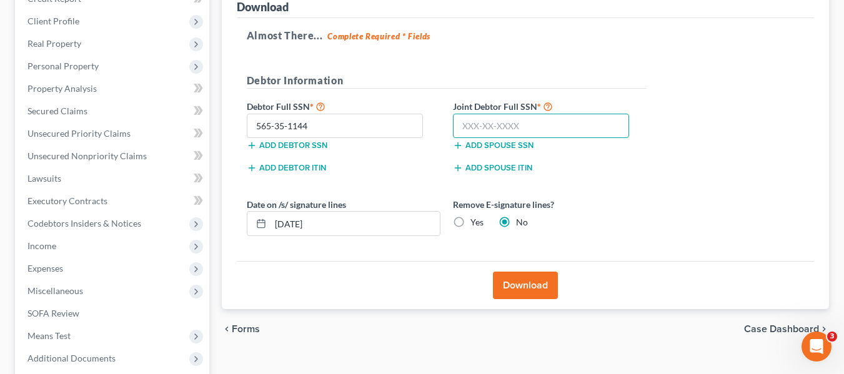
click at [549, 130] on input "text" at bounding box center [541, 126] width 177 height 25
type input "521-37-3529"
click at [470, 219] on label "Yes" at bounding box center [476, 222] width 13 height 12
click at [475, 219] on input "Yes" at bounding box center [479, 220] width 8 height 8
radio input "true"
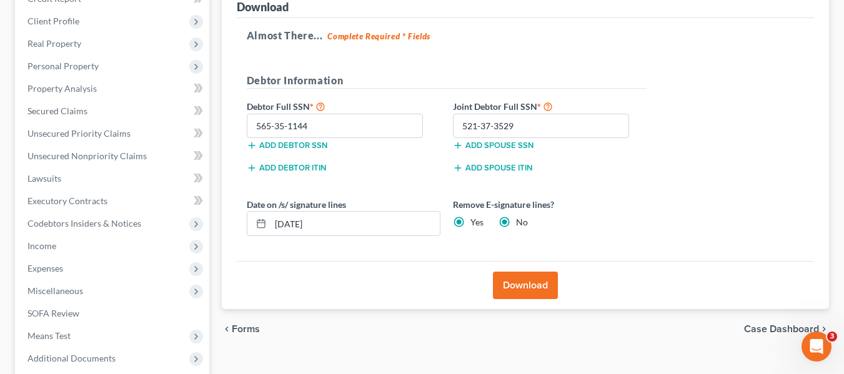
radio input "false"
click at [529, 284] on button "Download" at bounding box center [525, 285] width 65 height 27
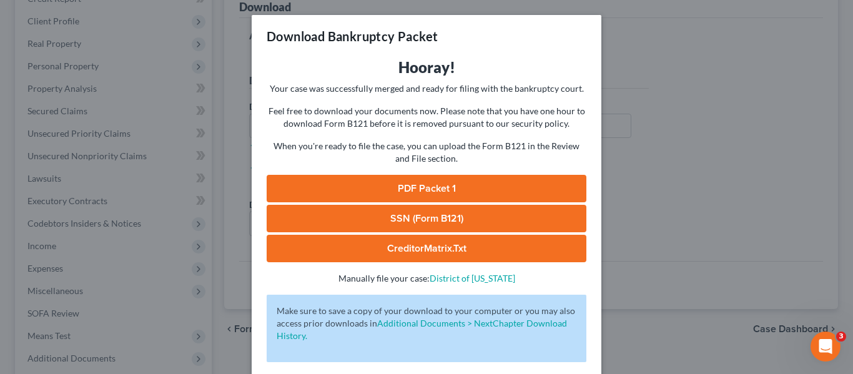
click at [388, 184] on link "PDF Packet 1" at bounding box center [427, 188] width 320 height 27
click at [639, 92] on div "Download Bankruptcy Packet Hooray! Your case was successfully merged and ready …" at bounding box center [426, 187] width 853 height 374
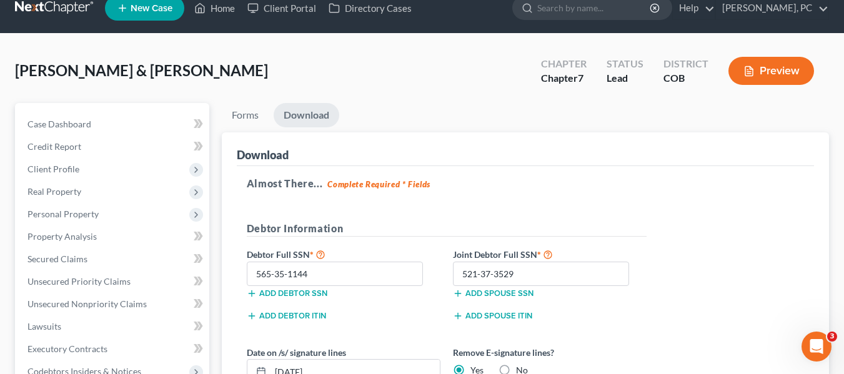
scroll to position [0, 0]
